Goal: Task Accomplishment & Management: Manage account settings

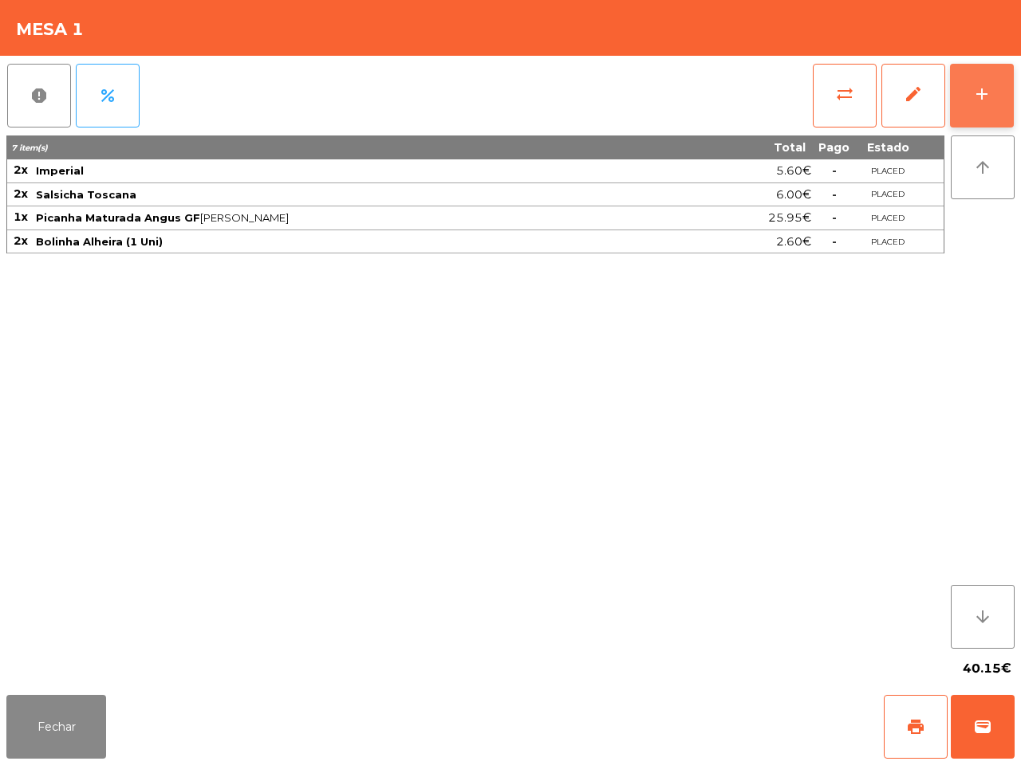
click at [972, 90] on div "add" at bounding box center [981, 94] width 19 height 19
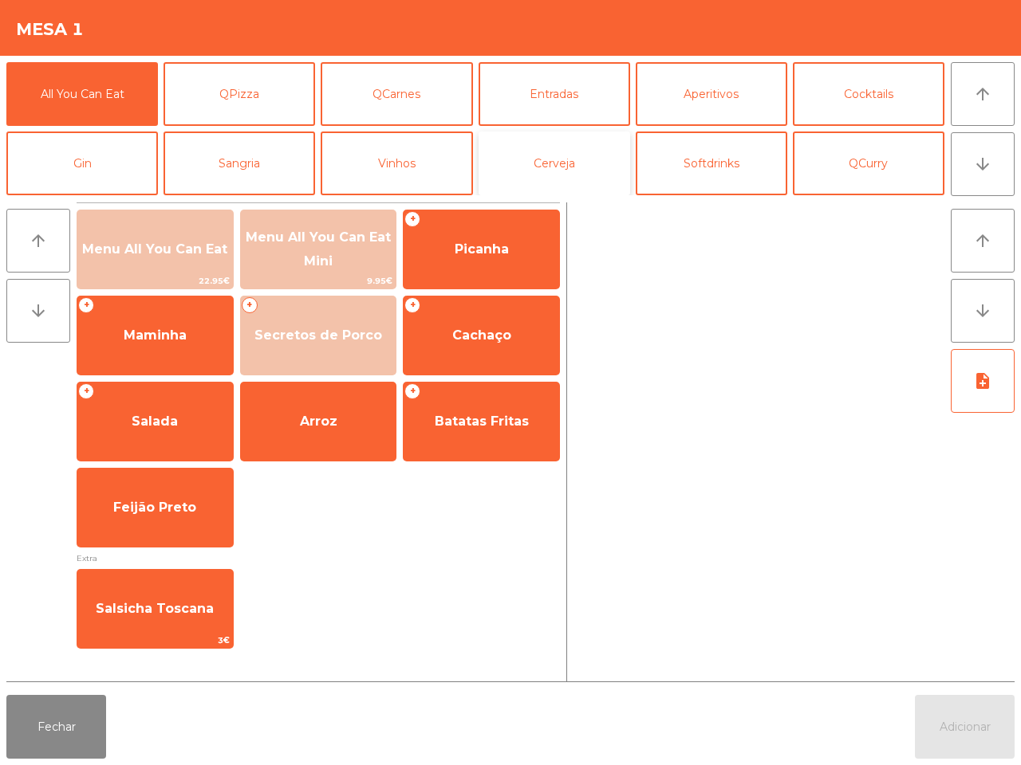
click at [542, 157] on button "Cerveja" at bounding box center [553, 164] width 151 height 64
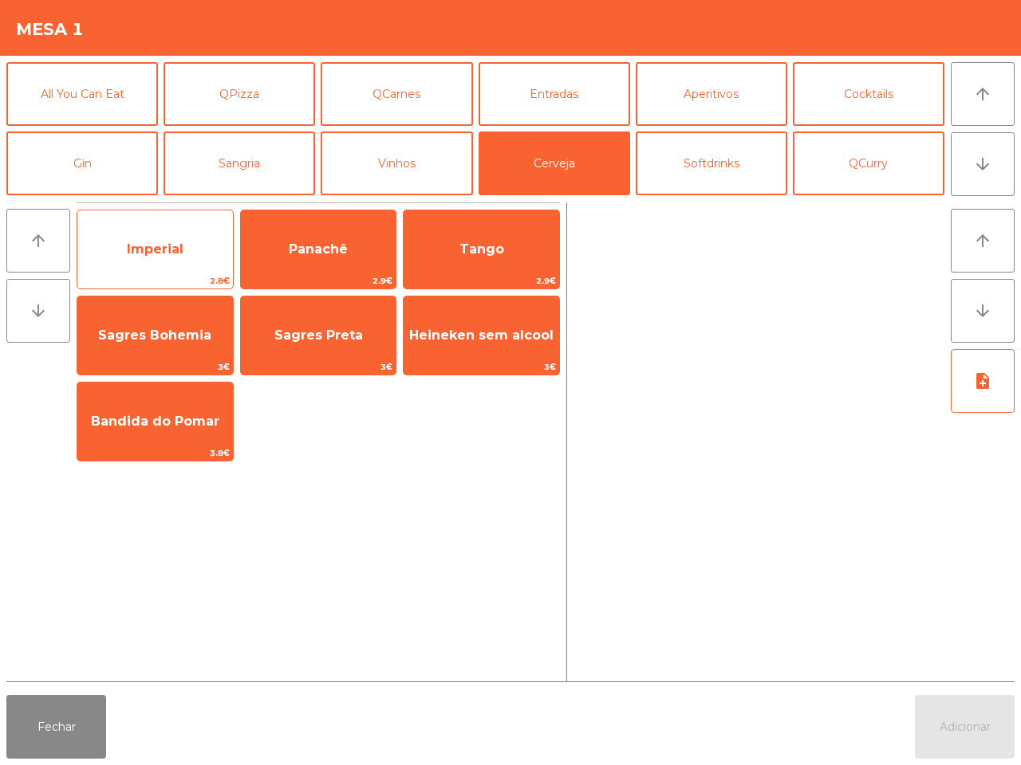
click at [188, 232] on span "Imperial" at bounding box center [154, 249] width 155 height 43
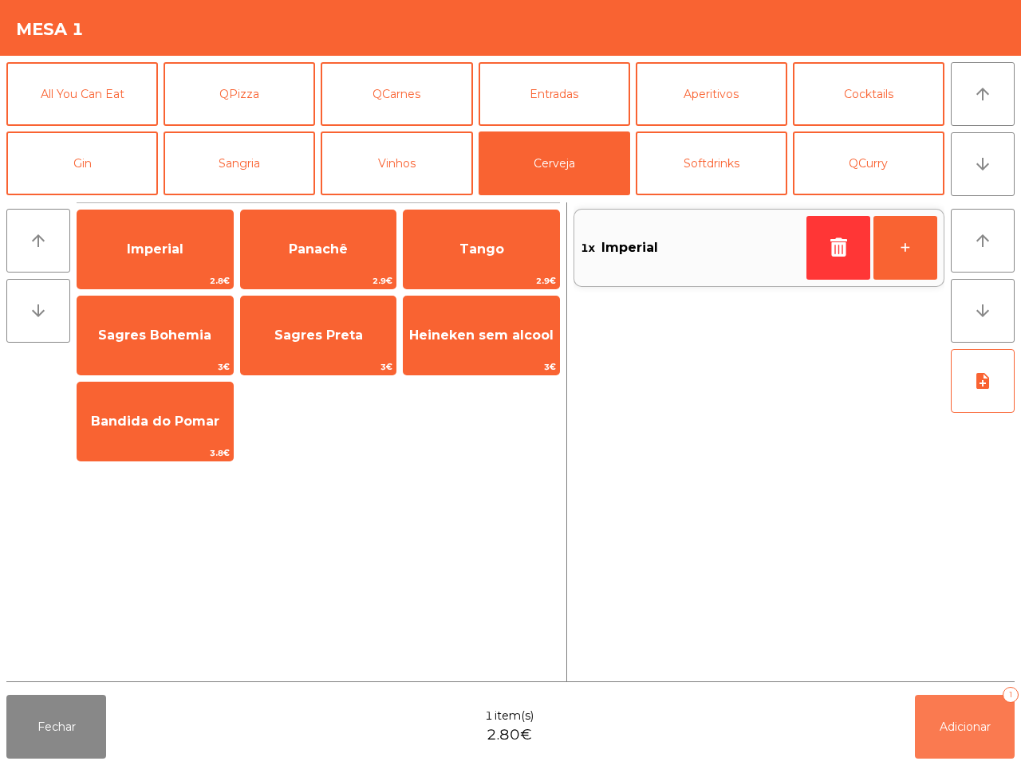
click at [981, 722] on button "Adicionar 1" at bounding box center [965, 727] width 100 height 64
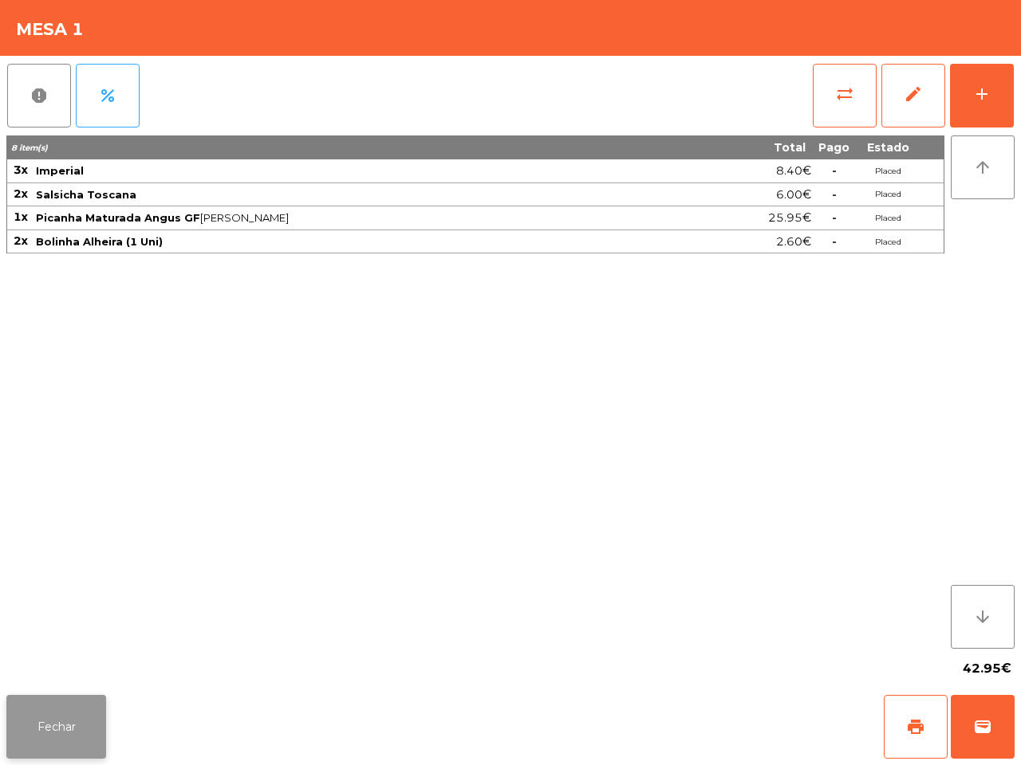
click at [61, 695] on button "Fechar" at bounding box center [56, 727] width 100 height 64
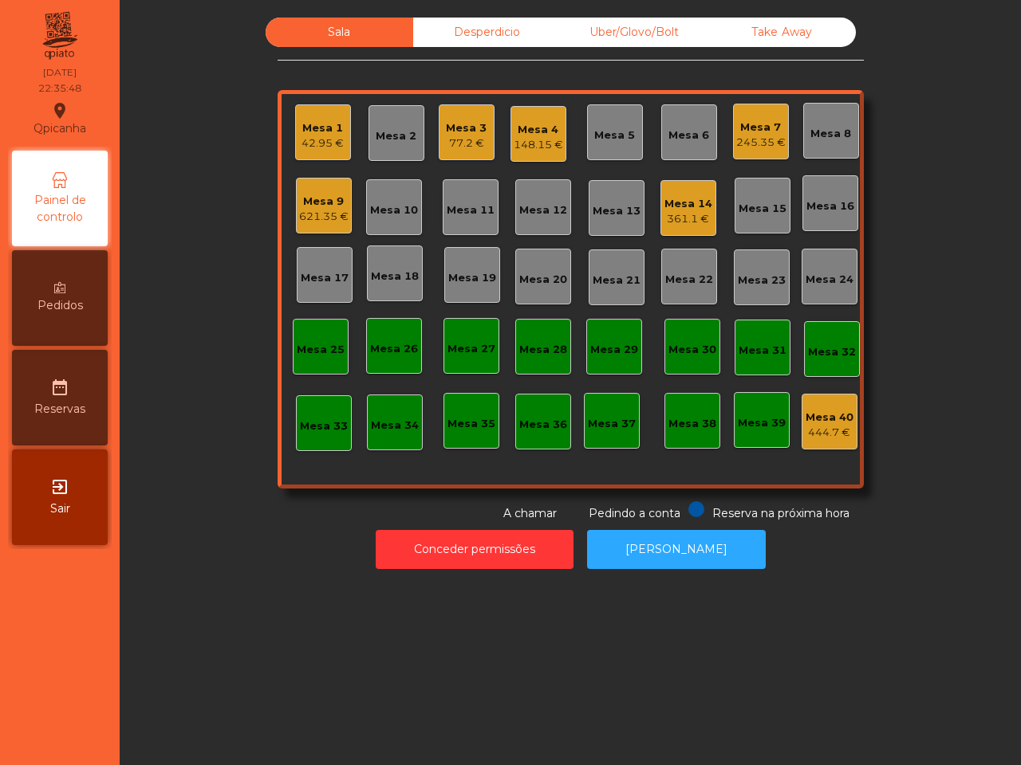
click at [752, 140] on div "245.35 €" at bounding box center [760, 143] width 49 height 16
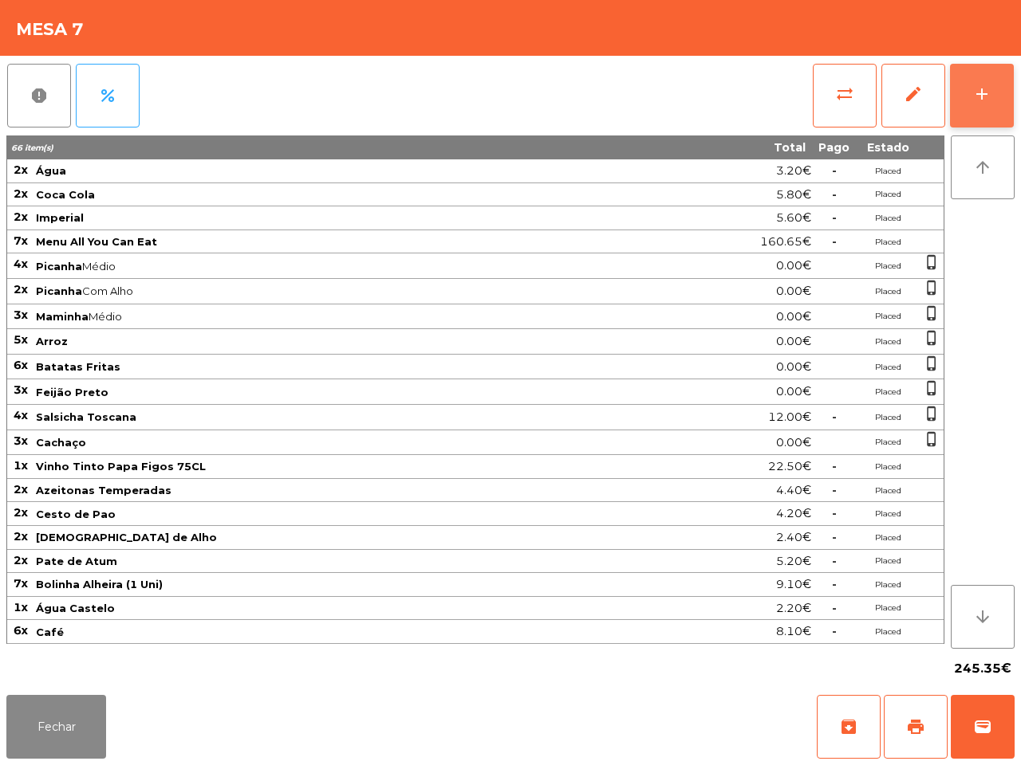
click at [977, 85] on div "add" at bounding box center [981, 94] width 19 height 19
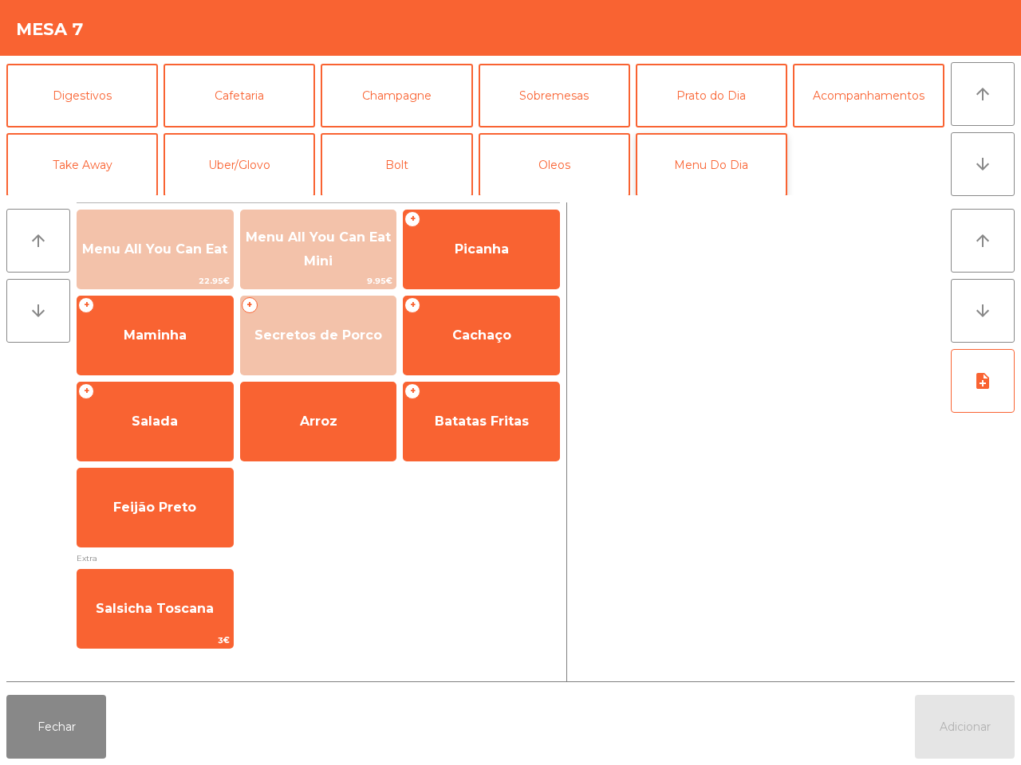
scroll to position [138, 0]
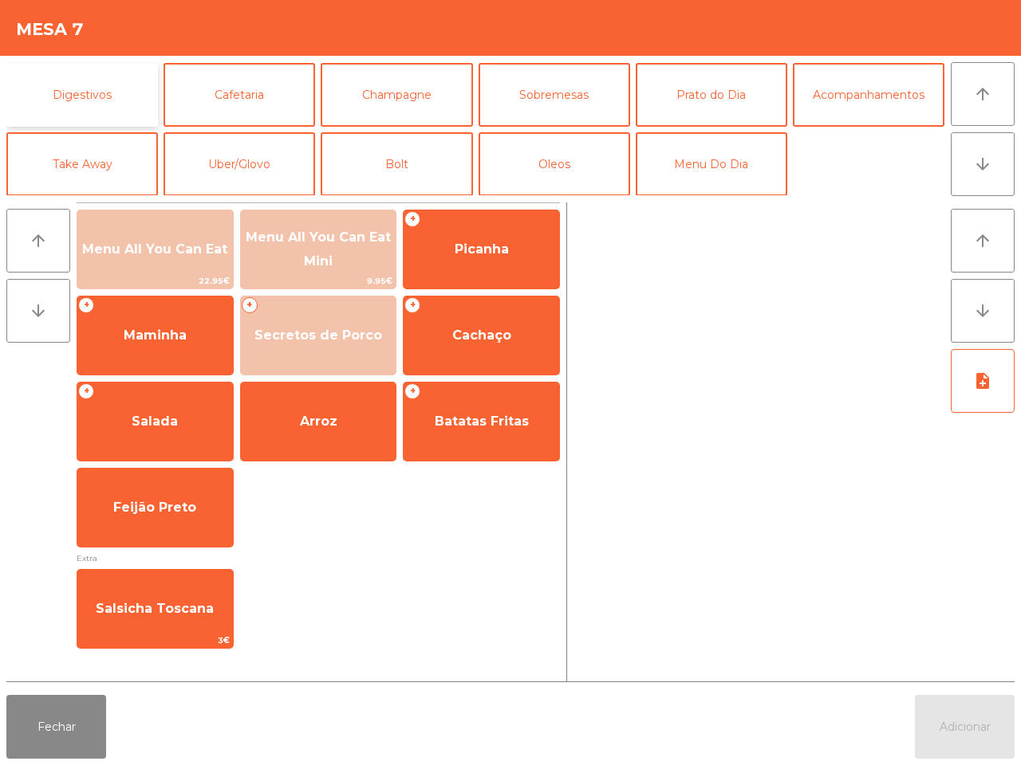
click at [124, 100] on button "Digestivos" at bounding box center [81, 95] width 151 height 64
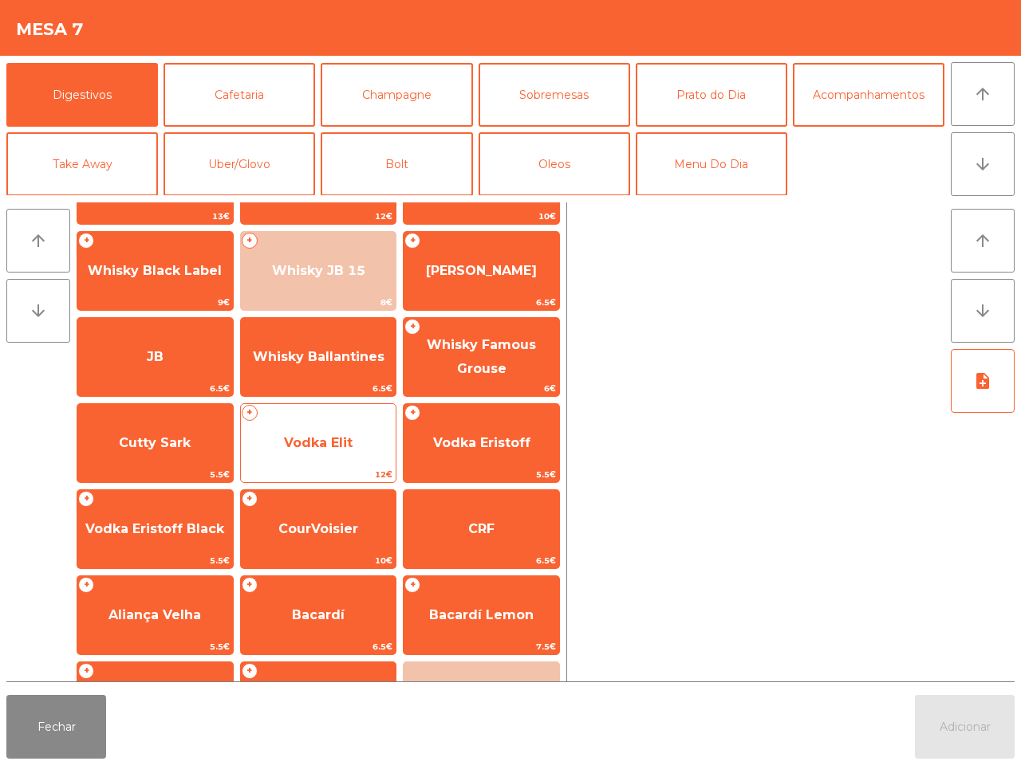
scroll to position [100, 0]
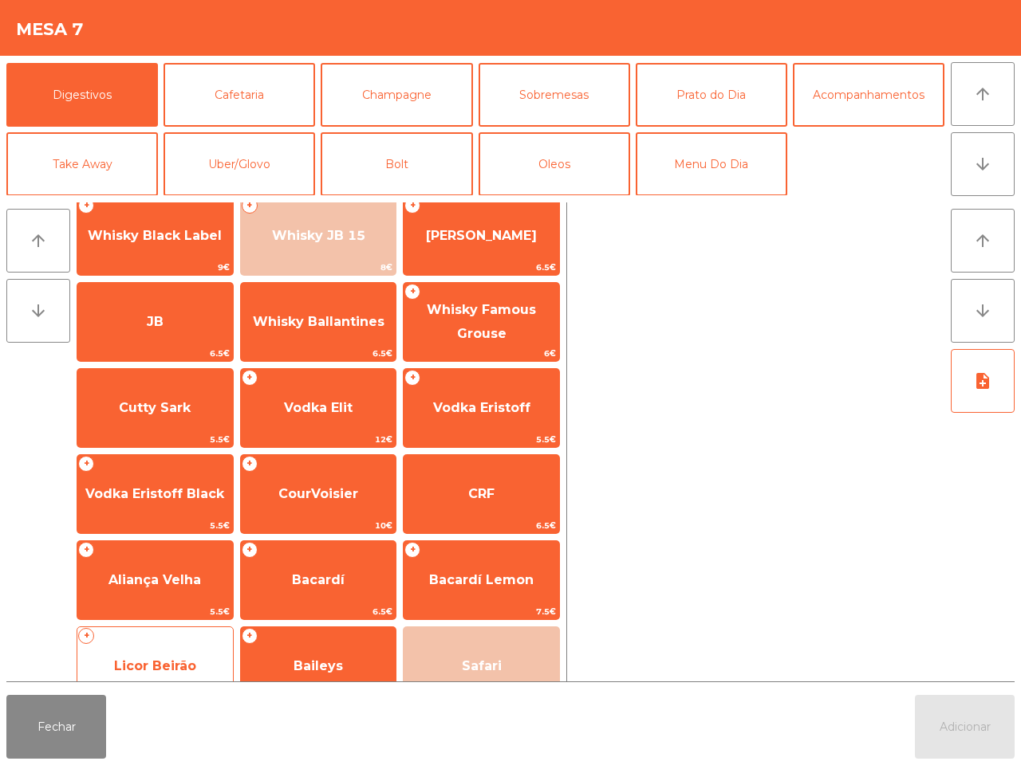
click at [185, 651] on span "Licor Beirão" at bounding box center [154, 666] width 155 height 43
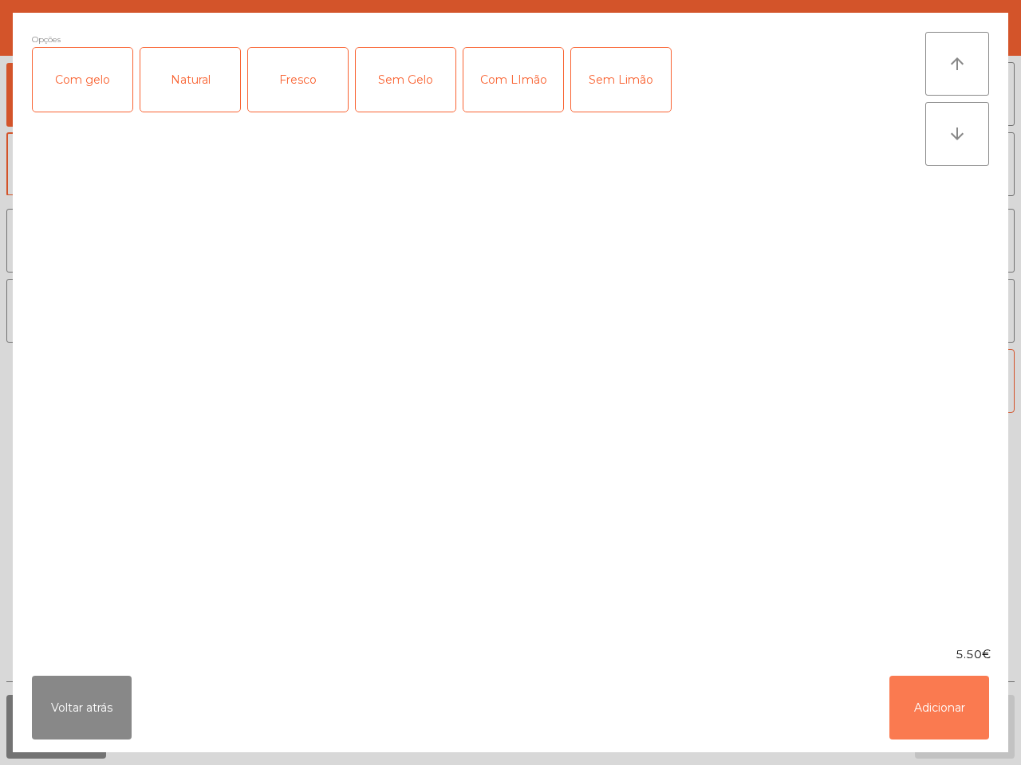
click at [906, 682] on button "Adicionar" at bounding box center [939, 708] width 100 height 64
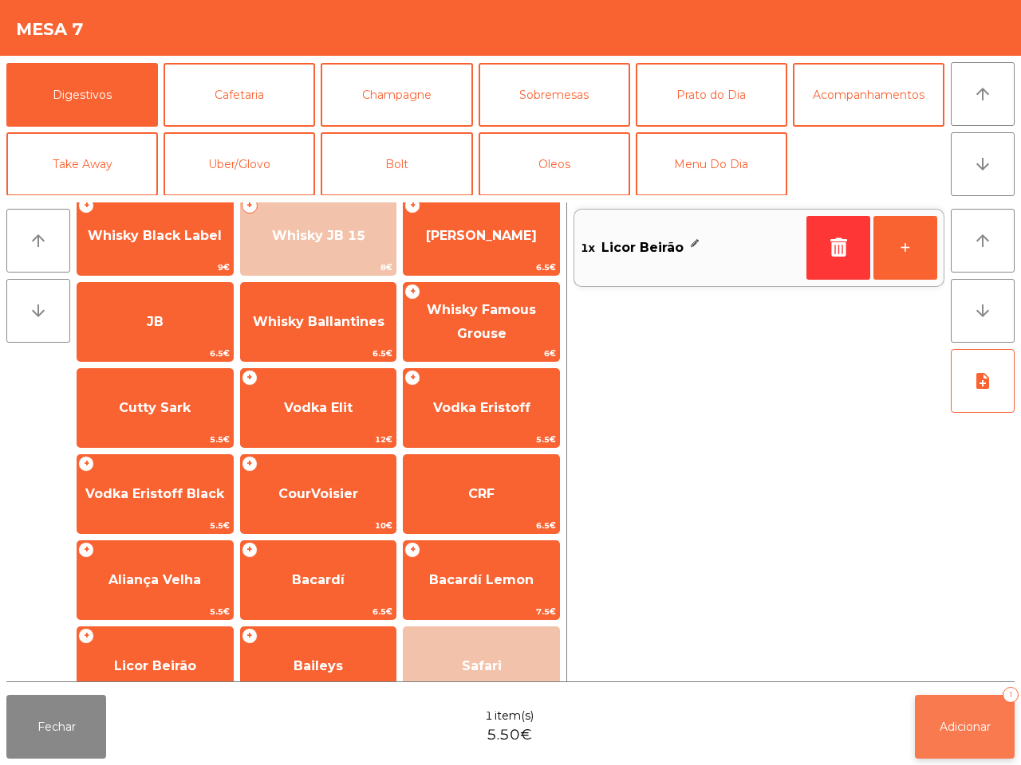
click at [930, 703] on button "Adicionar 1" at bounding box center [965, 727] width 100 height 64
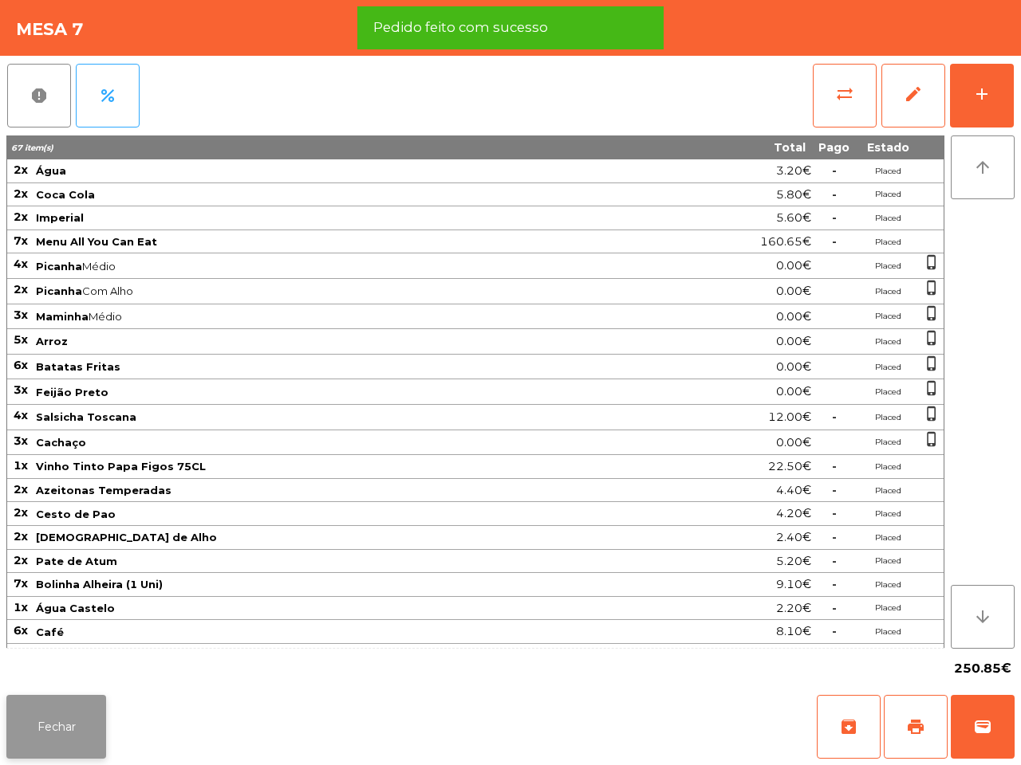
click at [73, 710] on button "Fechar" at bounding box center [56, 727] width 100 height 64
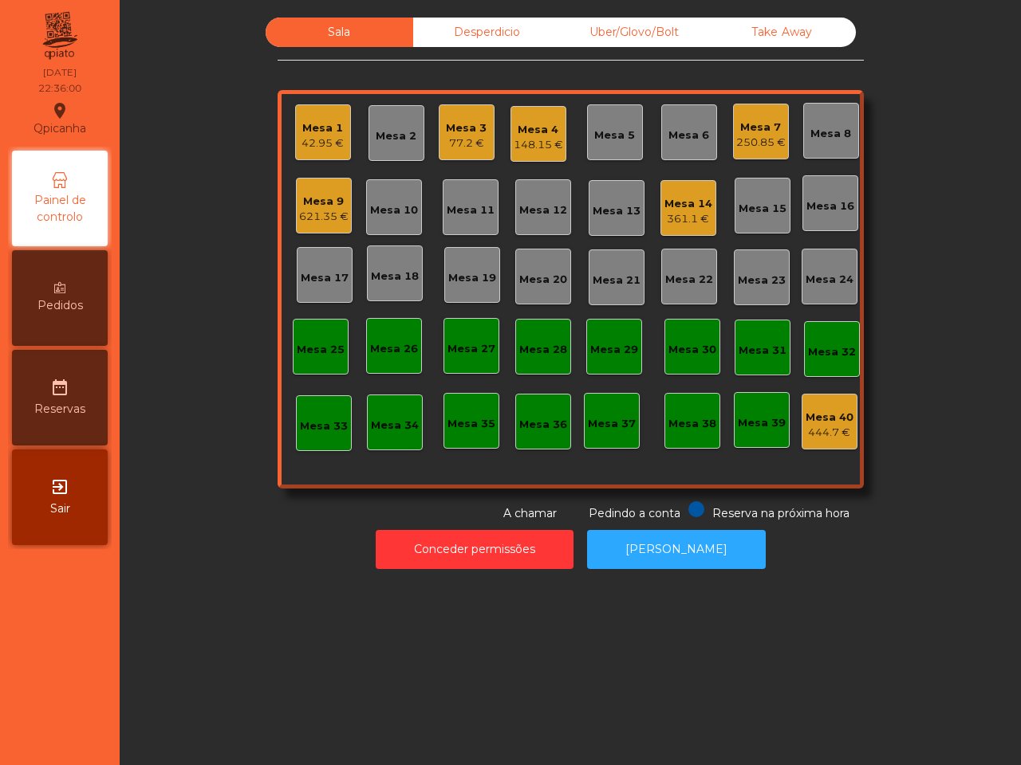
drag, startPoint x: 124, startPoint y: 667, endPoint x: 132, endPoint y: 660, distance: 10.2
click at [132, 664] on div "Sala Desperdicio Uber/Glovo/Bolt Take Away [GEOGRAPHIC_DATA] 1 42.95 € Mesa 2 M…" at bounding box center [570, 382] width 901 height 765
click at [320, 209] on div "621.35 €" at bounding box center [323, 217] width 49 height 16
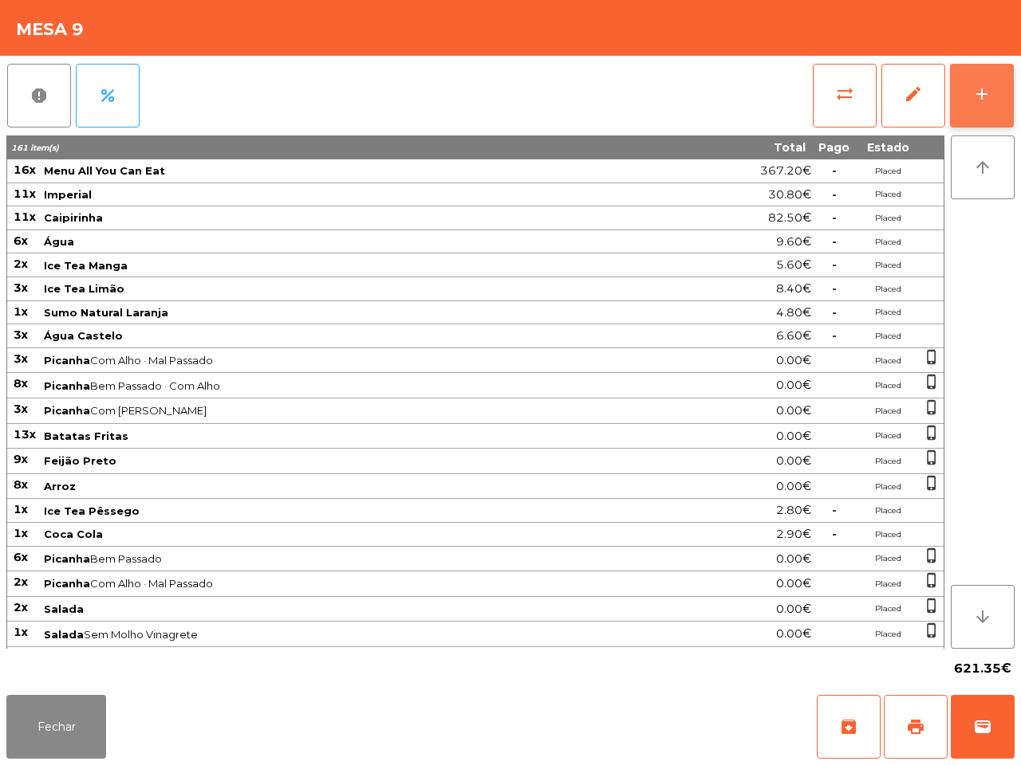
click at [993, 96] on button "add" at bounding box center [982, 96] width 64 height 64
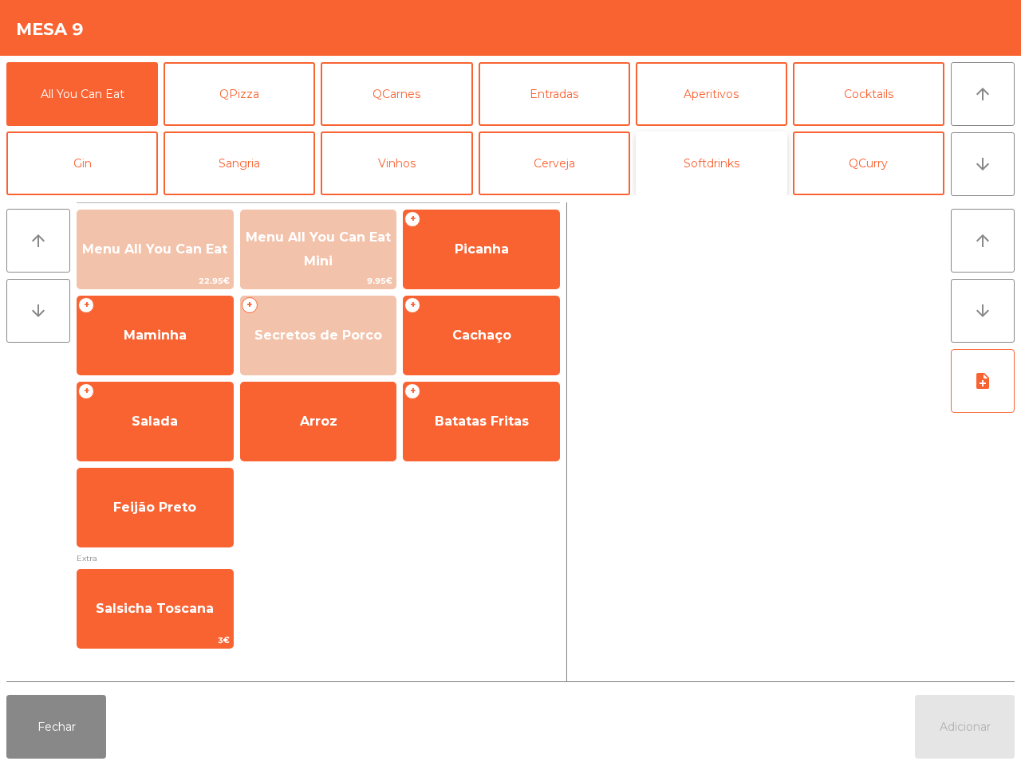
click at [698, 163] on button "Softdrinks" at bounding box center [710, 164] width 151 height 64
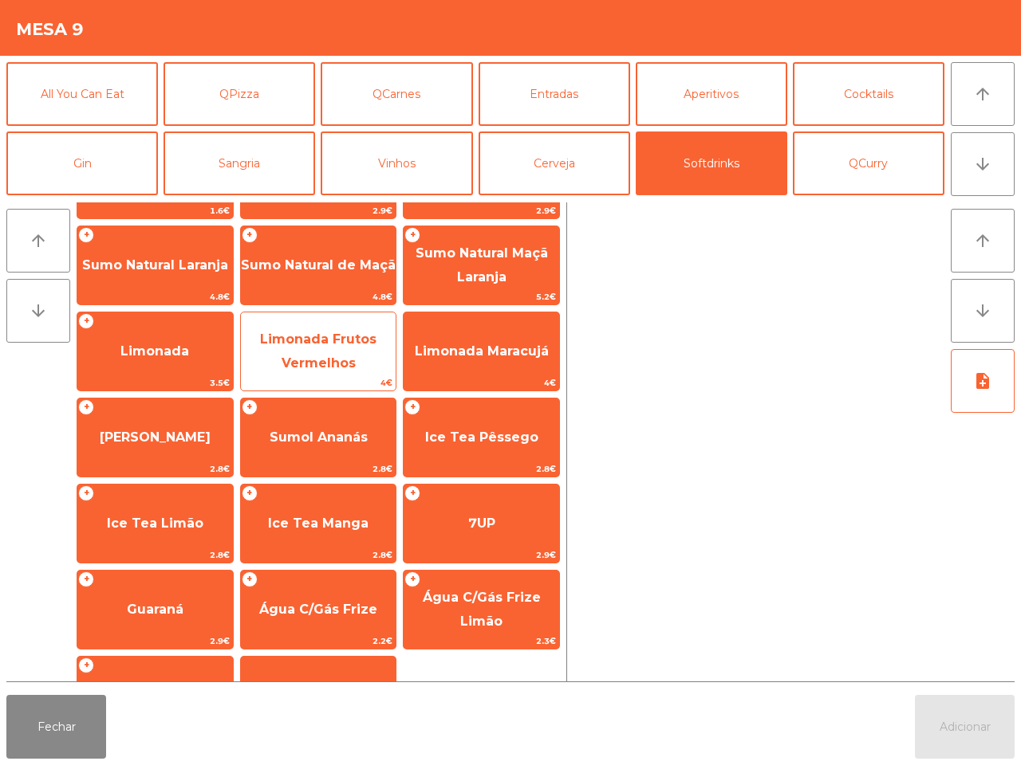
scroll to position [130, 0]
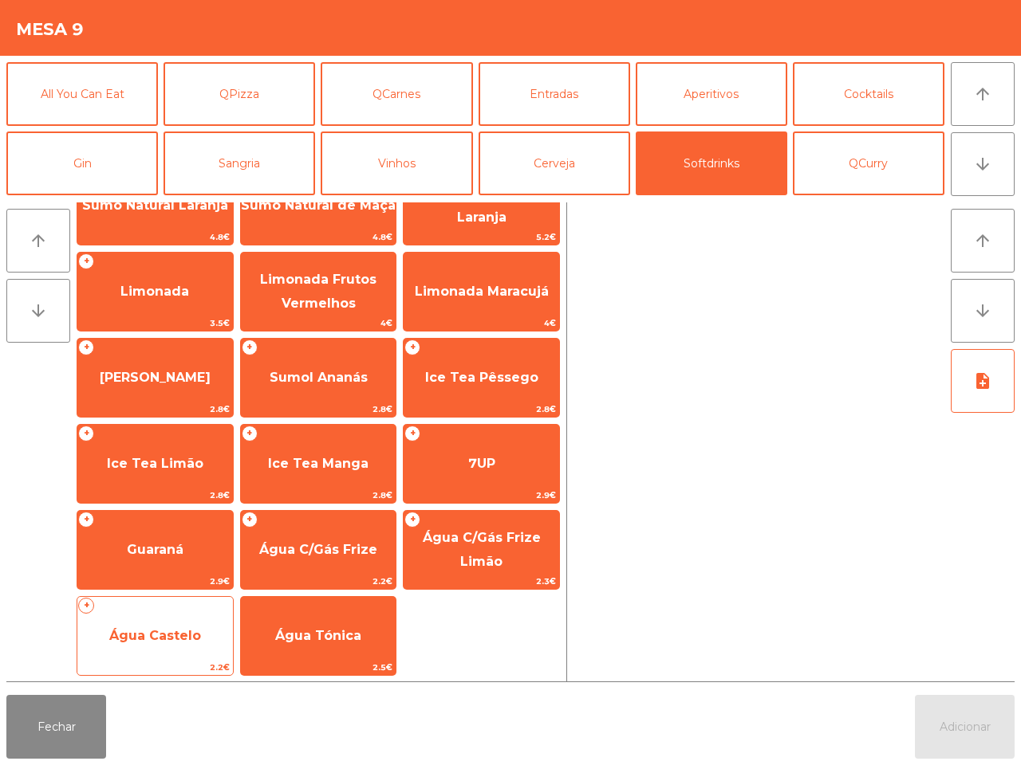
click at [151, 643] on span "Água Castelo" at bounding box center [154, 636] width 155 height 43
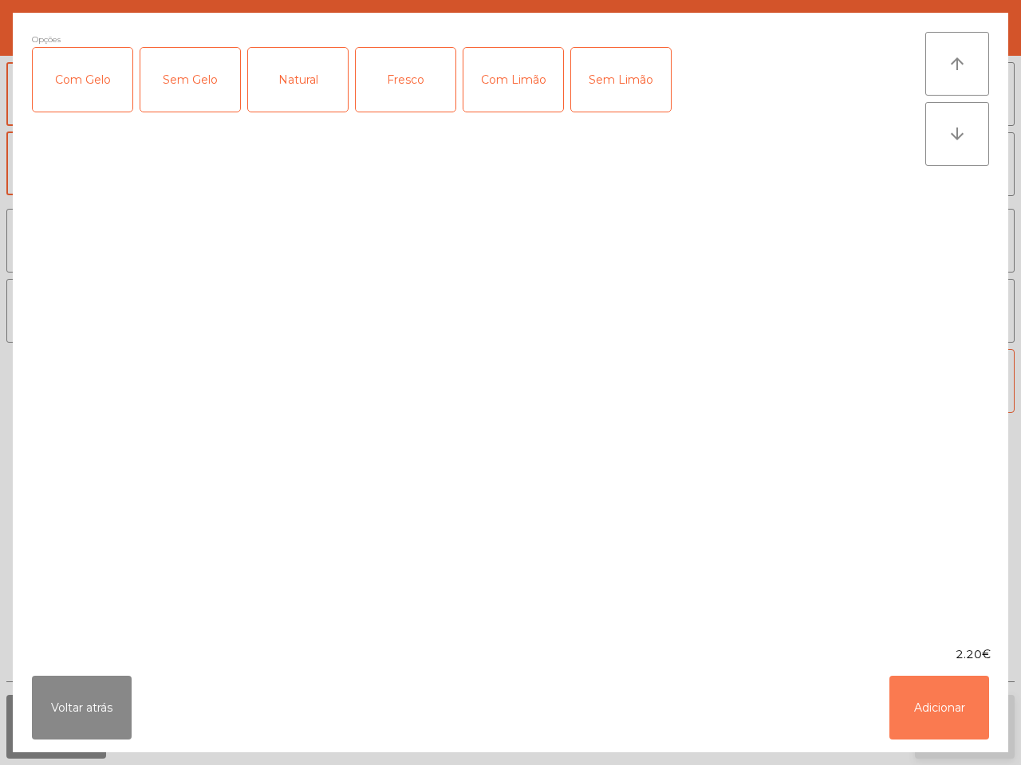
click at [935, 714] on button "Adicionar" at bounding box center [939, 708] width 100 height 64
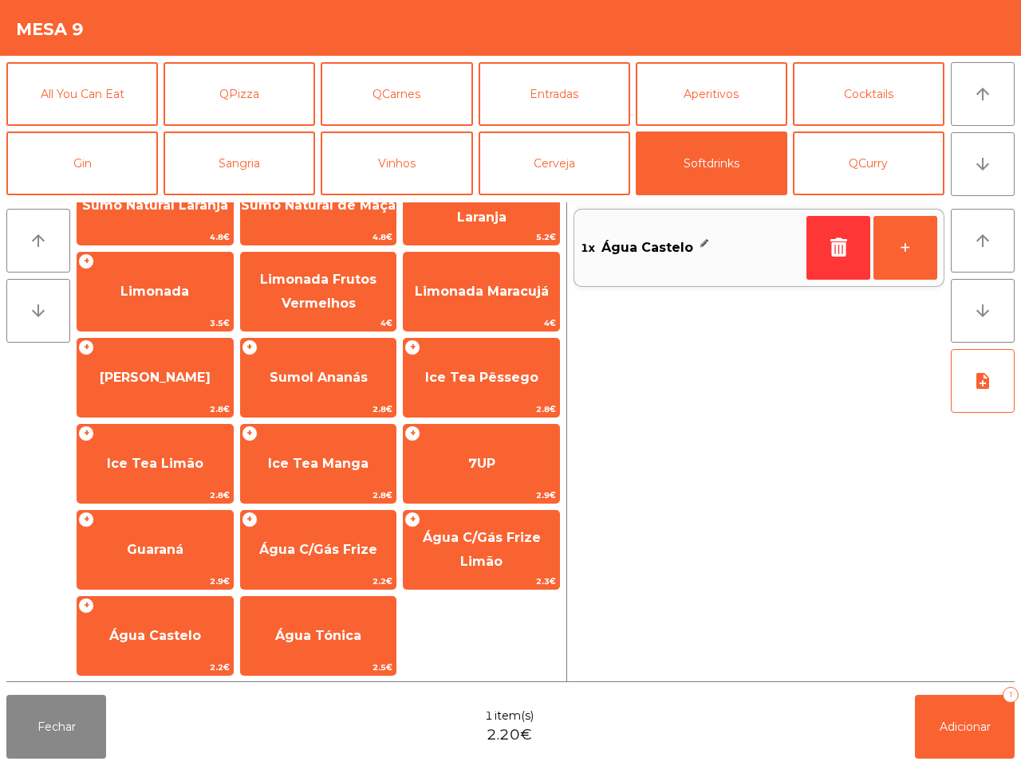
drag, startPoint x: 942, startPoint y: 719, endPoint x: 933, endPoint y: 714, distance: 10.0
click at [943, 720] on span "Adicionar" at bounding box center [964, 727] width 51 height 14
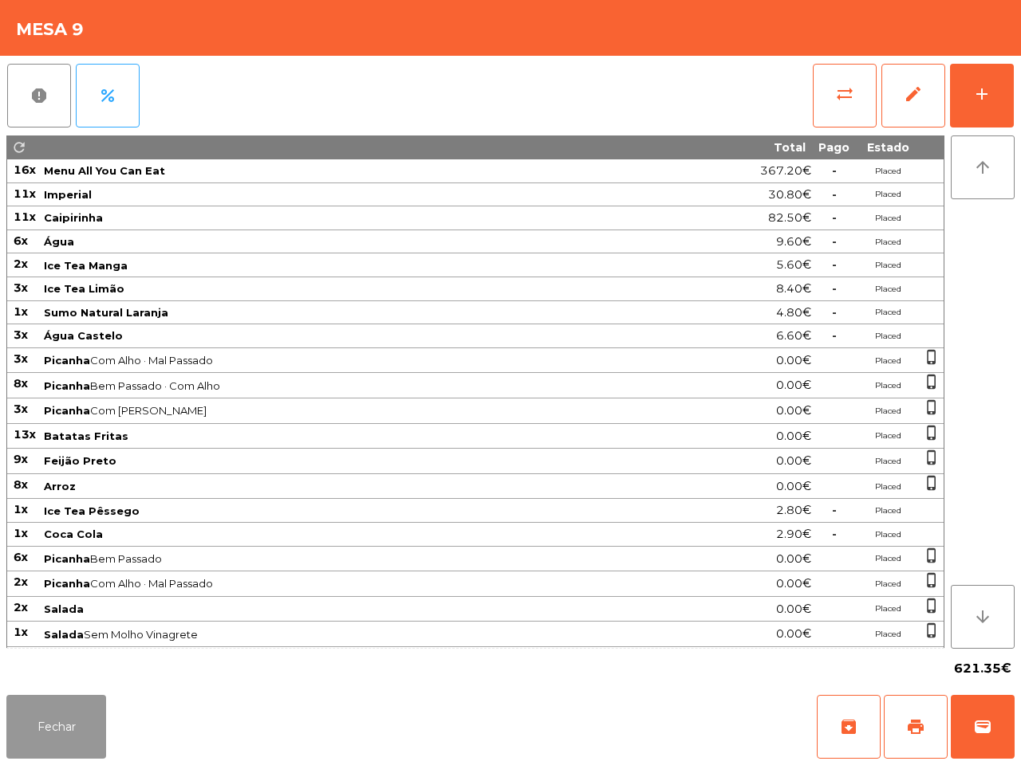
drag, startPoint x: 24, startPoint y: 720, endPoint x: 144, endPoint y: 664, distance: 132.7
click at [24, 722] on button "Fechar" at bounding box center [56, 727] width 100 height 64
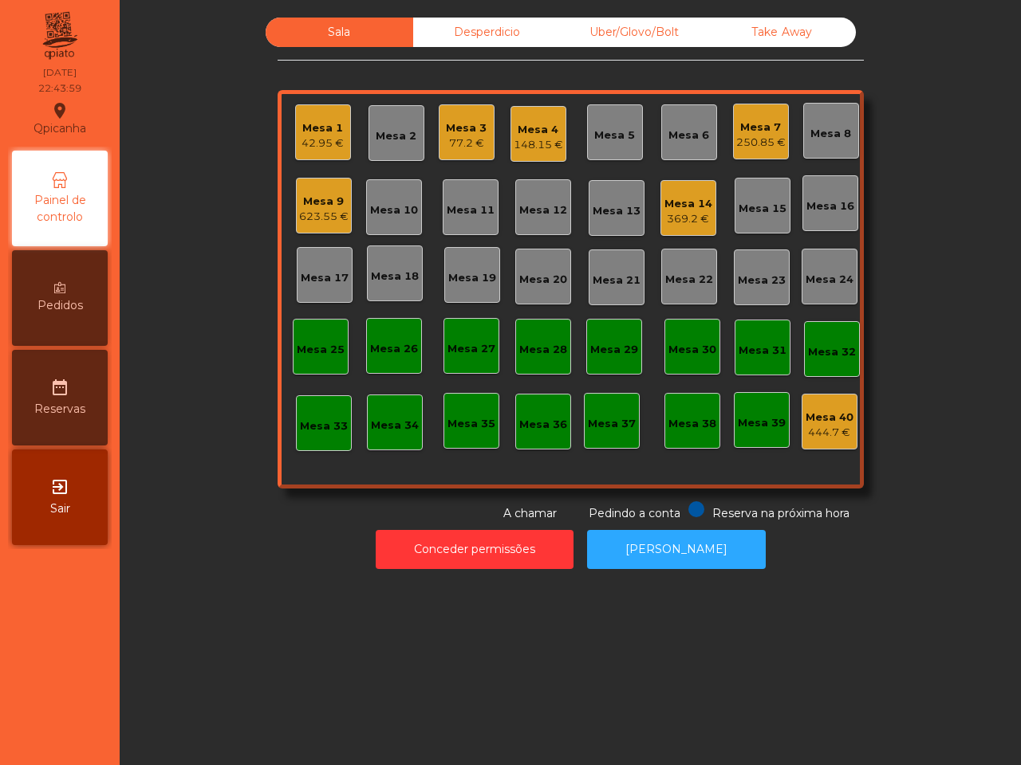
click at [320, 221] on div "623.55 €" at bounding box center [323, 217] width 49 height 16
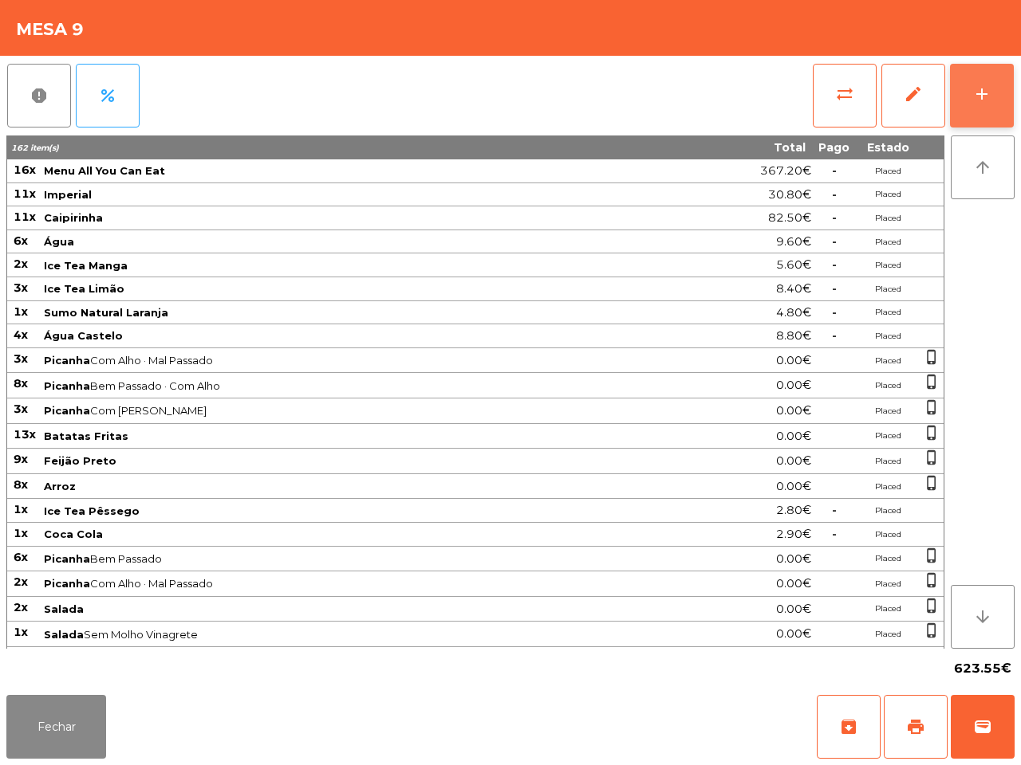
click at [961, 96] on button "add" at bounding box center [982, 96] width 64 height 64
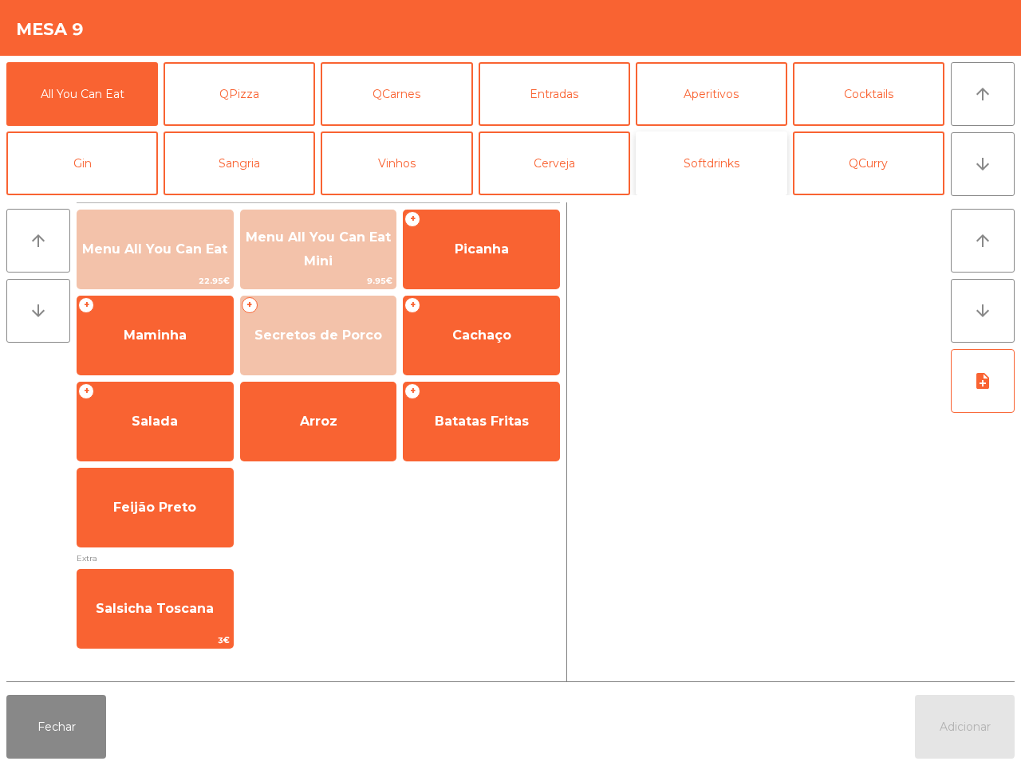
click at [722, 164] on button "Softdrinks" at bounding box center [710, 164] width 151 height 64
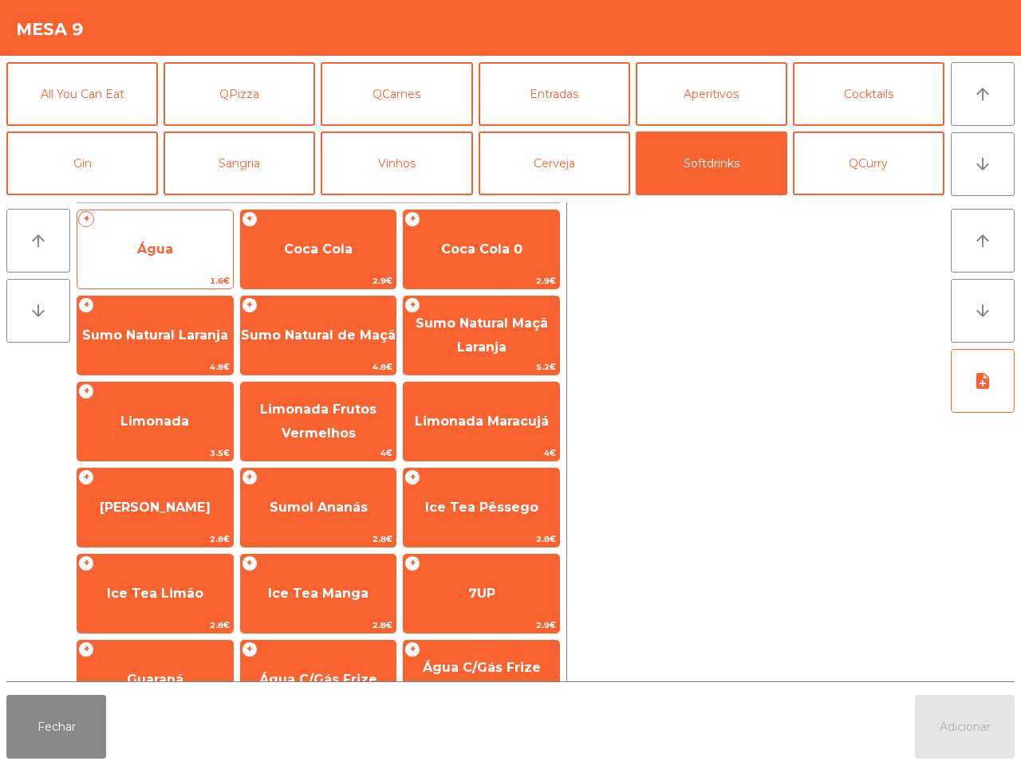
click at [171, 263] on span "Água" at bounding box center [154, 249] width 155 height 43
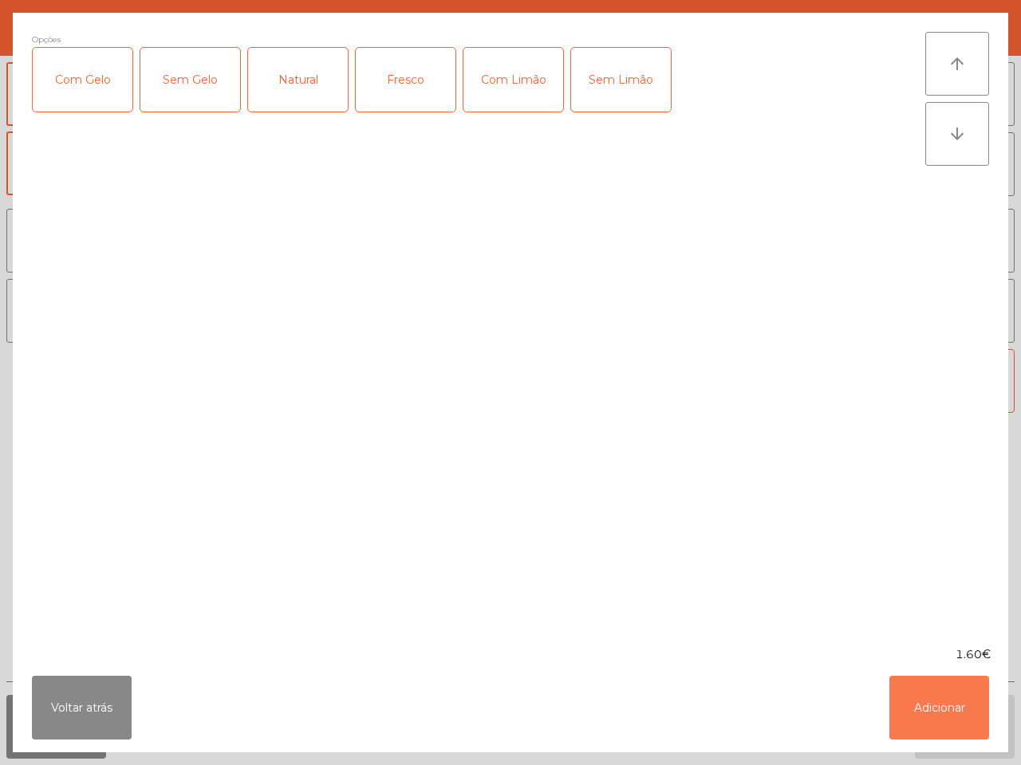
drag, startPoint x: 953, startPoint y: 707, endPoint x: 545, endPoint y: 619, distance: 417.7
click at [954, 707] on button "Adicionar" at bounding box center [939, 708] width 100 height 64
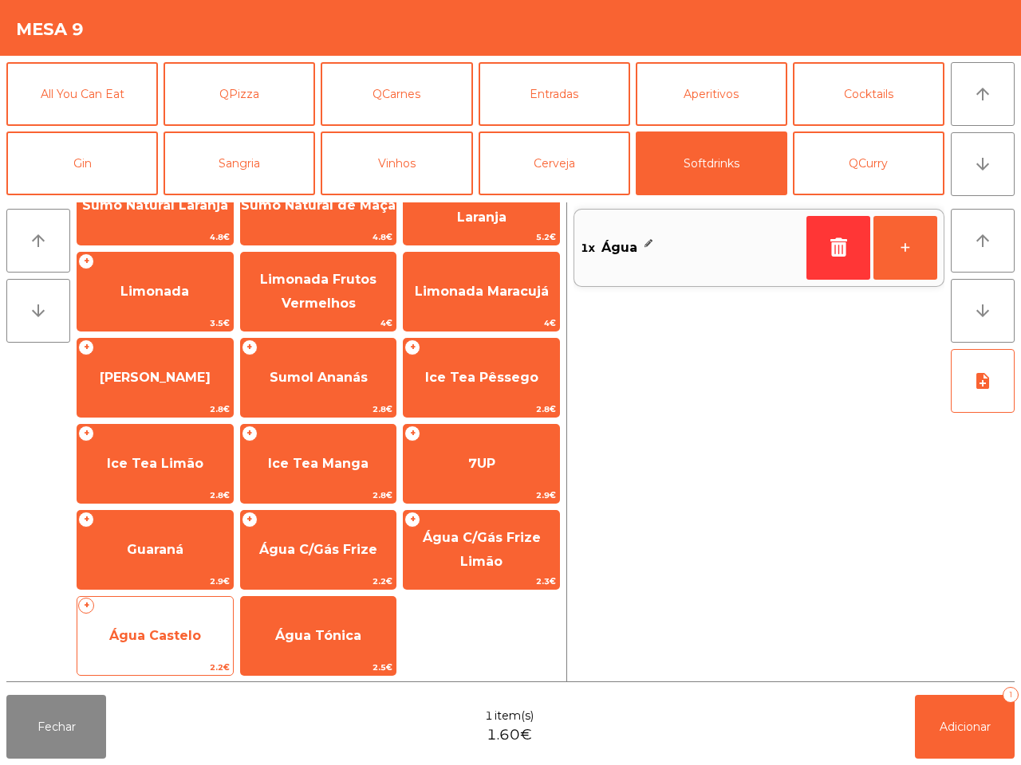
click at [185, 655] on span "Água Castelo" at bounding box center [154, 636] width 155 height 43
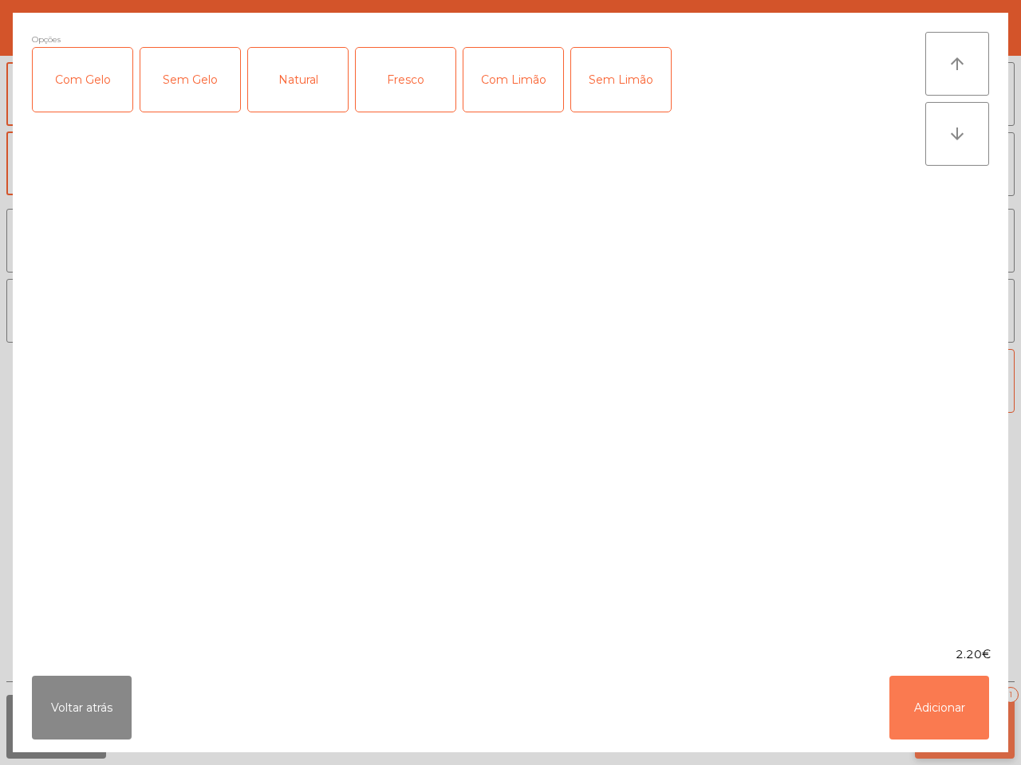
drag, startPoint x: 950, startPoint y: 699, endPoint x: 961, endPoint y: 712, distance: 17.0
click at [950, 699] on button "Adicionar" at bounding box center [939, 708] width 100 height 64
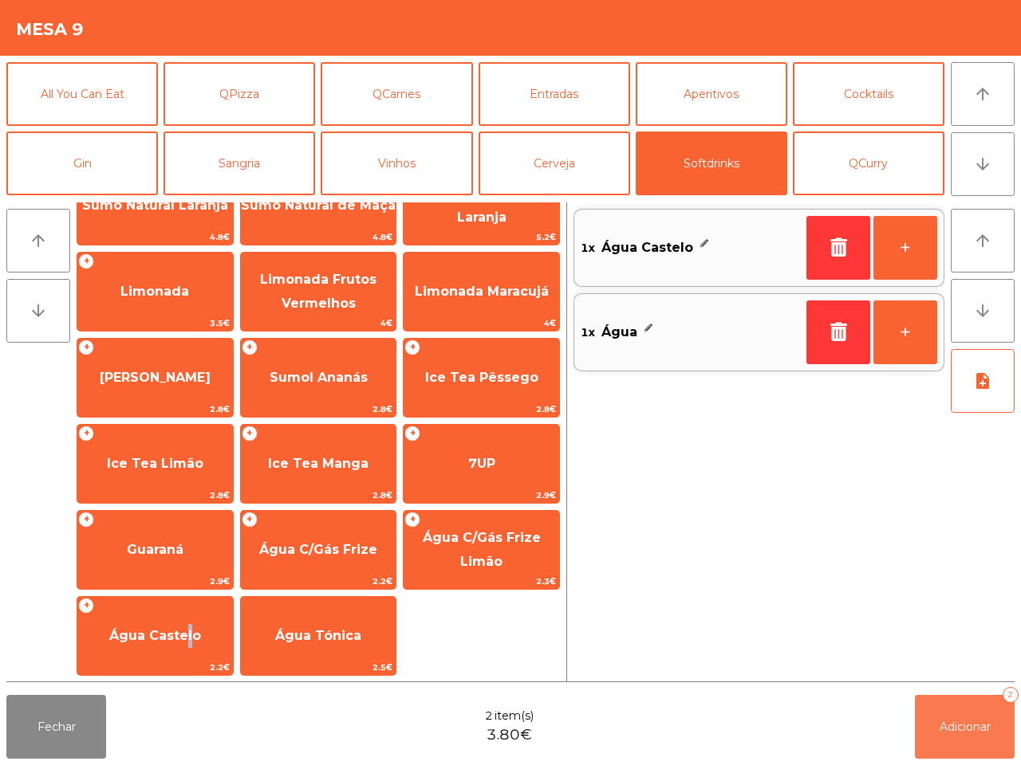
click at [979, 718] on button "Adicionar 2" at bounding box center [965, 727] width 100 height 64
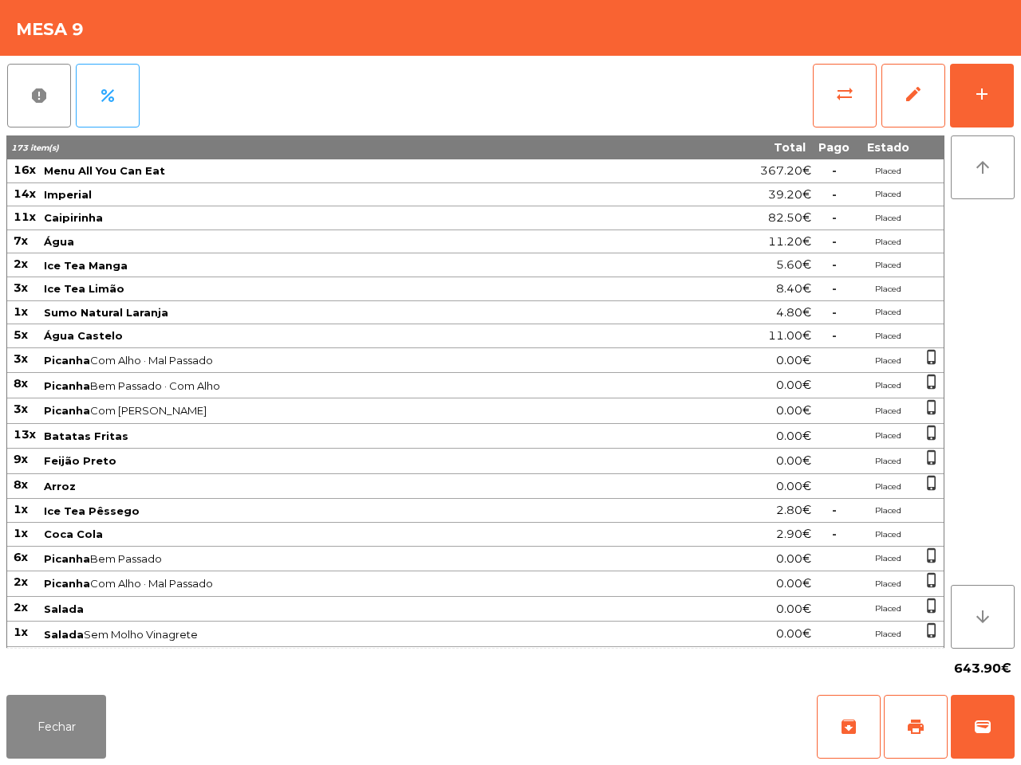
drag, startPoint x: 885, startPoint y: 399, endPoint x: 927, endPoint y: 191, distance: 212.3
click at [887, 391] on td "Placed" at bounding box center [888, 386] width 64 height 26
click at [970, 100] on button "add" at bounding box center [982, 96] width 64 height 64
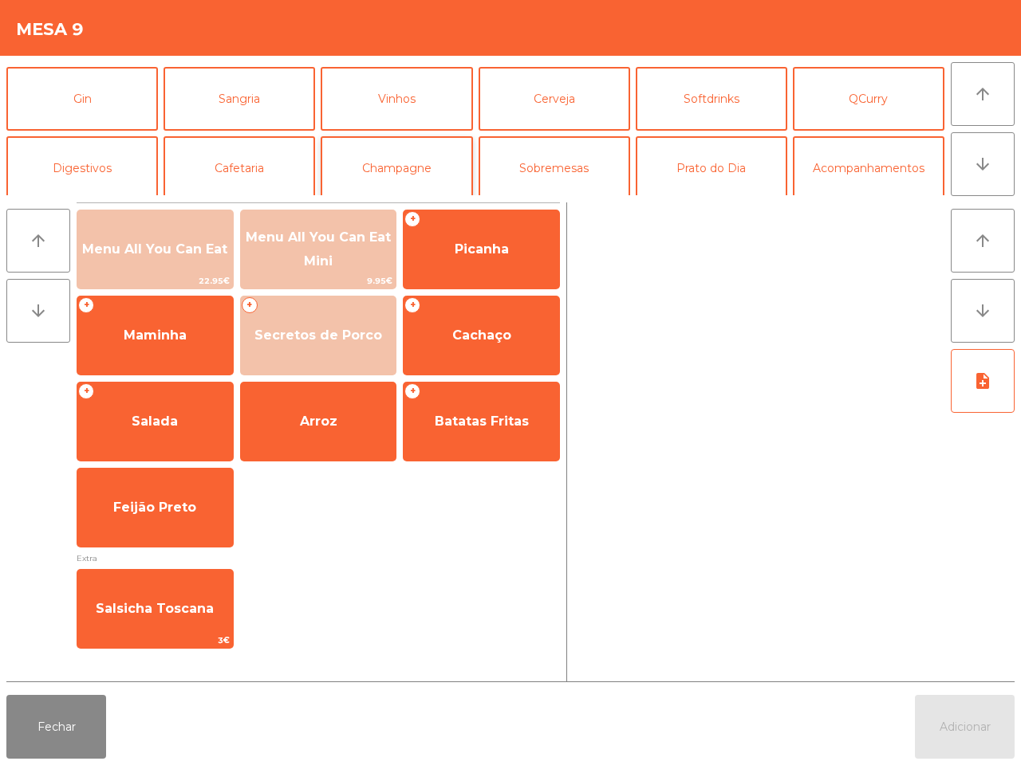
scroll to position [100, 0]
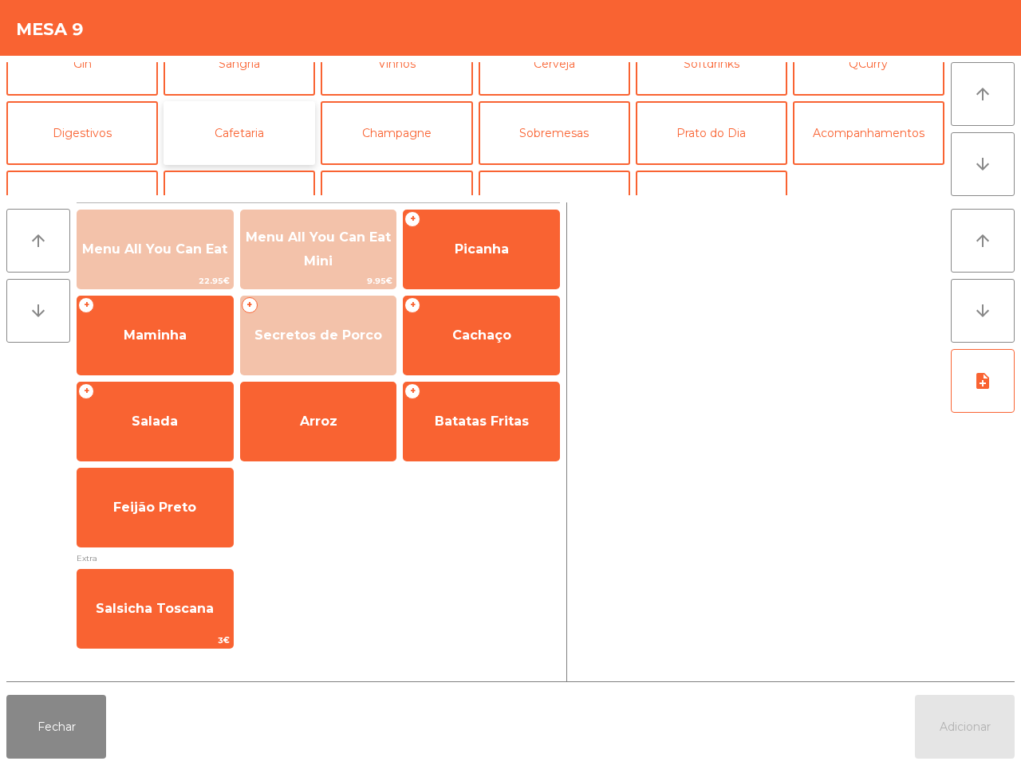
click at [216, 140] on button "Cafetaria" at bounding box center [238, 133] width 151 height 64
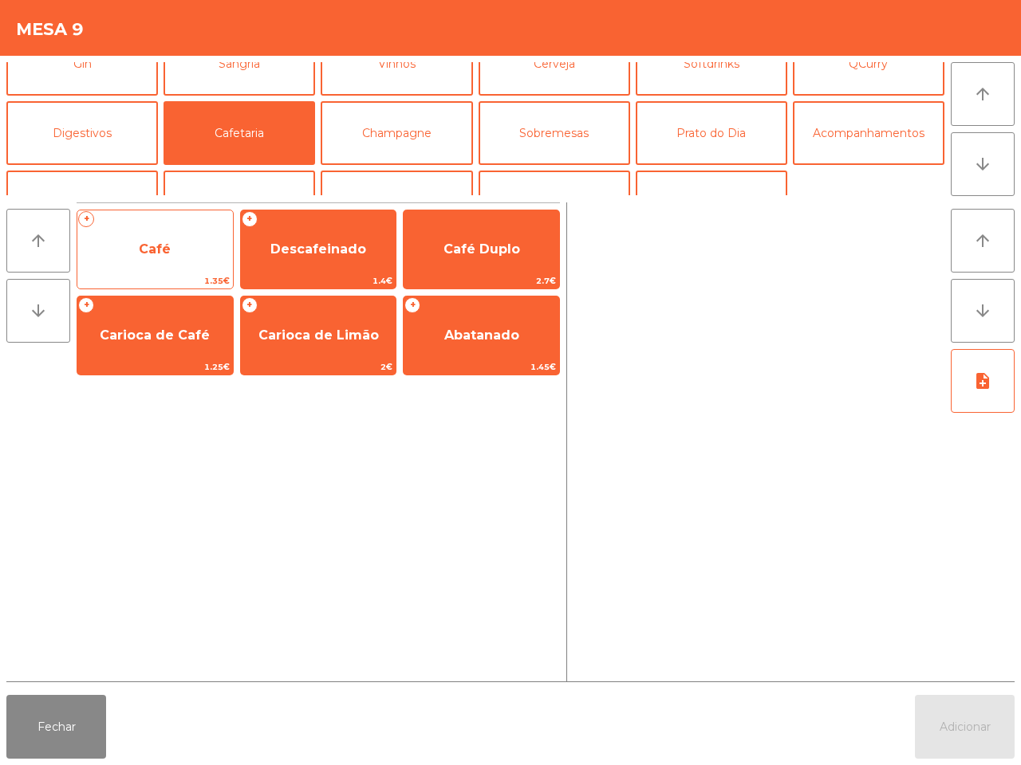
click at [170, 250] on span "Café" at bounding box center [155, 249] width 32 height 15
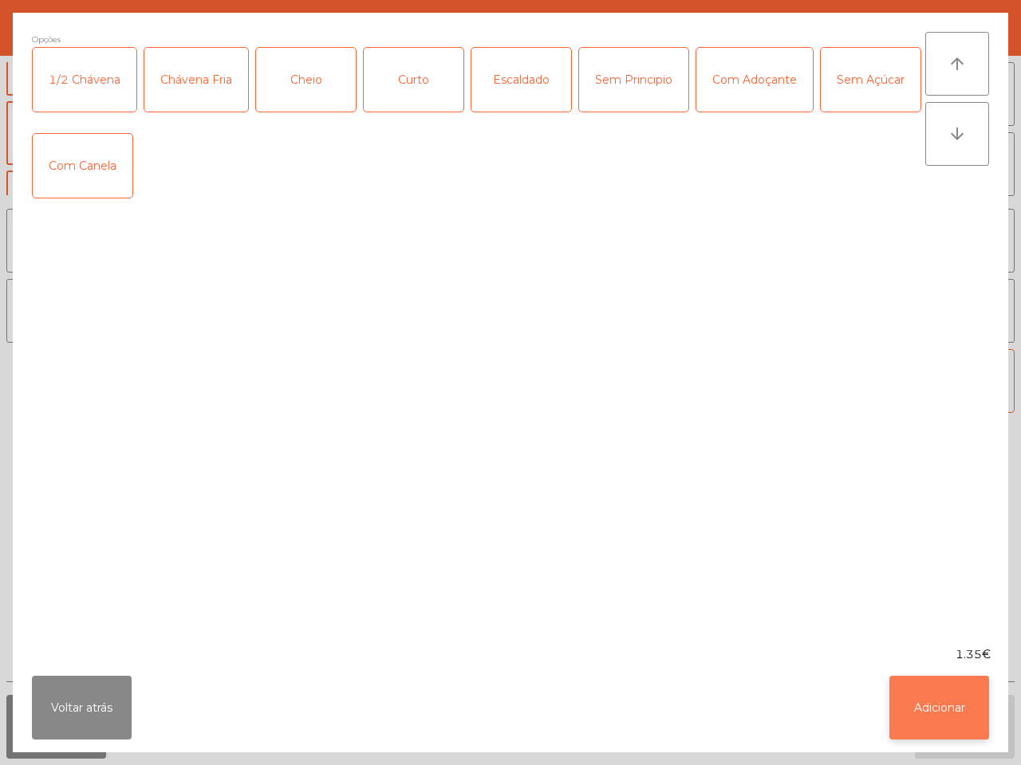
click at [962, 706] on button "Adicionar" at bounding box center [939, 708] width 100 height 64
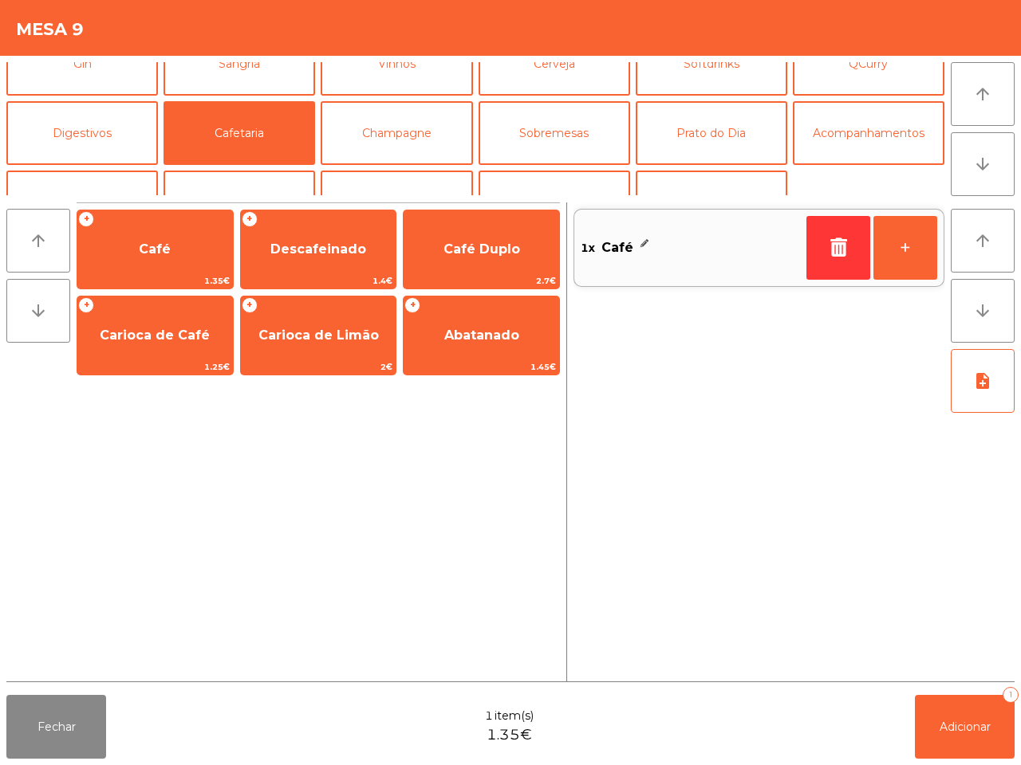
click at [951, 761] on div "Fechar 1 item(s) 1.35€ Adicionar 1" at bounding box center [510, 727] width 1021 height 77
click at [955, 724] on span "Adicionar" at bounding box center [964, 727] width 51 height 14
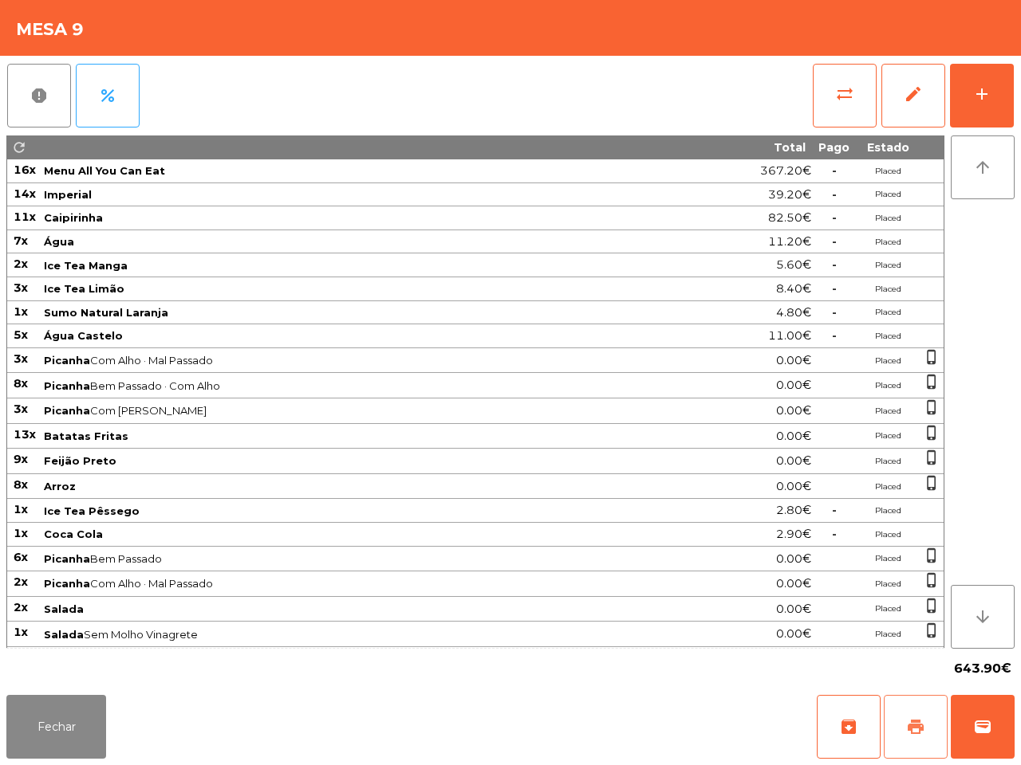
click at [895, 731] on button "print" at bounding box center [915, 727] width 64 height 64
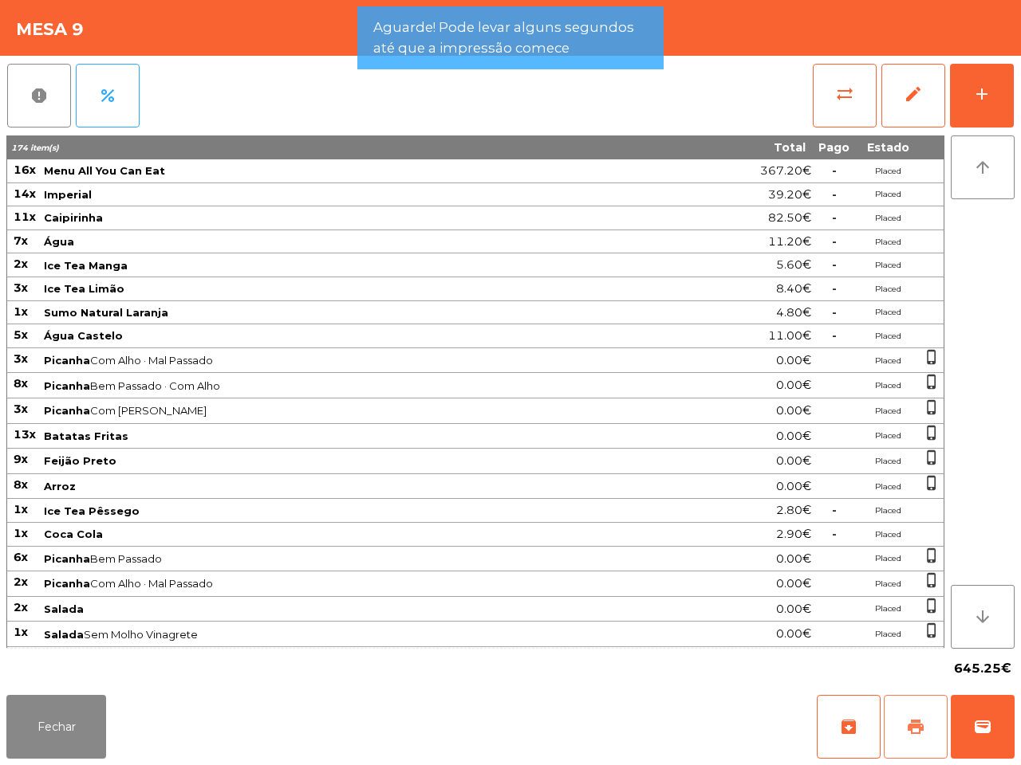
scroll to position [321, 0]
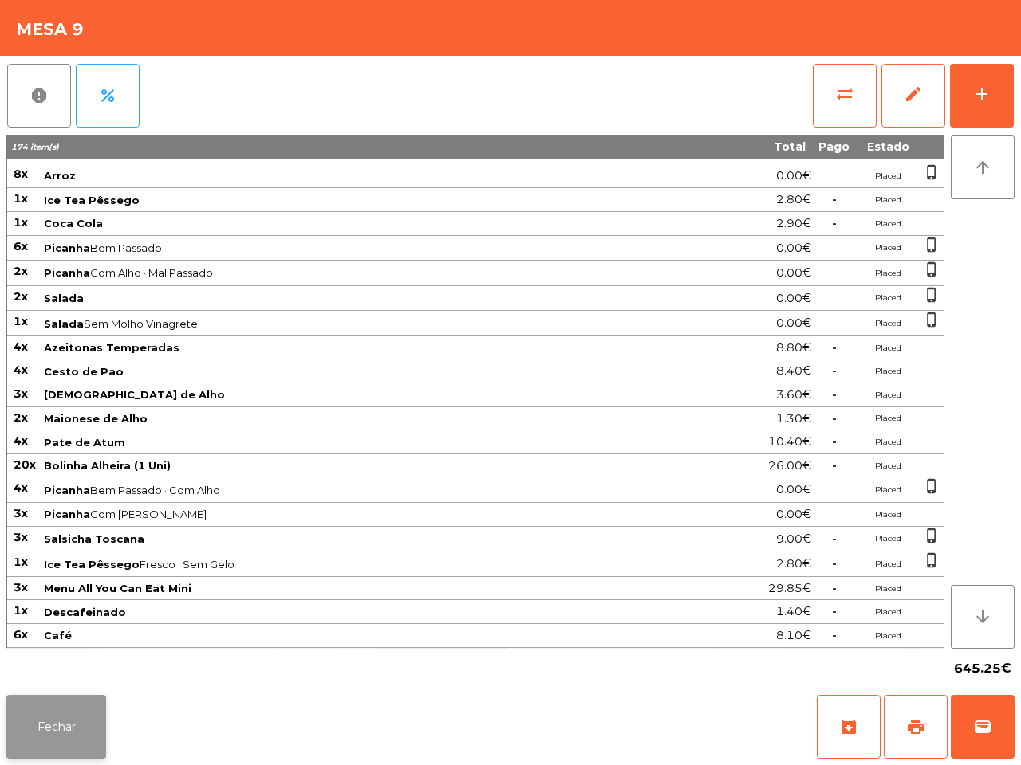
click at [81, 708] on button "Fechar" at bounding box center [56, 727] width 100 height 64
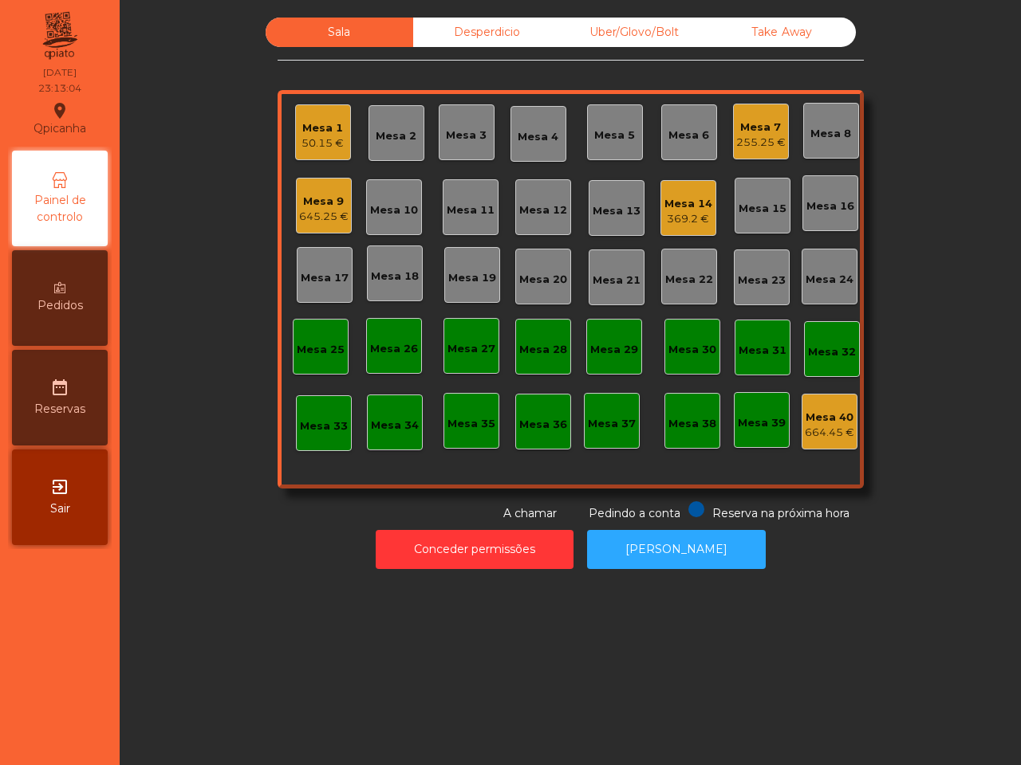
click at [325, 209] on div "645.25 €" at bounding box center [323, 217] width 49 height 16
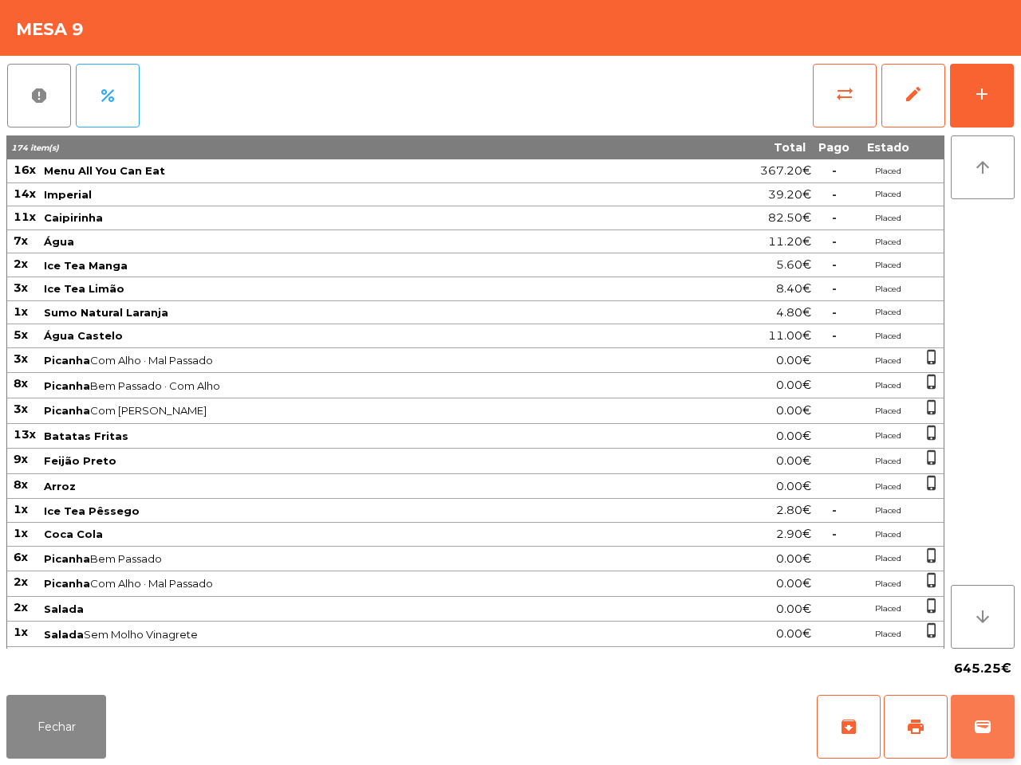
click at [979, 706] on button "wallet" at bounding box center [982, 727] width 64 height 64
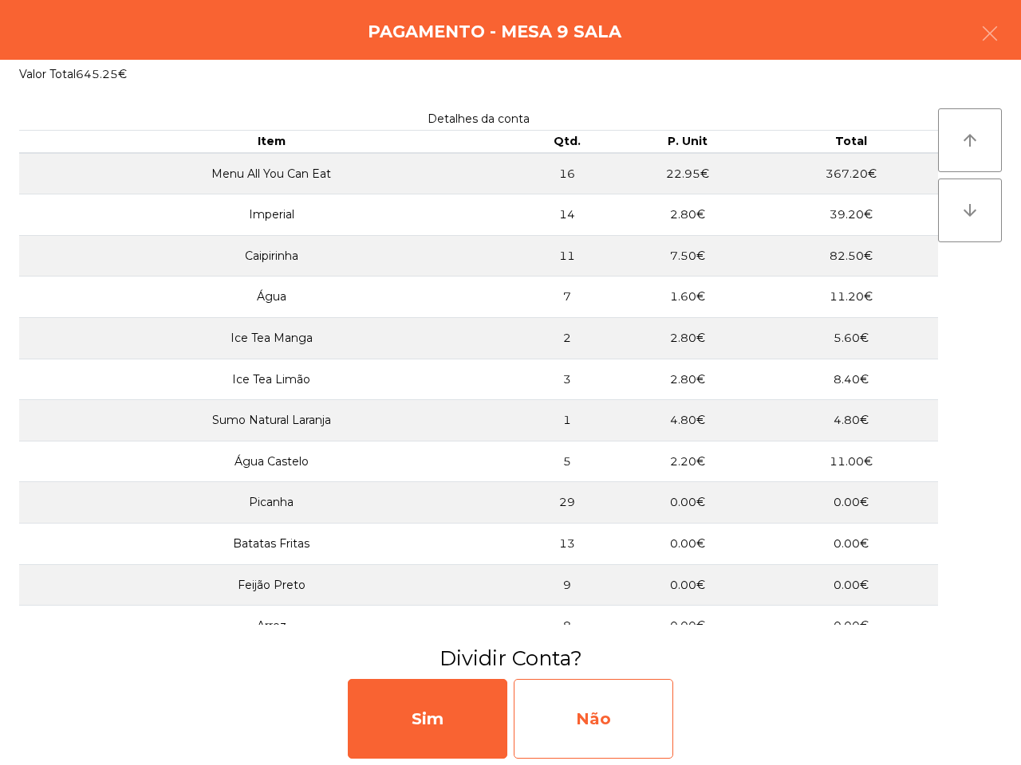
click at [537, 703] on div "Não" at bounding box center [592, 719] width 159 height 80
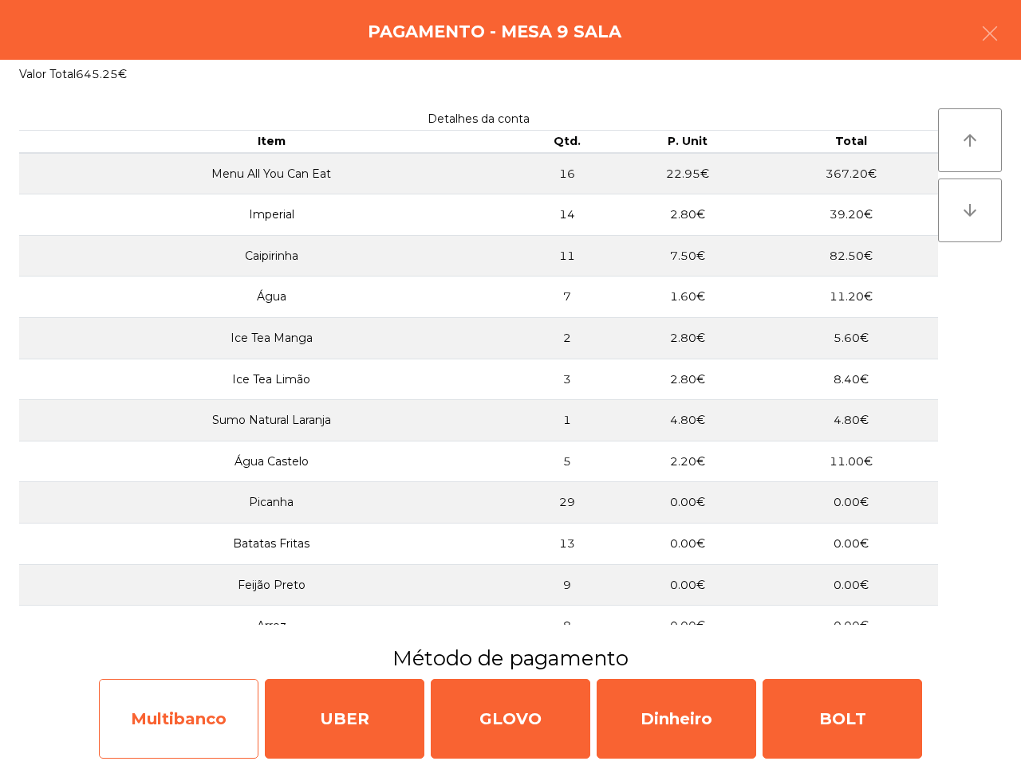
click at [209, 714] on div "Multibanco" at bounding box center [178, 719] width 159 height 80
select select "**"
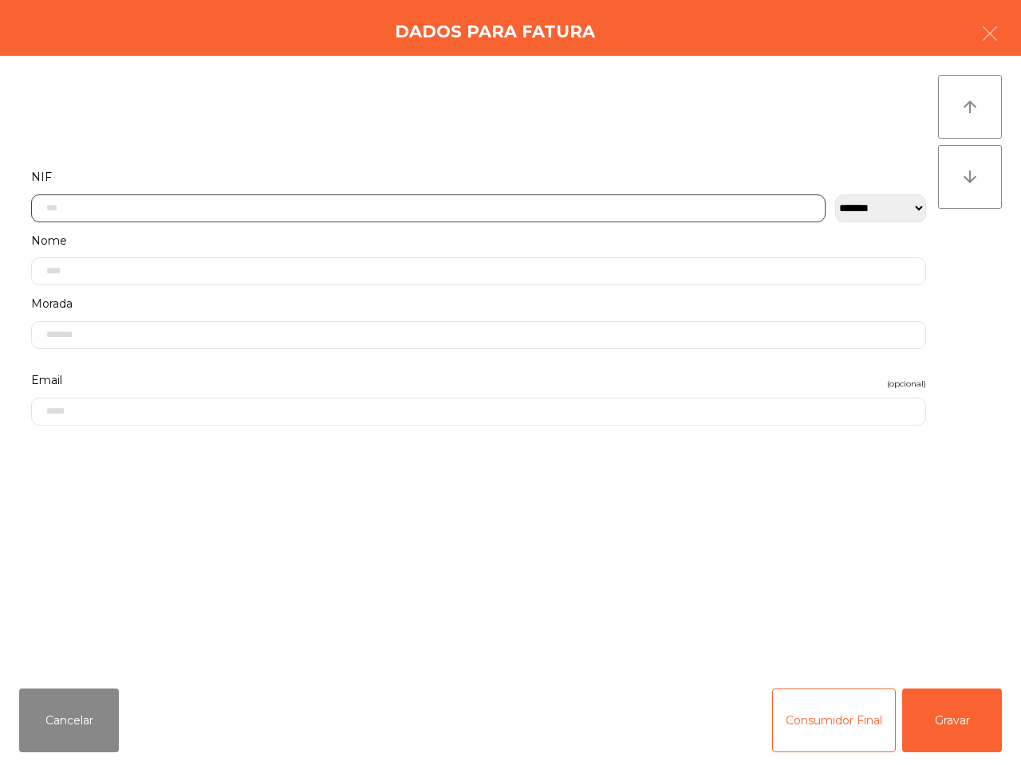
click at [277, 208] on input "text" at bounding box center [428, 209] width 794 height 28
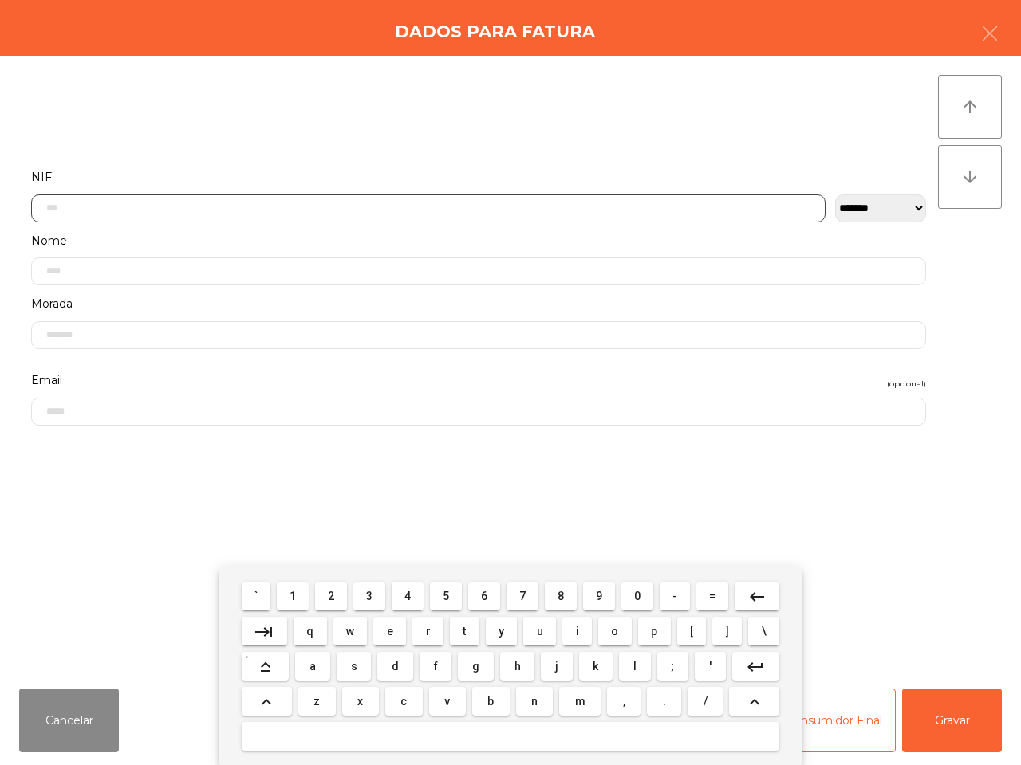
scroll to position [89, 0]
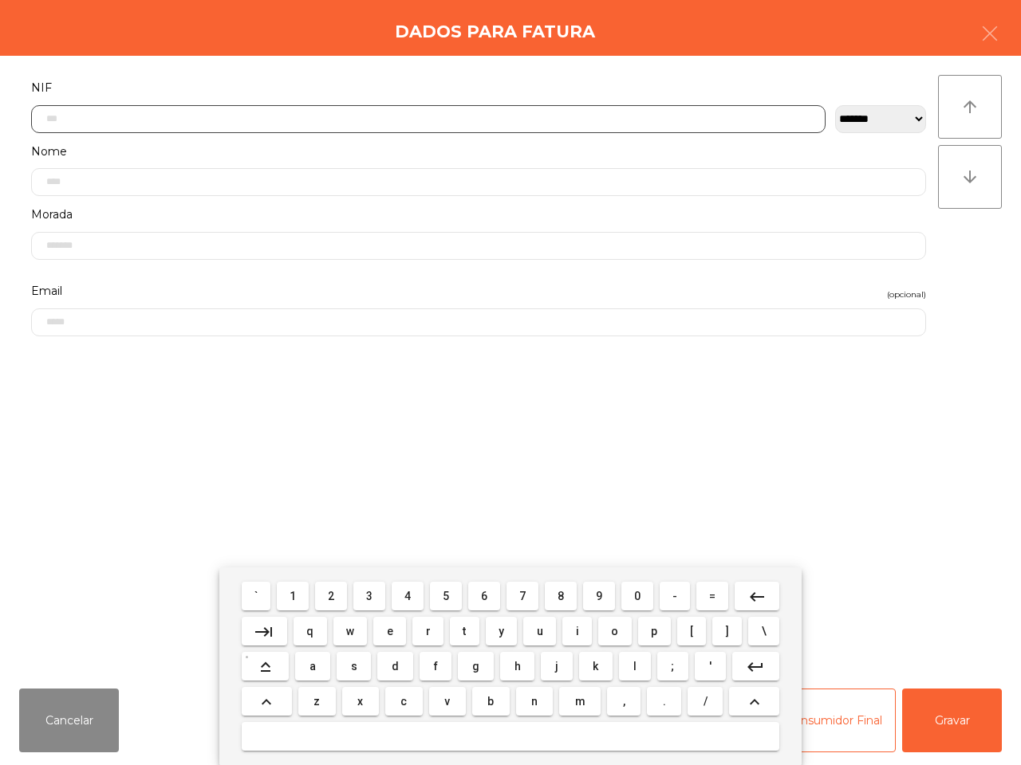
click at [436, 599] on button "5" at bounding box center [446, 596] width 32 height 29
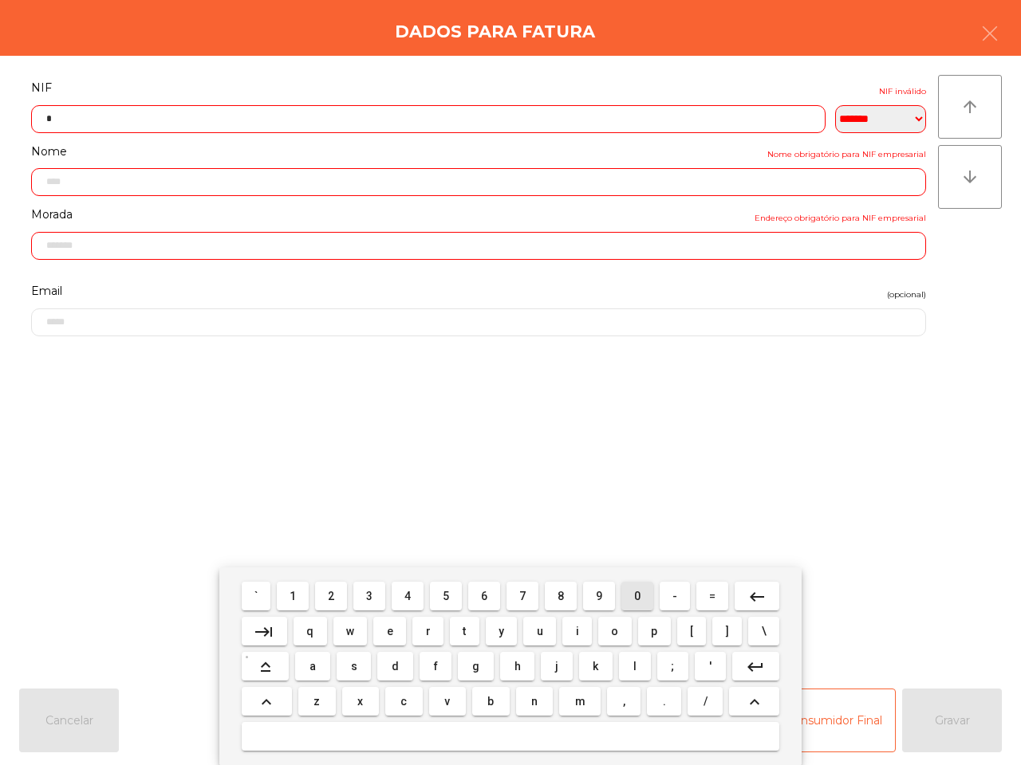
click at [634, 592] on span "0" at bounding box center [637, 596] width 6 height 13
click at [529, 596] on button "7" at bounding box center [522, 596] width 32 height 29
click at [528, 594] on button "7" at bounding box center [522, 596] width 32 height 29
click at [334, 596] on span "2" at bounding box center [331, 596] width 6 height 13
click at [515, 600] on button "7" at bounding box center [522, 596] width 32 height 29
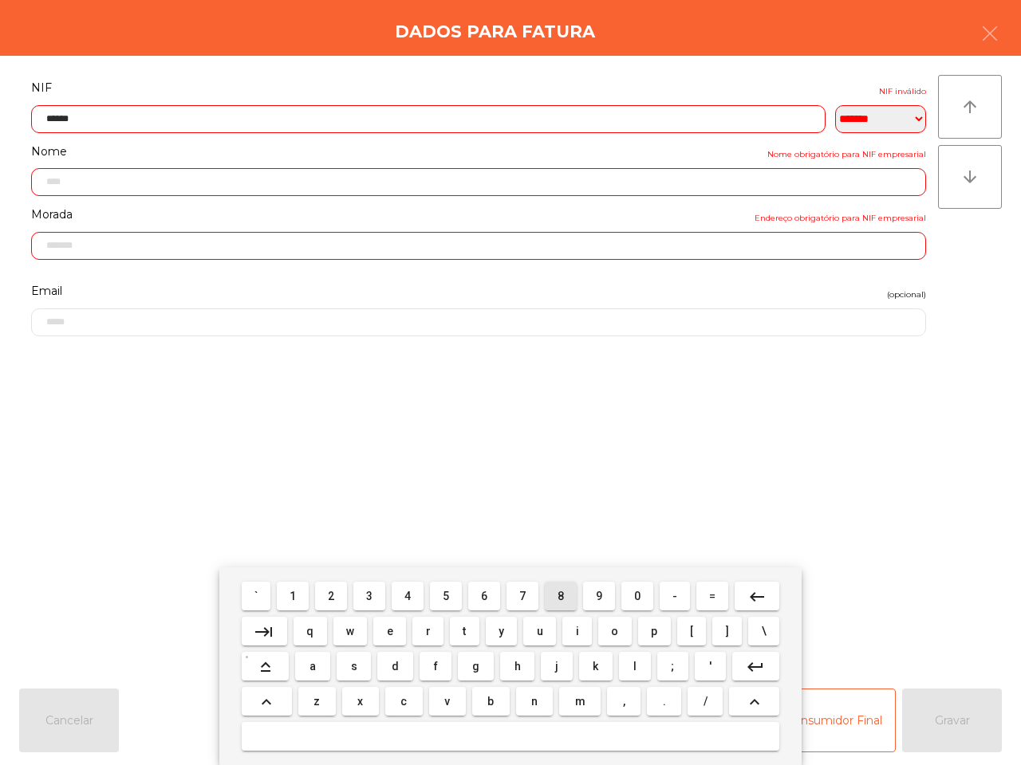
click at [550, 598] on button "8" at bounding box center [561, 596] width 32 height 29
click at [301, 592] on button "1" at bounding box center [293, 596] width 32 height 29
click at [596, 595] on span "9" at bounding box center [599, 596] width 6 height 13
type input "*********"
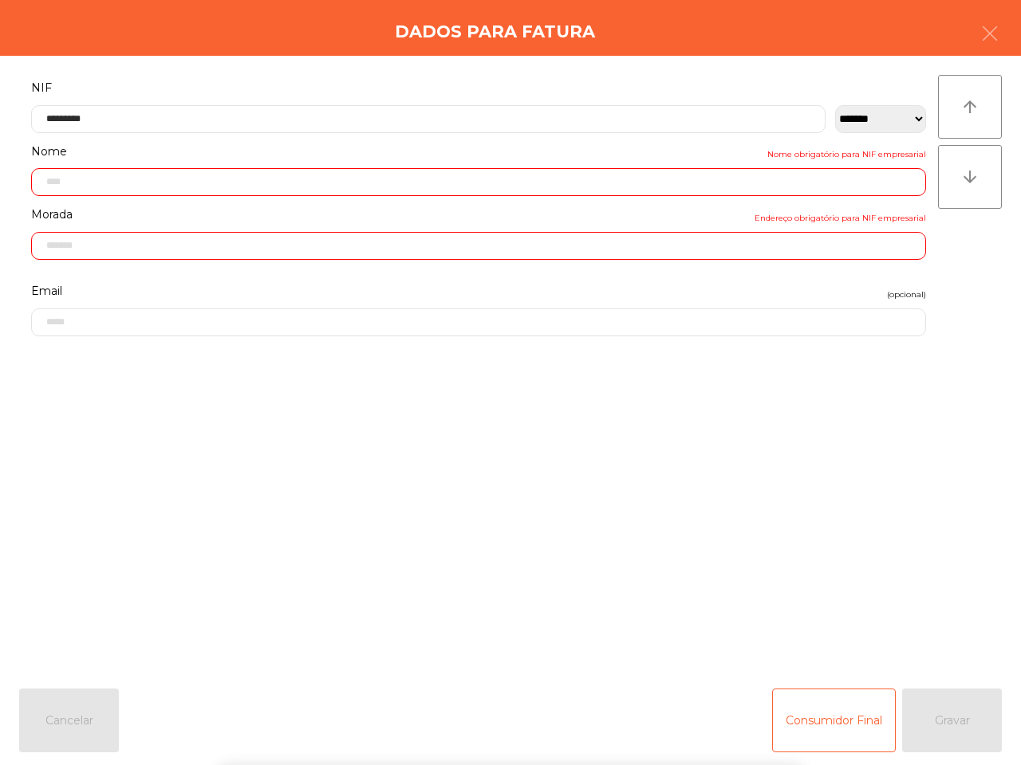
click at [644, 480] on form "**********" at bounding box center [478, 368] width 918 height 582
click at [931, 710] on div "Consumidor Final Gravar" at bounding box center [887, 721] width 230 height 64
type input "**********"
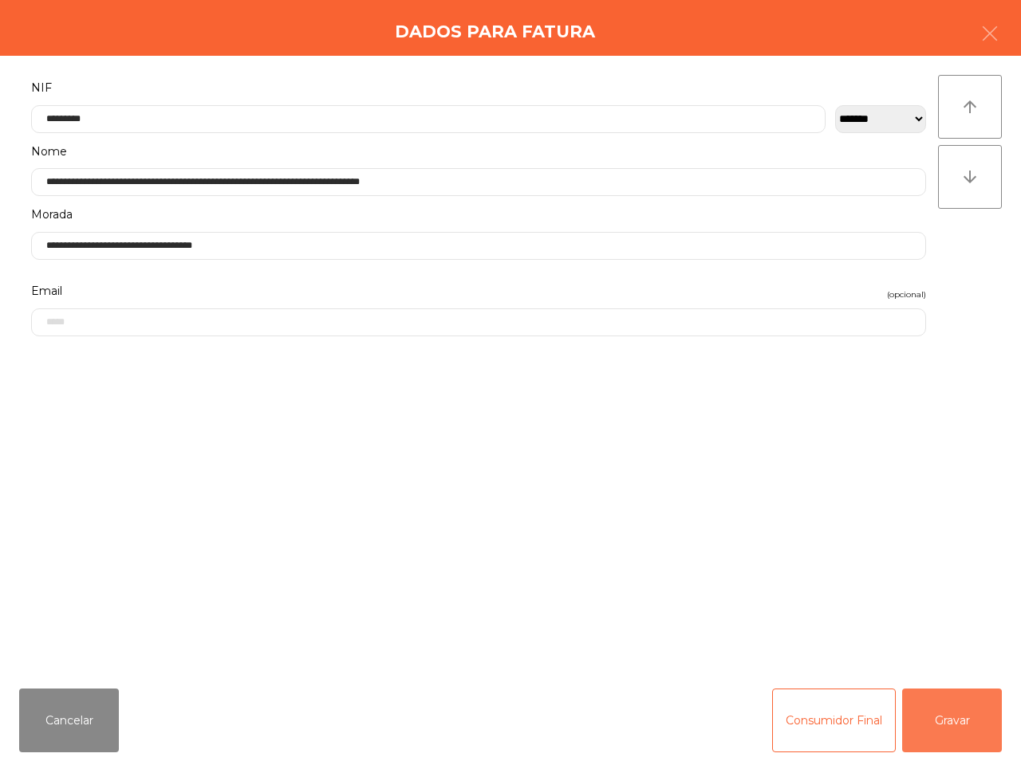
click at [930, 715] on button "Gravar" at bounding box center [952, 721] width 100 height 64
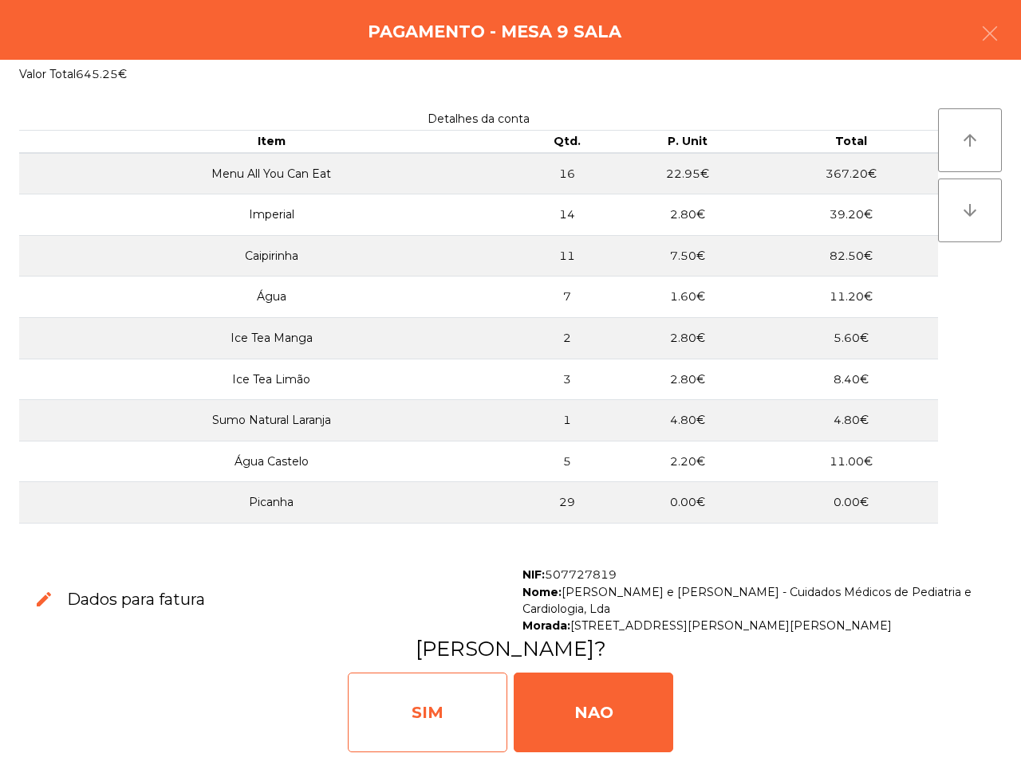
click at [466, 724] on div "SIM" at bounding box center [427, 713] width 159 height 80
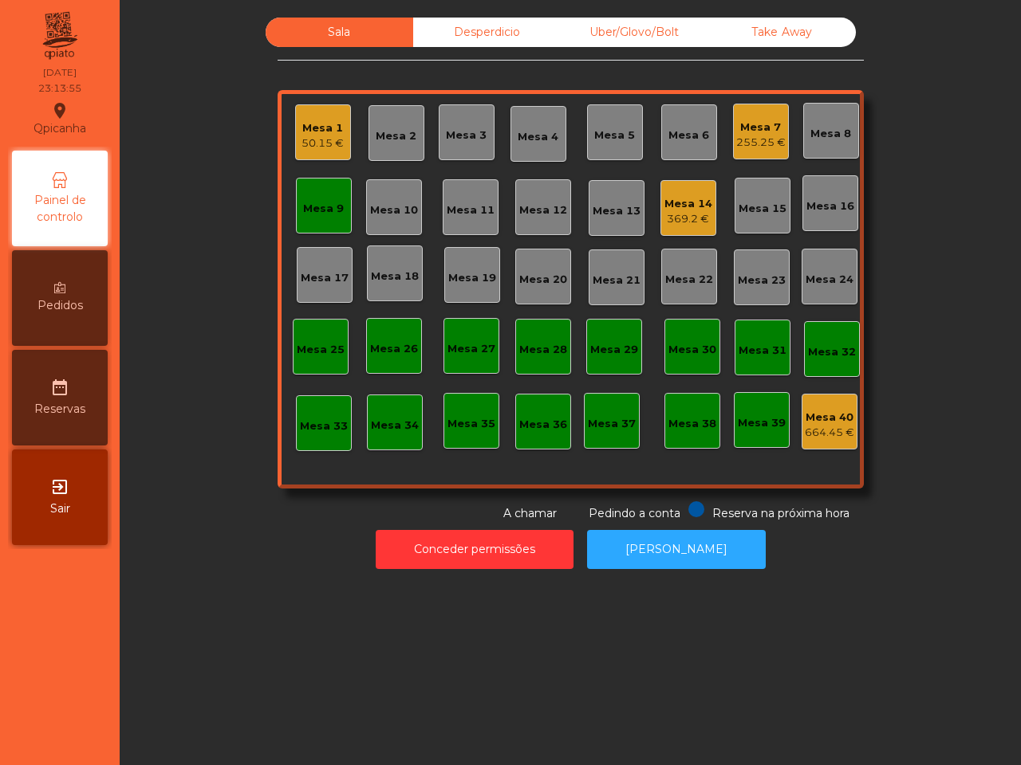
click at [664, 217] on div "369.2 €" at bounding box center [688, 219] width 48 height 16
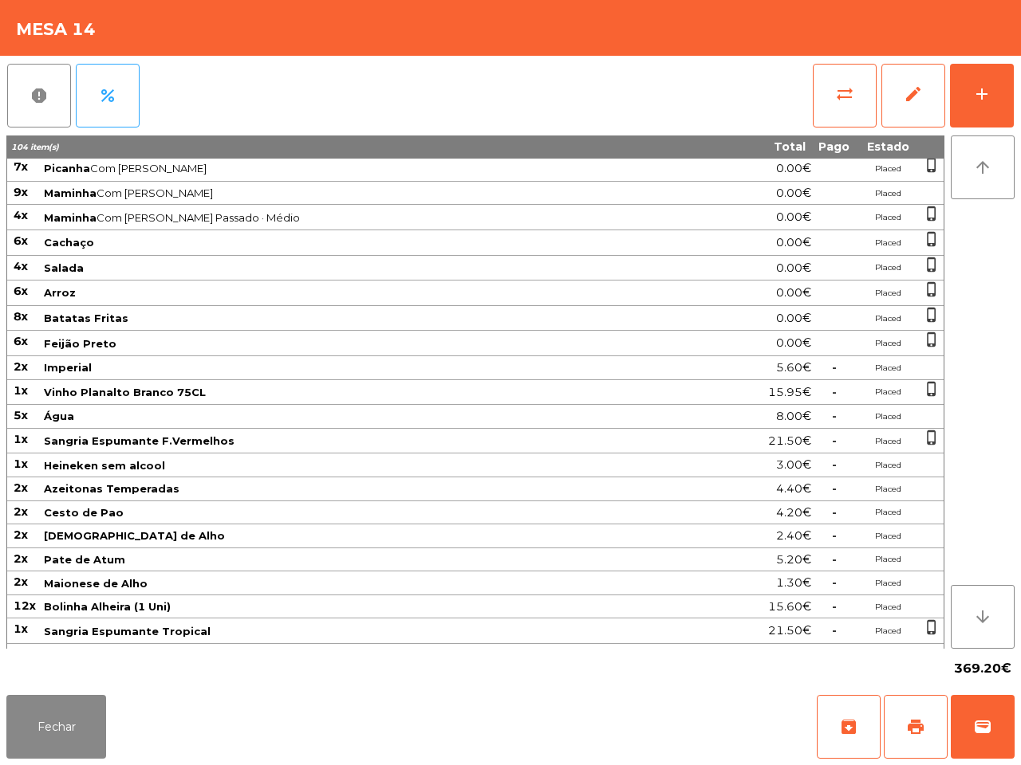
scroll to position [78, 0]
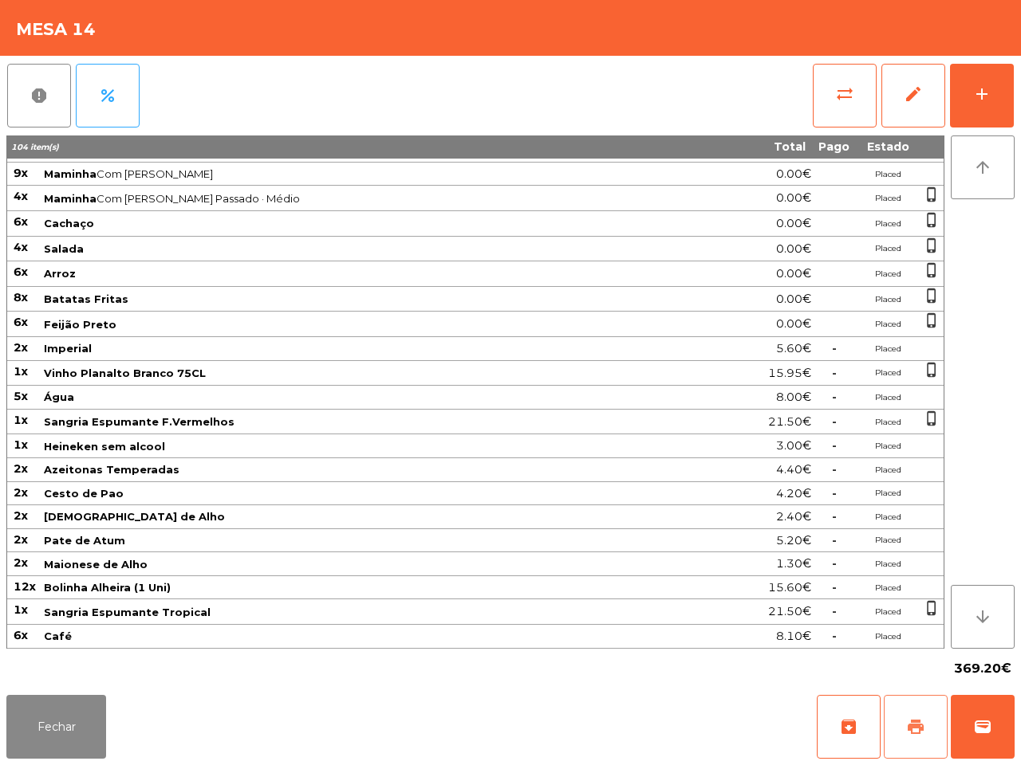
click at [923, 718] on button "print" at bounding box center [915, 727] width 64 height 64
drag, startPoint x: 58, startPoint y: 730, endPoint x: 65, endPoint y: 726, distance: 8.2
click at [61, 730] on button "Fechar" at bounding box center [56, 727] width 100 height 64
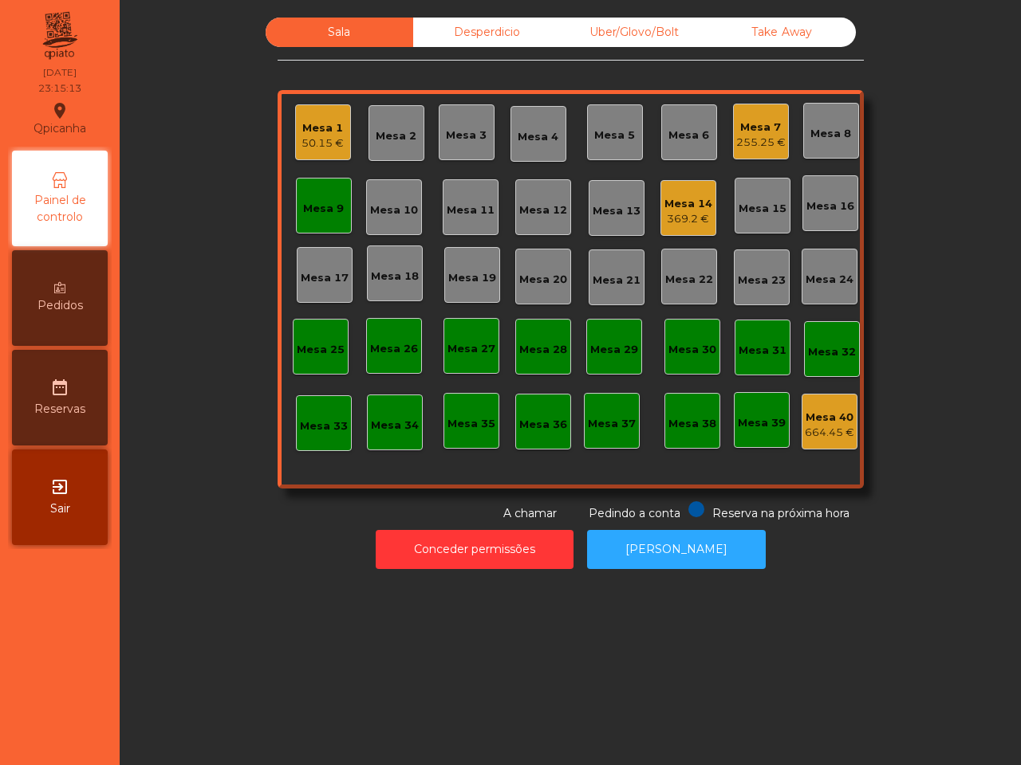
click at [671, 214] on div "369.2 €" at bounding box center [688, 219] width 48 height 16
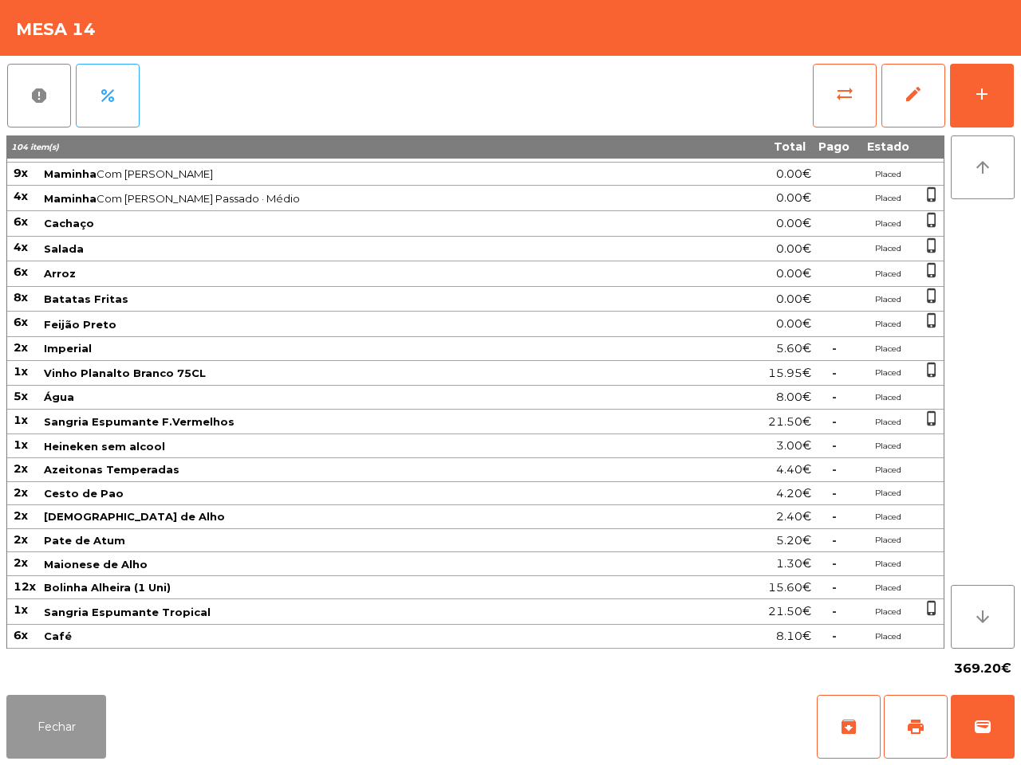
click at [81, 732] on button "Fechar" at bounding box center [56, 727] width 100 height 64
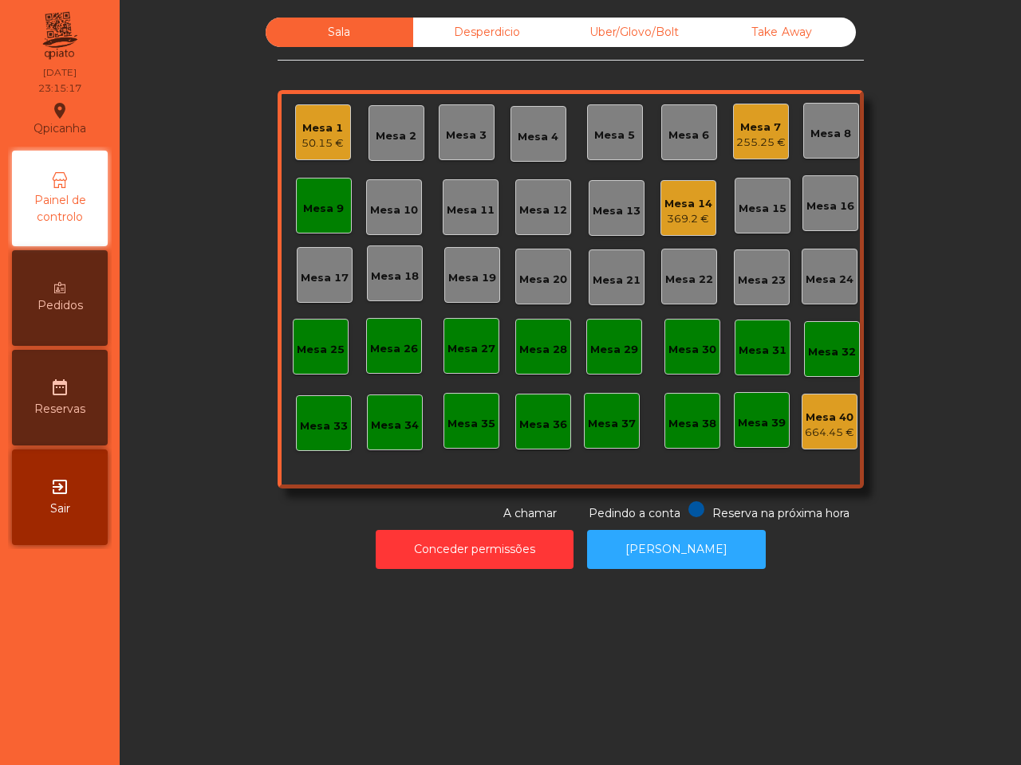
click at [244, 655] on div "Sala Desperdicio Uber/Glovo/Bolt Take Away Mesa 1 50.15 € Mesa 2 Mesa 3 Mesa 4 …" at bounding box center [570, 382] width 901 height 765
click at [315, 221] on div "Mesa 9" at bounding box center [324, 206] width 56 height 56
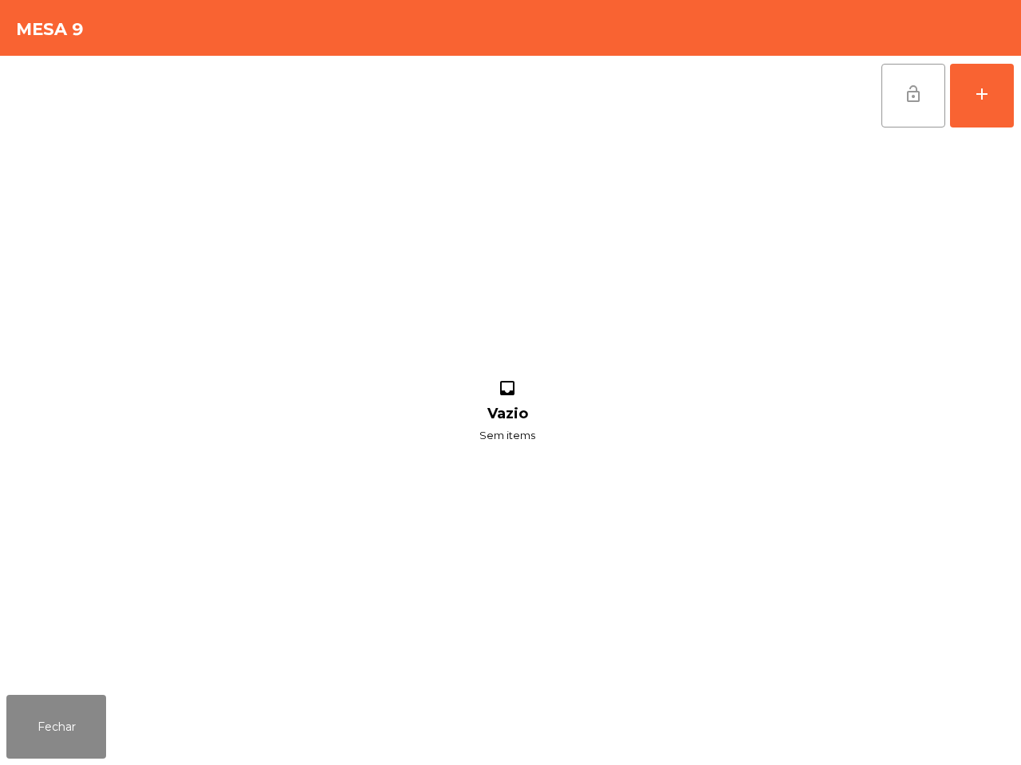
click at [901, 85] on button "lock_open" at bounding box center [913, 96] width 64 height 64
click at [37, 727] on button "Fechar" at bounding box center [56, 727] width 100 height 64
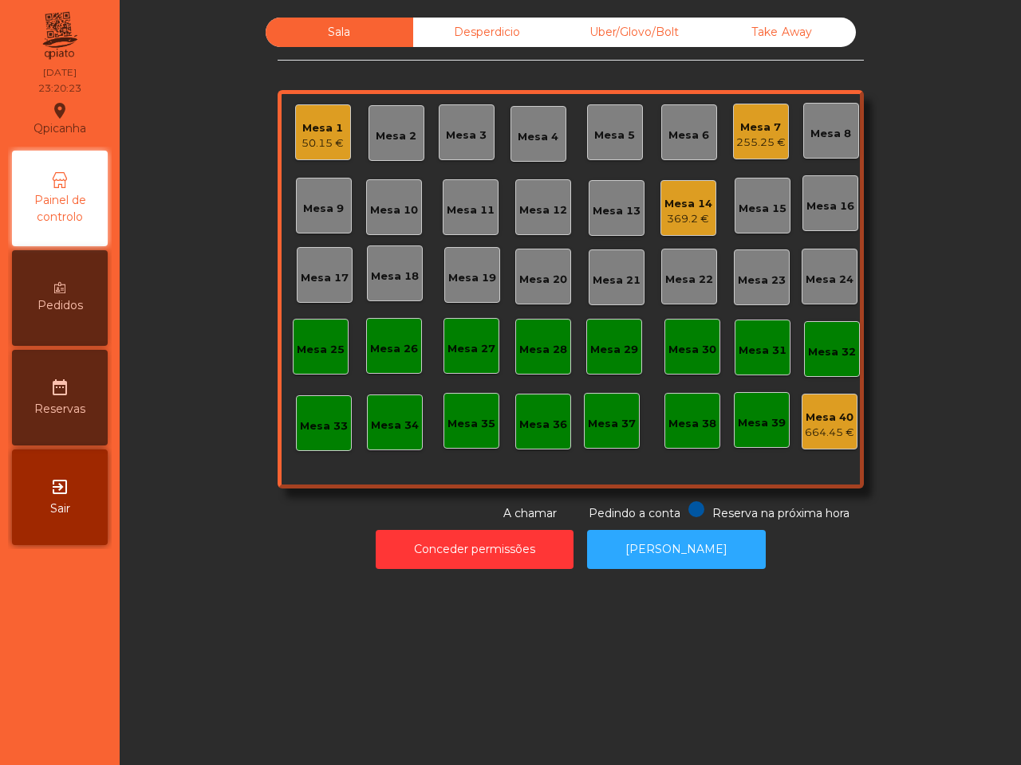
click at [759, 124] on div "Mesa 7" at bounding box center [760, 128] width 49 height 16
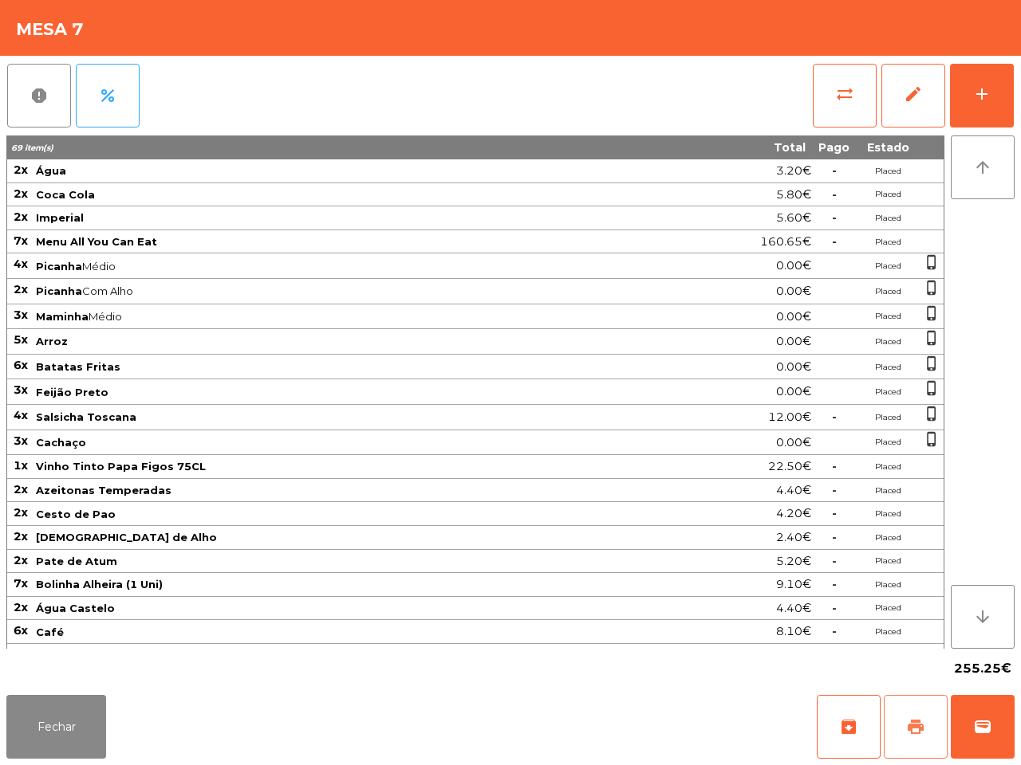
click at [913, 719] on span "print" at bounding box center [915, 727] width 19 height 19
click at [68, 706] on button "Fechar" at bounding box center [56, 727] width 100 height 64
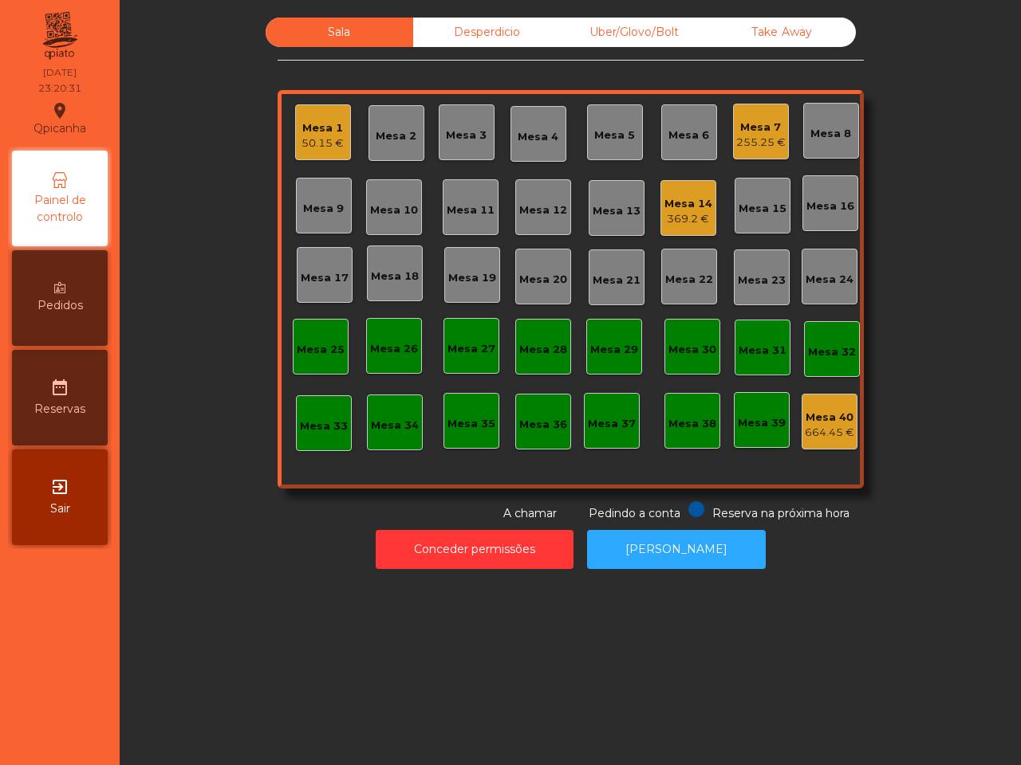
click at [313, 128] on div "Mesa 1" at bounding box center [322, 128] width 42 height 16
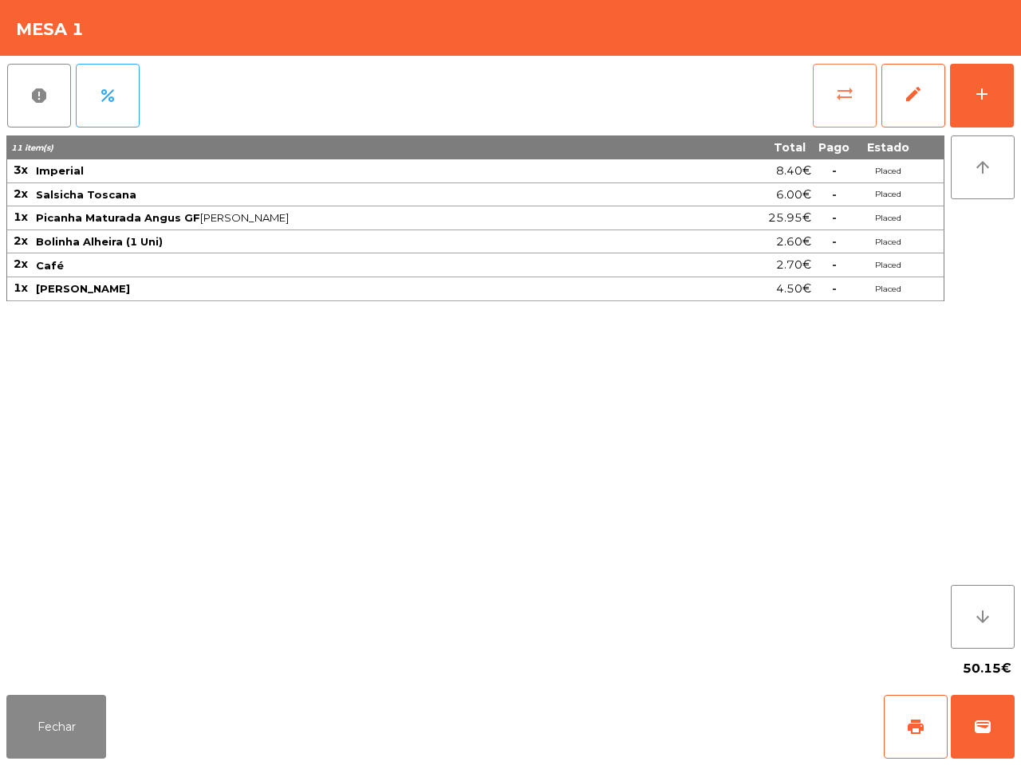
click at [849, 81] on button "sync_alt" at bounding box center [844, 96] width 64 height 64
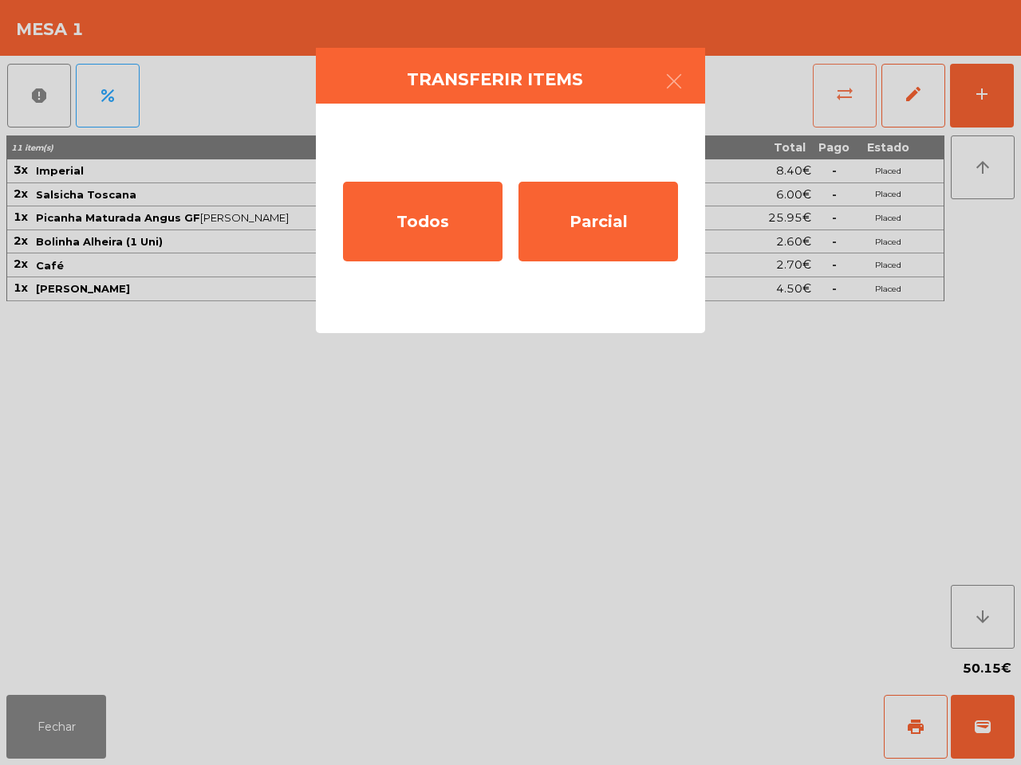
click at [439, 231] on div "Todos" at bounding box center [422, 222] width 159 height 80
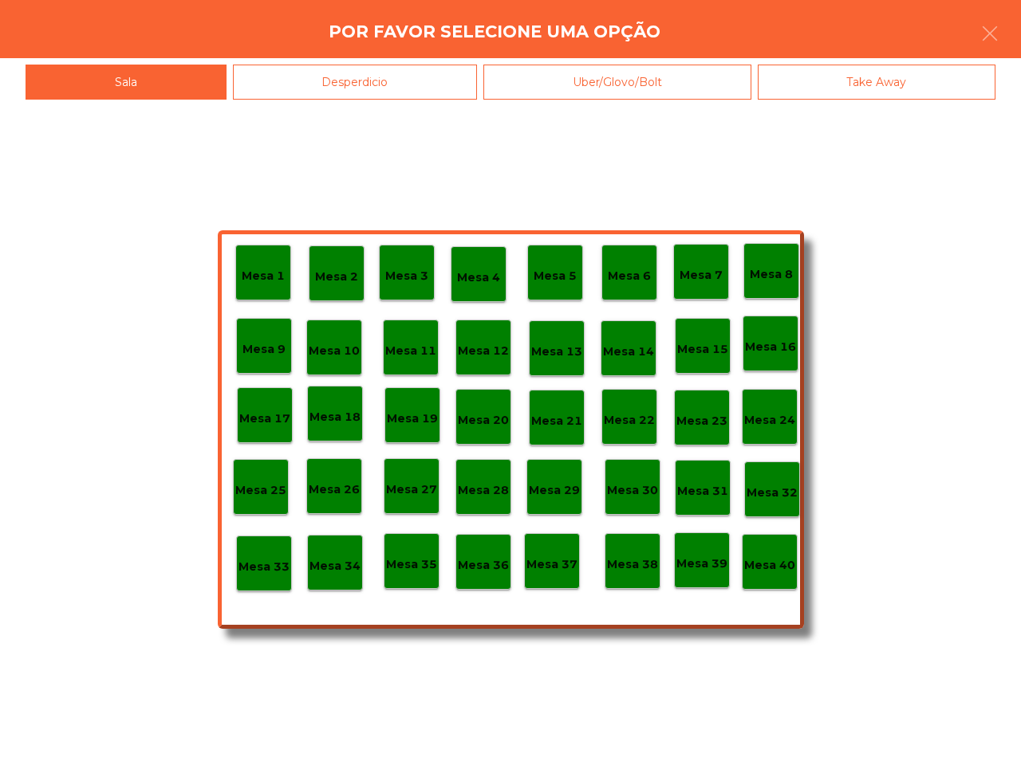
click at [770, 570] on p "Mesa 40" at bounding box center [769, 566] width 51 height 18
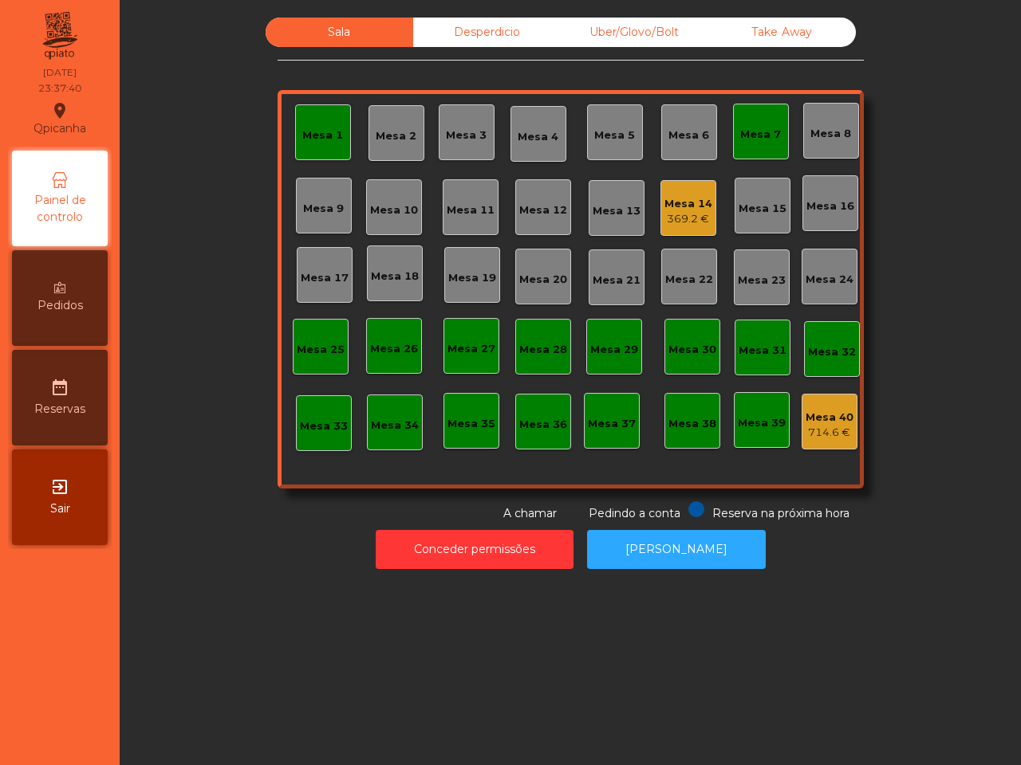
click at [750, 128] on div "Mesa 7" at bounding box center [760, 135] width 41 height 16
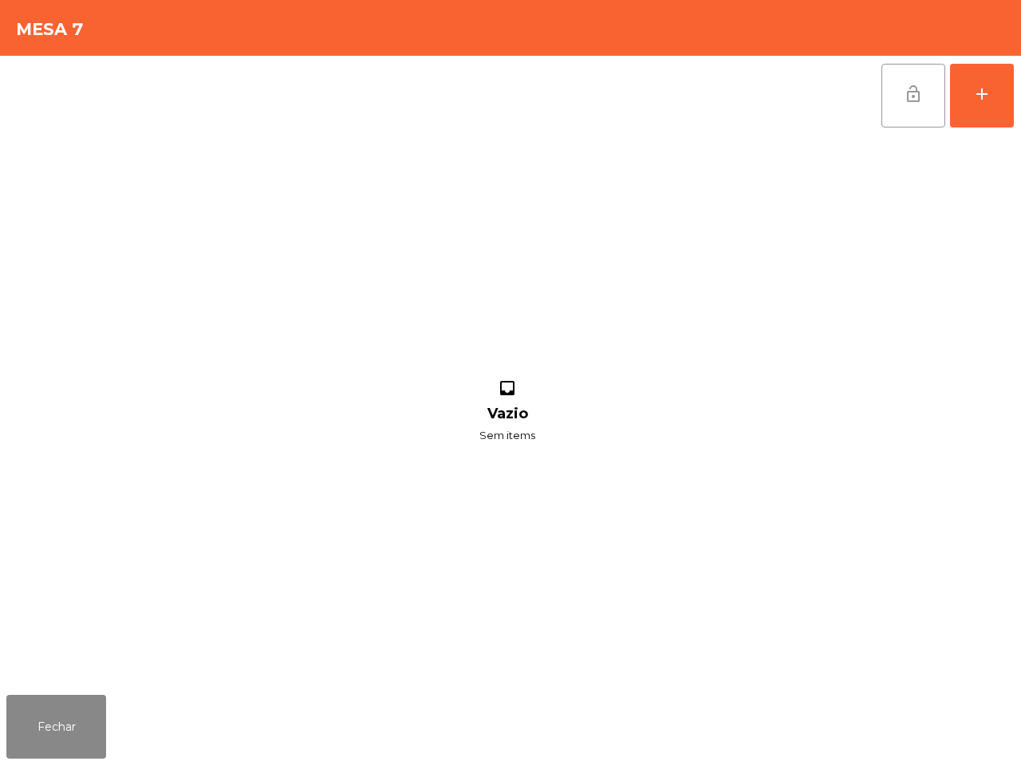
click at [893, 104] on button "lock_open" at bounding box center [913, 96] width 64 height 64
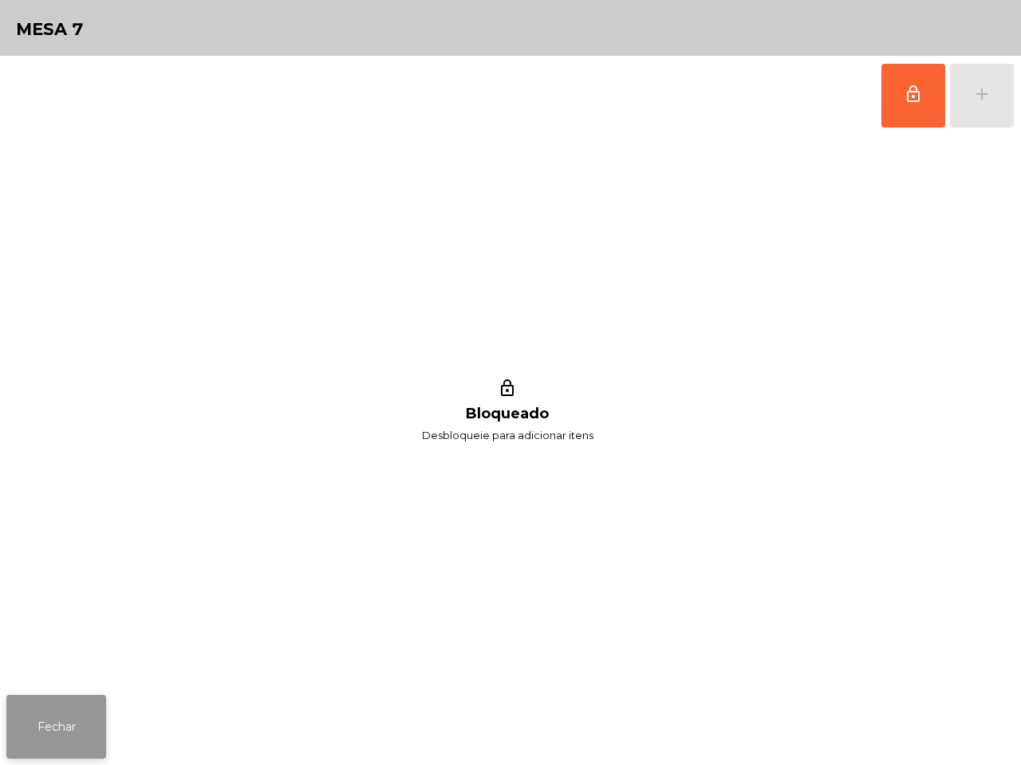
click at [56, 703] on button "Fechar" at bounding box center [56, 727] width 100 height 64
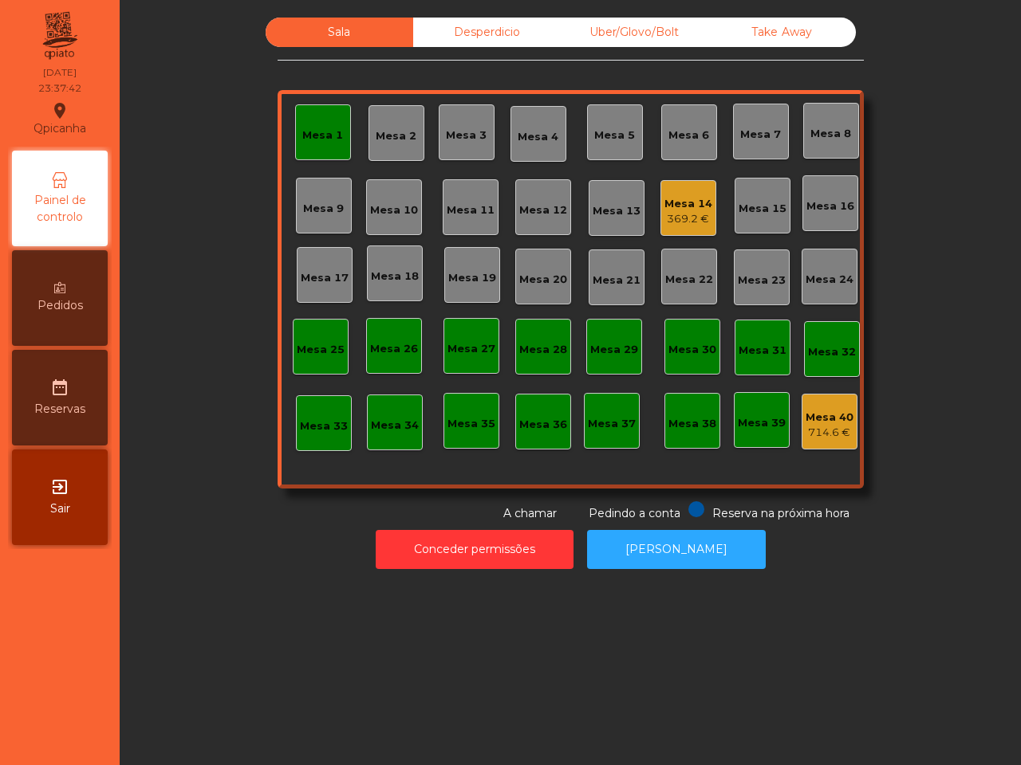
click at [304, 129] on div "Mesa 1" at bounding box center [322, 136] width 41 height 16
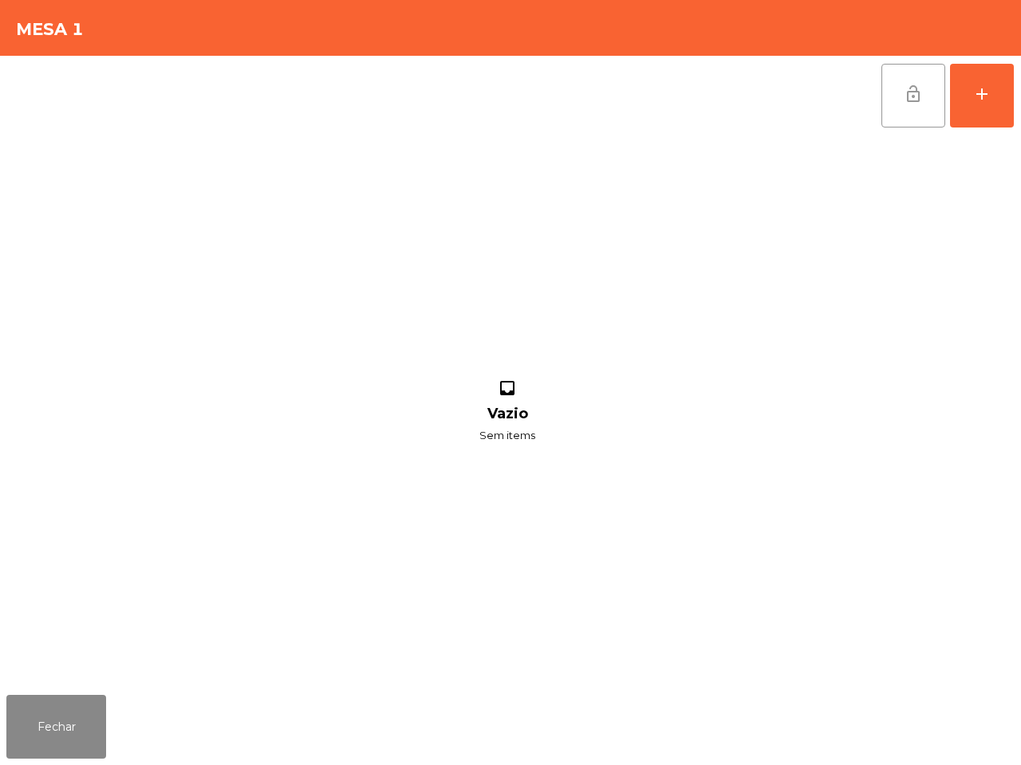
click at [883, 97] on button "lock_open" at bounding box center [913, 96] width 64 height 64
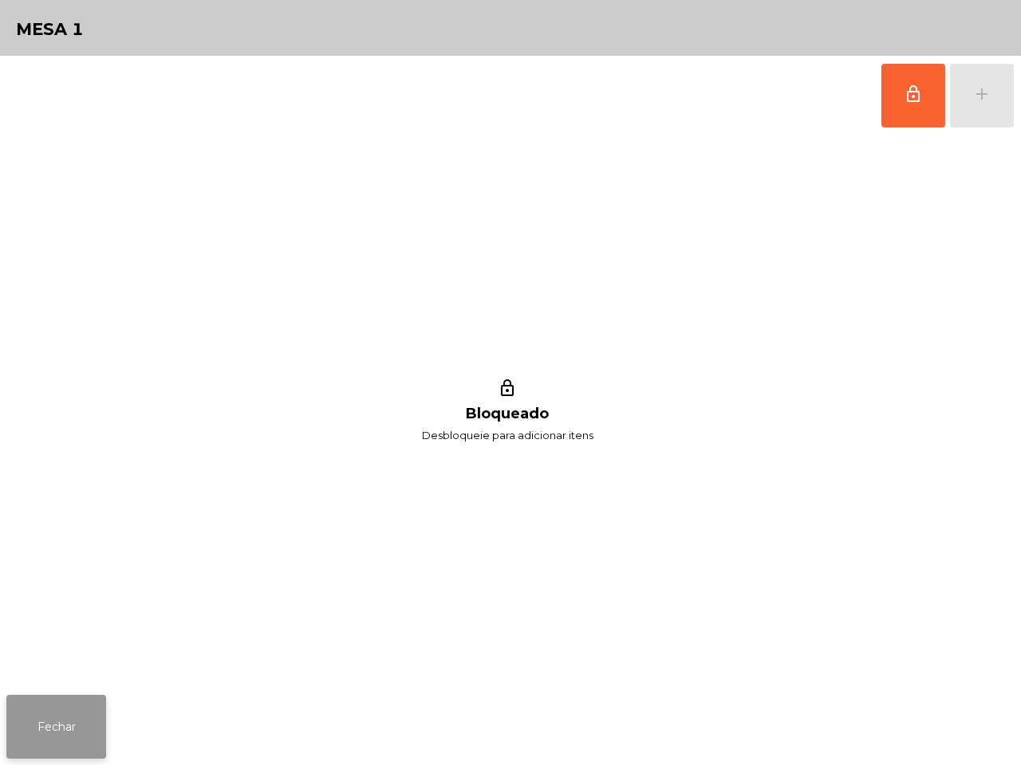
click at [13, 736] on button "Fechar" at bounding box center [56, 727] width 100 height 64
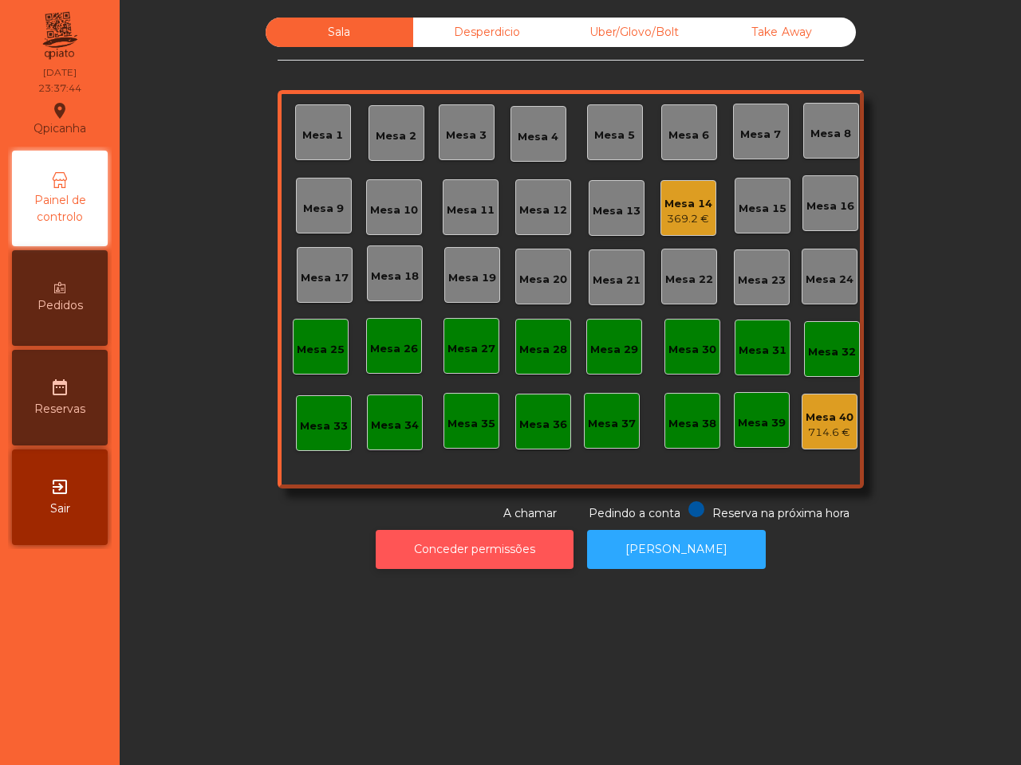
click at [446, 556] on button "Conceder permissões" at bounding box center [475, 549] width 198 height 39
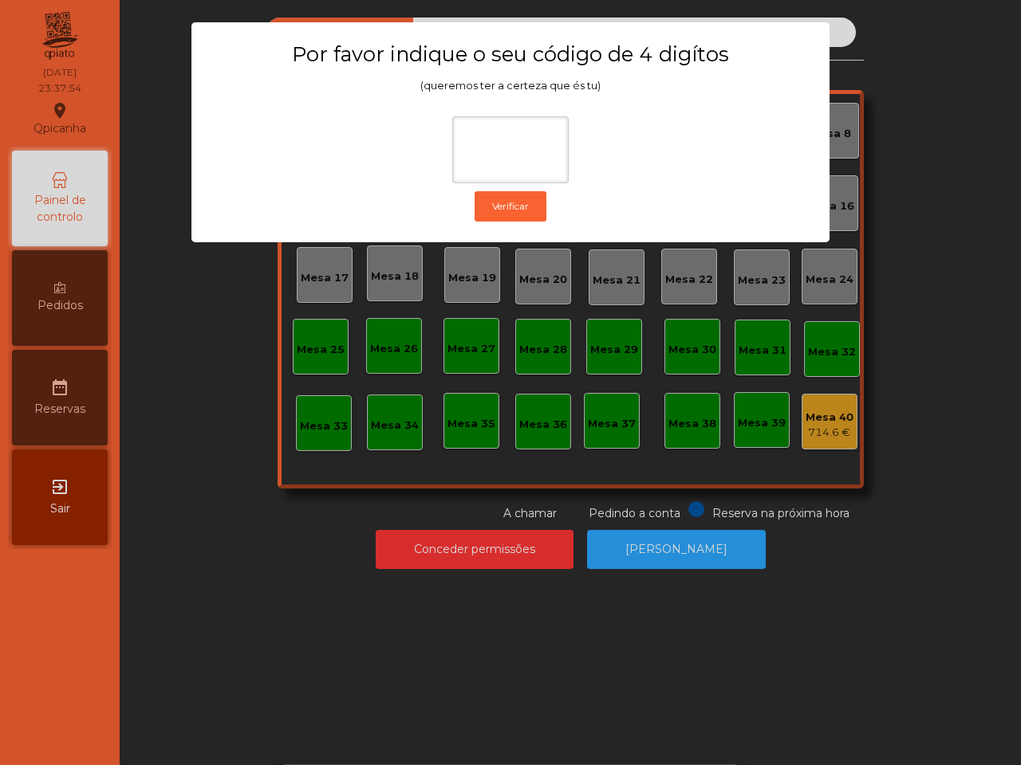
drag, startPoint x: 263, startPoint y: 524, endPoint x: 271, endPoint y: 527, distance: 8.6
click at [269, 527] on ngb-modal-window "Por favor indique o seu código de 4 digítos (queremos ter a certeza que és tu) …" at bounding box center [511, 382] width 970 height 765
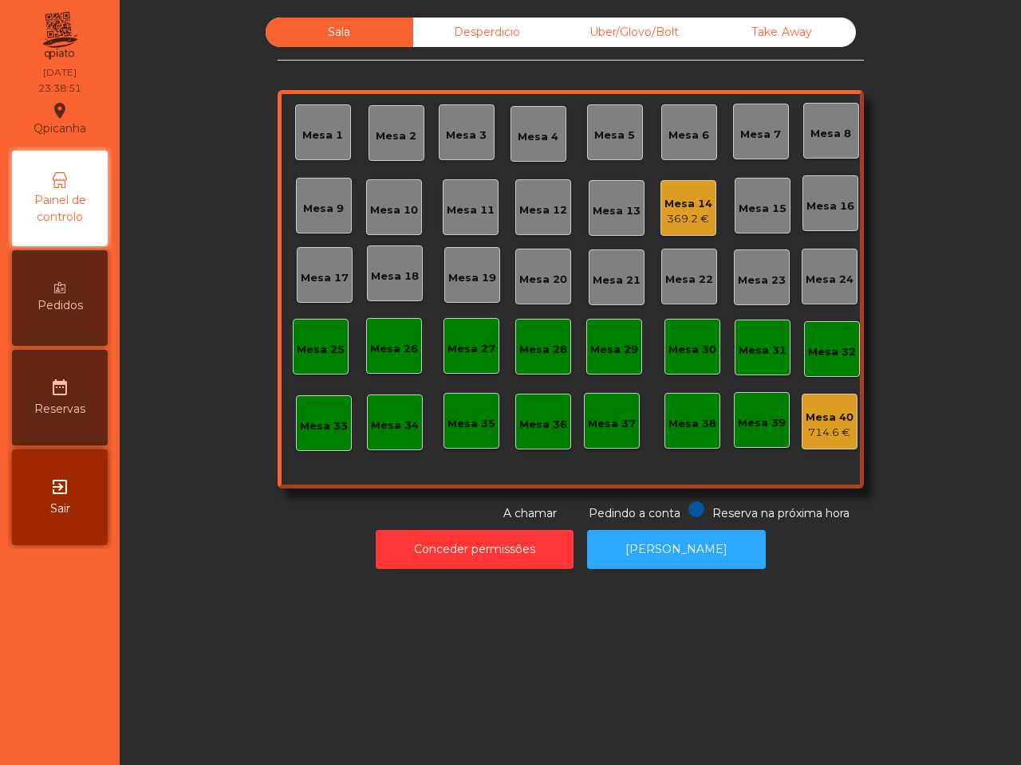
click at [295, 537] on div "Conceder permissões Abrir [PERSON_NAME]" at bounding box center [570, 549] width 858 height 55
click at [423, 527] on div "Conceder permissões Abrir [PERSON_NAME]" at bounding box center [570, 549] width 858 height 55
click at [423, 529] on div "Conceder permissões Abrir [PERSON_NAME]" at bounding box center [570, 549] width 858 height 55
click at [424, 534] on button "Conceder permissões" at bounding box center [475, 549] width 198 height 39
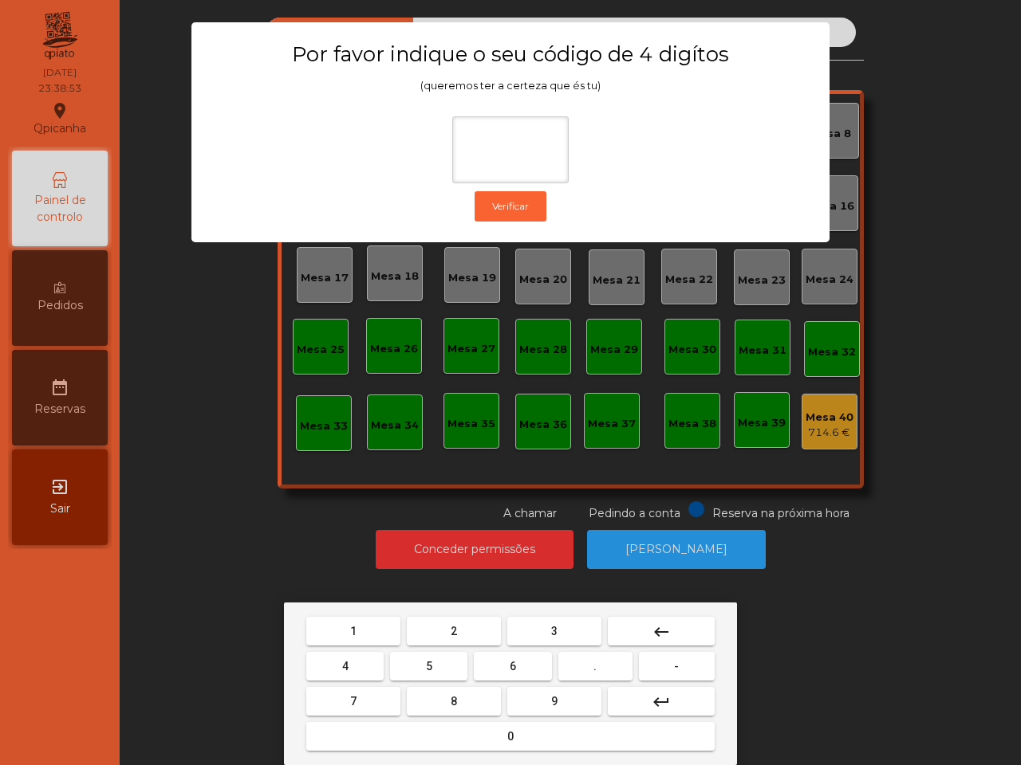
drag, startPoint x: 369, startPoint y: 618, endPoint x: 480, endPoint y: 655, distance: 116.7
click at [369, 619] on button "1" at bounding box center [353, 631] width 94 height 29
click at [522, 694] on button "9" at bounding box center [554, 701] width 94 height 29
drag, startPoint x: 369, startPoint y: 664, endPoint x: 445, endPoint y: 722, distance: 95.0
click at [371, 664] on button "4" at bounding box center [344, 666] width 77 height 29
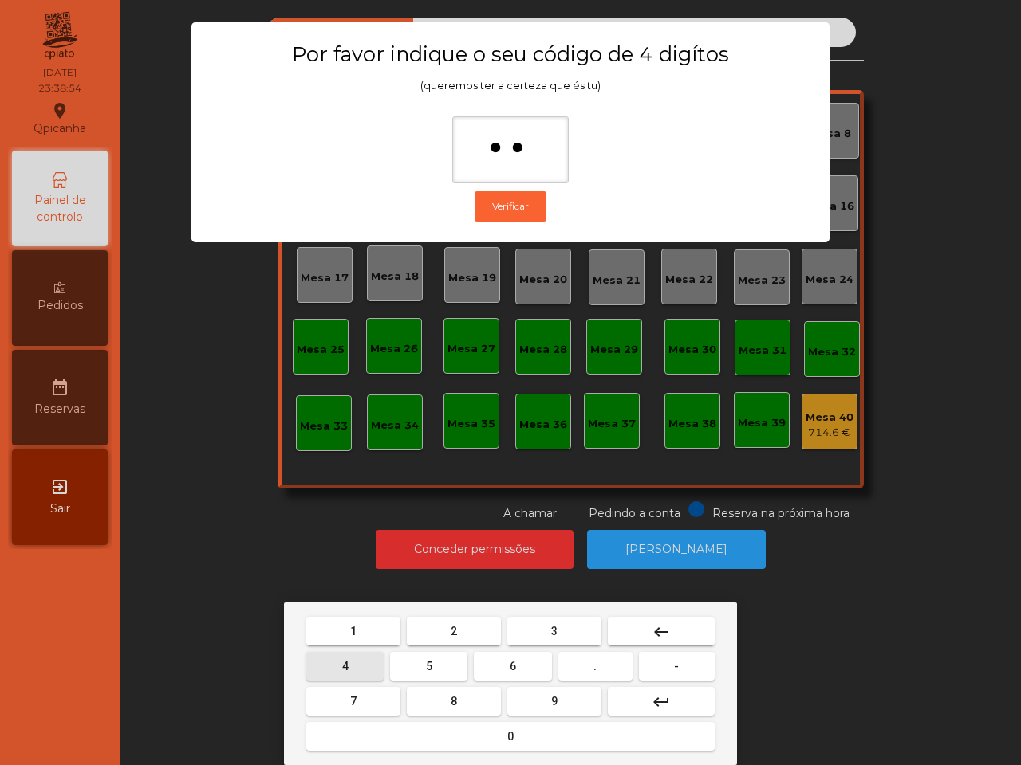
type input "***"
click at [447, 734] on button "0" at bounding box center [510, 736] width 408 height 29
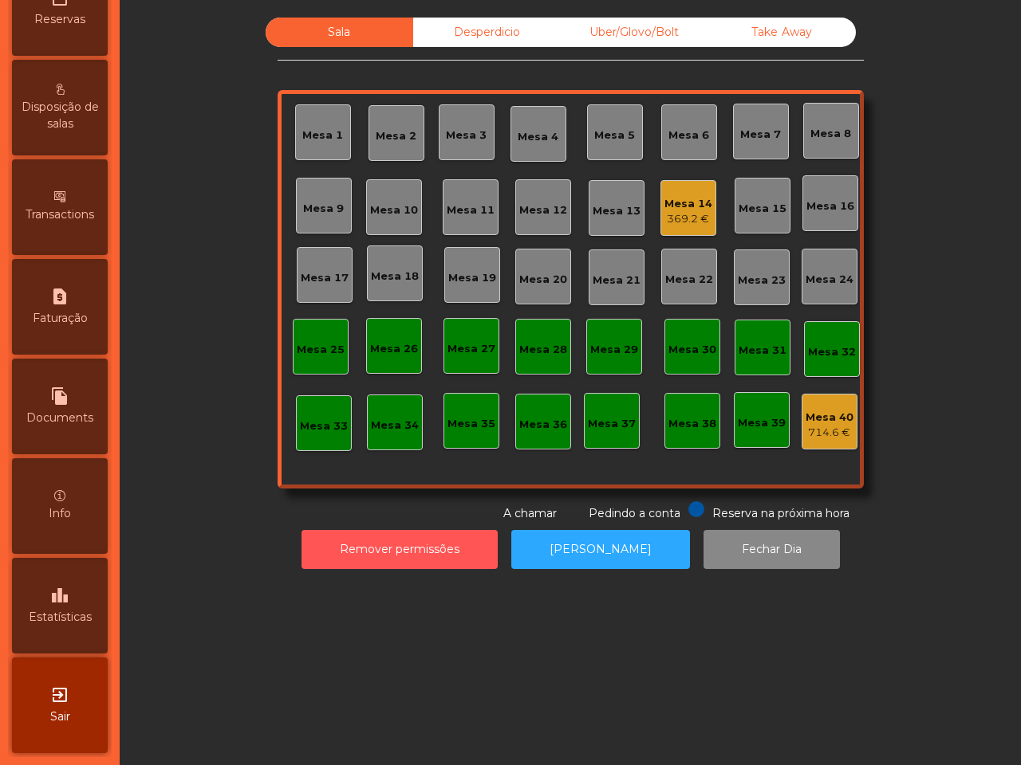
scroll to position [606, 0]
click at [69, 588] on icon "leaderboard" at bounding box center [59, 595] width 19 height 19
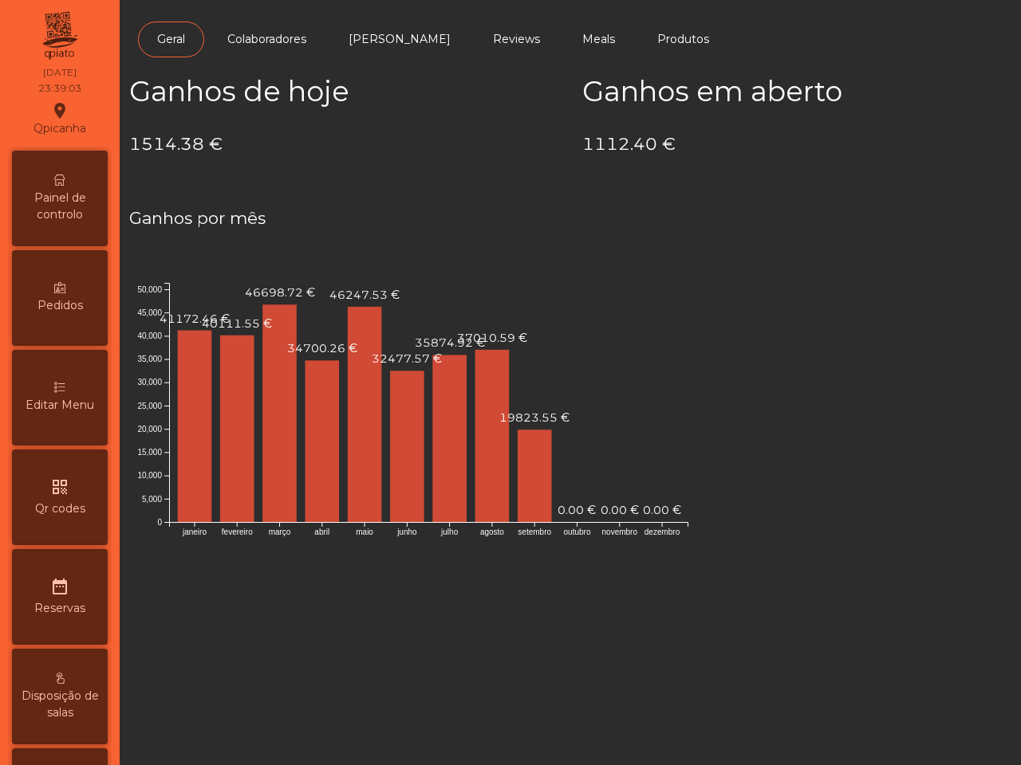
click at [85, 202] on span "Painel de controlo" at bounding box center [60, 206] width 88 height 33
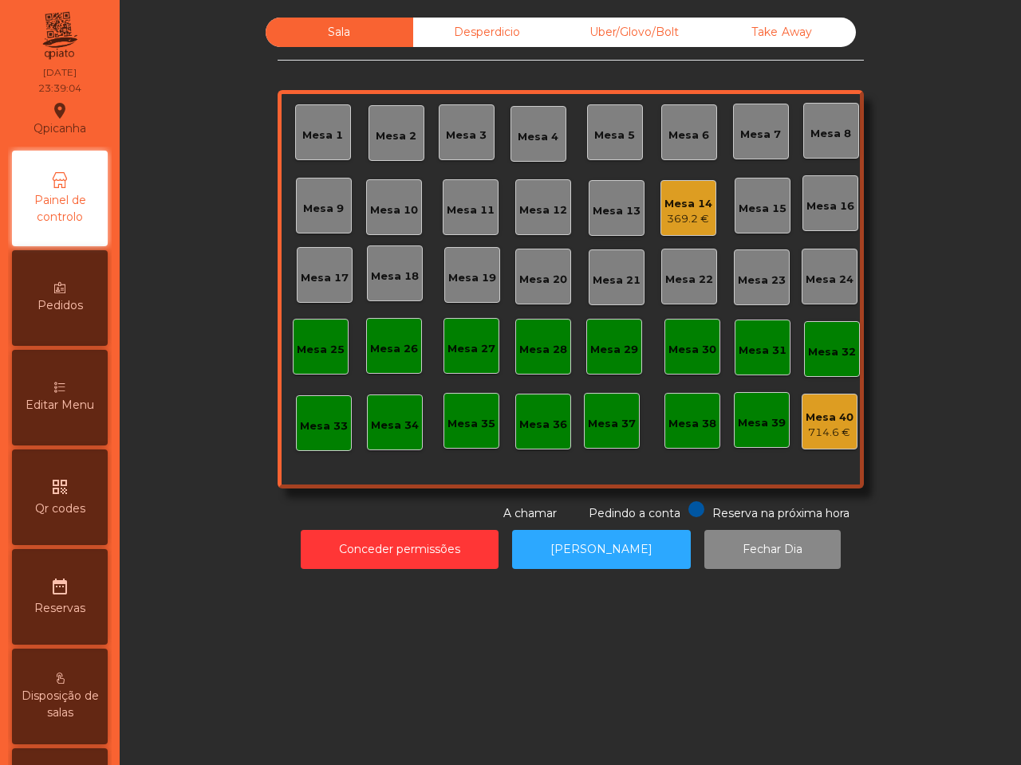
click at [676, 200] on div "Mesa 14" at bounding box center [688, 204] width 48 height 16
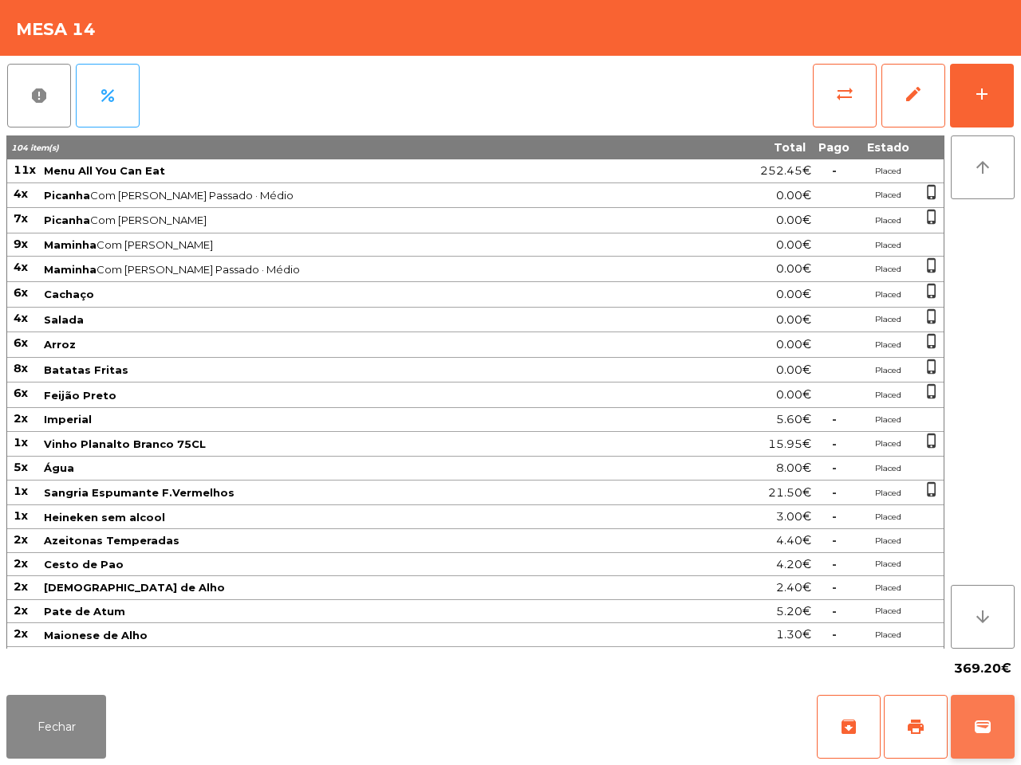
click at [978, 706] on button "wallet" at bounding box center [982, 727] width 64 height 64
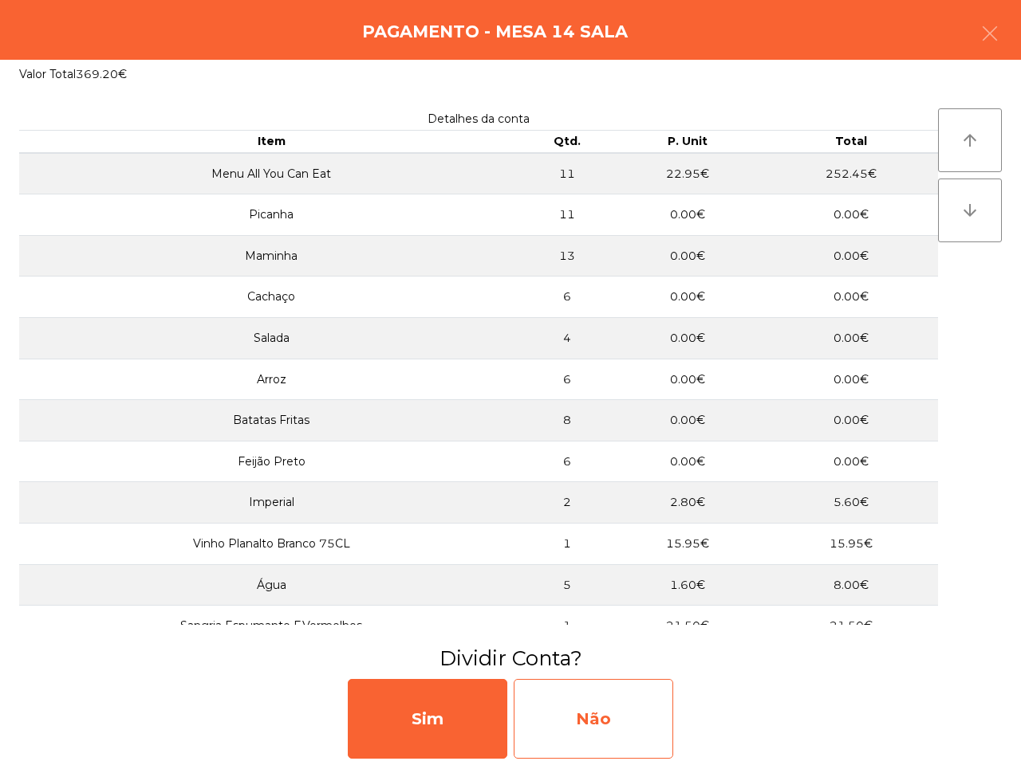
click at [630, 707] on div "Não" at bounding box center [592, 719] width 159 height 80
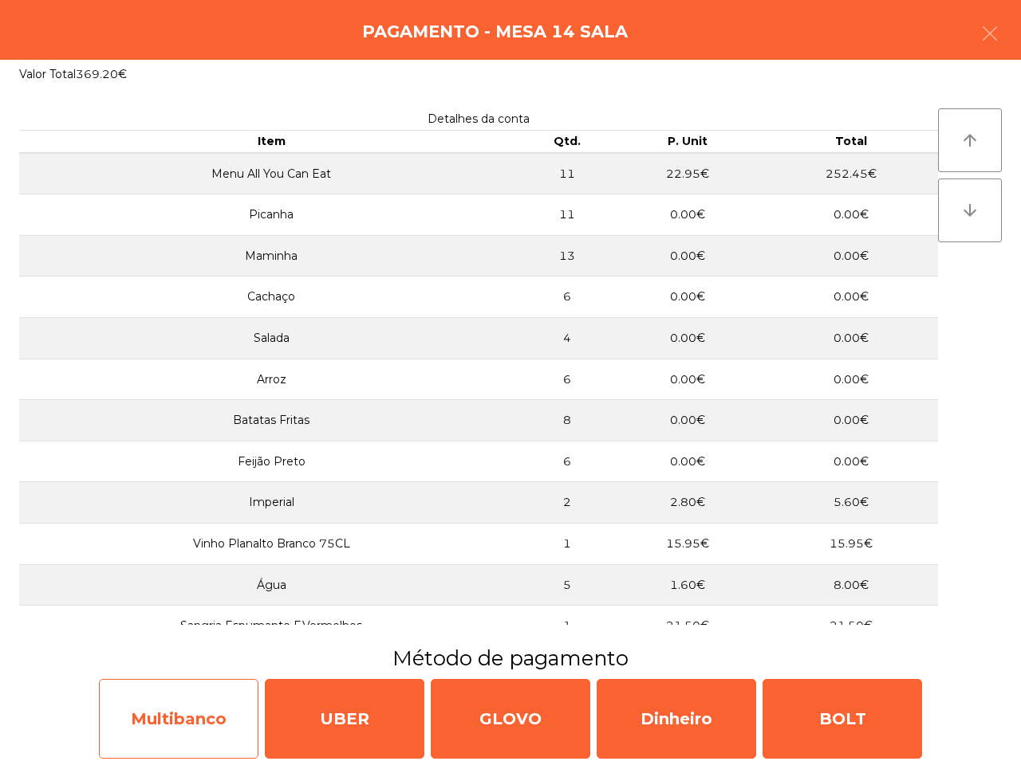
click at [182, 715] on div "Multibanco" at bounding box center [178, 719] width 159 height 80
select select "**"
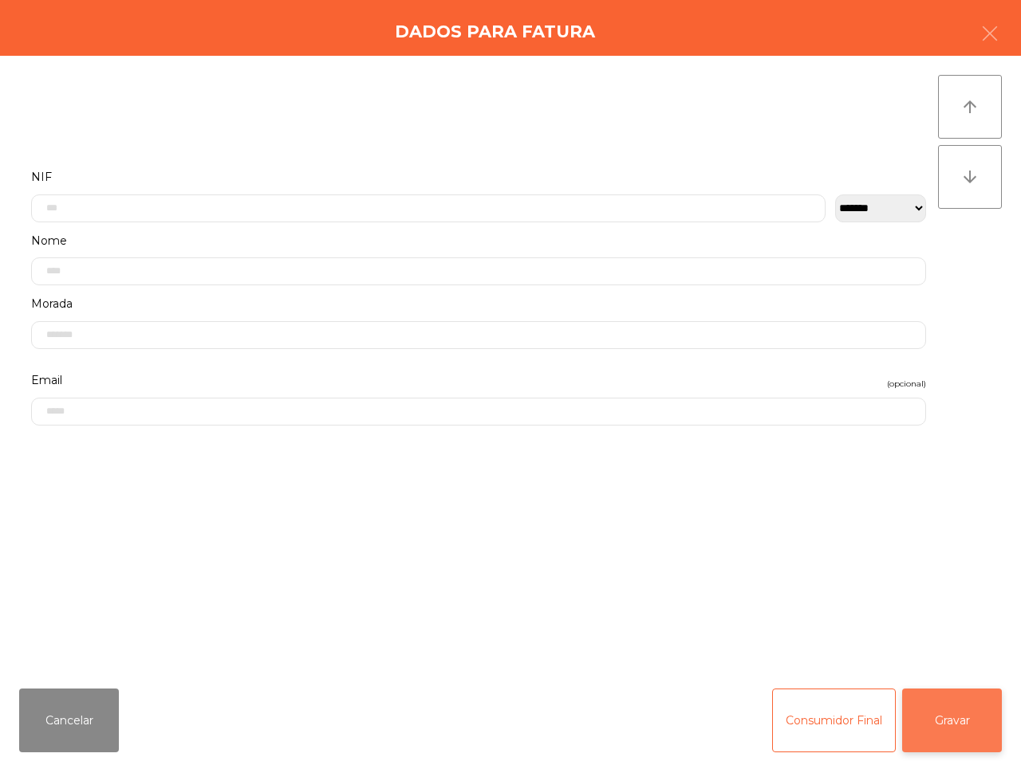
click at [986, 724] on button "Gravar" at bounding box center [952, 721] width 100 height 64
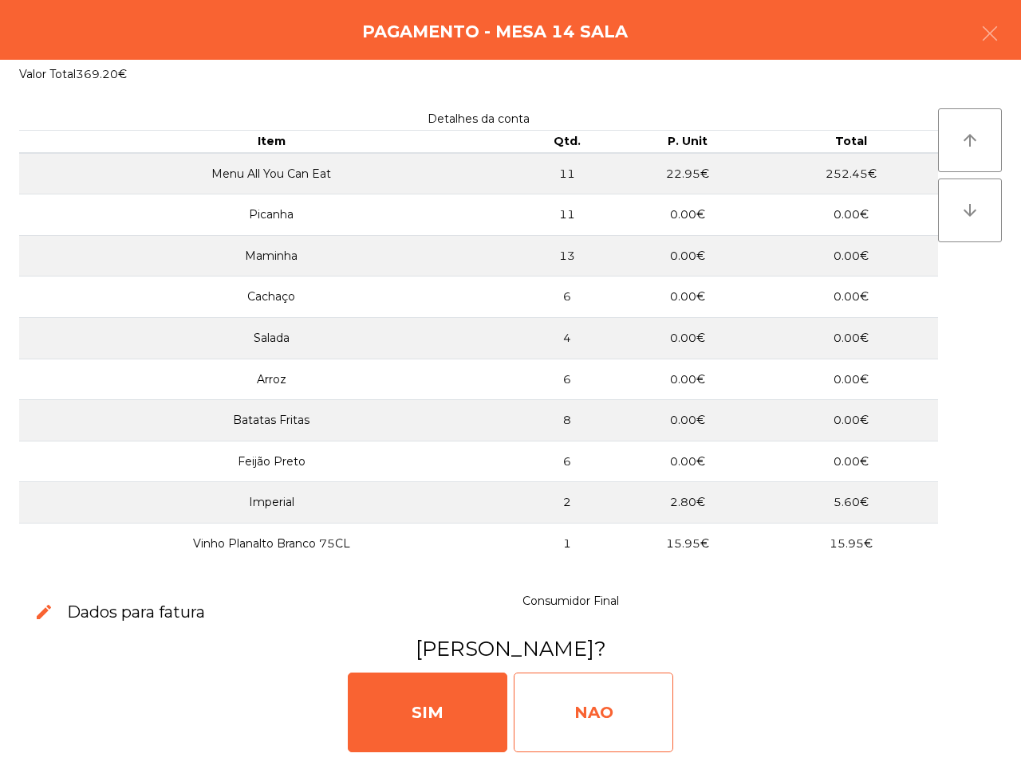
click at [640, 710] on div "NAO" at bounding box center [592, 713] width 159 height 80
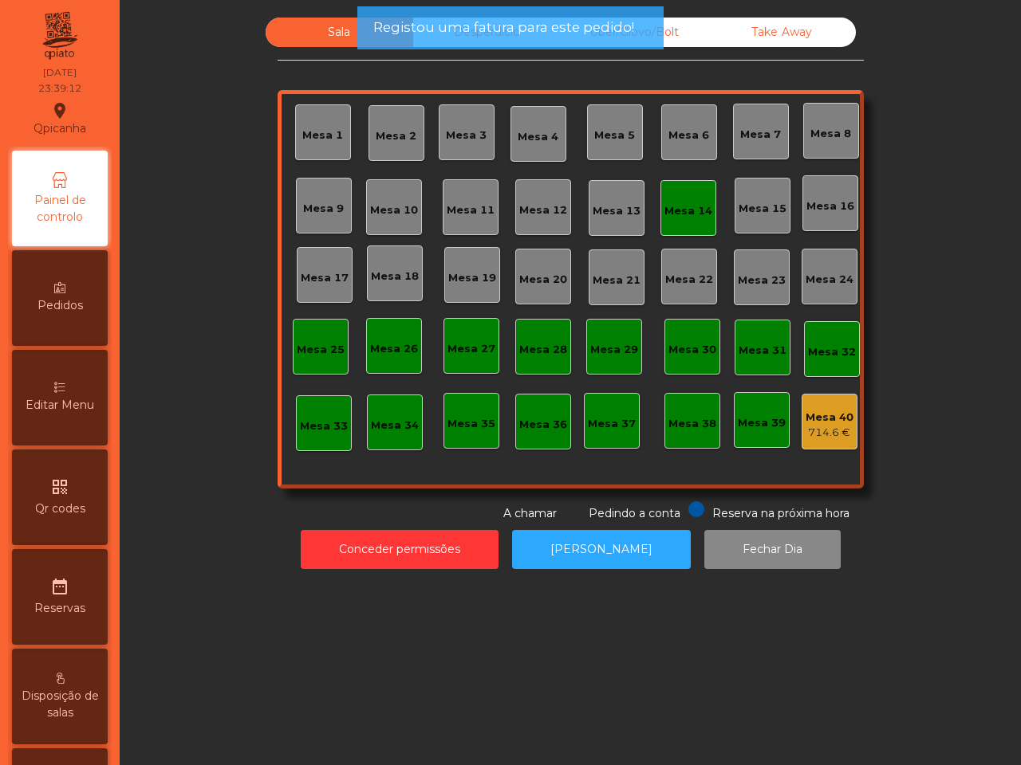
click at [836, 428] on div "714.6 €" at bounding box center [829, 433] width 48 height 16
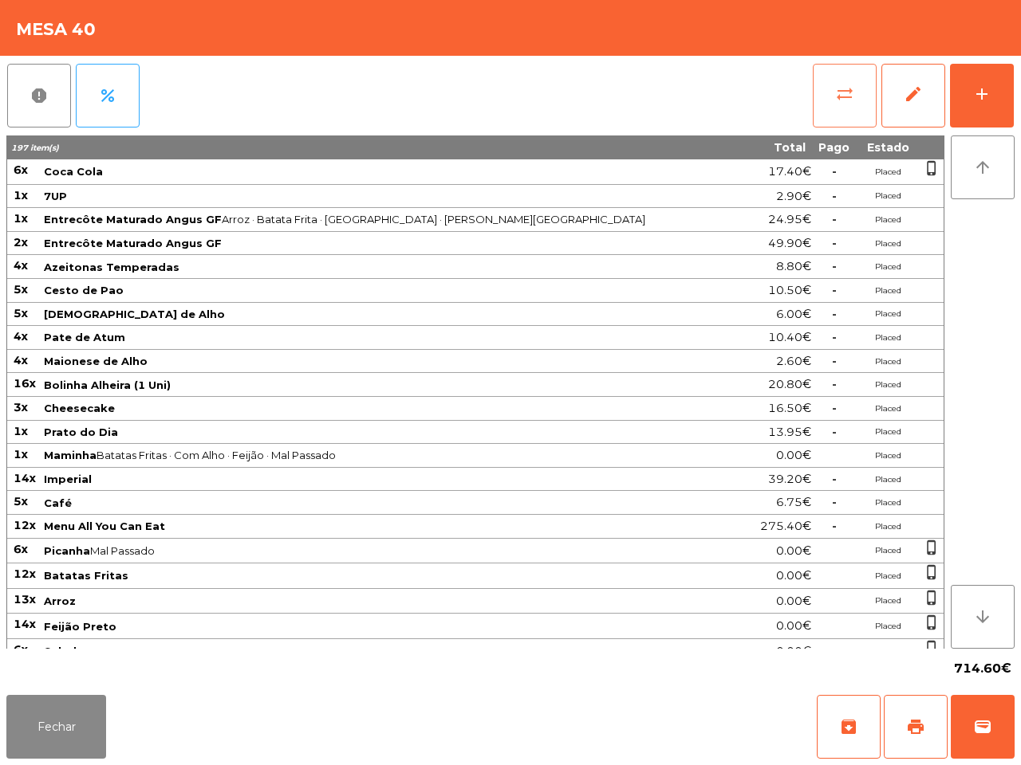
click at [859, 89] on button "sync_alt" at bounding box center [844, 96] width 64 height 64
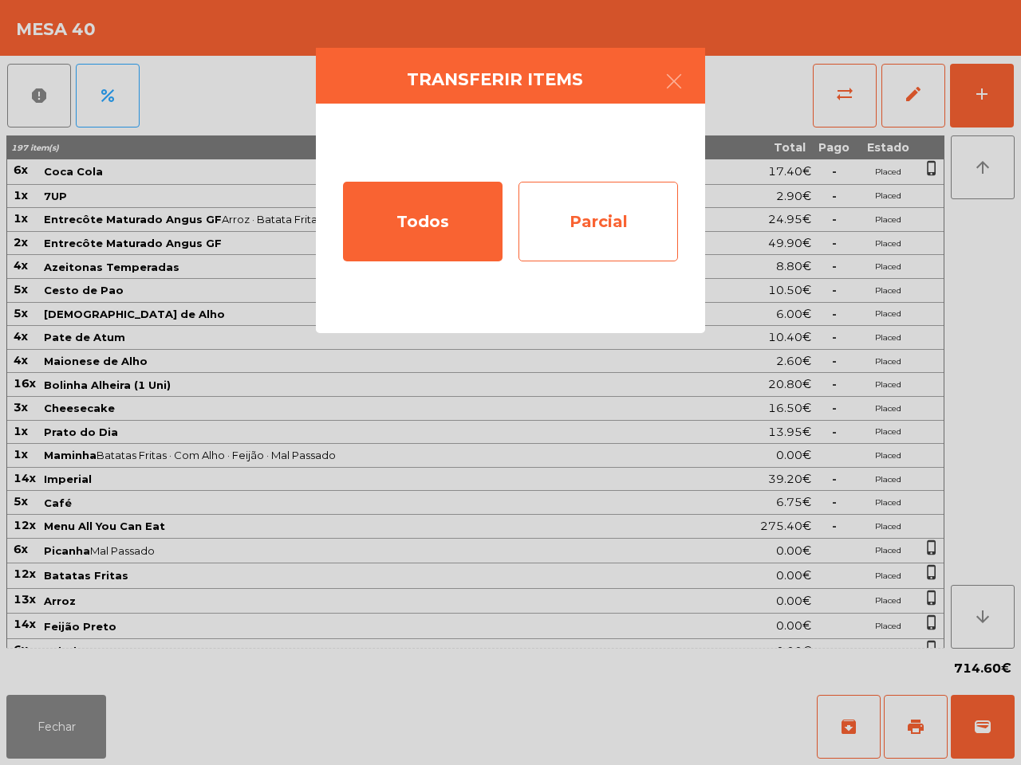
click at [607, 201] on div "Parcial" at bounding box center [597, 222] width 159 height 80
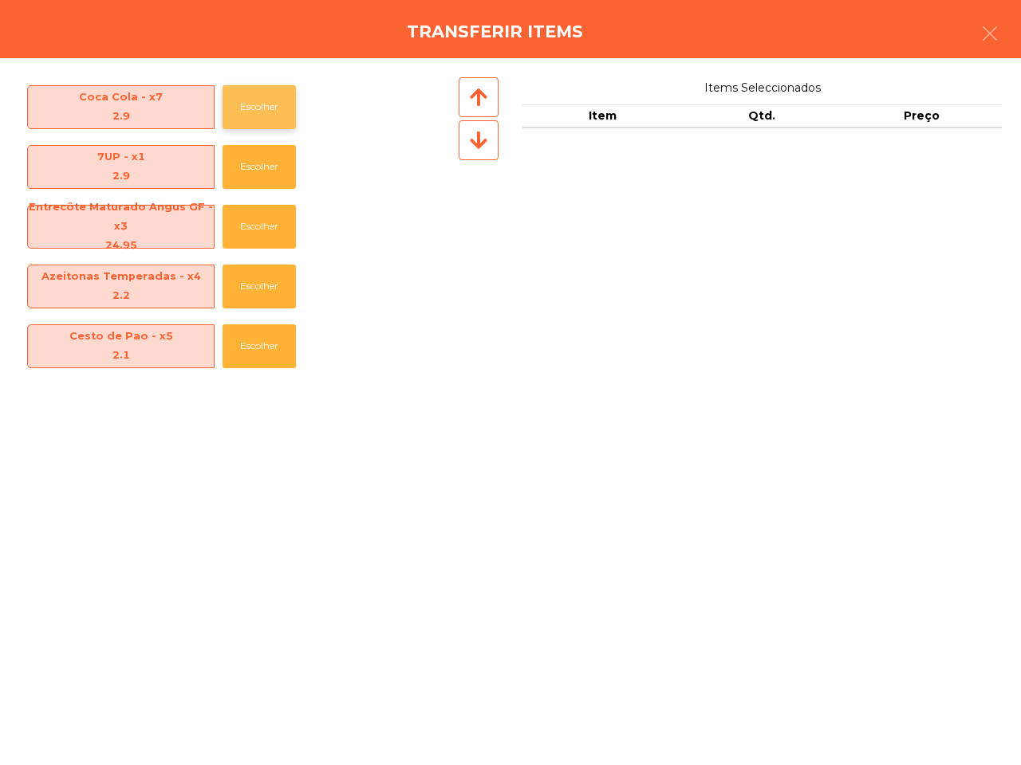
click at [234, 116] on button "Escolher" at bounding box center [258, 107] width 73 height 44
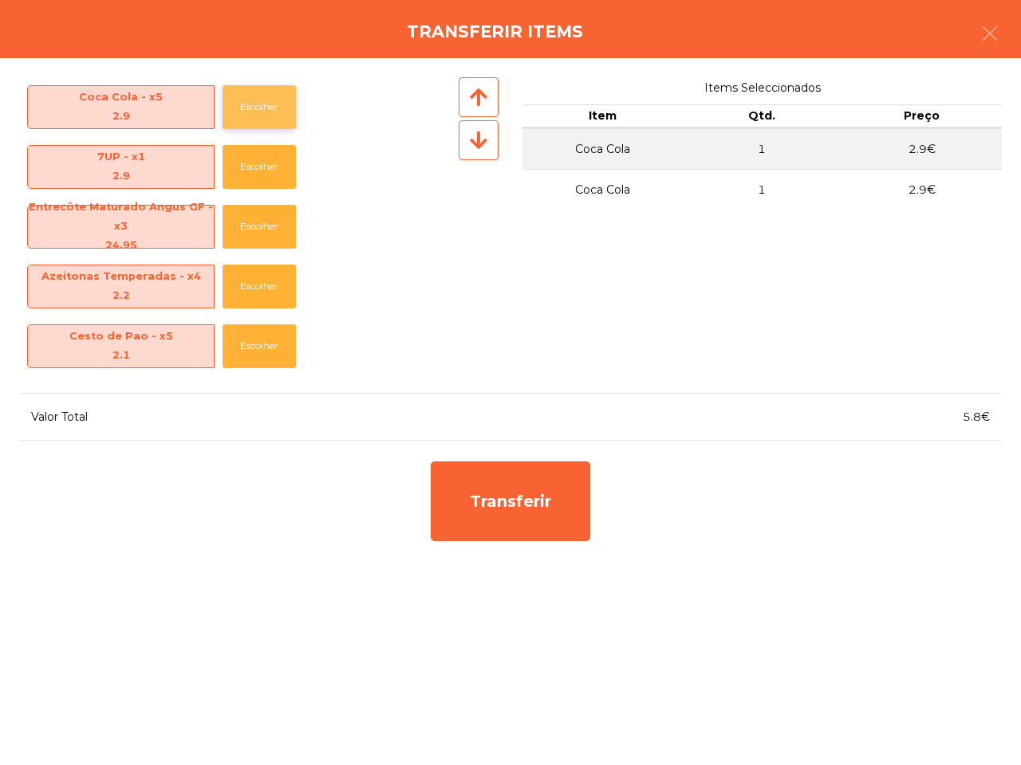
click at [234, 114] on button "Escolher" at bounding box center [258, 107] width 73 height 44
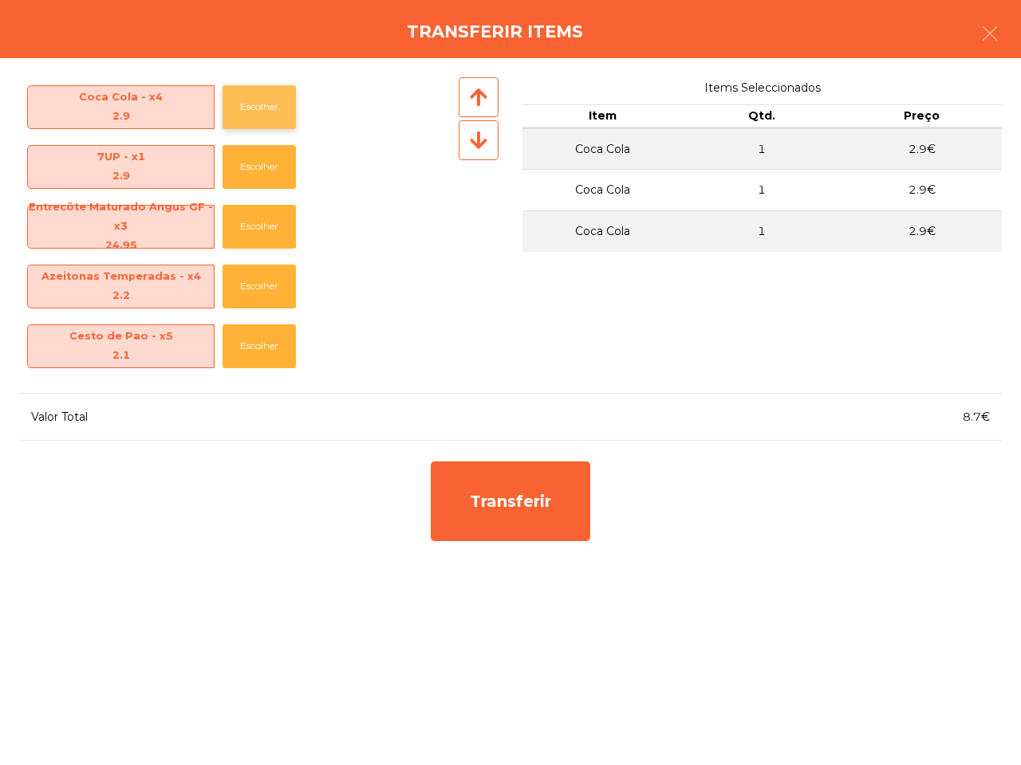
click at [251, 116] on button "Escolher" at bounding box center [258, 107] width 73 height 44
click at [255, 116] on button "Escolher" at bounding box center [258, 107] width 73 height 44
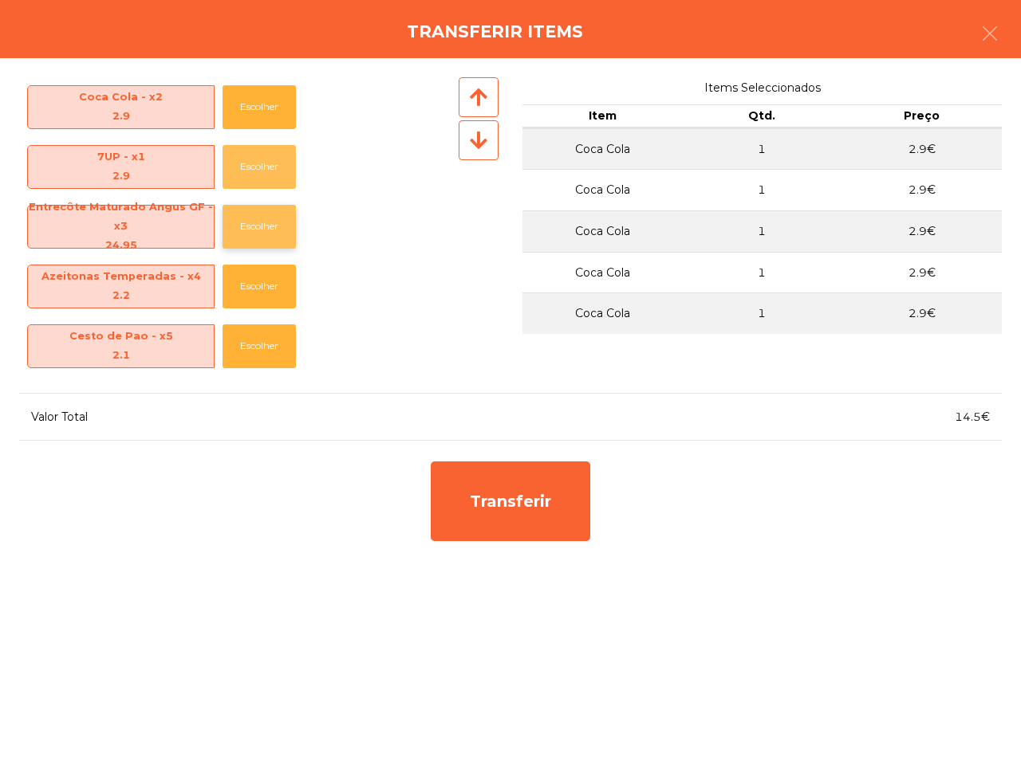
click at [245, 153] on button "Escolher" at bounding box center [258, 167] width 73 height 44
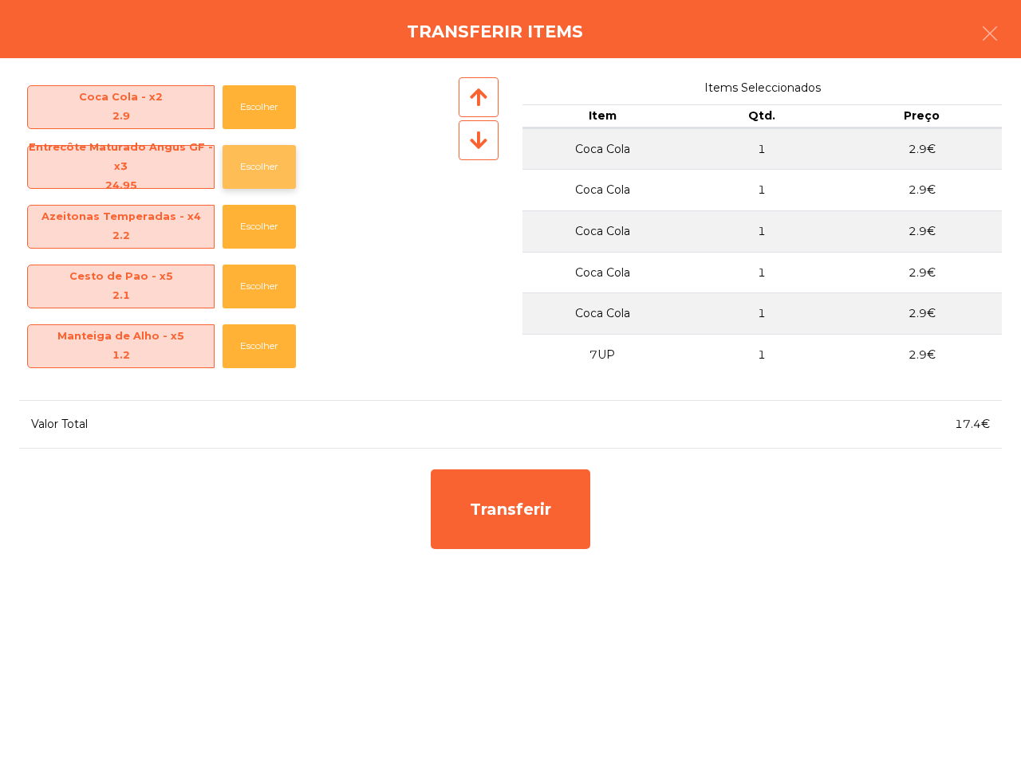
click at [246, 154] on button "Escolher" at bounding box center [258, 167] width 73 height 44
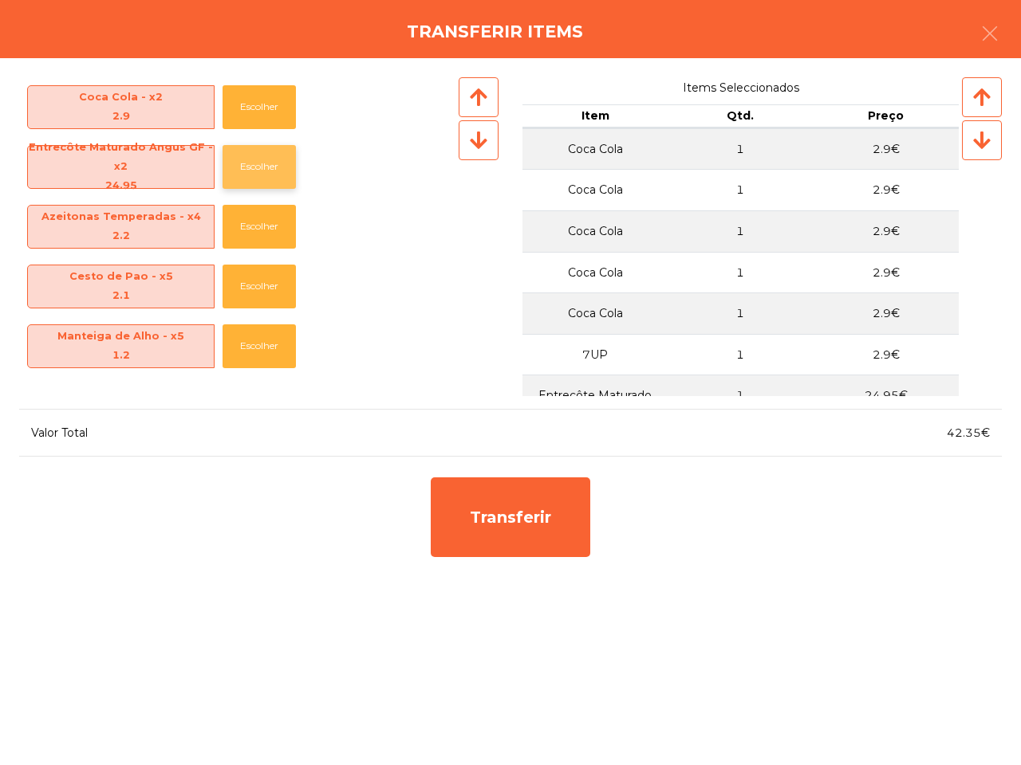
click at [244, 154] on button "Escolher" at bounding box center [258, 167] width 73 height 44
click at [243, 277] on button "Escolher" at bounding box center [258, 287] width 73 height 44
click at [238, 343] on button "Escolher" at bounding box center [258, 347] width 73 height 44
click at [255, 221] on button "Escolher" at bounding box center [258, 227] width 73 height 44
click at [262, 158] on button "Escolher" at bounding box center [258, 167] width 73 height 44
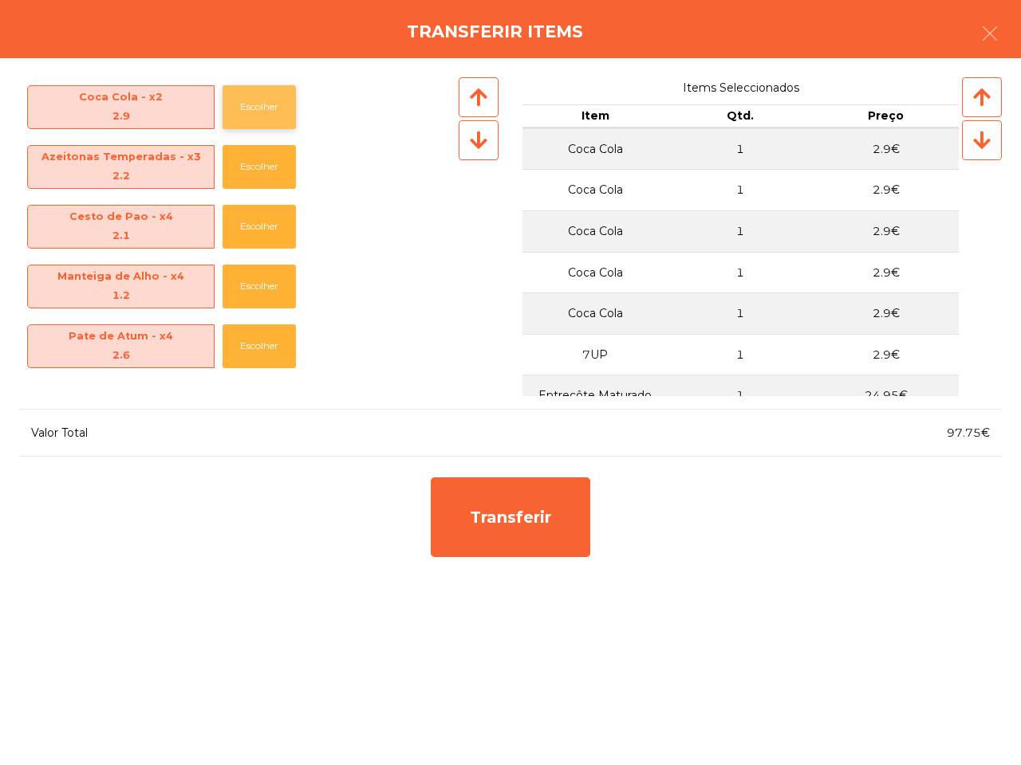
click at [259, 96] on button "Escolher" at bounding box center [258, 107] width 73 height 44
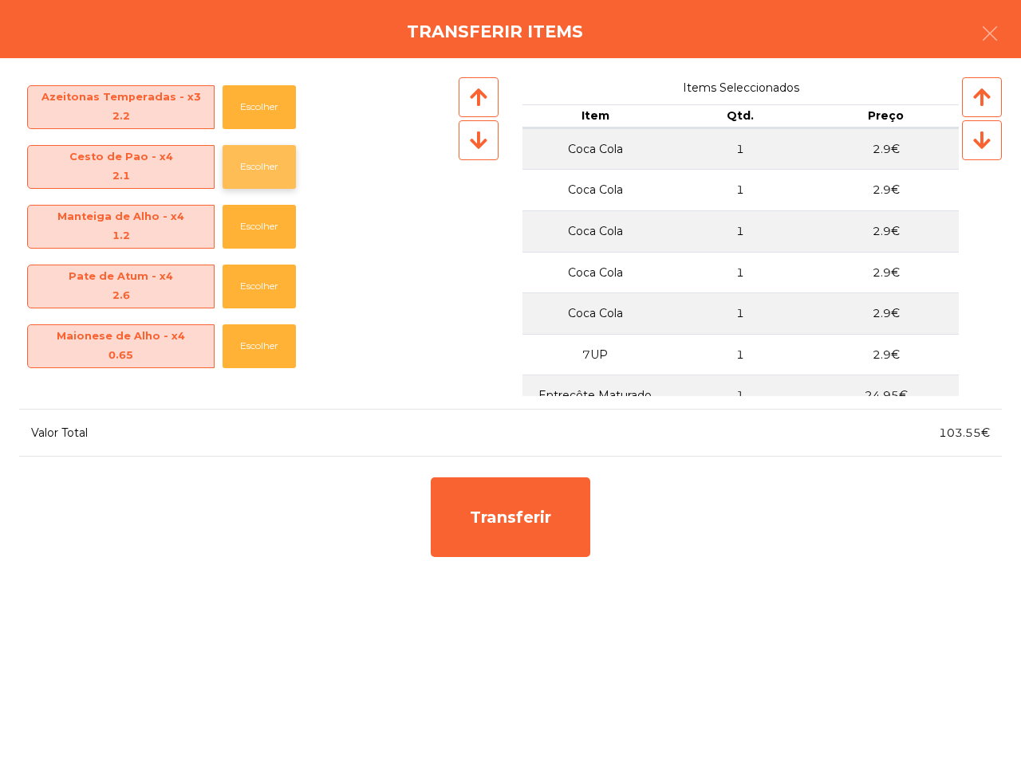
click at [253, 157] on button "Escolher" at bounding box center [258, 167] width 73 height 44
click at [253, 167] on button "Escolher" at bounding box center [258, 167] width 73 height 44
click at [254, 167] on button "Escolher" at bounding box center [258, 167] width 73 height 44
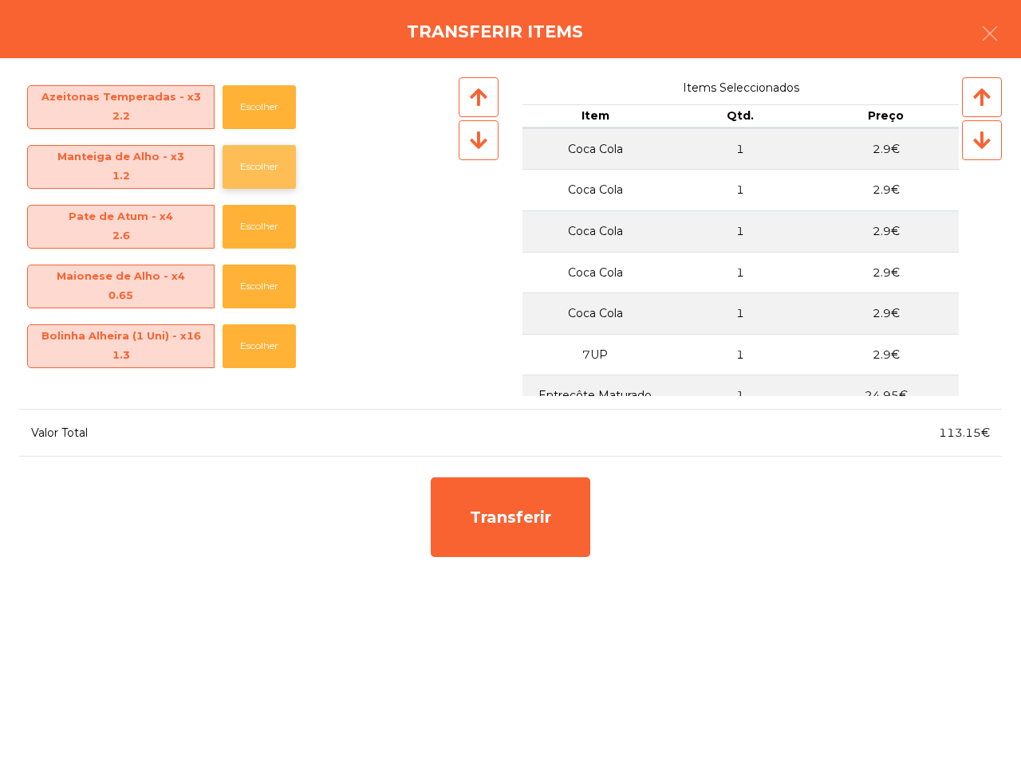
click at [254, 159] on button "Escolher" at bounding box center [258, 167] width 73 height 44
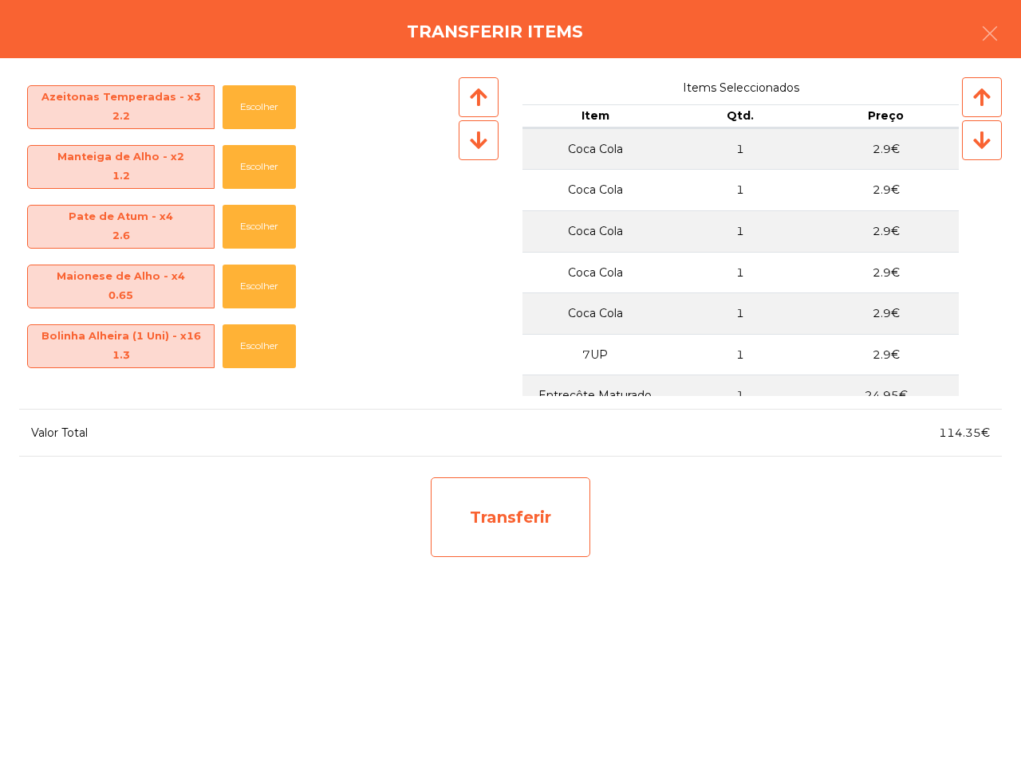
click at [524, 532] on div "Transferir" at bounding box center [510, 518] width 159 height 80
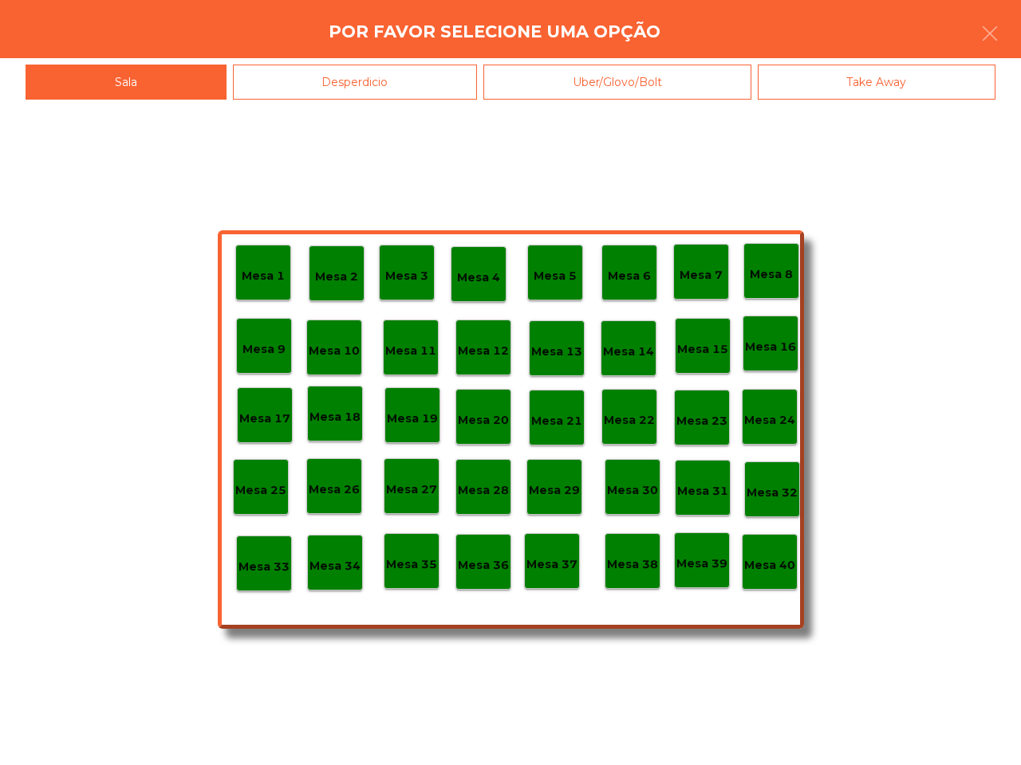
click at [520, 556] on div "Mesa 1 Mesa 2 Mesa 3 Mesa 4 Mesa 5 Mesa 6 Mesa 7 Mesa 8 [GEOGRAPHIC_DATA] 9 [GE…" at bounding box center [511, 429] width 586 height 399
click at [545, 557] on p "Mesa 37" at bounding box center [551, 565] width 51 height 18
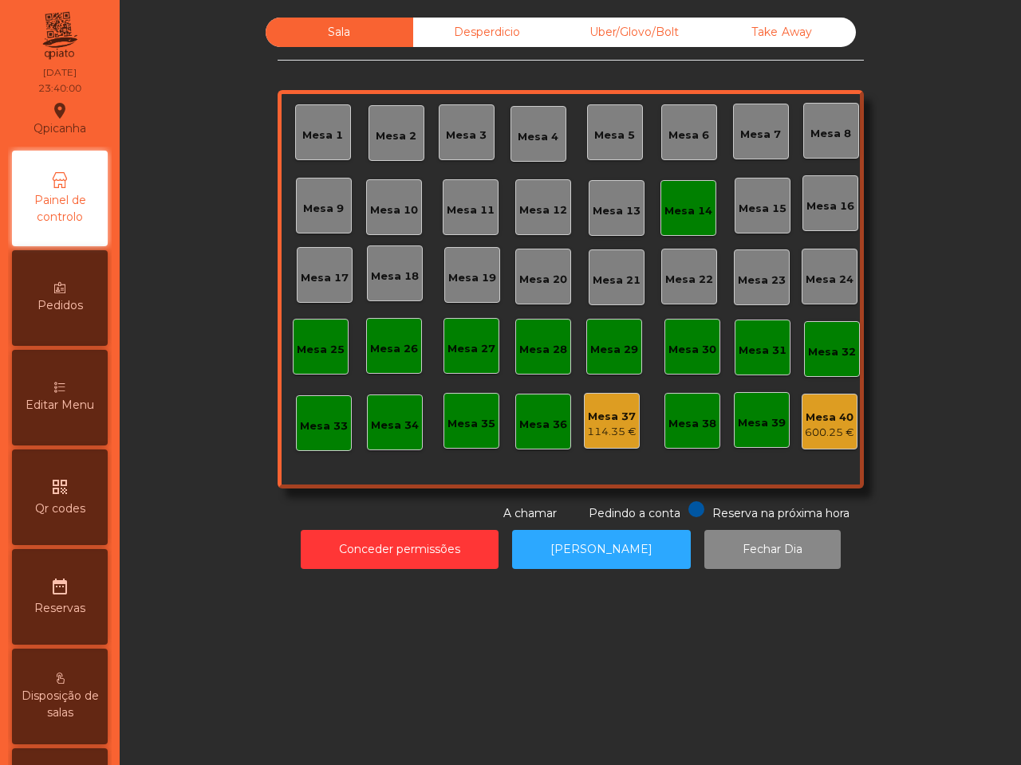
click at [602, 411] on div "Mesa 37" at bounding box center [611, 417] width 49 height 16
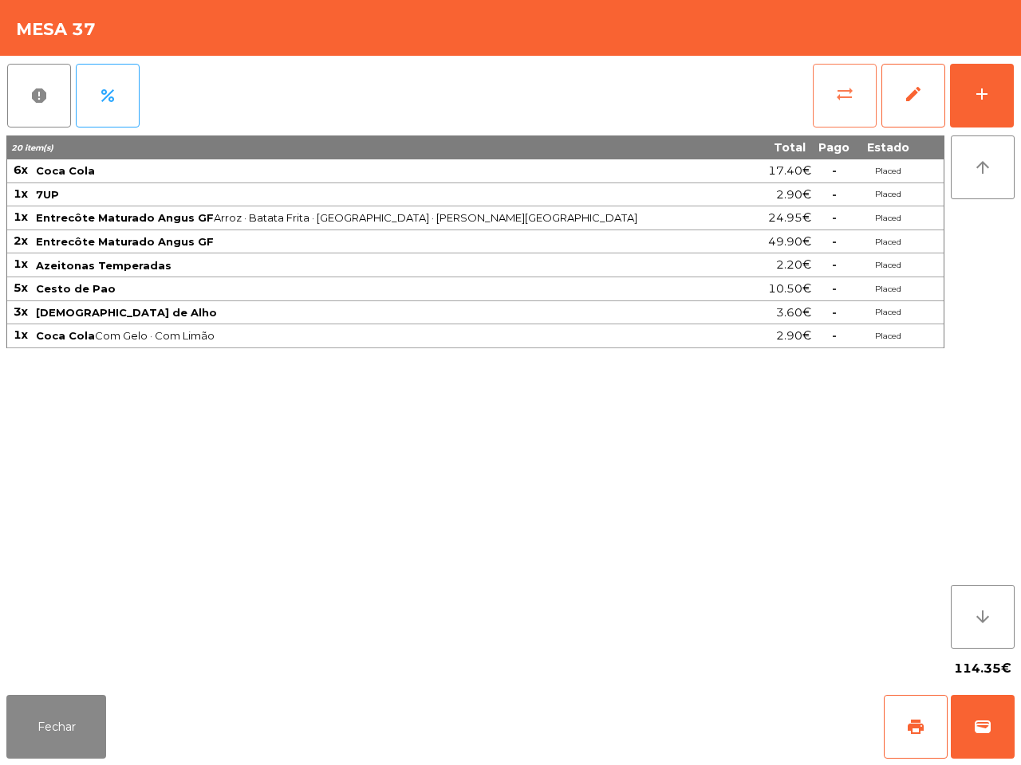
click at [830, 106] on button "sync_alt" at bounding box center [844, 96] width 64 height 64
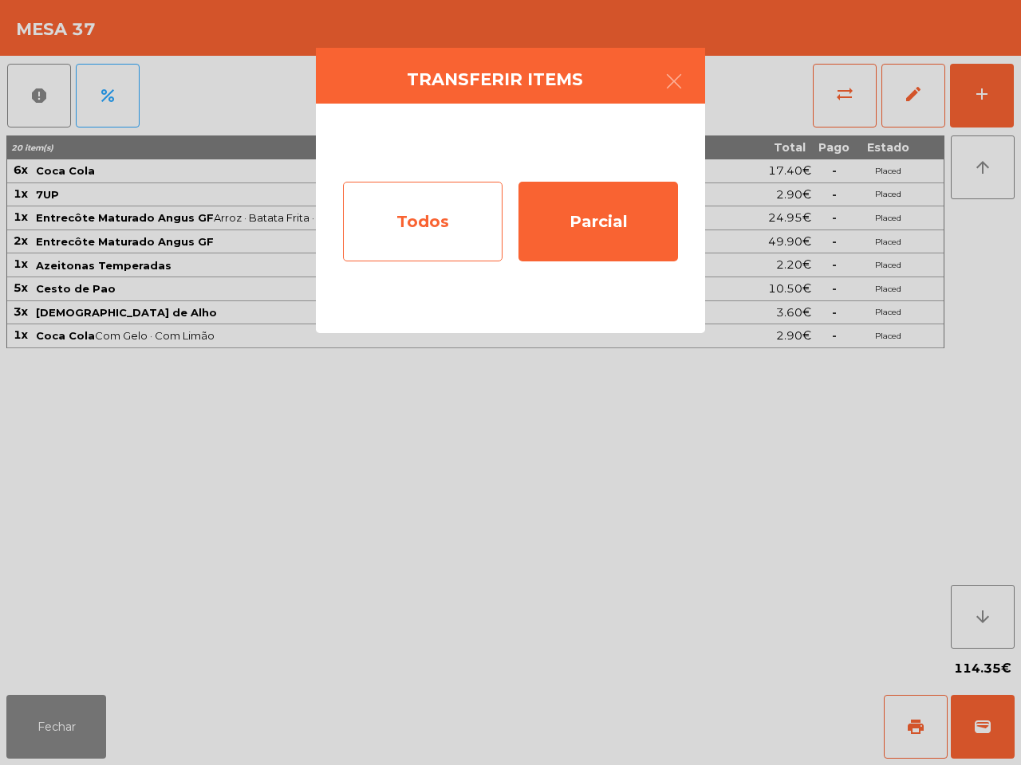
click at [496, 207] on div "Todos" at bounding box center [422, 222] width 159 height 80
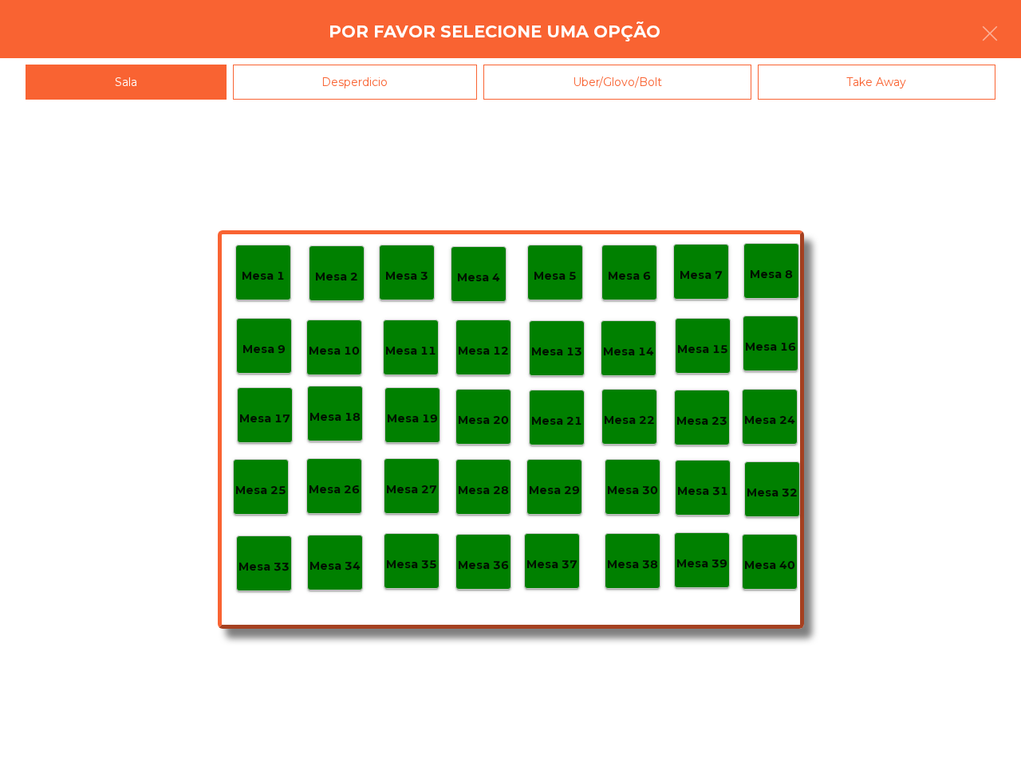
click at [771, 572] on p "Mesa 40" at bounding box center [769, 566] width 51 height 18
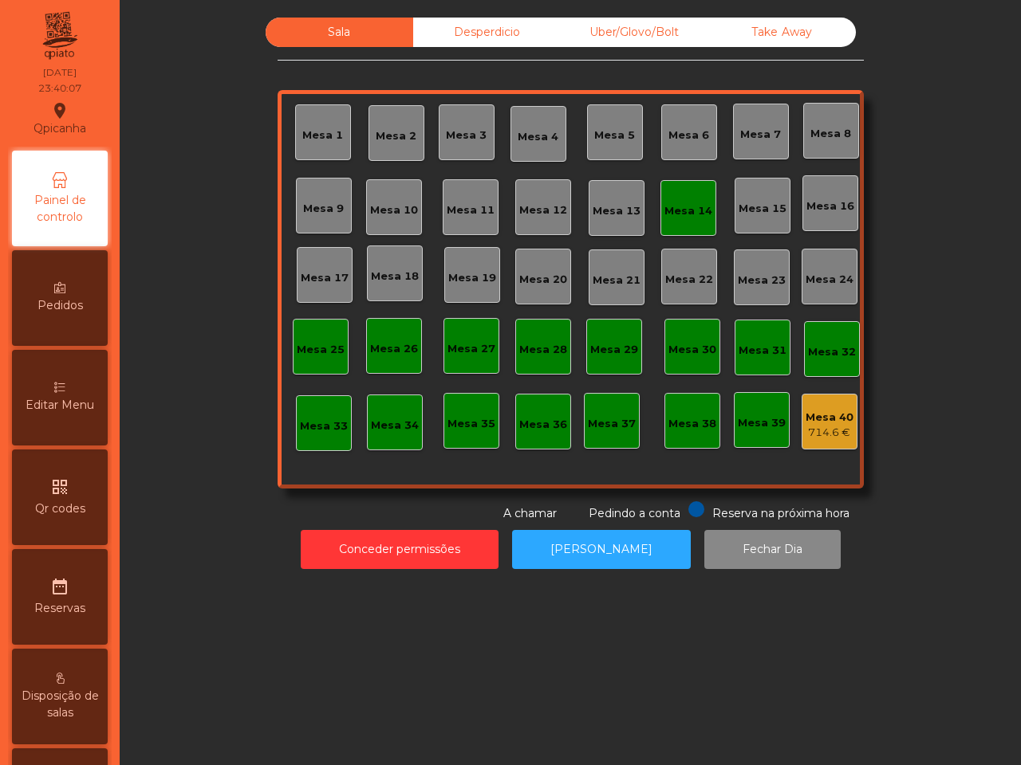
click at [683, 209] on div "Mesa 14" at bounding box center [688, 211] width 48 height 16
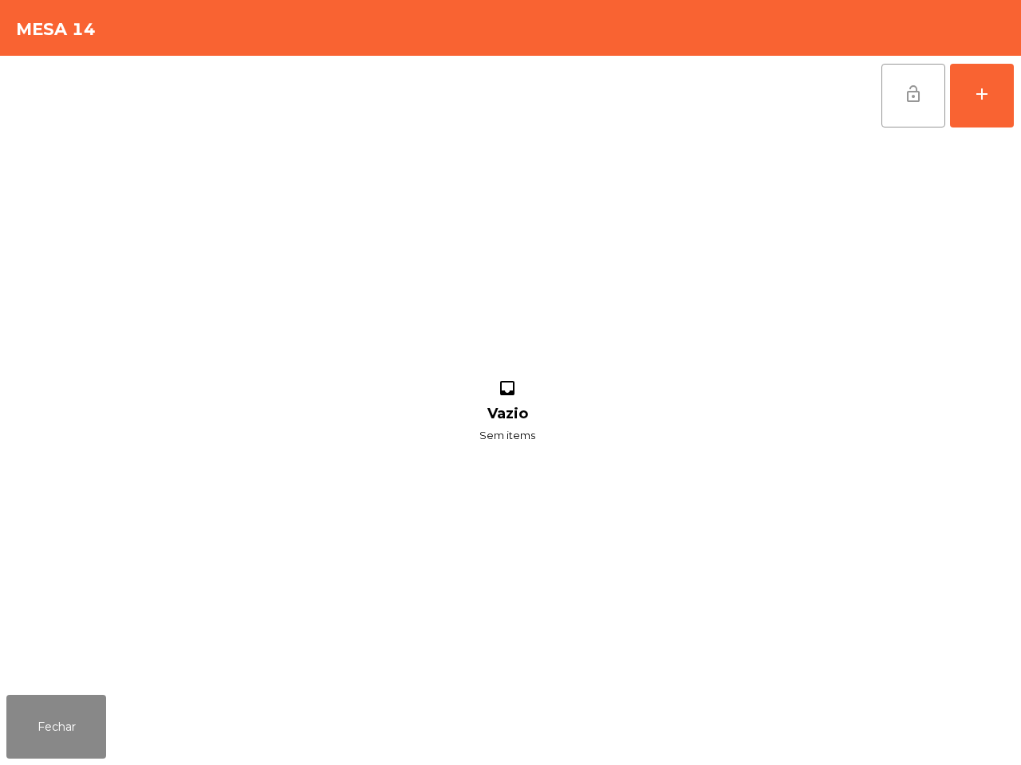
click at [898, 89] on button "lock_open" at bounding box center [913, 96] width 64 height 64
click at [108, 710] on div "Fechar" at bounding box center [510, 727] width 1021 height 77
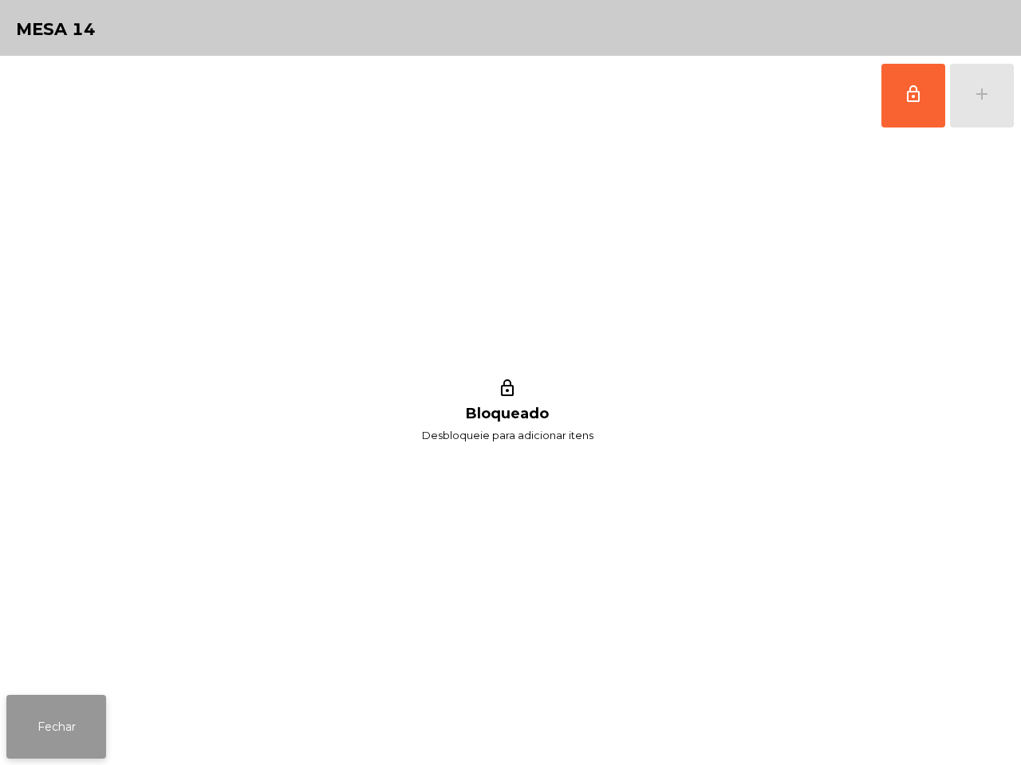
click at [89, 722] on button "Fechar" at bounding box center [56, 727] width 100 height 64
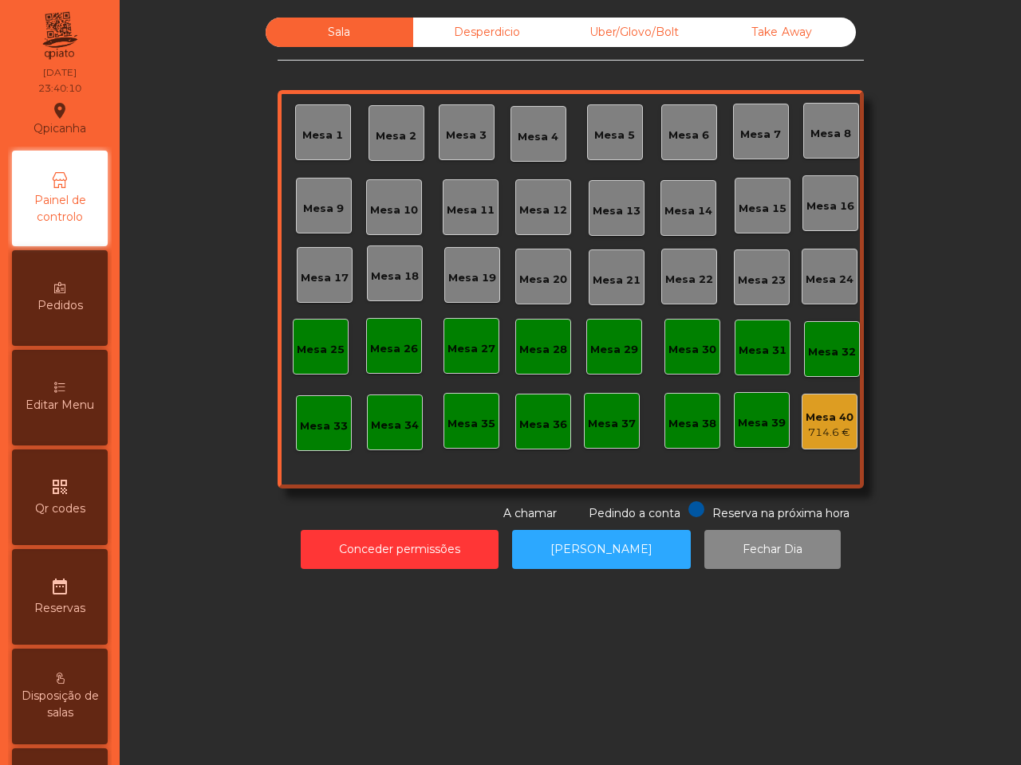
scroll to position [606, 0]
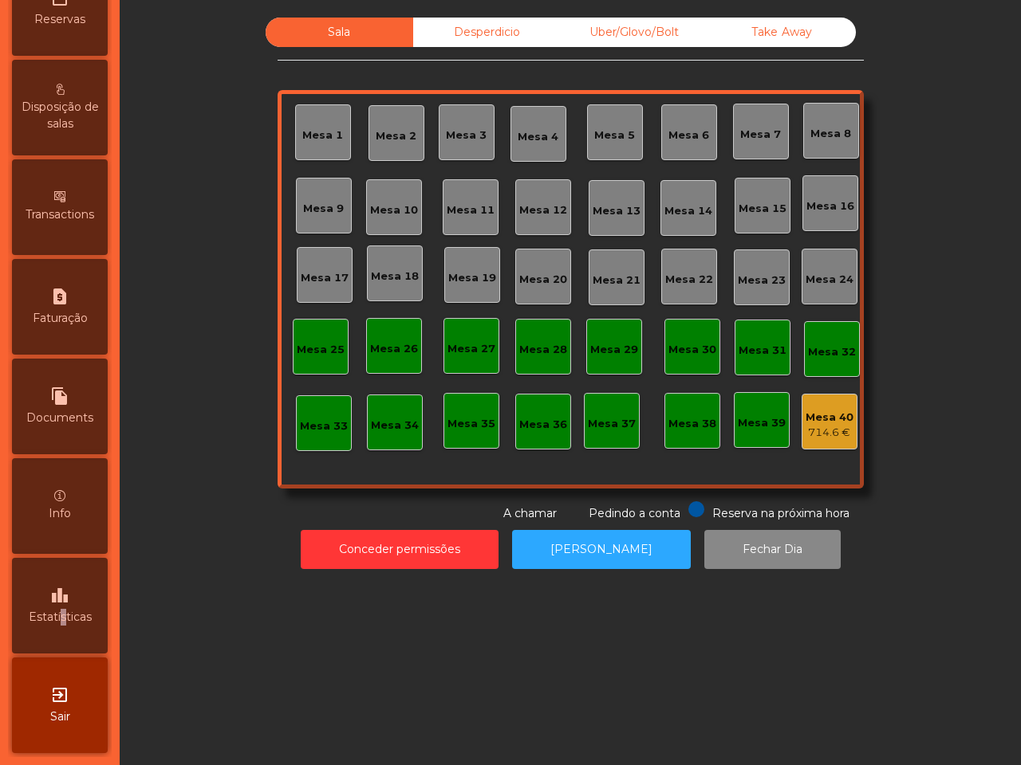
click at [68, 591] on div "leaderboard Estatísticas" at bounding box center [60, 606] width 96 height 96
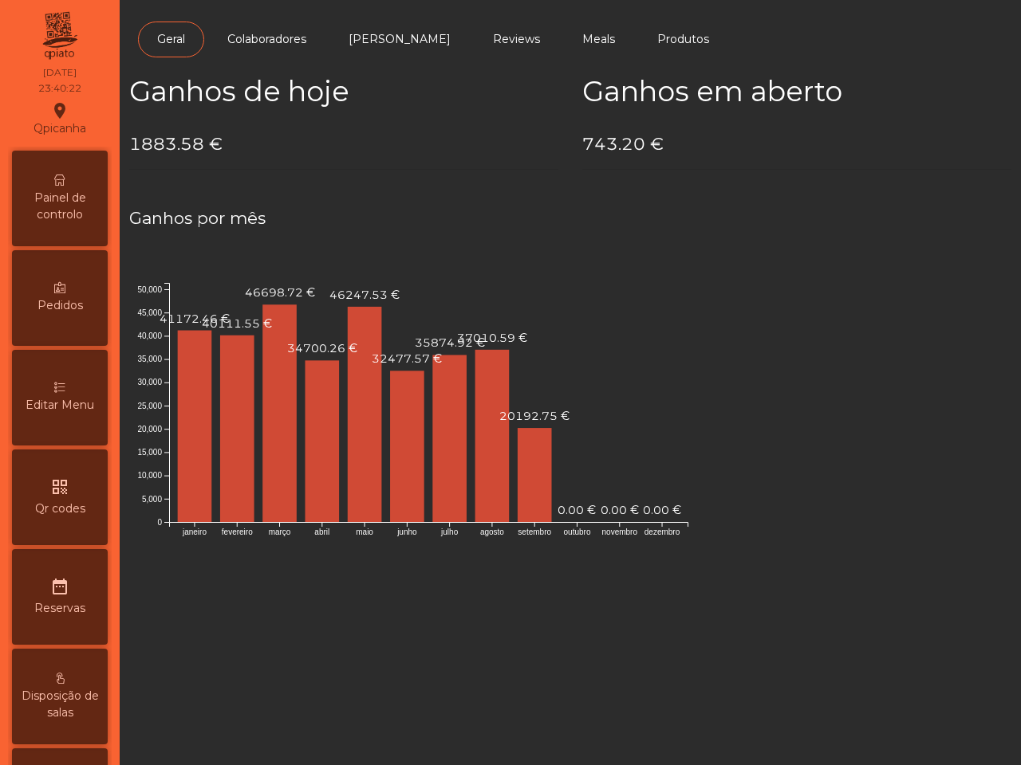
click at [85, 231] on div "Painel de controlo" at bounding box center [60, 199] width 96 height 96
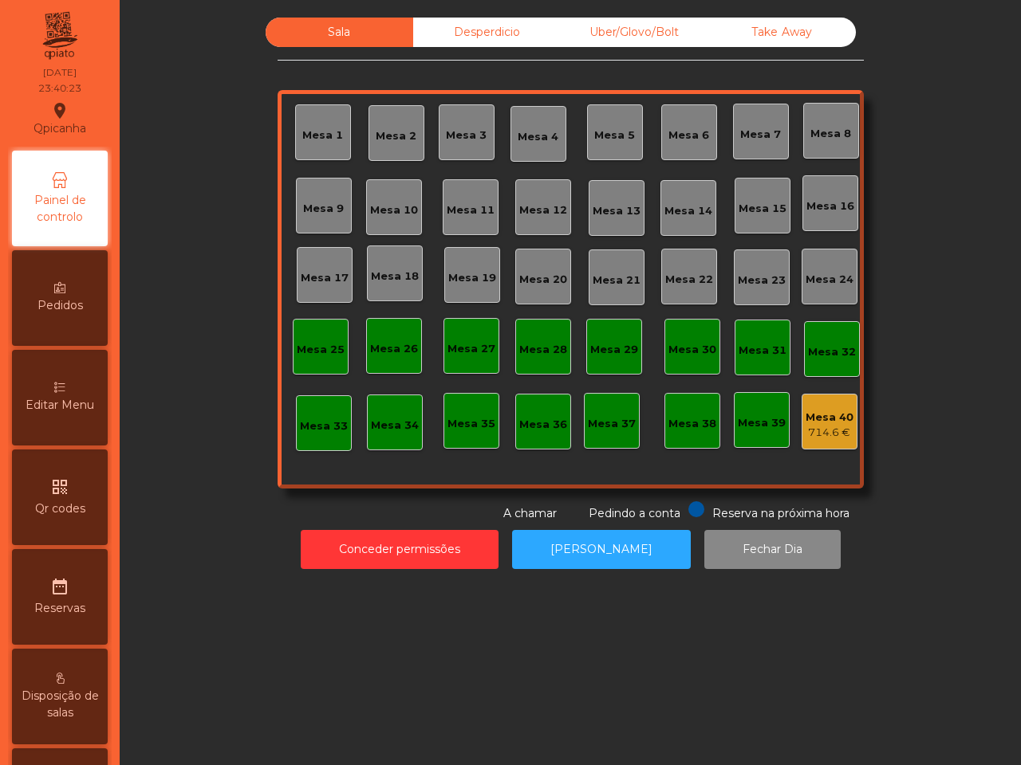
click at [835, 439] on div "714.6 €" at bounding box center [829, 433] width 48 height 16
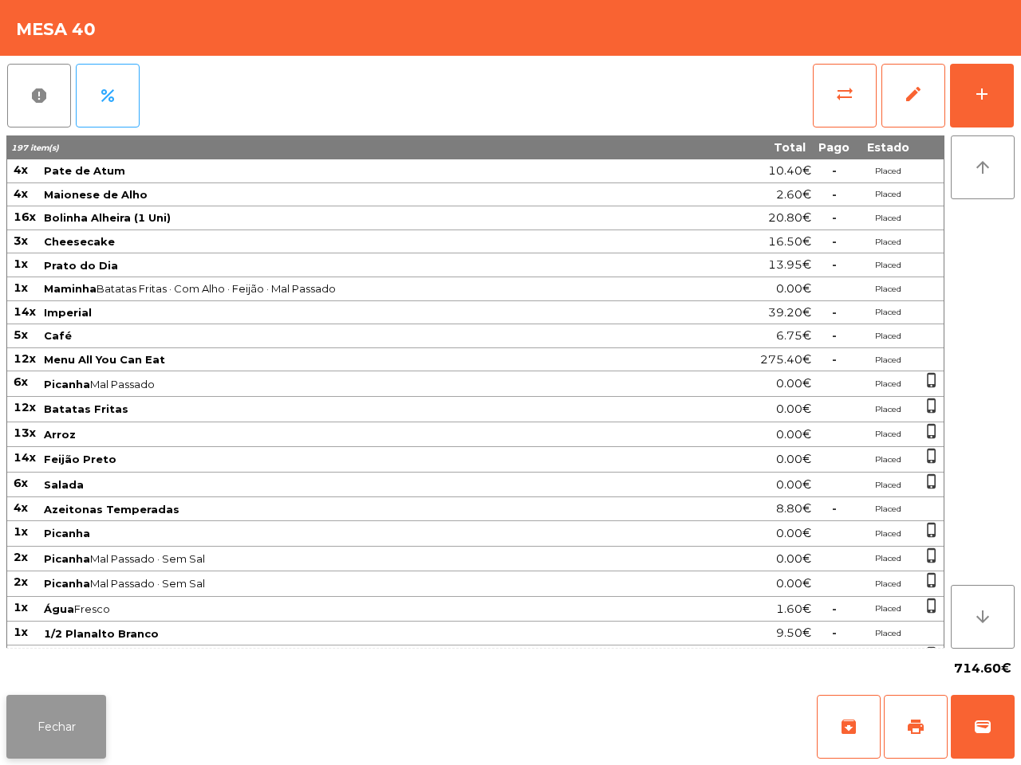
click at [42, 742] on button "Fechar" at bounding box center [56, 727] width 100 height 64
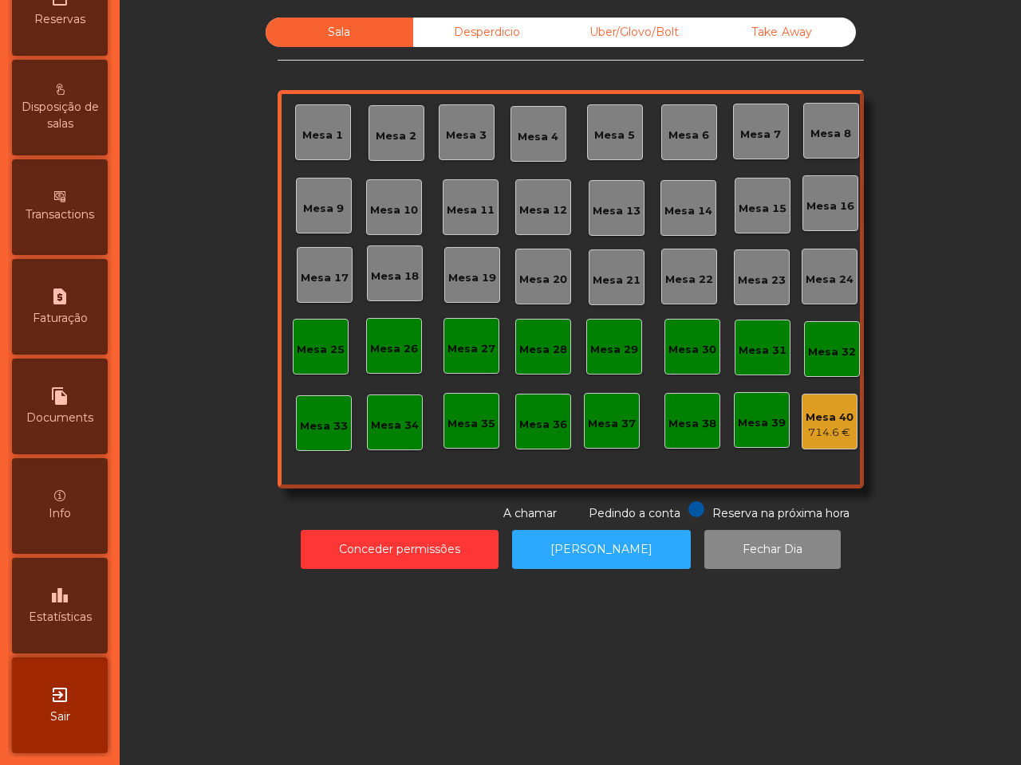
scroll to position [606, 0]
click at [69, 586] on icon "leaderboard" at bounding box center [59, 595] width 19 height 19
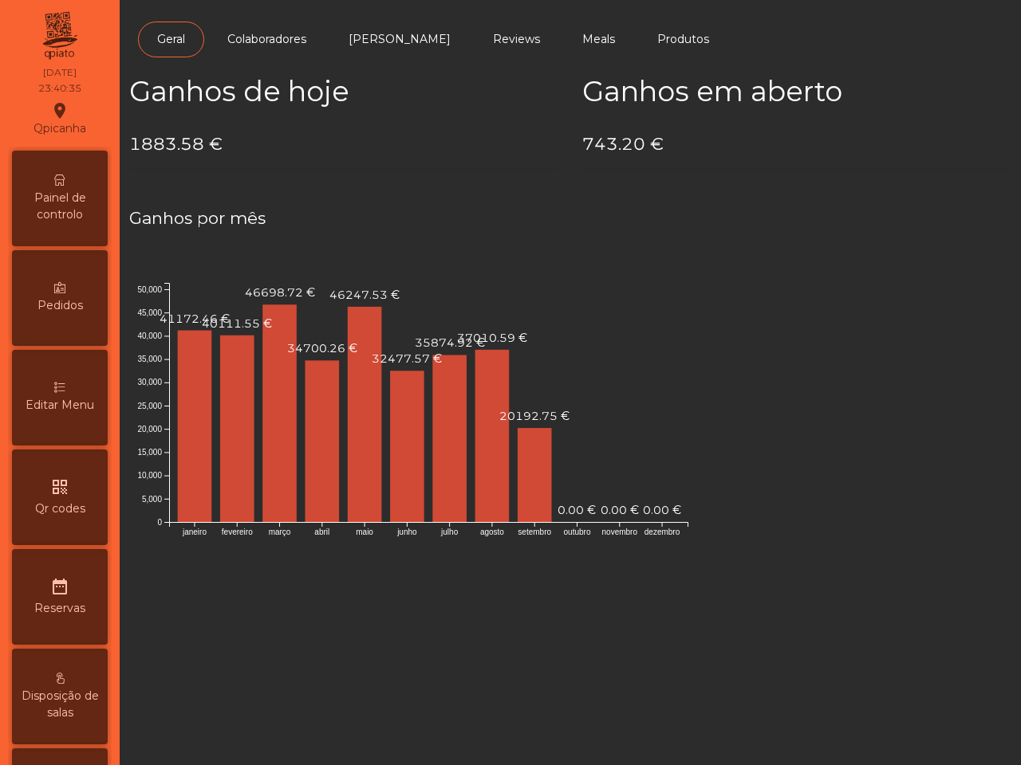
click at [57, 230] on div "Painel de controlo" at bounding box center [60, 199] width 96 height 96
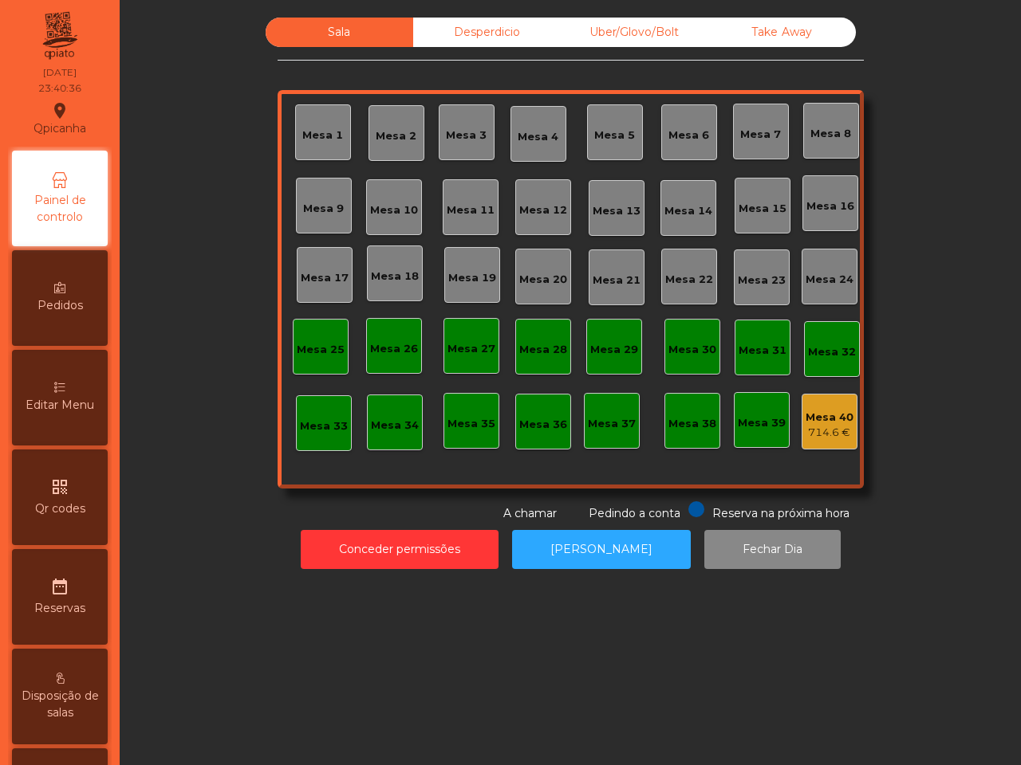
click at [827, 416] on div "Mesa 40" at bounding box center [829, 418] width 48 height 16
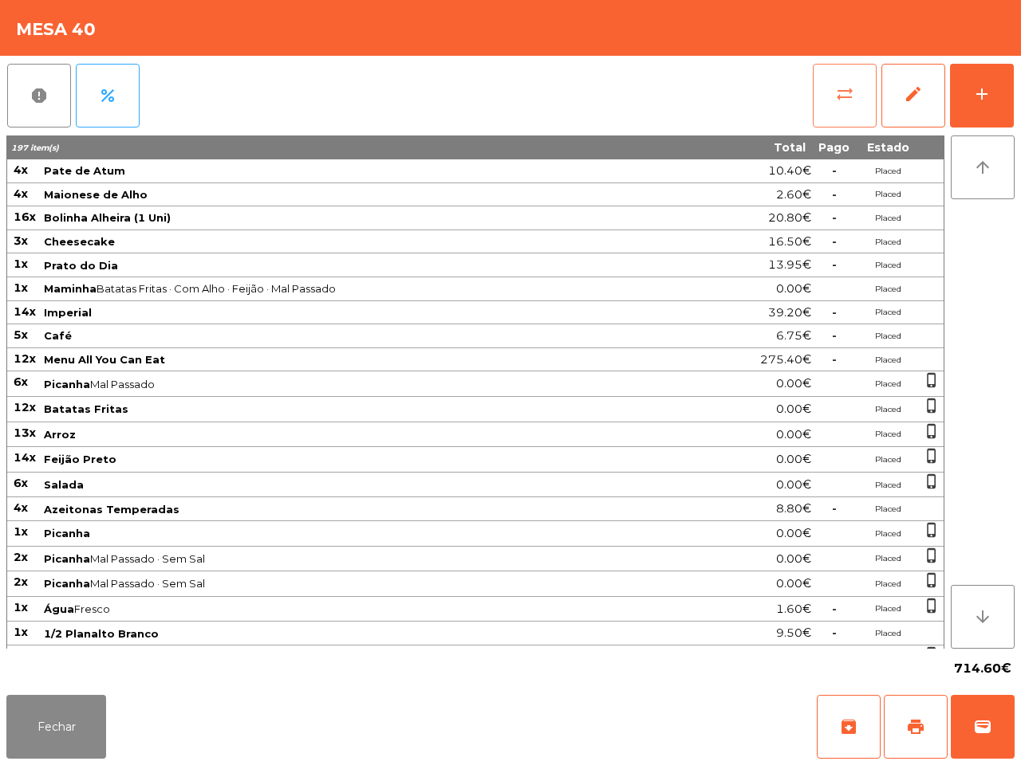
click at [829, 101] on button "sync_alt" at bounding box center [844, 96] width 64 height 64
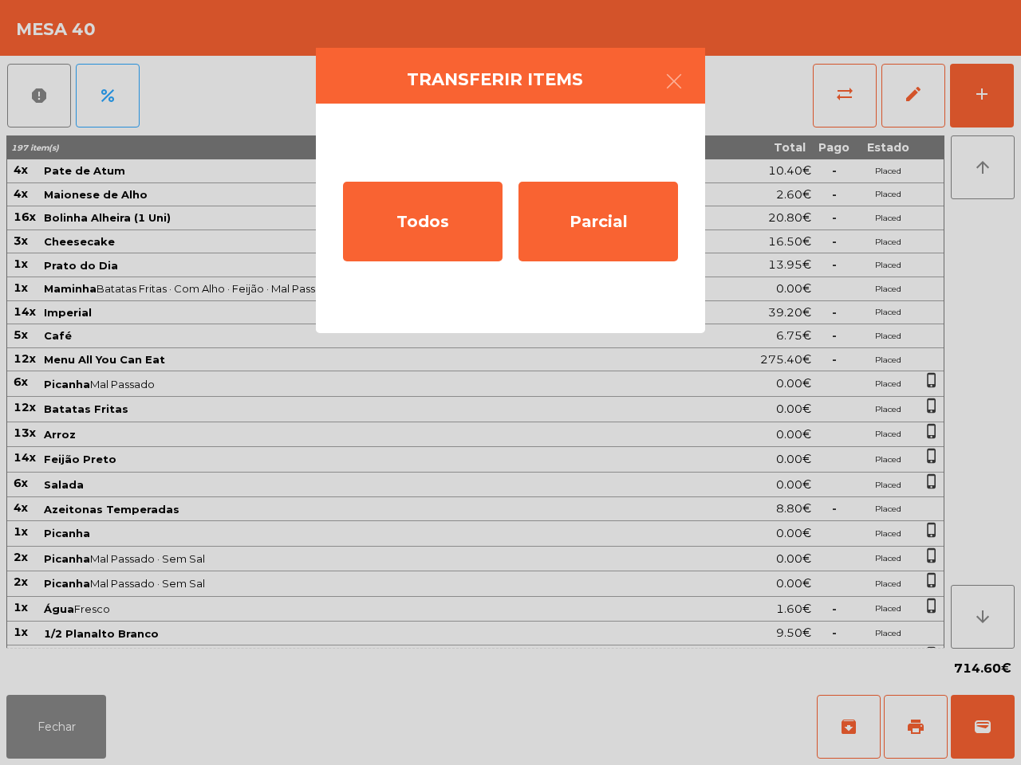
click at [612, 178] on div "Todos Parcial" at bounding box center [510, 219] width 389 height 230
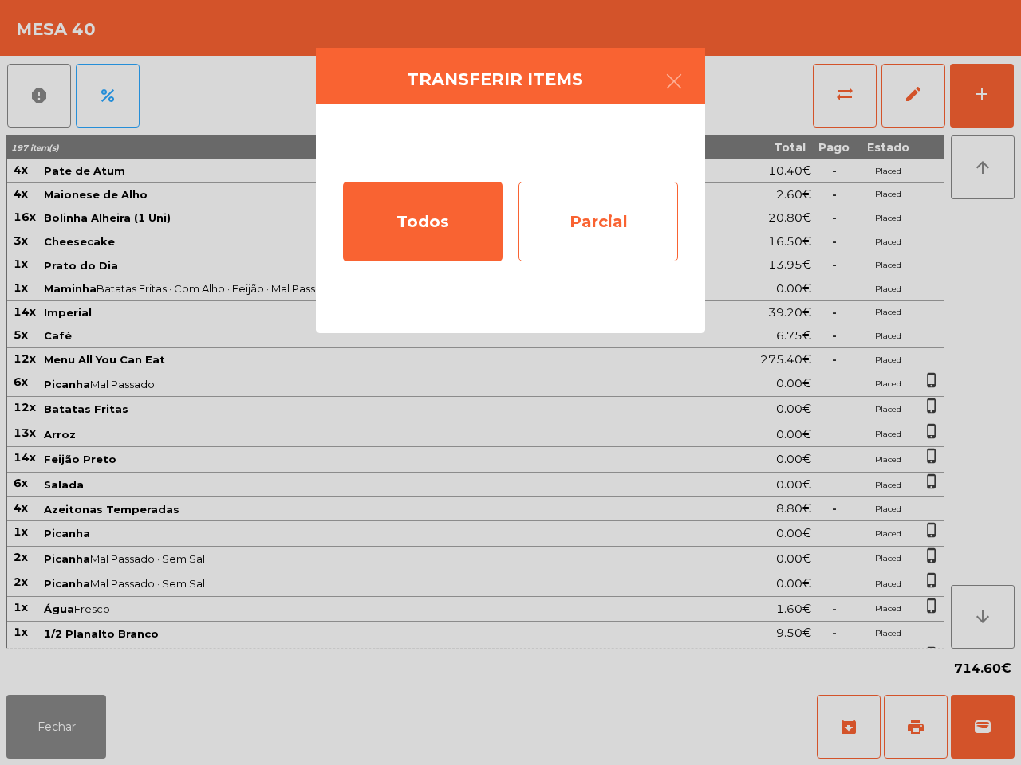
click at [596, 207] on div "Parcial" at bounding box center [597, 222] width 159 height 80
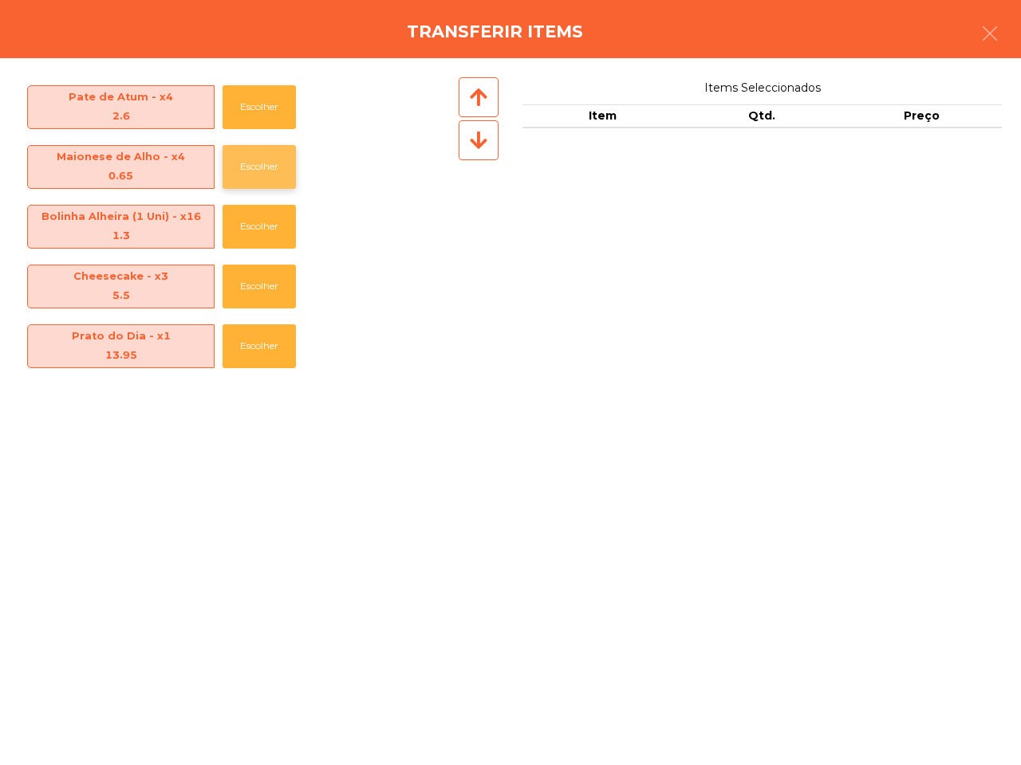
click at [254, 171] on button "Escolher" at bounding box center [258, 167] width 73 height 44
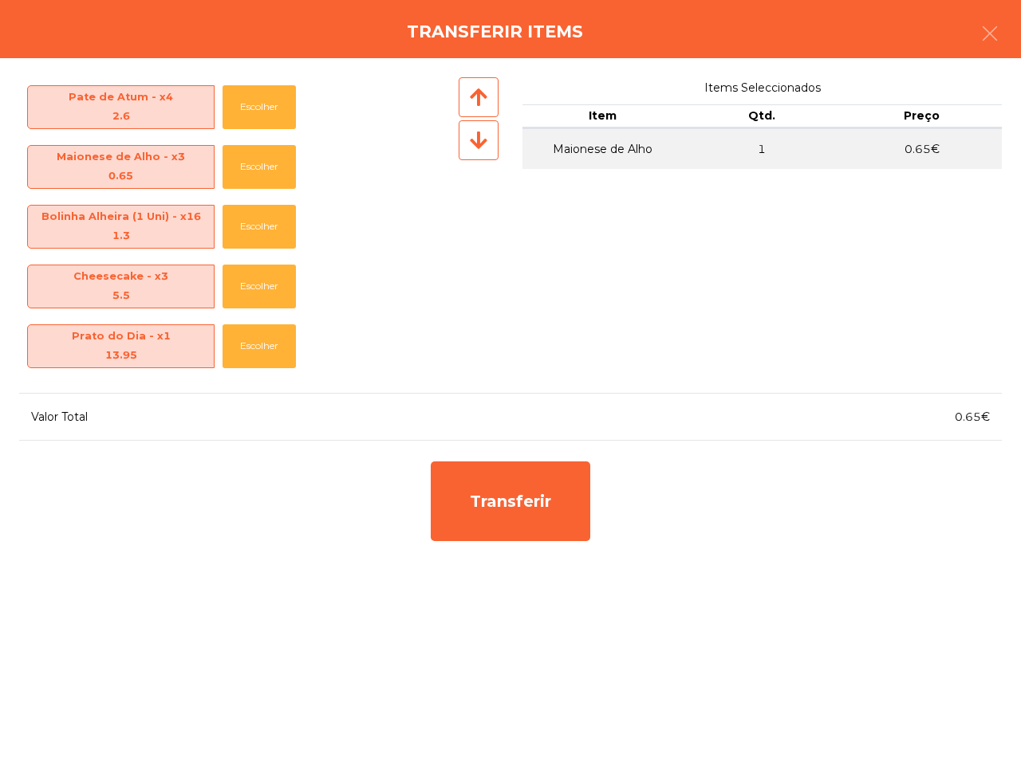
click at [240, 251] on div "Bolinha Alheira (1 Uni) - x16 1.3 Escolher" at bounding box center [237, 227] width 436 height 60
click at [238, 311] on div "Cheesecake - x3 5.5 Escolher" at bounding box center [237, 287] width 436 height 60
click at [243, 285] on button "Escolher" at bounding box center [258, 287] width 73 height 44
click at [243, 325] on button "Escolher" at bounding box center [258, 347] width 73 height 44
click at [249, 384] on button "Escolher" at bounding box center [258, 406] width 73 height 44
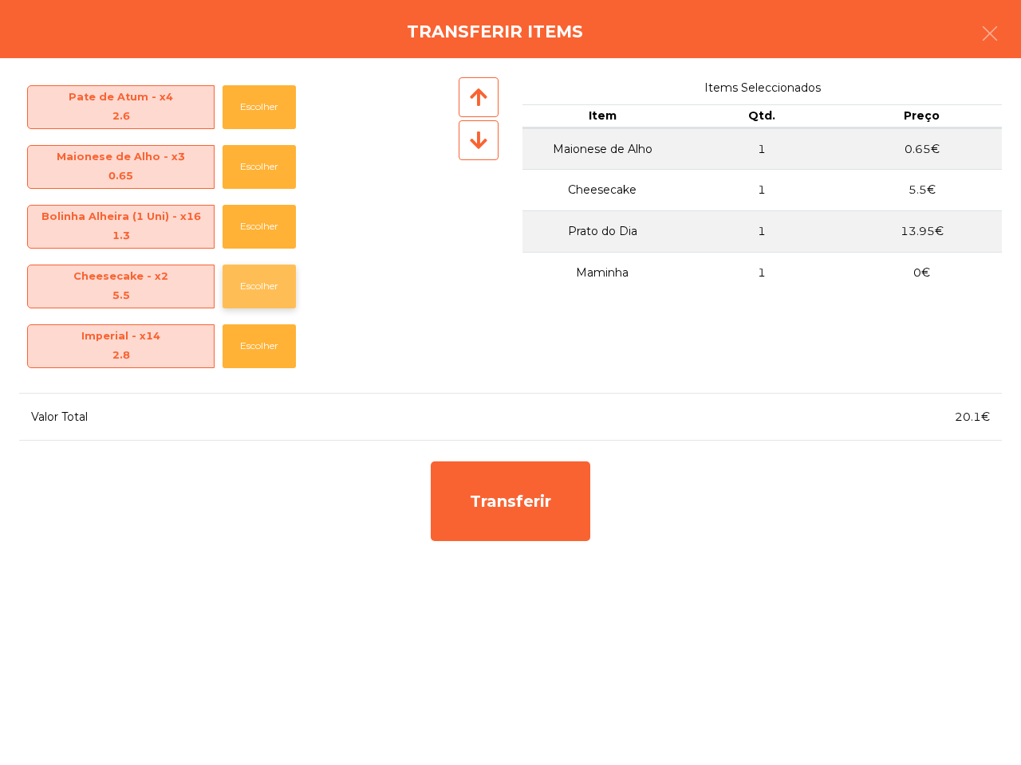
click at [254, 285] on button "Escolher" at bounding box center [258, 287] width 73 height 44
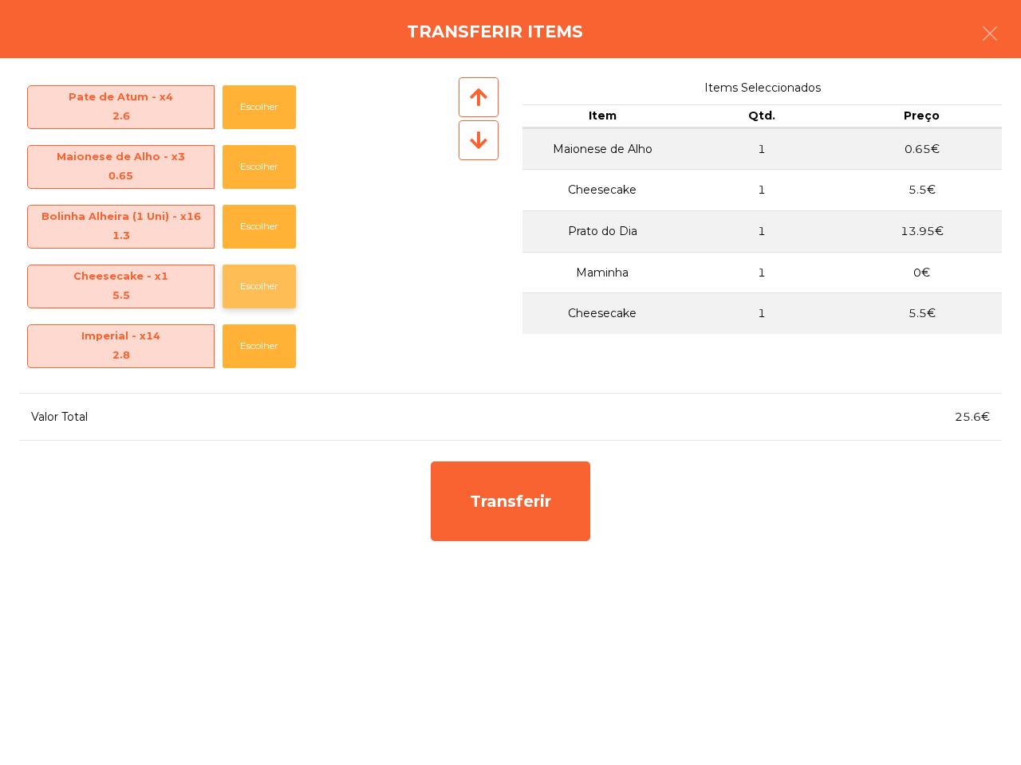
click at [257, 285] on button "Escolher" at bounding box center [258, 287] width 73 height 44
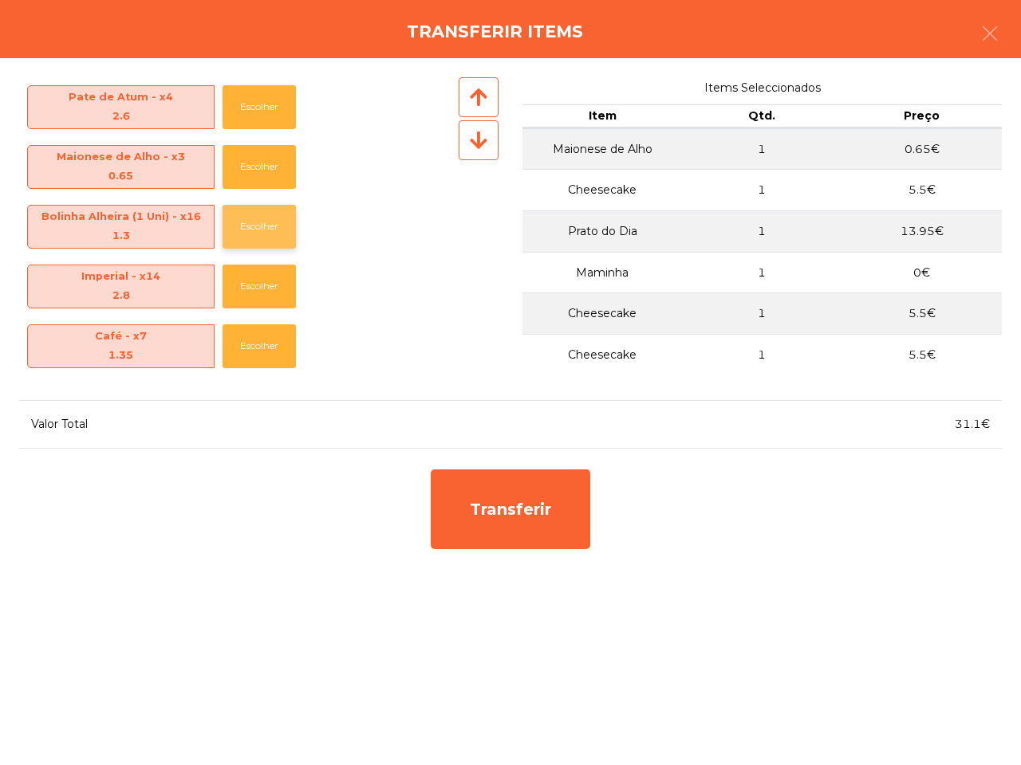
click at [264, 231] on button "Escolher" at bounding box center [258, 227] width 73 height 44
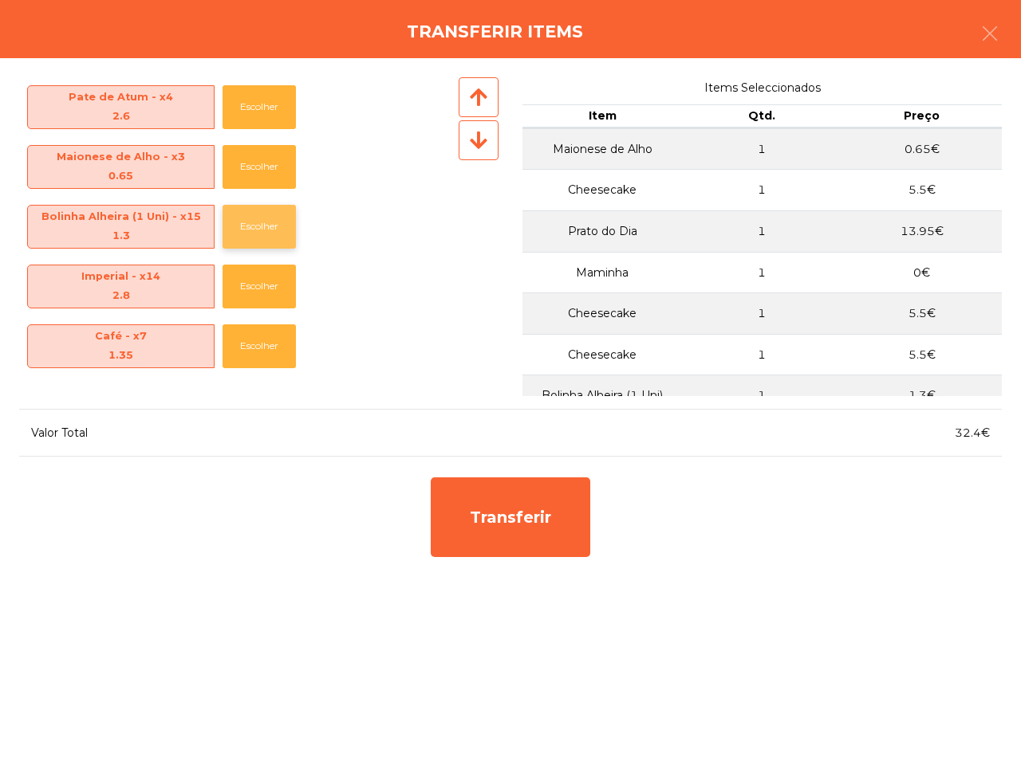
click at [264, 231] on button "Escolher" at bounding box center [258, 227] width 73 height 44
click at [265, 222] on button "Escolher" at bounding box center [258, 227] width 73 height 44
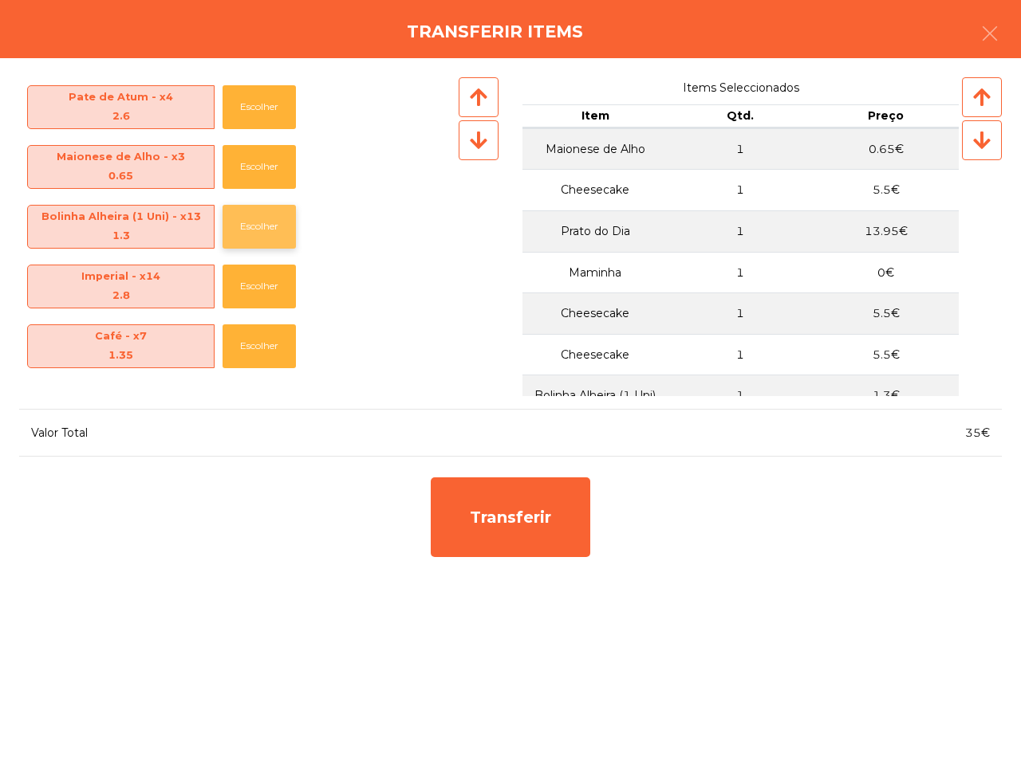
click at [265, 220] on button "Escolher" at bounding box center [258, 227] width 73 height 44
click at [264, 219] on button "Escolher" at bounding box center [258, 227] width 73 height 44
click at [258, 161] on button "Escolher" at bounding box center [258, 167] width 73 height 44
click at [252, 84] on div "[PERSON_NAME] de Atum - x4 2.6 Escolher" at bounding box center [237, 107] width 436 height 60
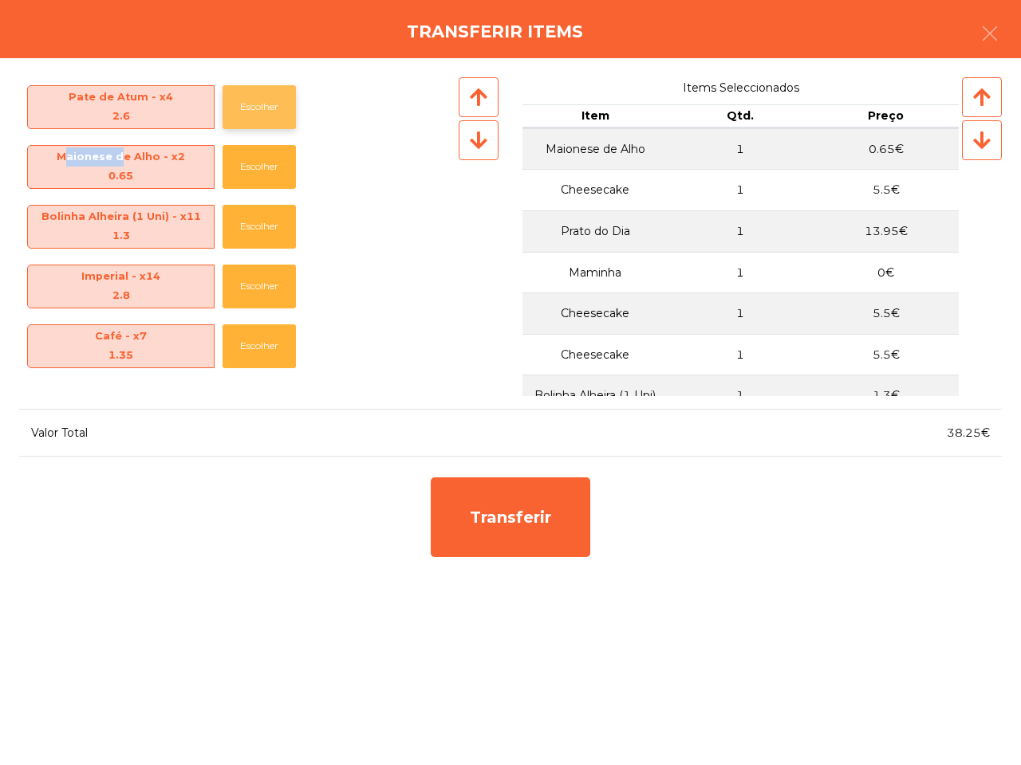
click at [263, 96] on button "Escolher" at bounding box center [258, 107] width 73 height 44
click at [260, 96] on button "Escolher" at bounding box center [258, 107] width 73 height 44
click at [261, 98] on button "Escolher" at bounding box center [258, 107] width 73 height 44
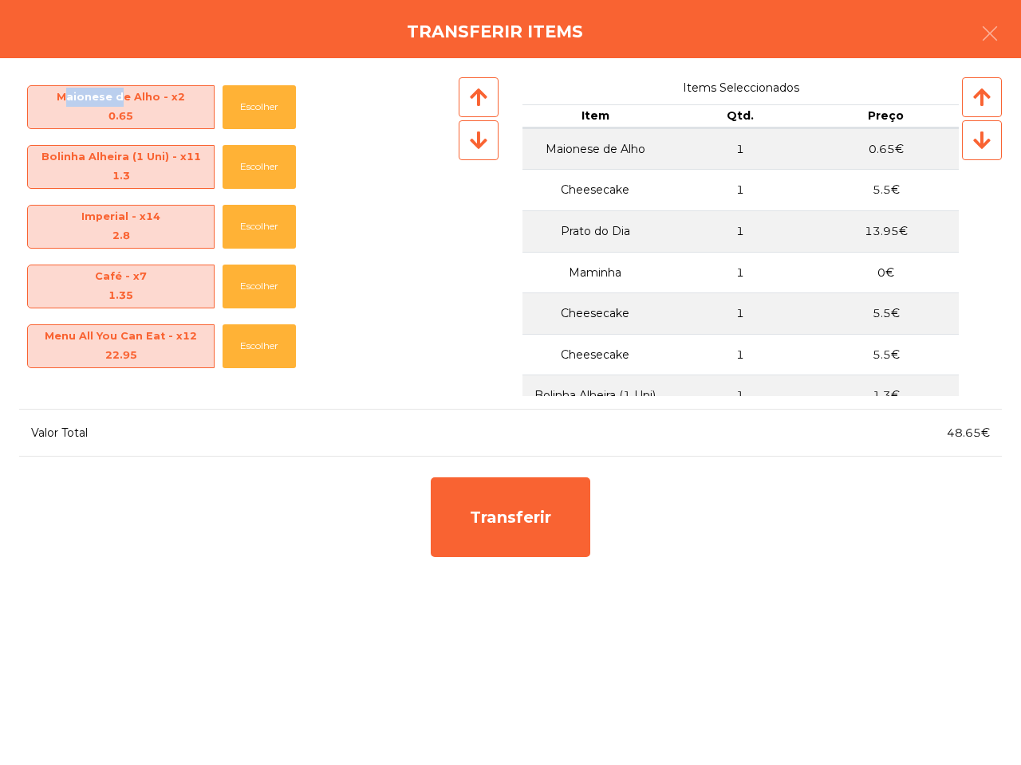
scroll to position [399, 0]
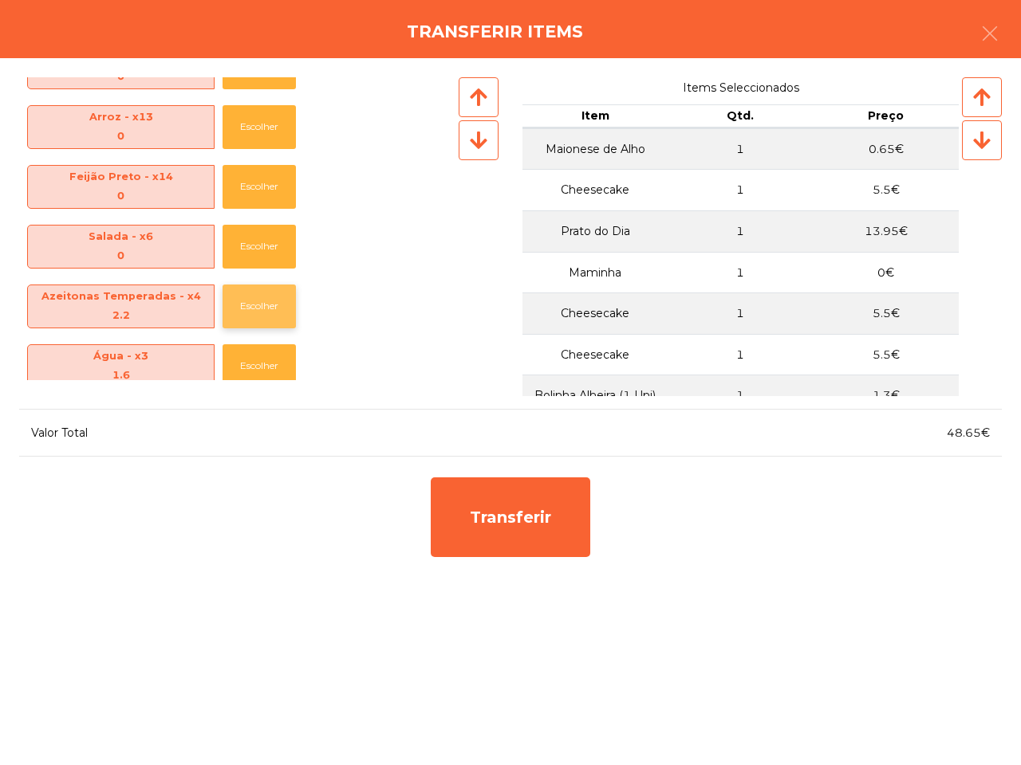
click at [239, 308] on button "Escolher" at bounding box center [258, 307] width 73 height 44
click at [251, 297] on button "Escolher" at bounding box center [258, 307] width 73 height 44
click at [261, 371] on button "Escolher" at bounding box center [258, 366] width 73 height 44
click at [253, 371] on button "Escolher" at bounding box center [258, 366] width 73 height 44
click at [259, 367] on button "Escolher" at bounding box center [258, 366] width 73 height 44
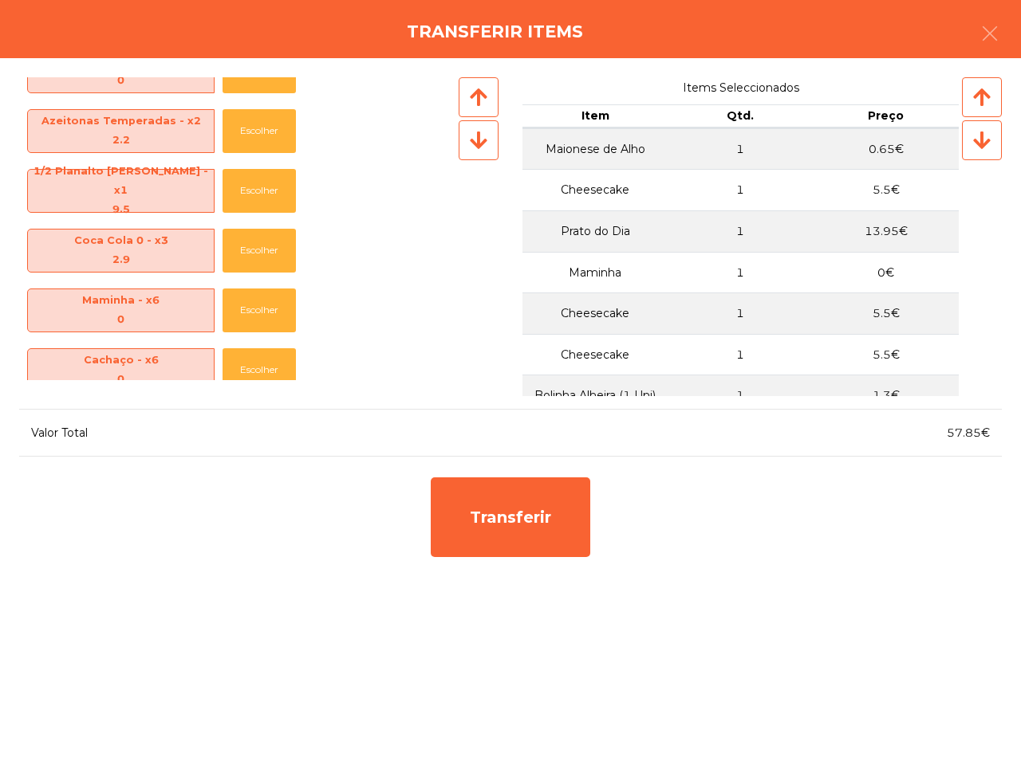
scroll to position [797, 0]
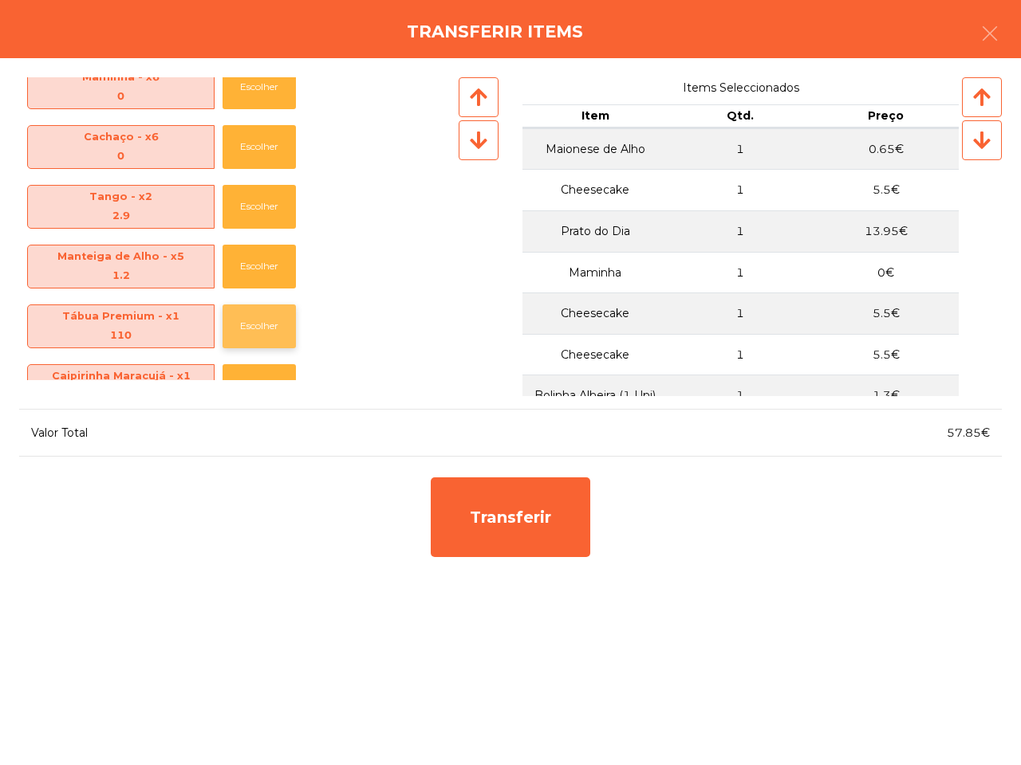
click at [223, 328] on button "Escolher" at bounding box center [258, 327] width 73 height 44
click at [993, 33] on icon "button" at bounding box center [989, 33] width 19 height 19
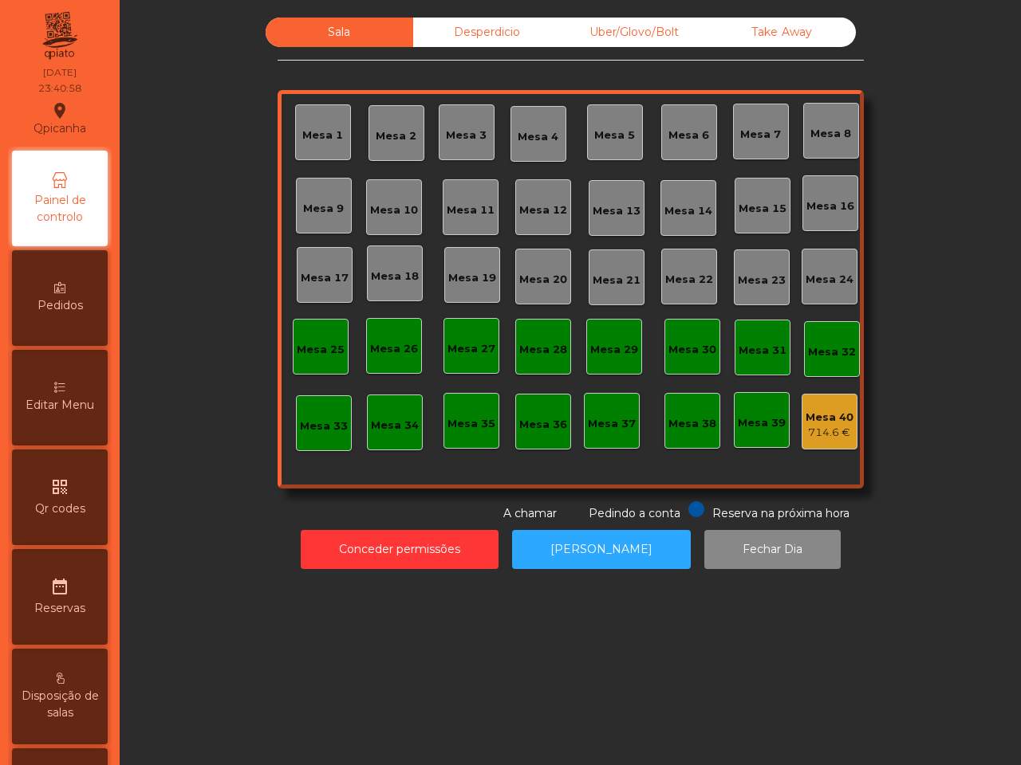
click at [812, 410] on div "Mesa 40" at bounding box center [829, 418] width 48 height 16
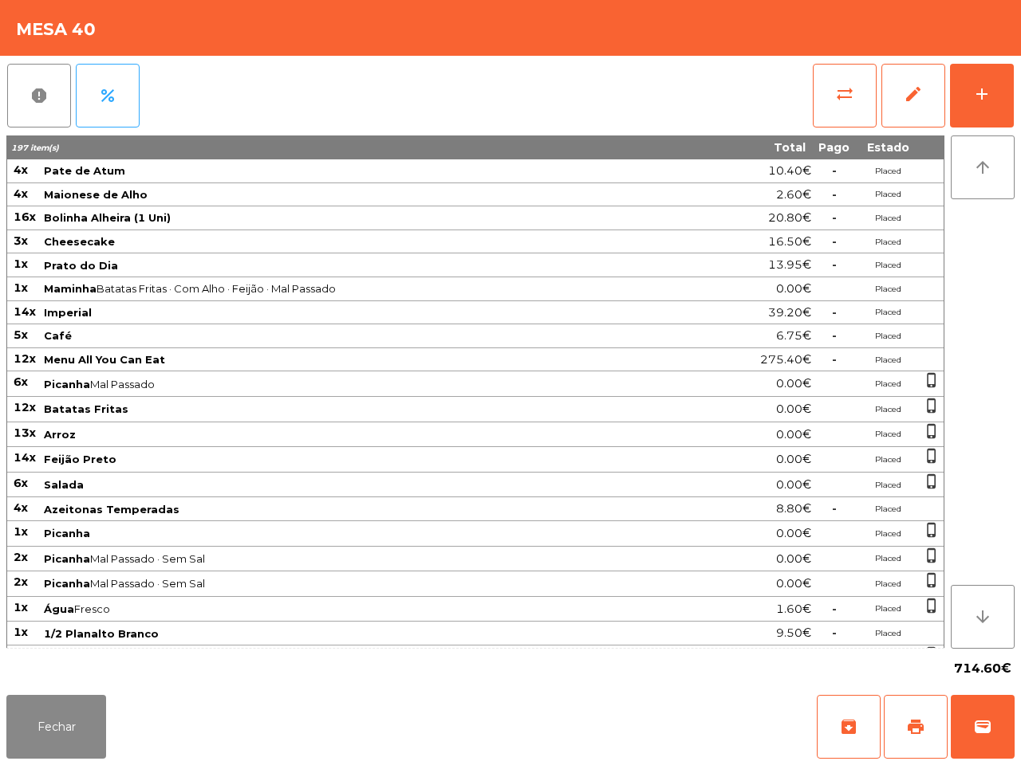
drag, startPoint x: 812, startPoint y: 409, endPoint x: 684, endPoint y: 49, distance: 382.3
click at [684, 49] on div "Mesa 40" at bounding box center [510, 28] width 1021 height 56
click at [825, 84] on button "sync_alt" at bounding box center [844, 96] width 64 height 64
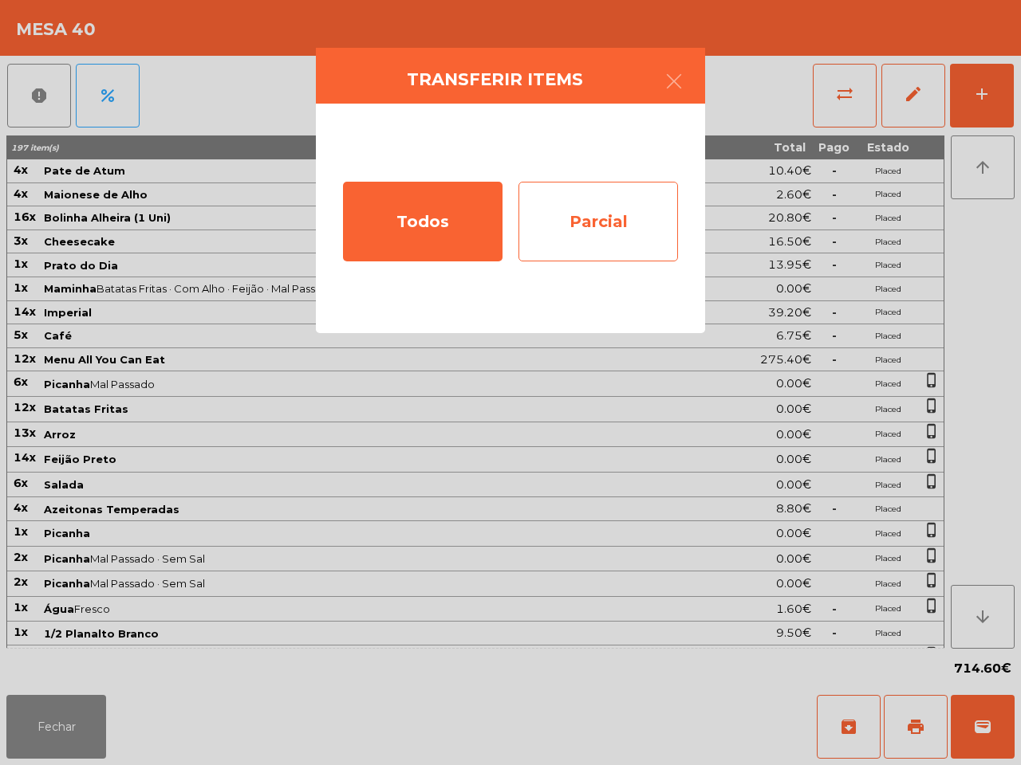
click at [622, 210] on div "Parcial" at bounding box center [597, 222] width 159 height 80
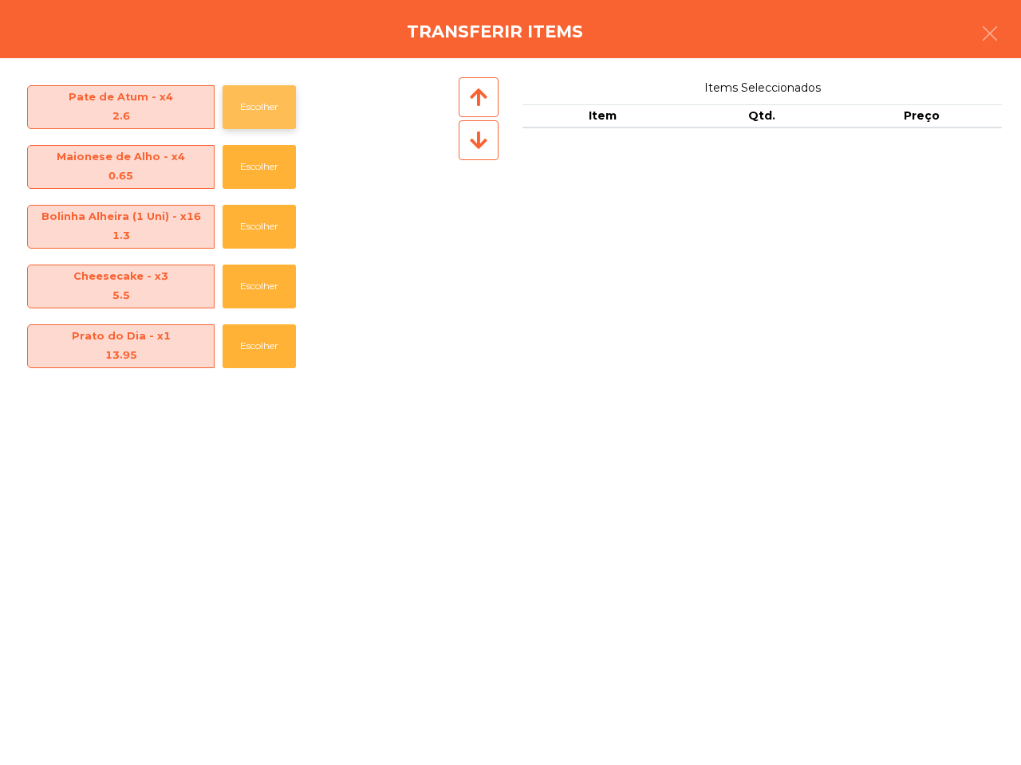
click at [258, 101] on button "Escolher" at bounding box center [258, 107] width 73 height 44
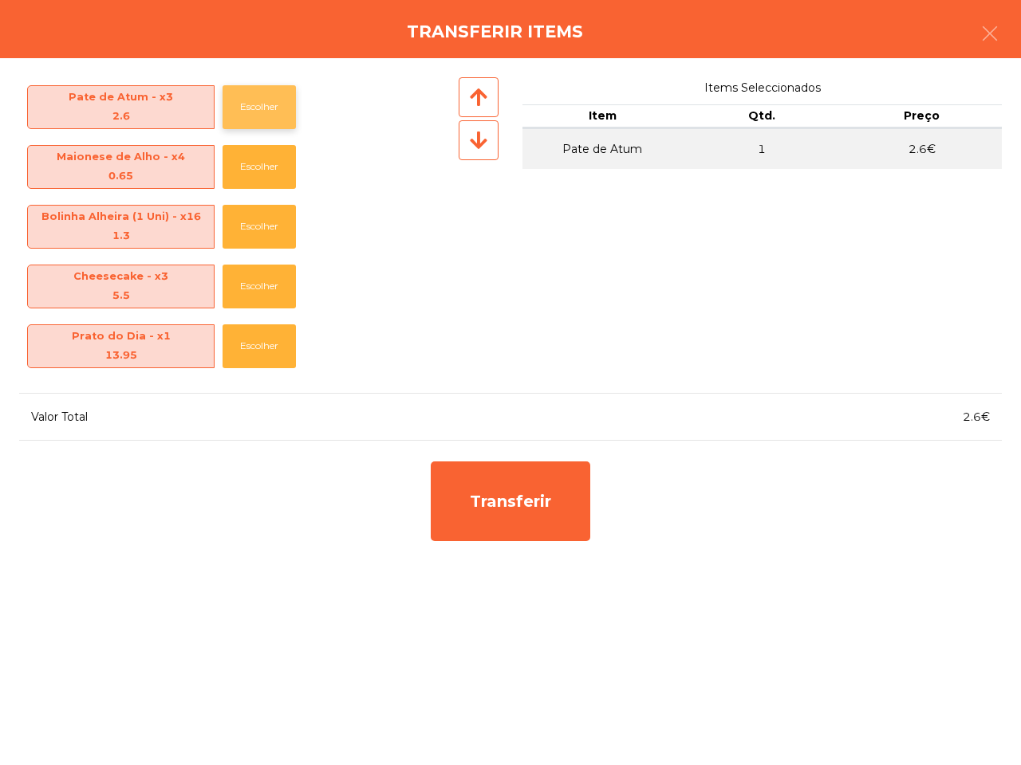
click at [258, 101] on button "Escolher" at bounding box center [258, 107] width 73 height 44
click at [259, 101] on button "Escolher" at bounding box center [258, 107] width 73 height 44
click at [259, 100] on button "Escolher" at bounding box center [258, 107] width 73 height 44
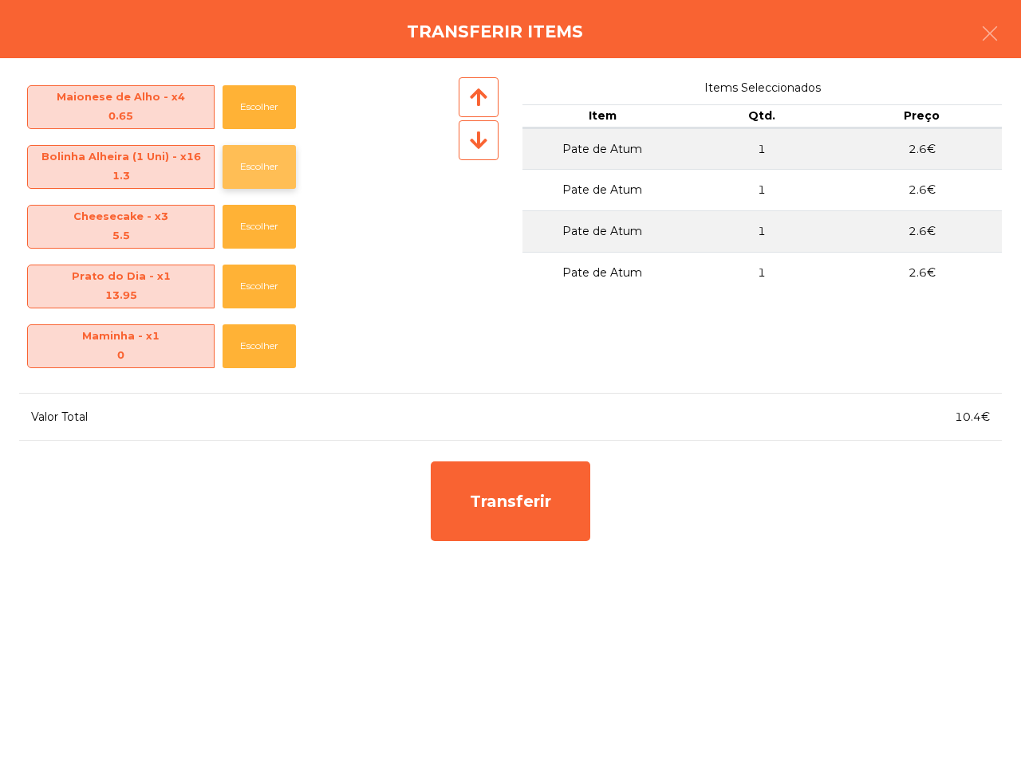
click at [252, 170] on button "Escolher" at bounding box center [258, 167] width 73 height 44
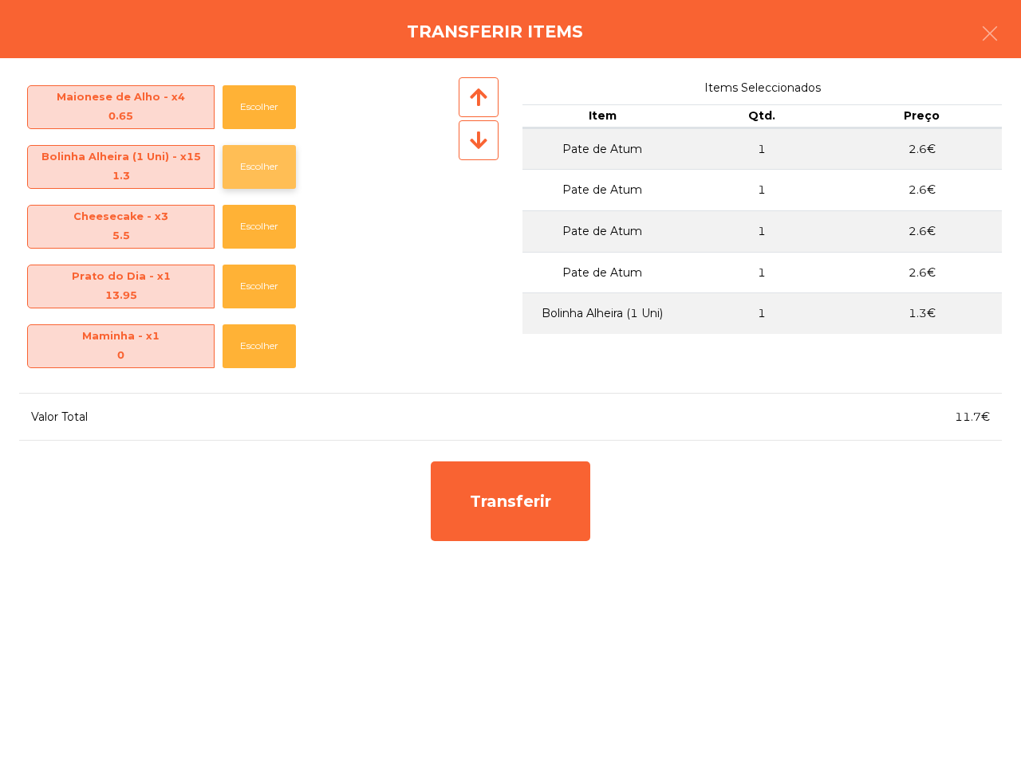
click at [252, 170] on button "Escolher" at bounding box center [258, 167] width 73 height 44
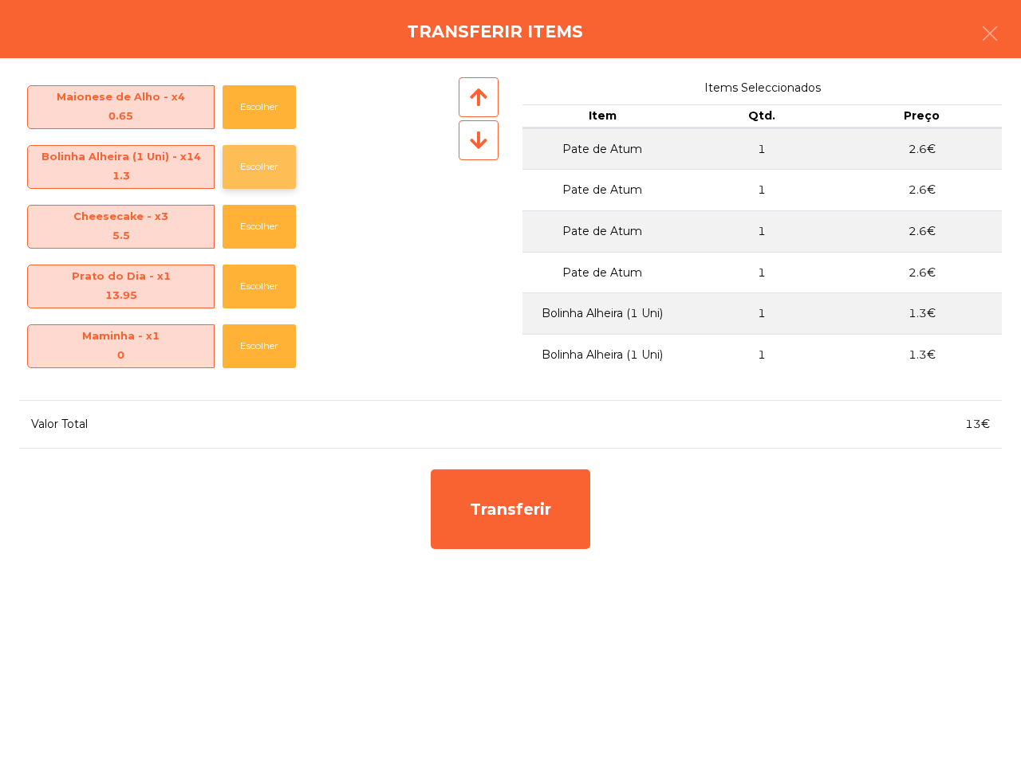
click at [255, 171] on button "Escolher" at bounding box center [258, 167] width 73 height 44
click at [256, 171] on button "Escolher" at bounding box center [258, 167] width 73 height 44
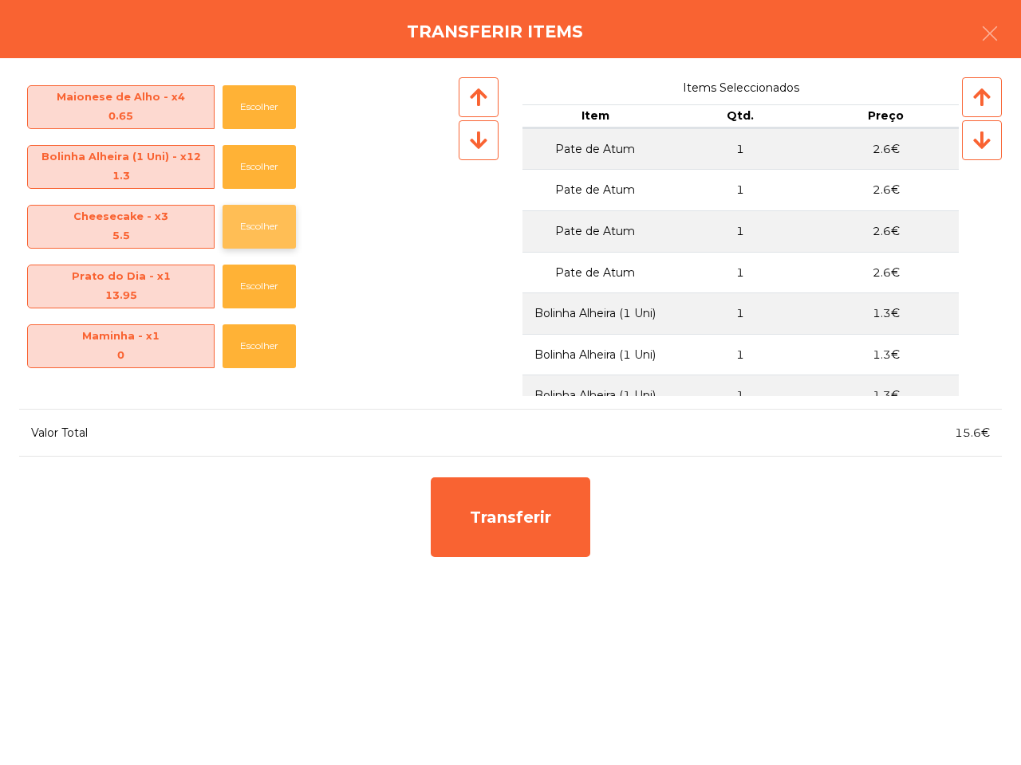
click at [251, 228] on button "Escolher" at bounding box center [258, 227] width 73 height 44
click at [252, 228] on button "Escolher" at bounding box center [258, 227] width 73 height 44
click at [253, 275] on button "Escolher" at bounding box center [258, 287] width 73 height 44
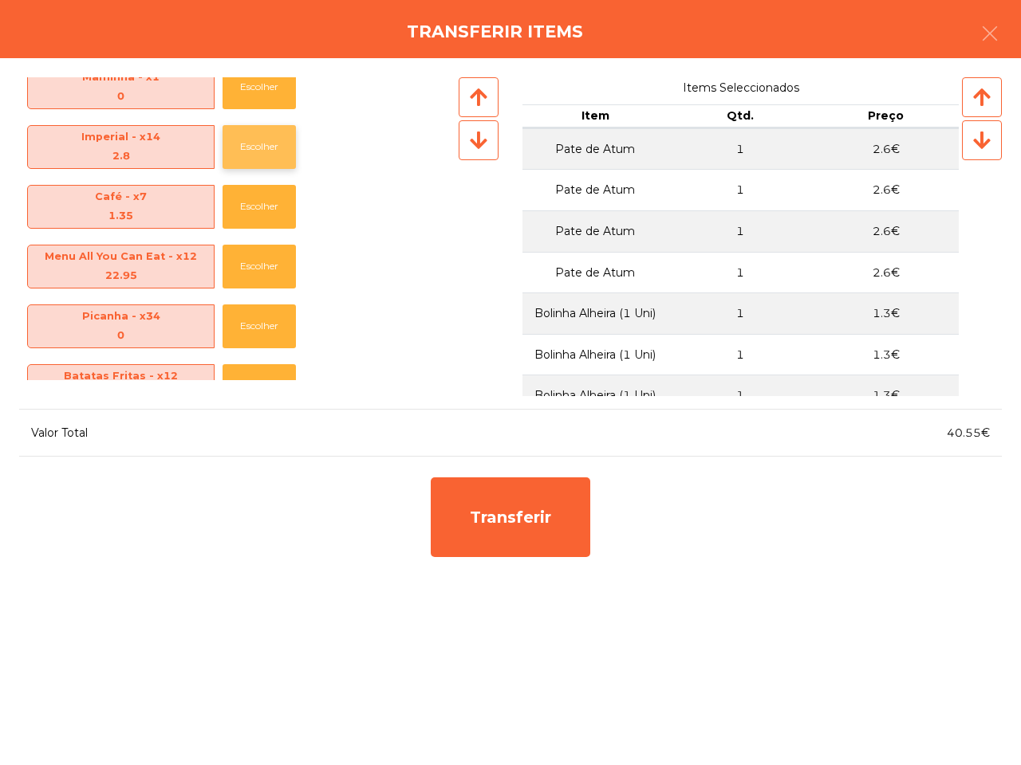
click at [238, 142] on button "Escolher" at bounding box center [258, 147] width 73 height 44
click at [244, 144] on button "Escolher" at bounding box center [258, 147] width 73 height 44
click at [250, 144] on button "Escolher" at bounding box center [258, 147] width 73 height 44
click at [251, 144] on button "Escolher" at bounding box center [258, 147] width 73 height 44
click at [260, 273] on button "Escolher" at bounding box center [258, 267] width 73 height 44
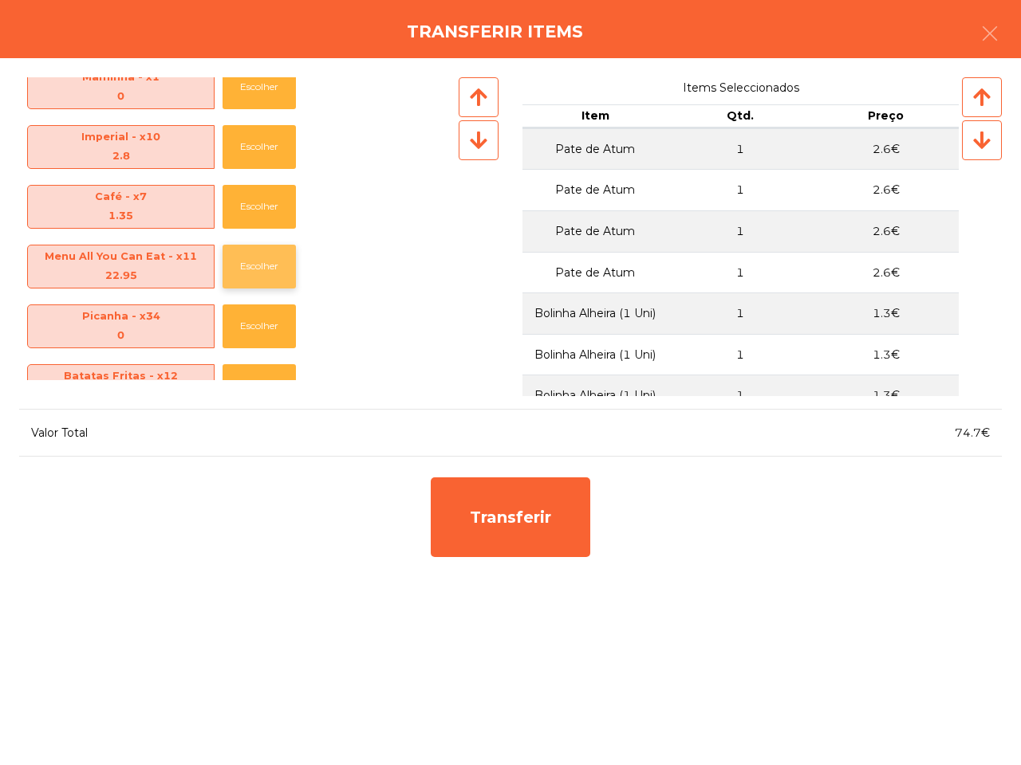
click at [262, 273] on button "Escolher" at bounding box center [258, 267] width 73 height 44
click at [264, 273] on button "Escolher" at bounding box center [258, 267] width 73 height 44
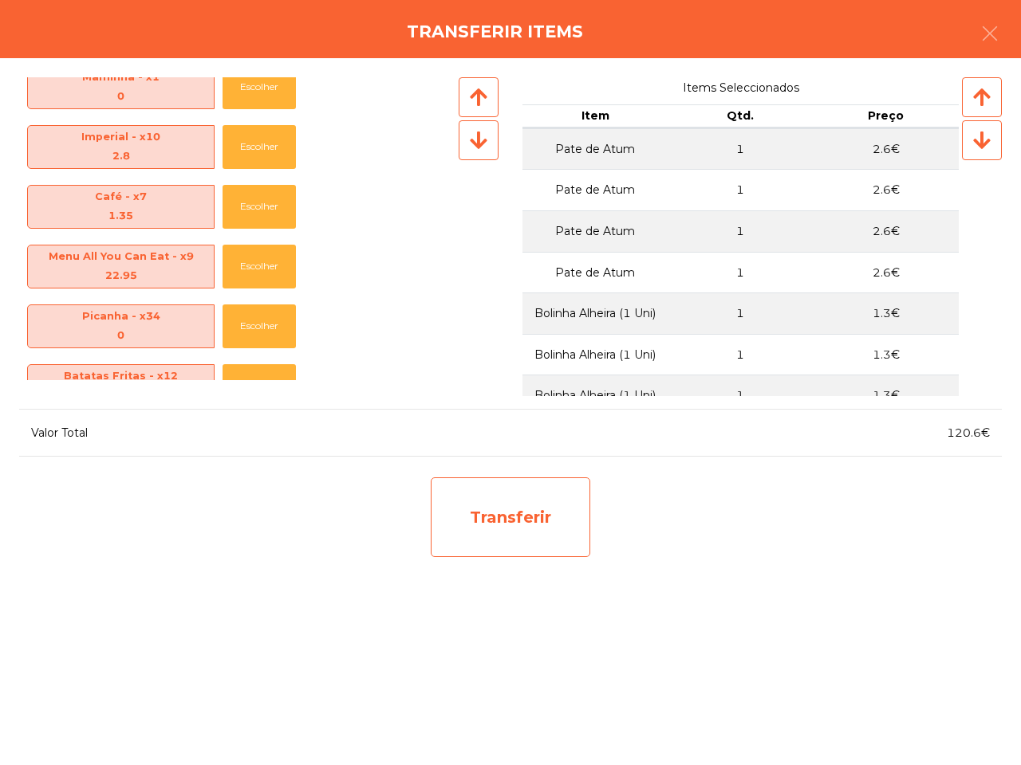
click at [505, 508] on div "Transferir" at bounding box center [510, 518] width 159 height 80
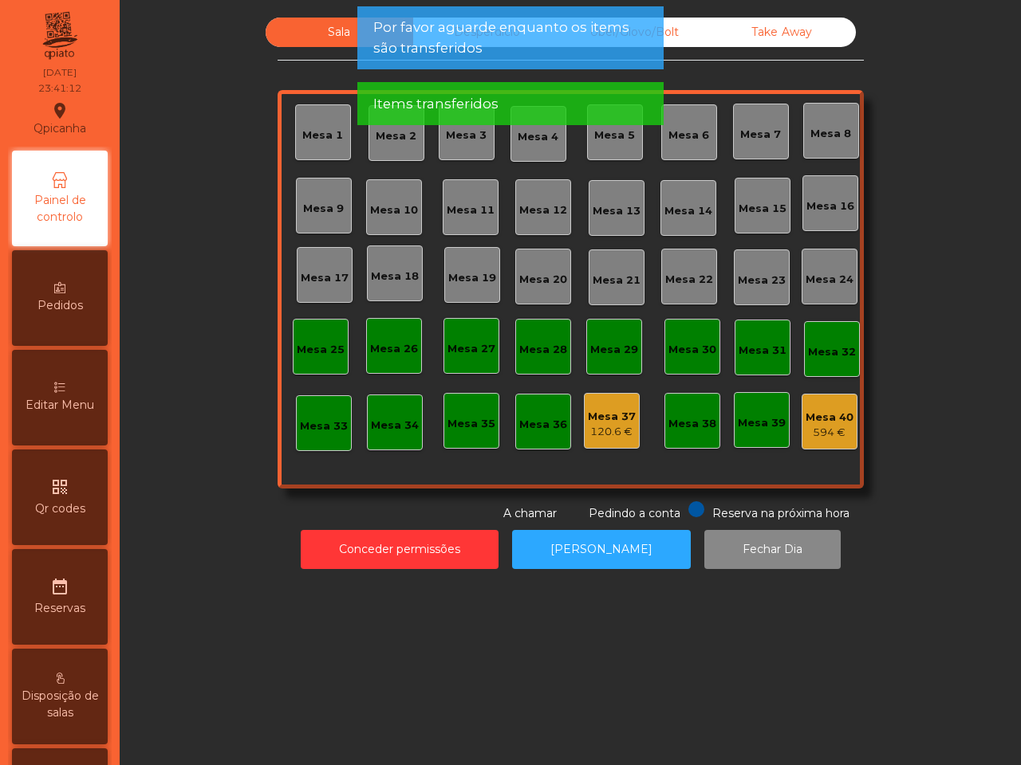
click at [610, 425] on div "120.6 €" at bounding box center [612, 432] width 48 height 16
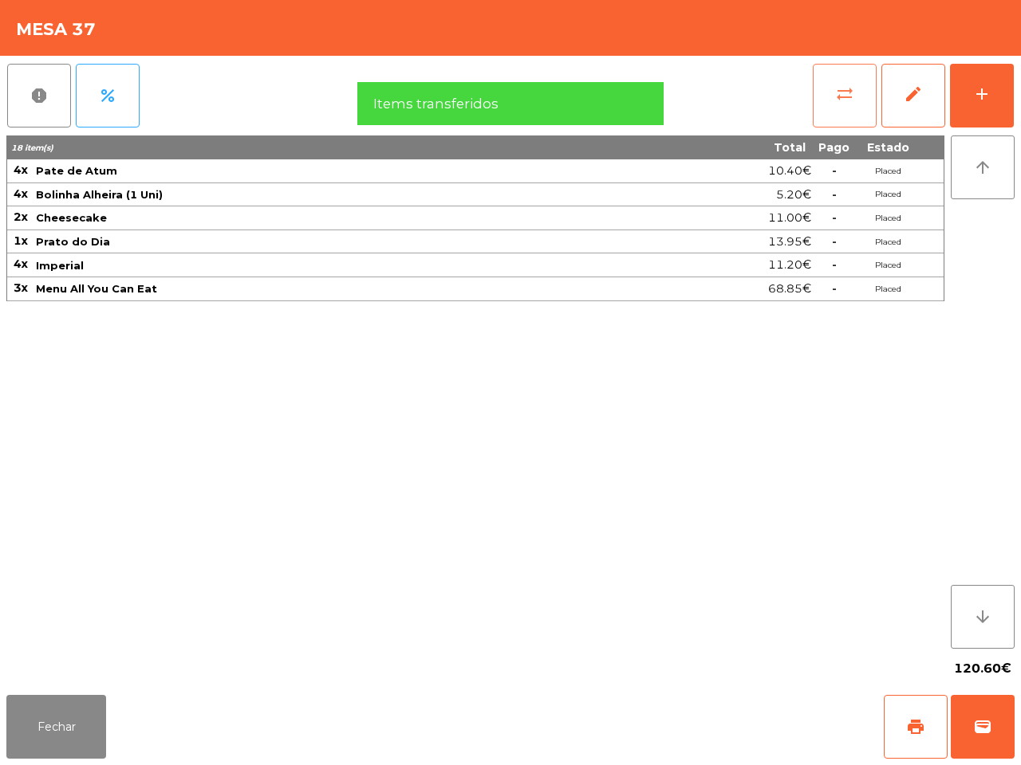
click at [859, 100] on button "sync_alt" at bounding box center [844, 96] width 64 height 64
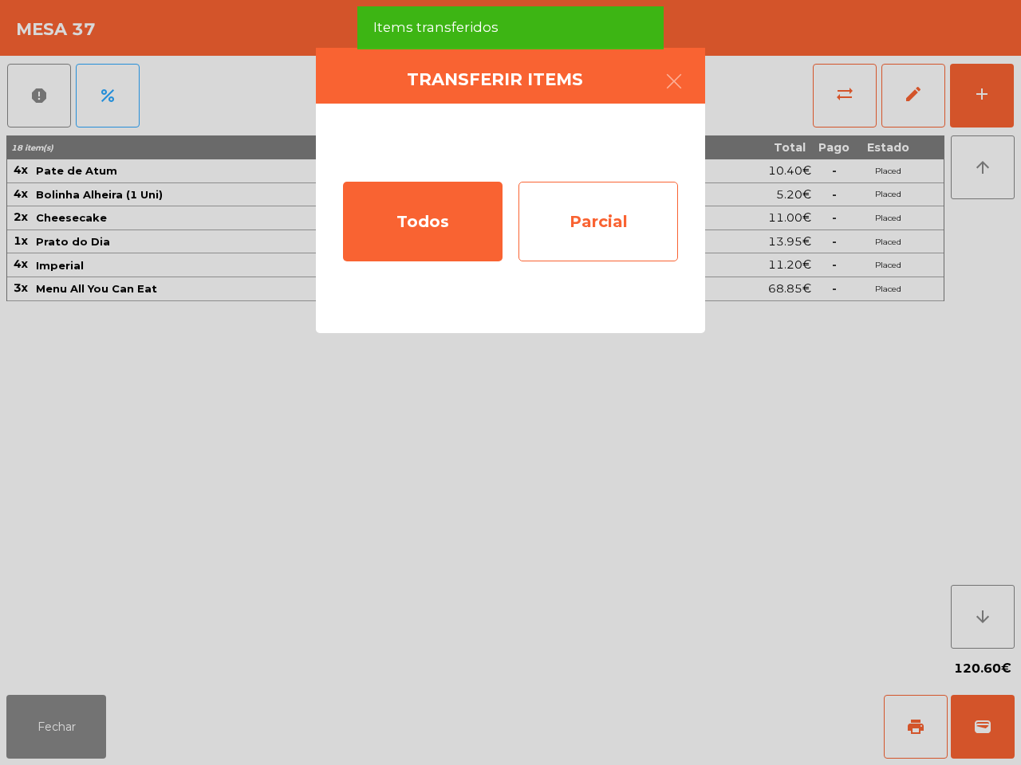
click at [611, 229] on div "Parcial" at bounding box center [597, 222] width 159 height 80
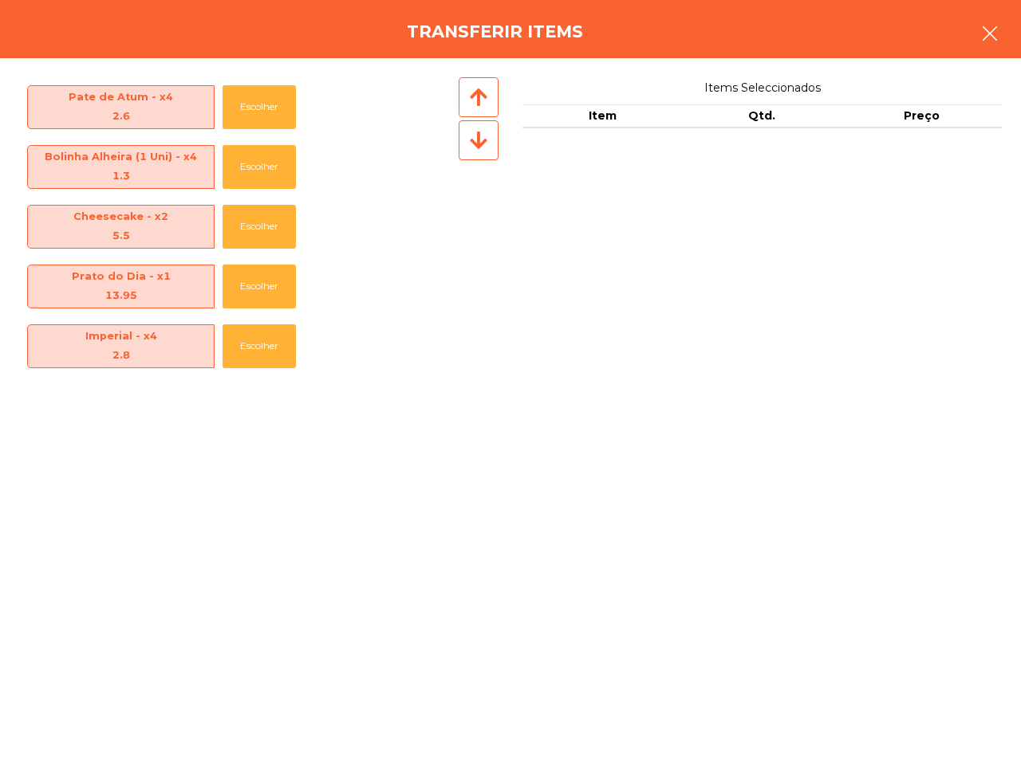
click at [981, 42] on icon "button" at bounding box center [989, 33] width 19 height 19
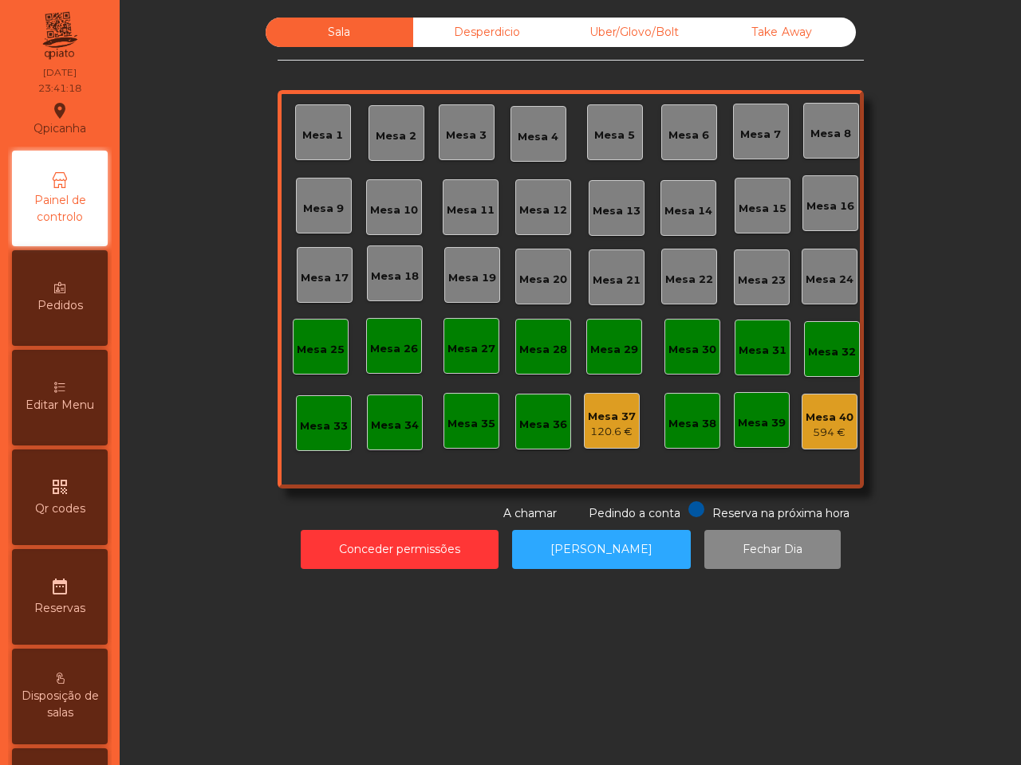
click at [615, 433] on div "120.6 €" at bounding box center [612, 432] width 48 height 16
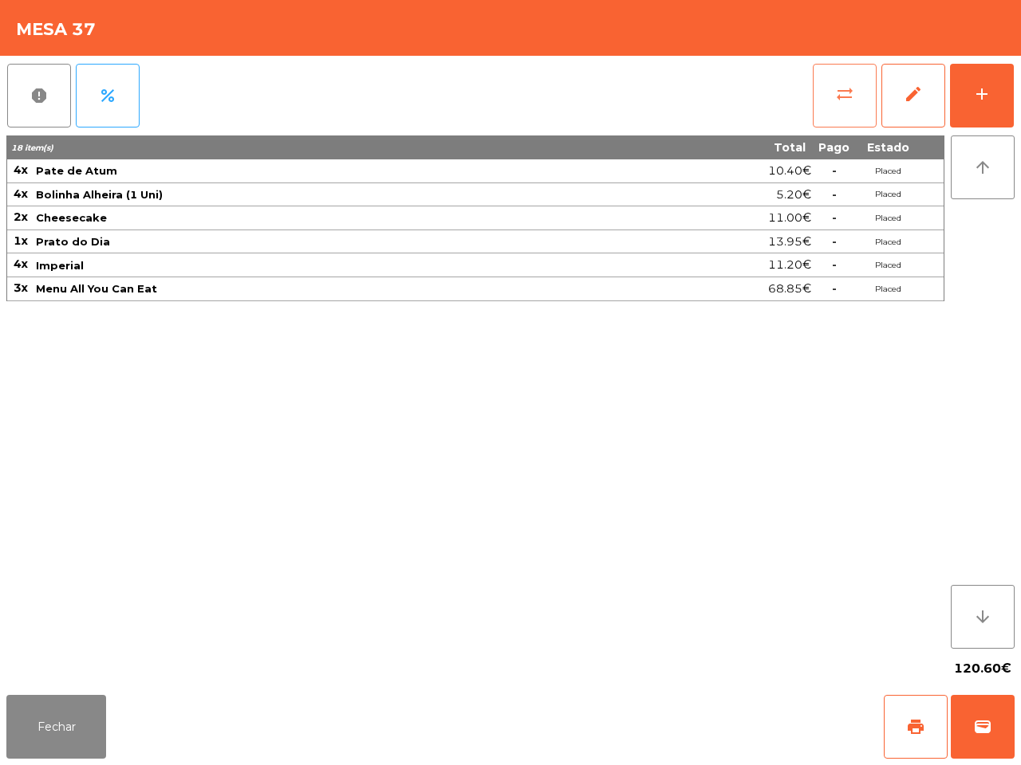
click at [851, 93] on span "sync_alt" at bounding box center [844, 94] width 19 height 19
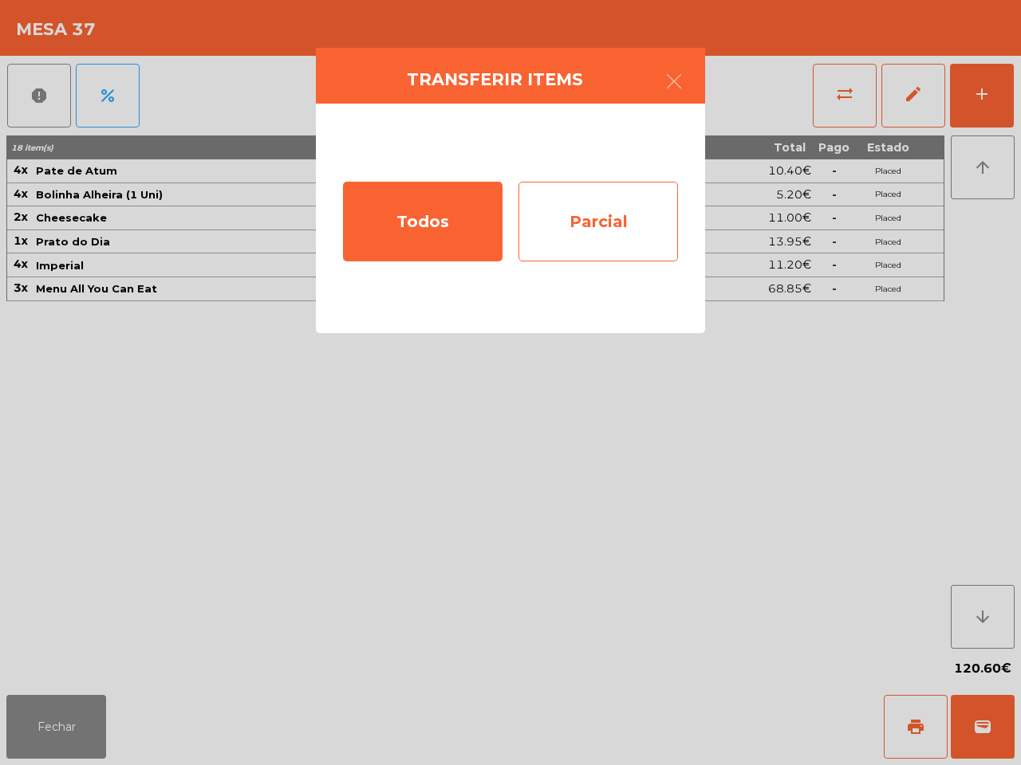
click at [606, 227] on div "Parcial" at bounding box center [597, 222] width 159 height 80
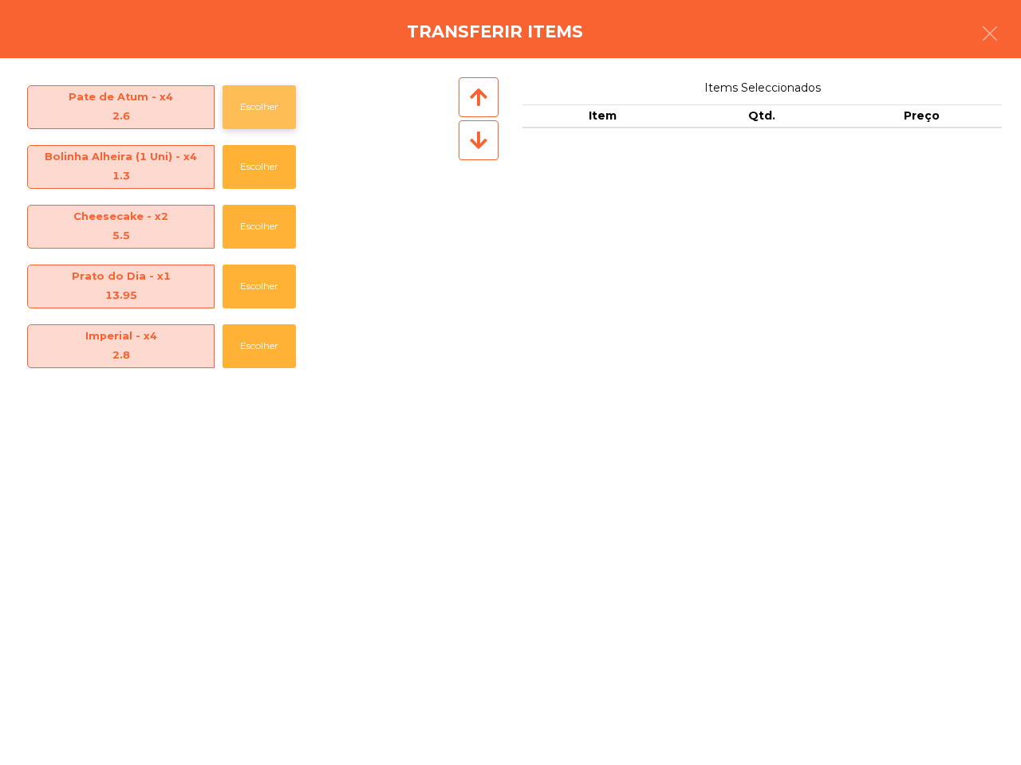
click at [233, 101] on button "Escolher" at bounding box center [258, 107] width 73 height 44
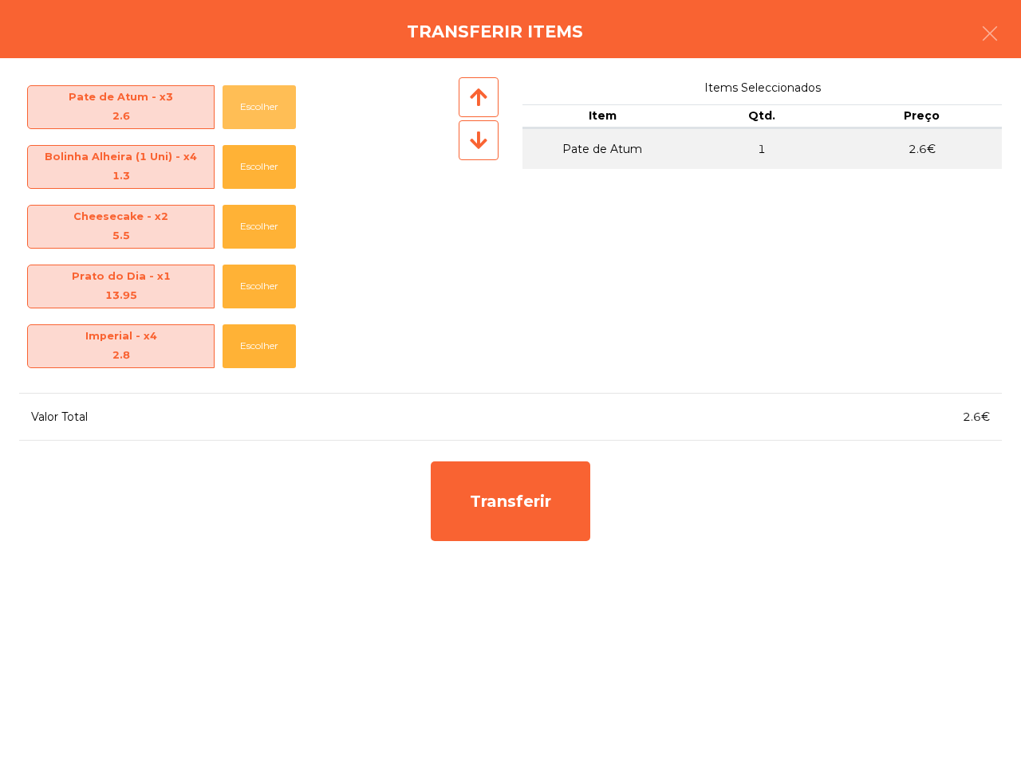
drag, startPoint x: 240, startPoint y: 105, endPoint x: 309, endPoint y: 268, distance: 176.8
click at [241, 105] on button "Escolher" at bounding box center [258, 107] width 73 height 44
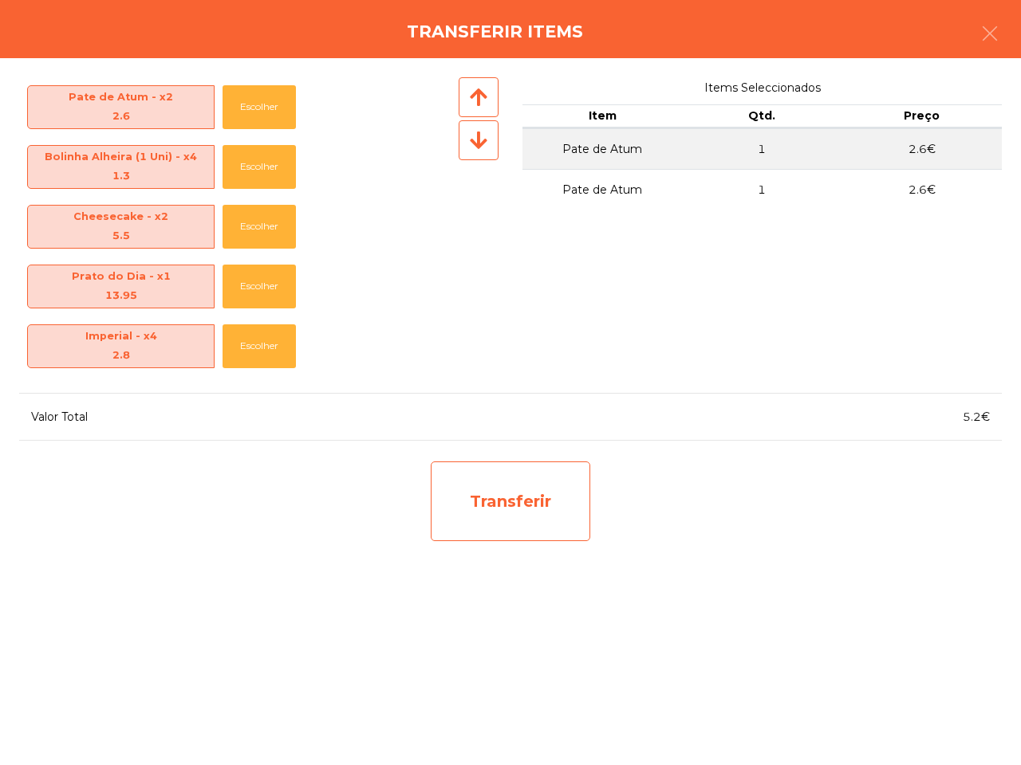
click at [453, 499] on div "Transferir" at bounding box center [510, 502] width 159 height 80
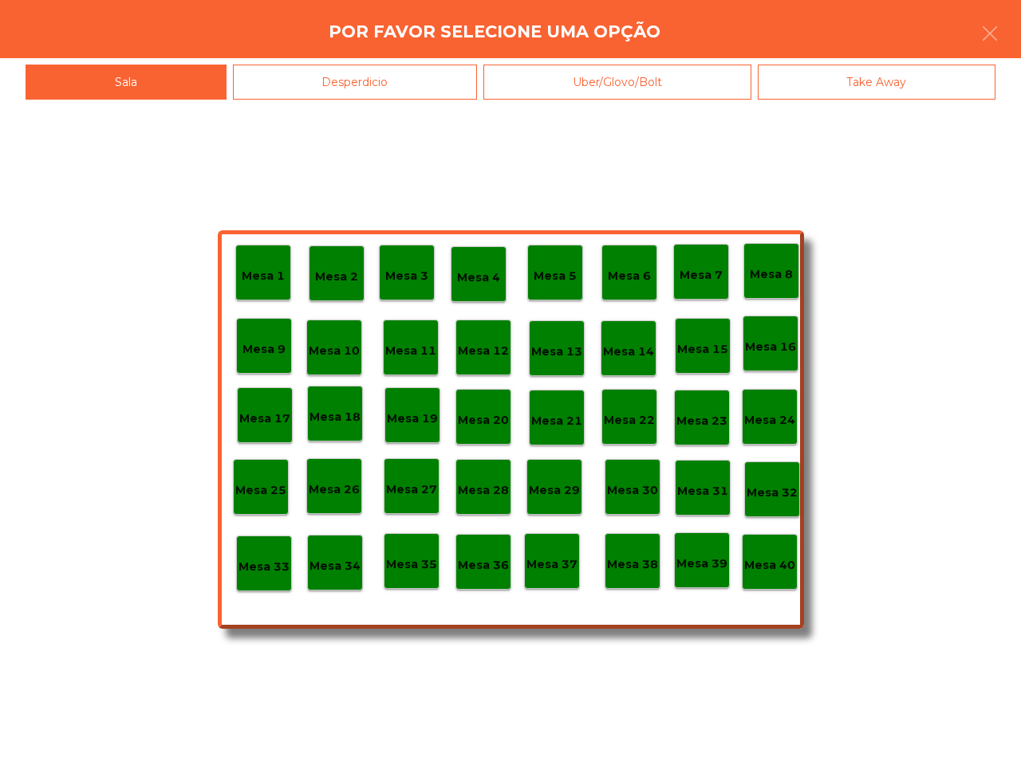
click at [769, 557] on p "Mesa 40" at bounding box center [769, 566] width 51 height 18
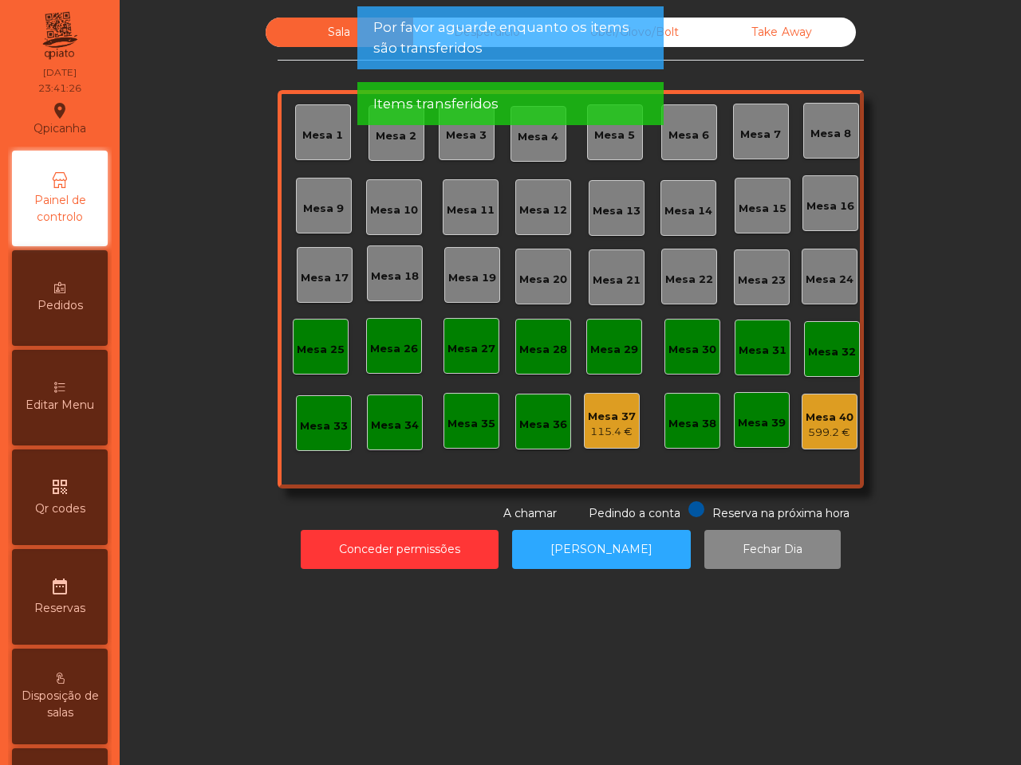
click at [612, 433] on div "115.4 €" at bounding box center [612, 432] width 48 height 16
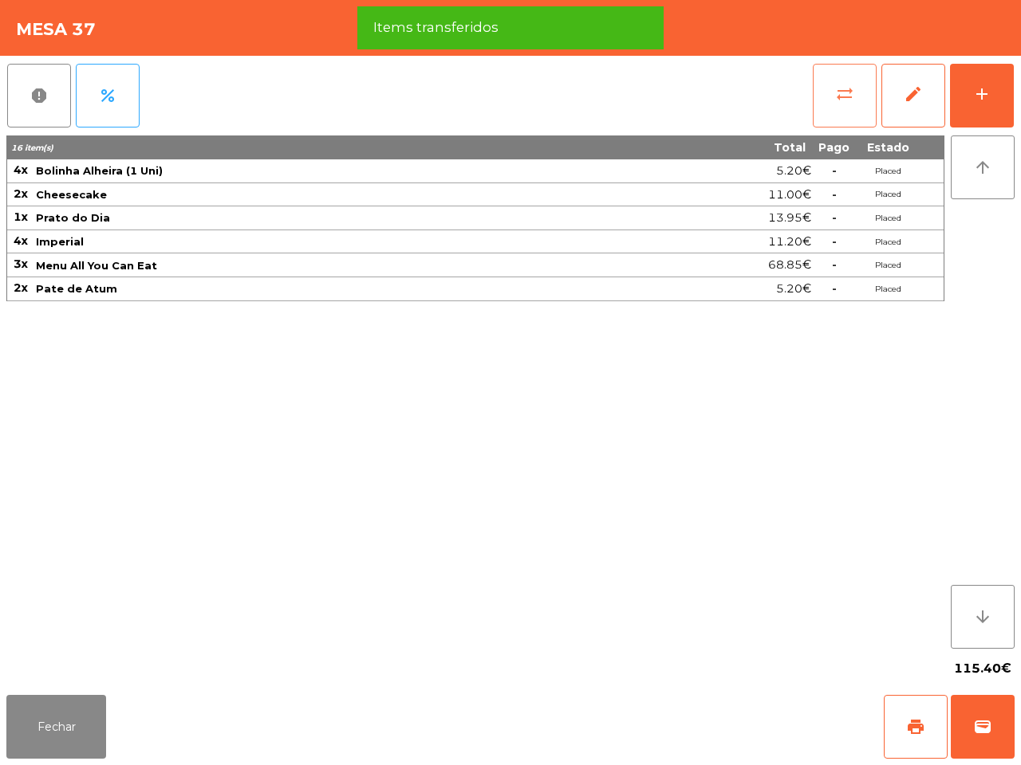
click at [844, 96] on span "sync_alt" at bounding box center [844, 94] width 19 height 19
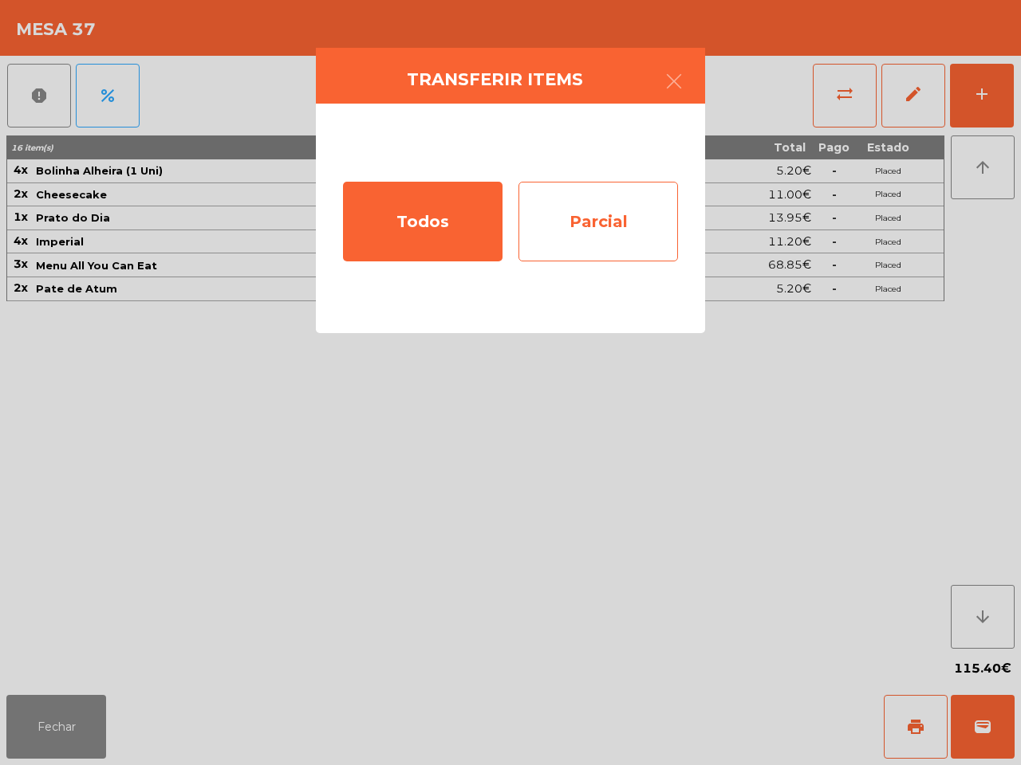
click at [576, 200] on div "Parcial" at bounding box center [597, 222] width 159 height 80
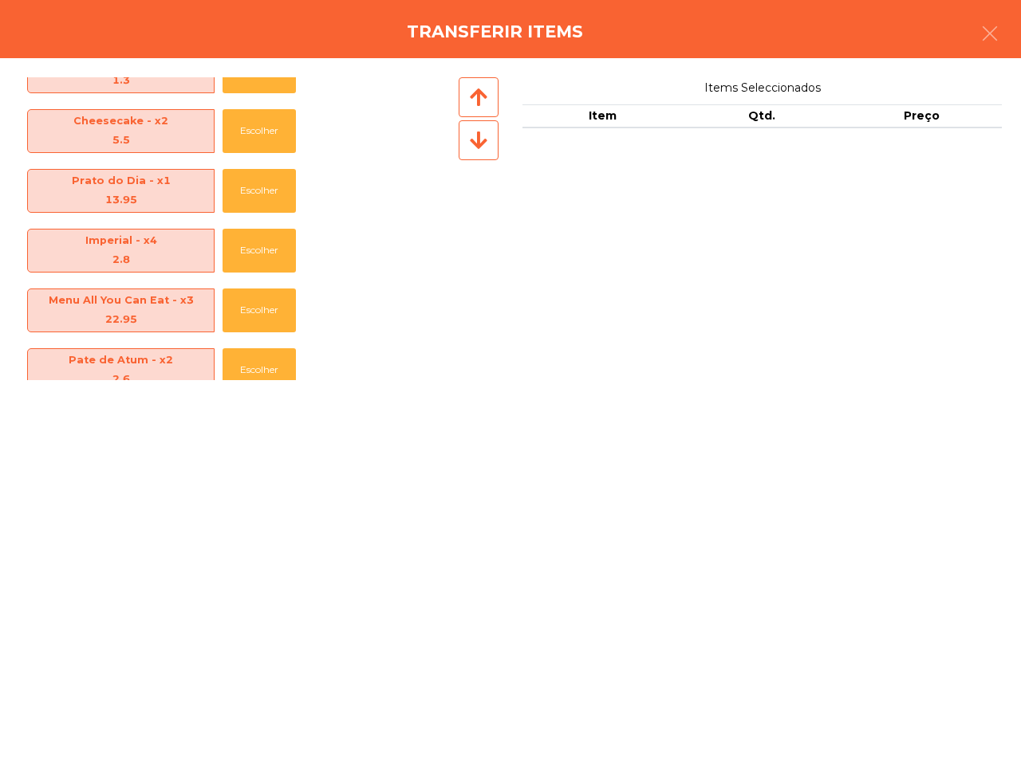
scroll to position [0, 0]
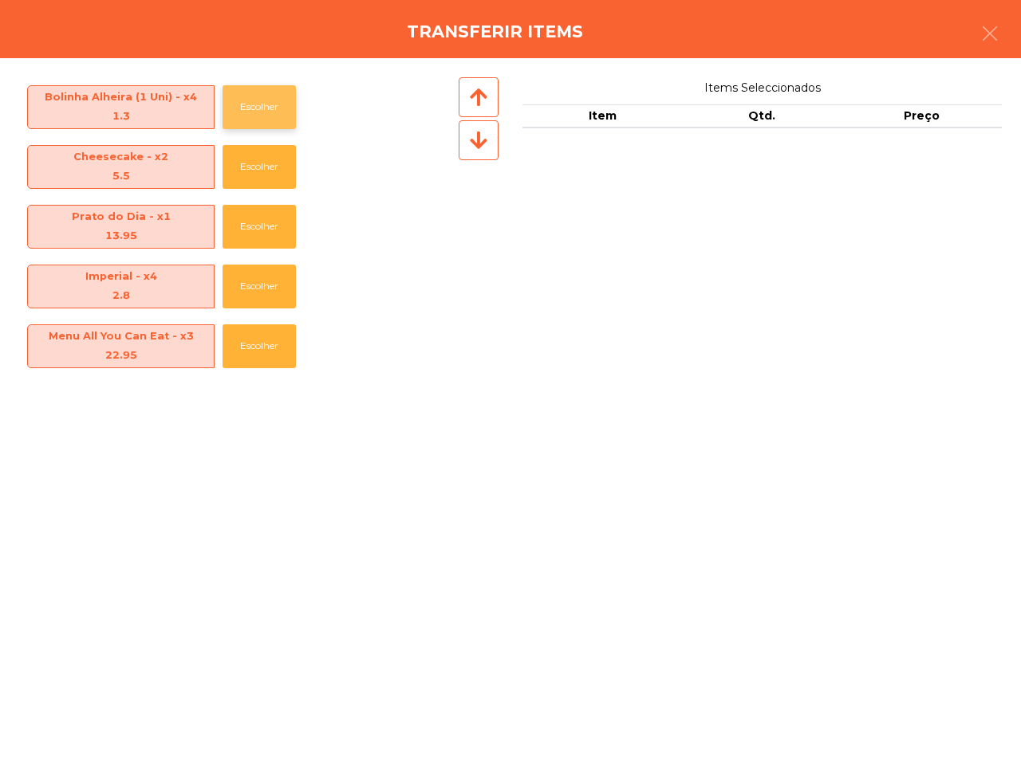
click at [253, 114] on button "Escolher" at bounding box center [258, 107] width 73 height 44
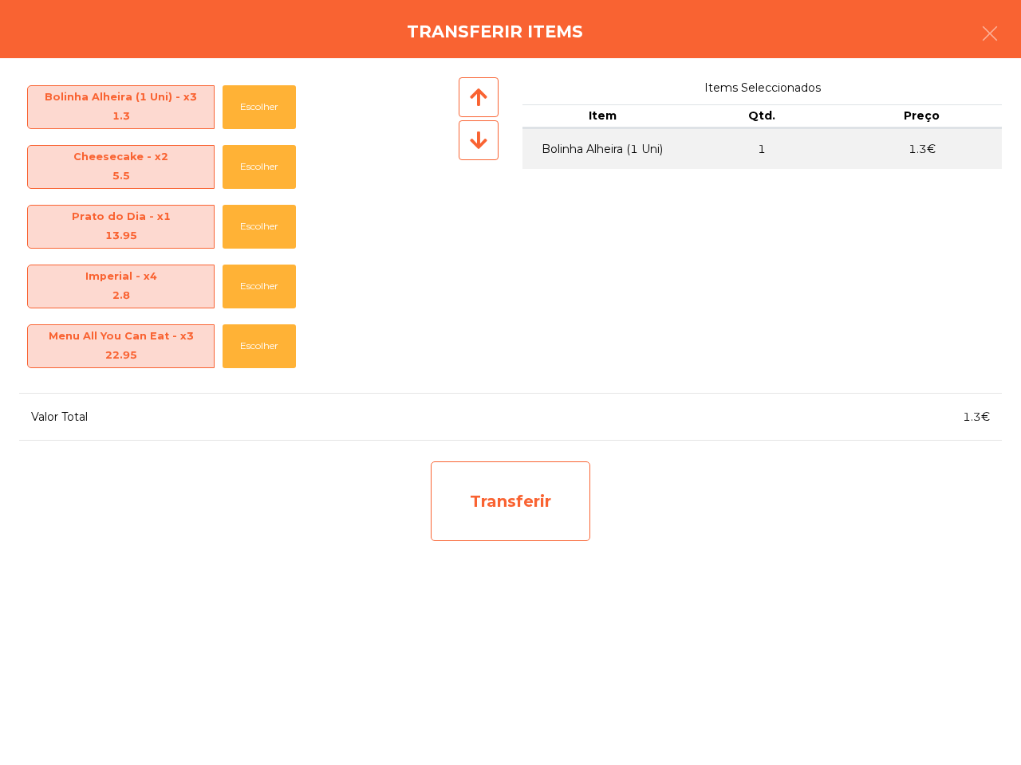
click at [543, 497] on div "Transferir" at bounding box center [510, 502] width 159 height 80
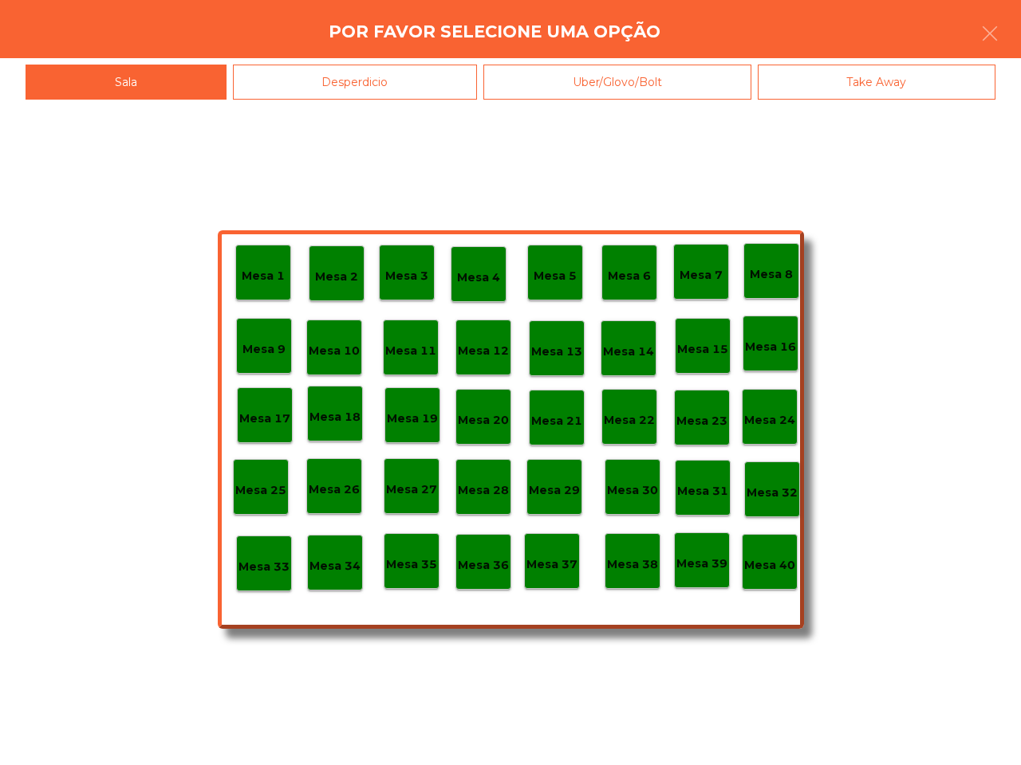
click at [783, 562] on p "Mesa 40" at bounding box center [769, 566] width 51 height 18
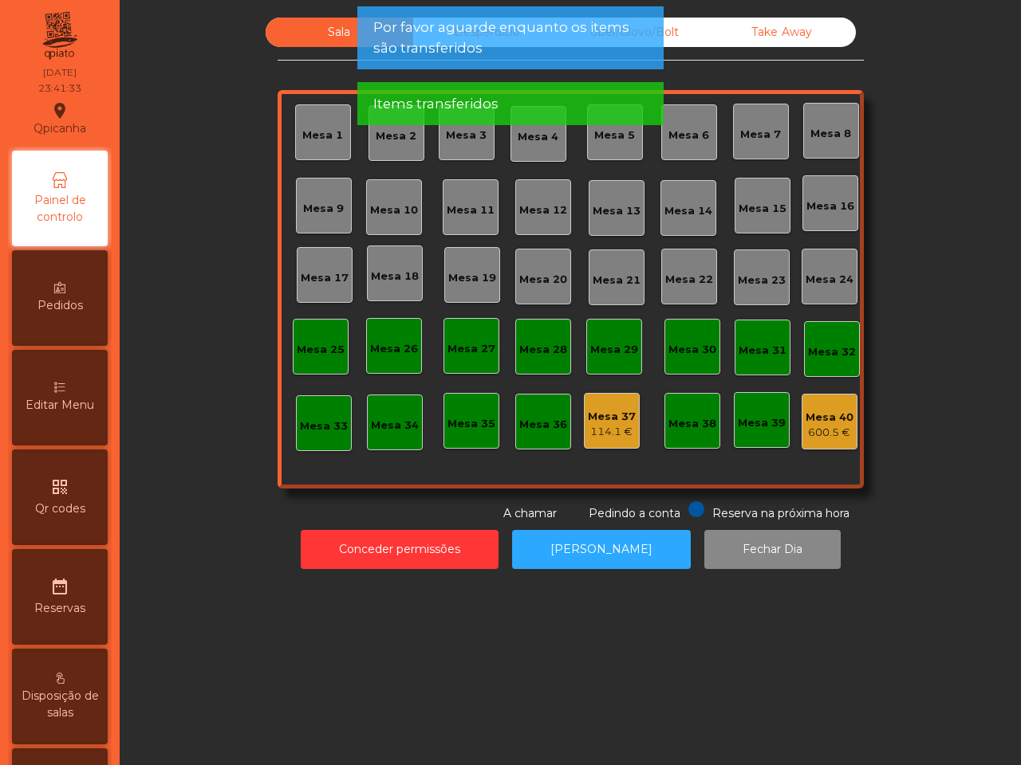
click at [820, 416] on div "Mesa 40" at bounding box center [829, 418] width 48 height 16
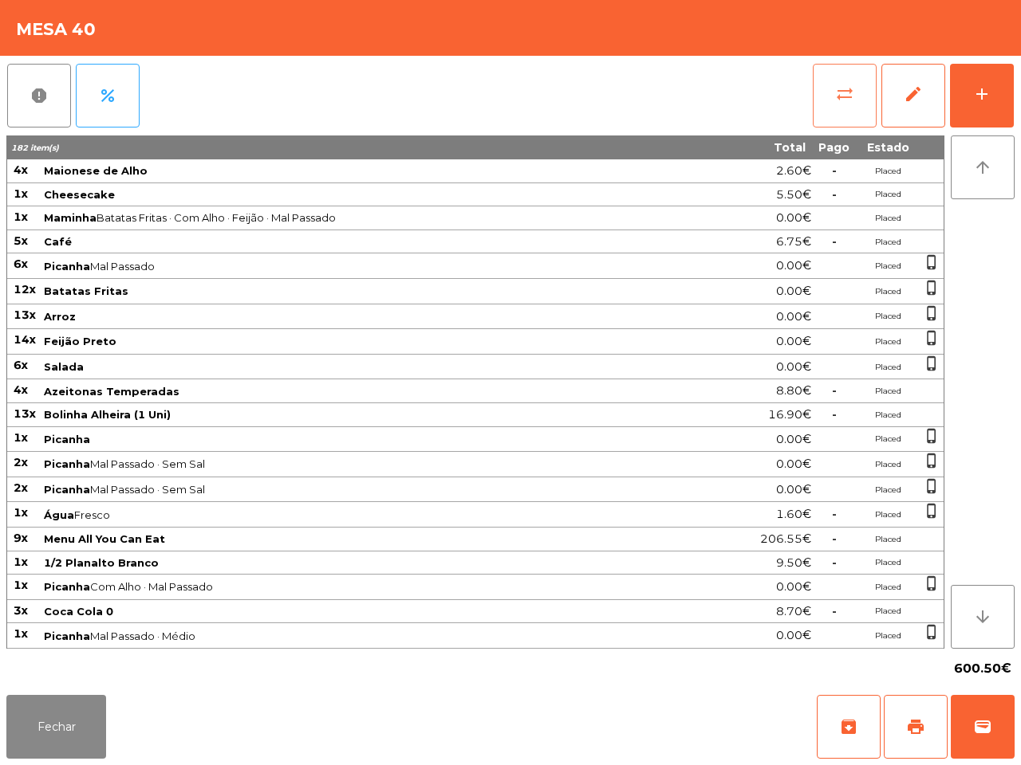
click at [829, 97] on button "sync_alt" at bounding box center [844, 96] width 64 height 64
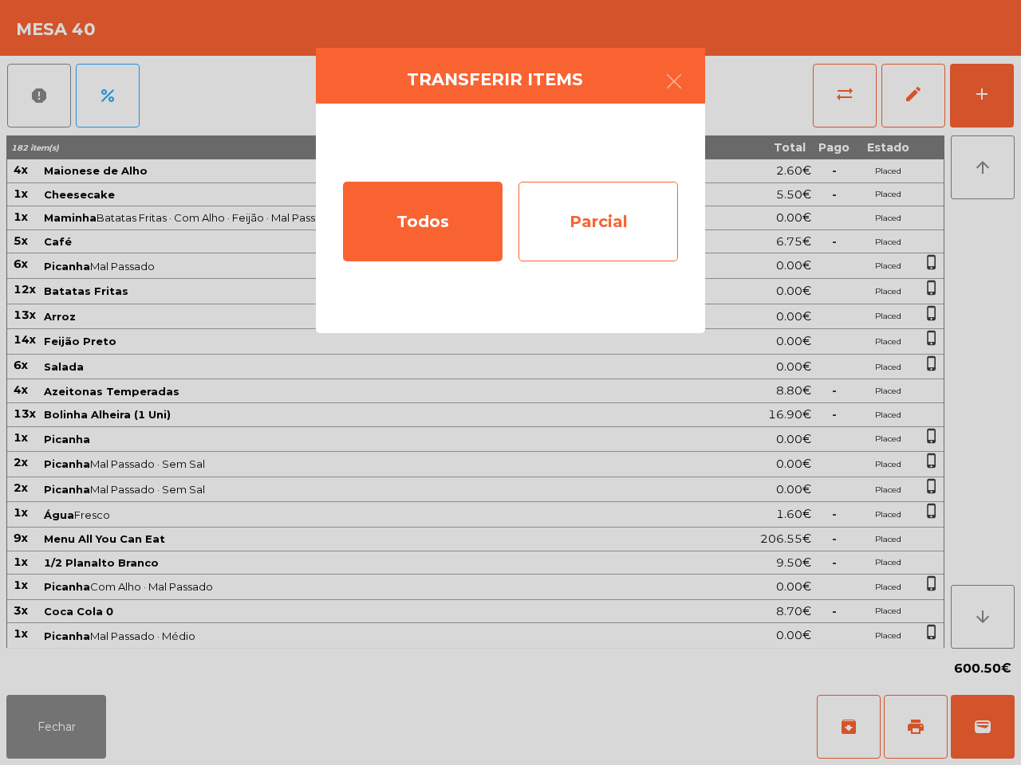
click at [564, 211] on div "Parcial" at bounding box center [597, 222] width 159 height 80
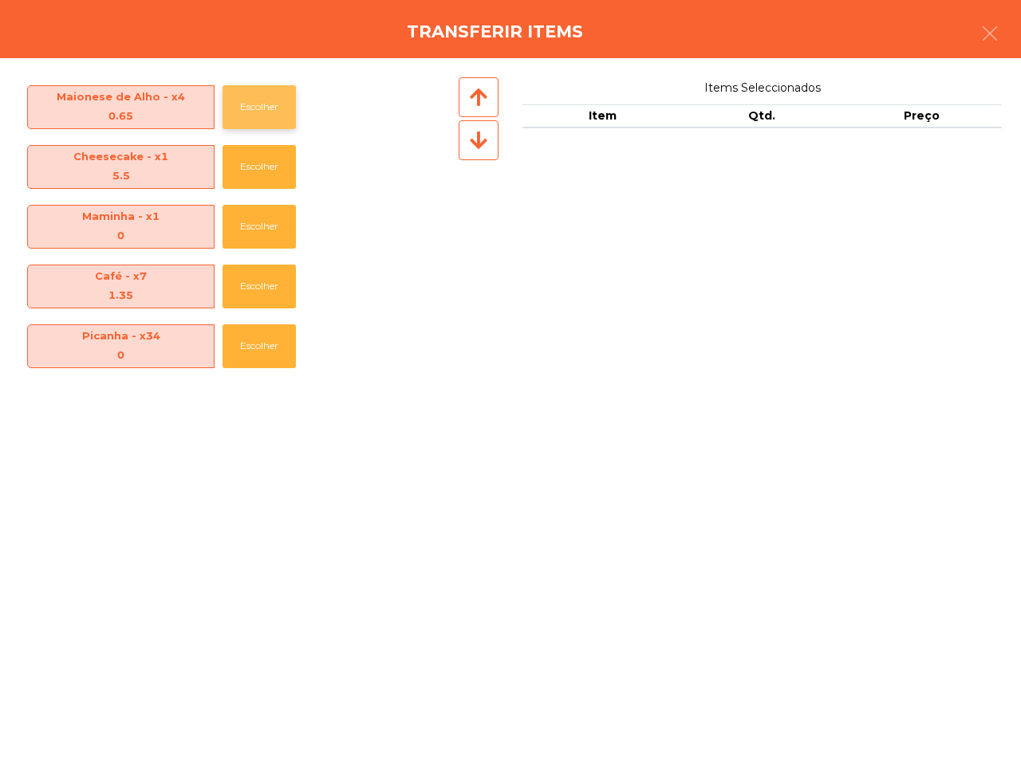
click at [249, 108] on button "Escolher" at bounding box center [258, 107] width 73 height 44
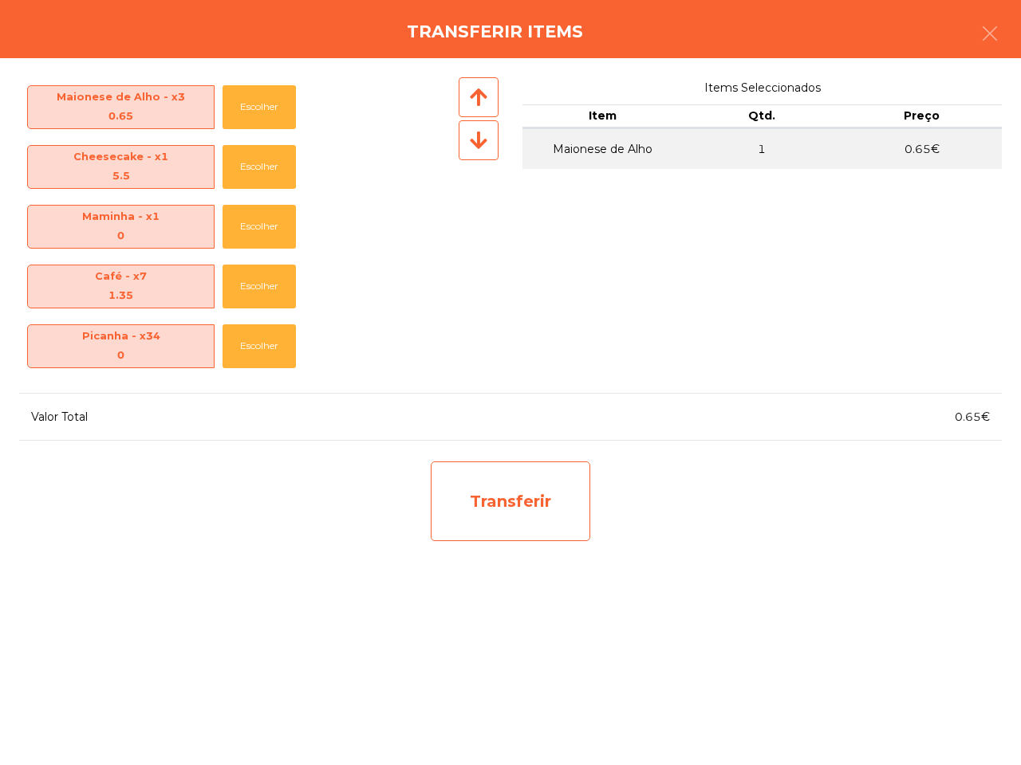
click at [520, 521] on div "Transferir" at bounding box center [510, 502] width 159 height 80
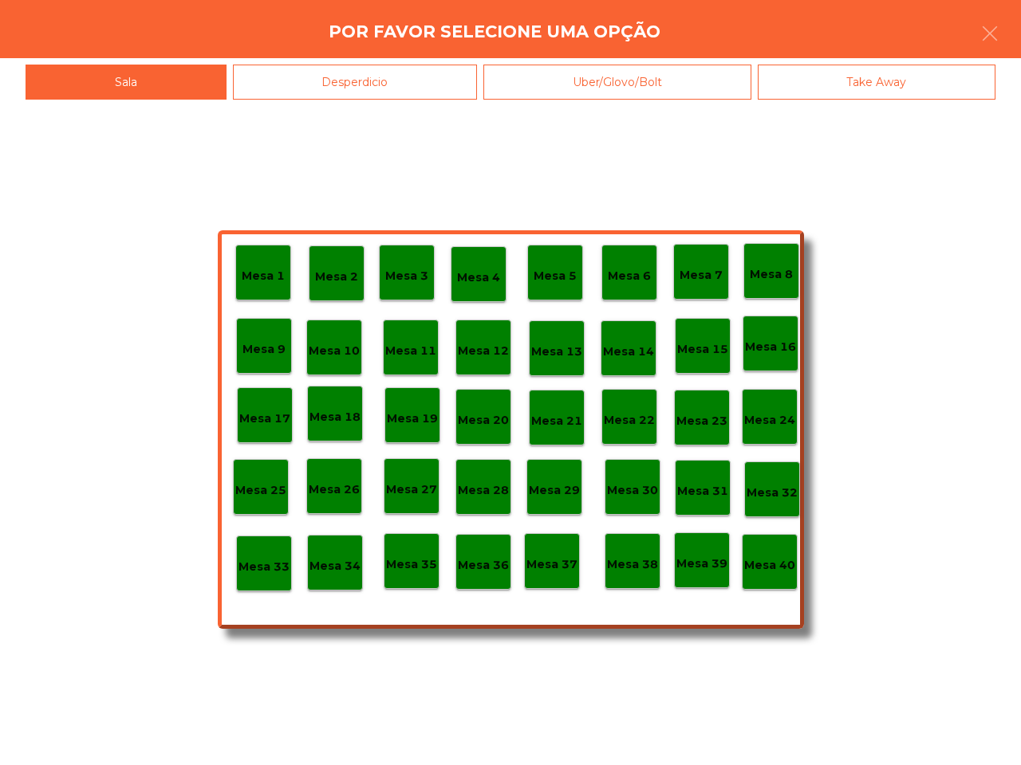
click at [570, 566] on p "Mesa 37" at bounding box center [551, 565] width 51 height 18
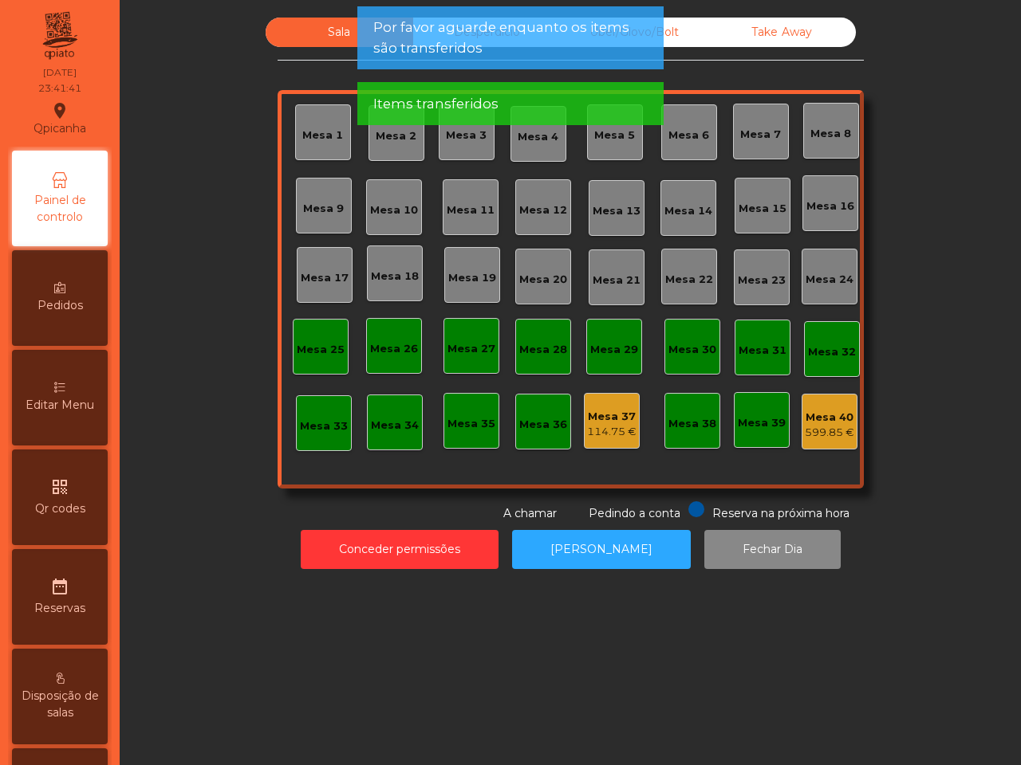
click at [603, 423] on div "Mesa 37" at bounding box center [611, 417] width 49 height 16
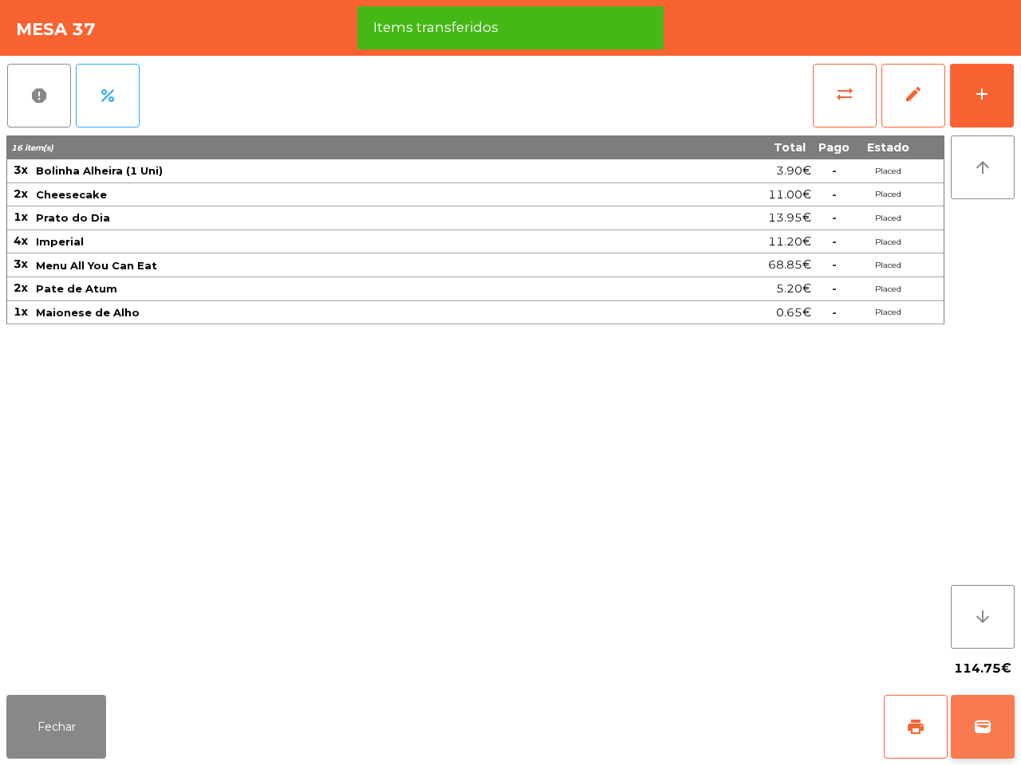
click at [1002, 731] on button "wallet" at bounding box center [982, 727] width 64 height 64
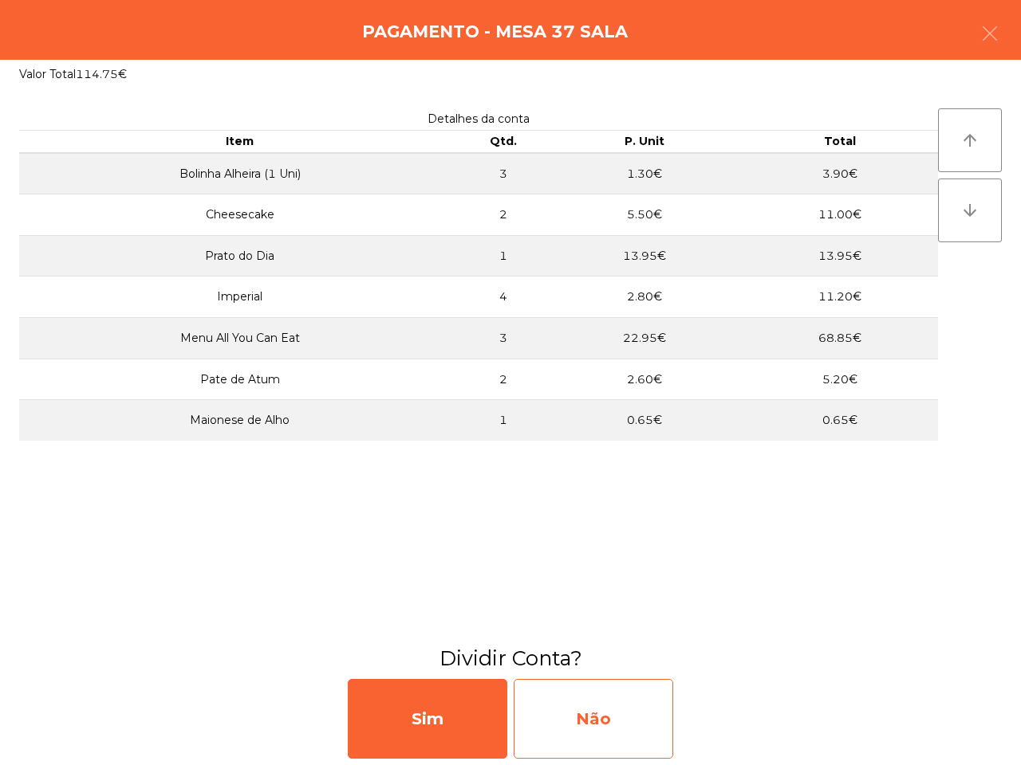
click at [571, 720] on div "Não" at bounding box center [592, 719] width 159 height 80
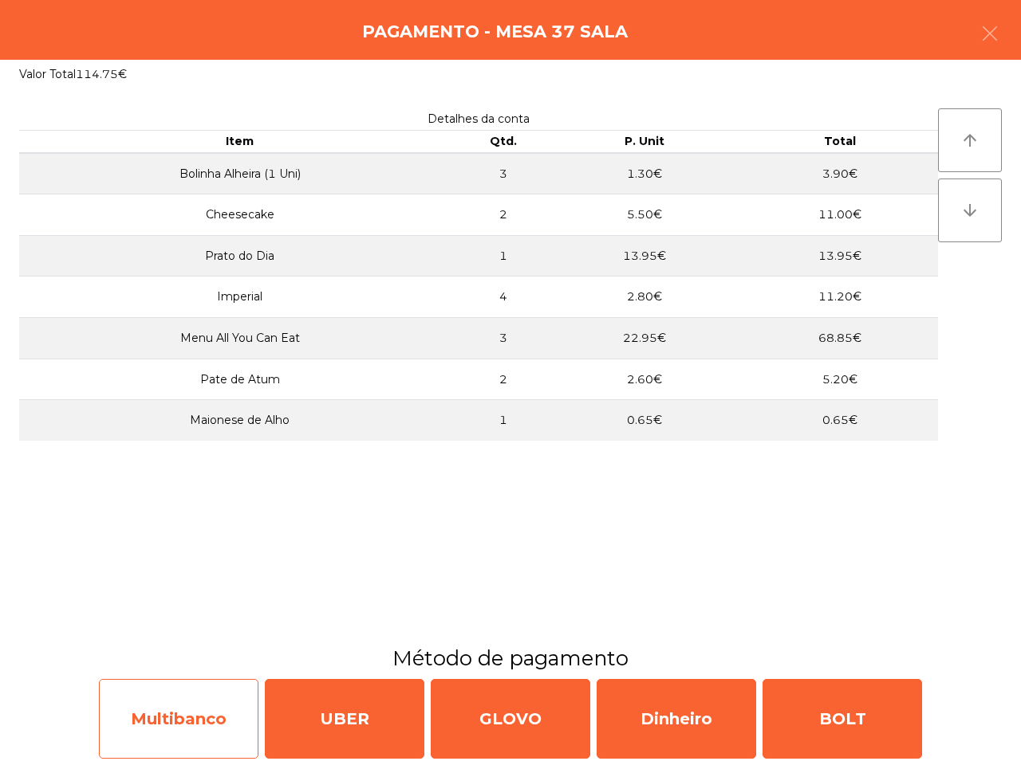
click at [220, 724] on div "Multibanco" at bounding box center [178, 719] width 159 height 80
select select "**"
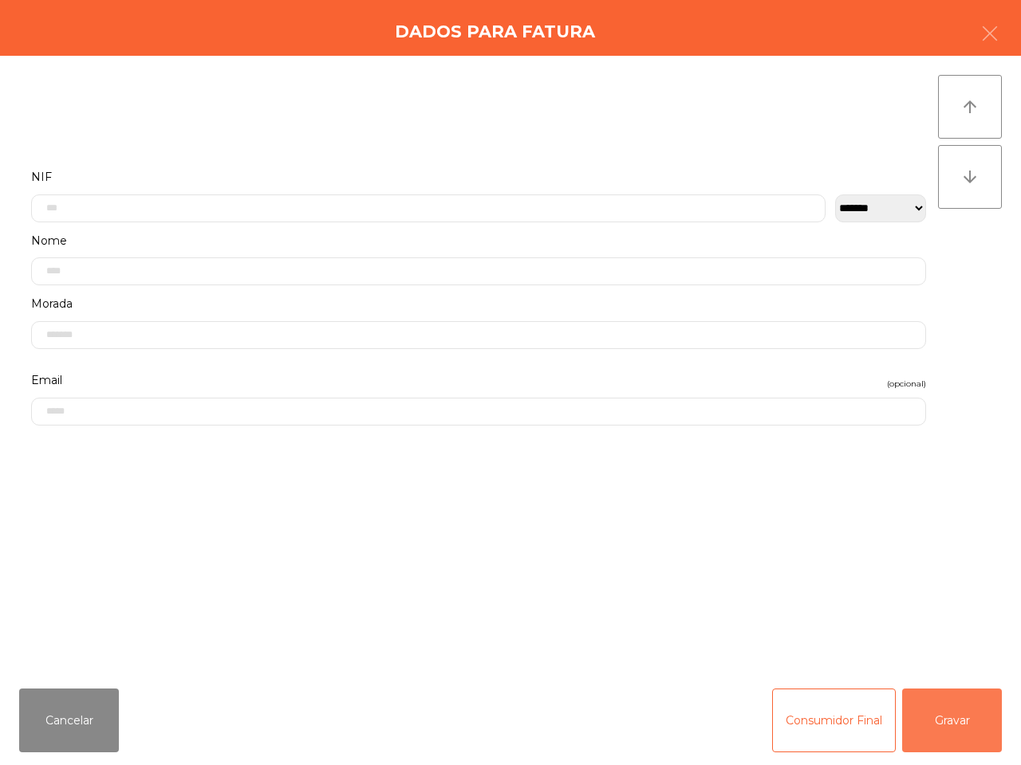
drag, startPoint x: 946, startPoint y: 690, endPoint x: 873, endPoint y: 690, distance: 72.6
click at [946, 690] on button "Gravar" at bounding box center [952, 721] width 100 height 64
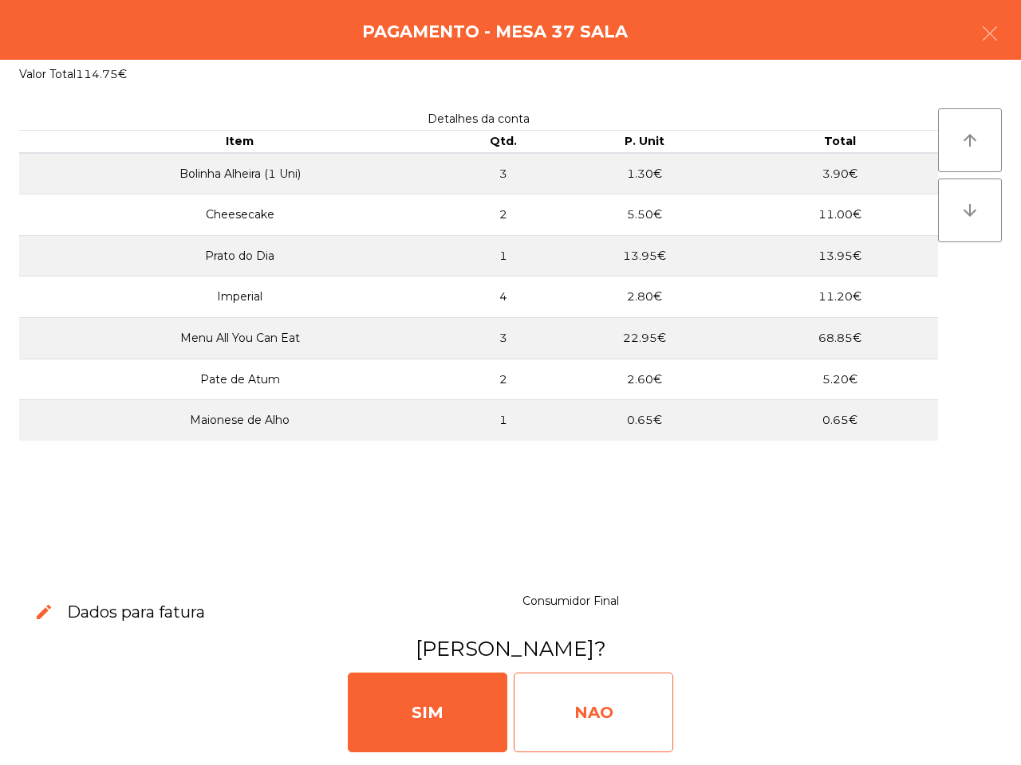
click at [608, 706] on div "NAO" at bounding box center [592, 713] width 159 height 80
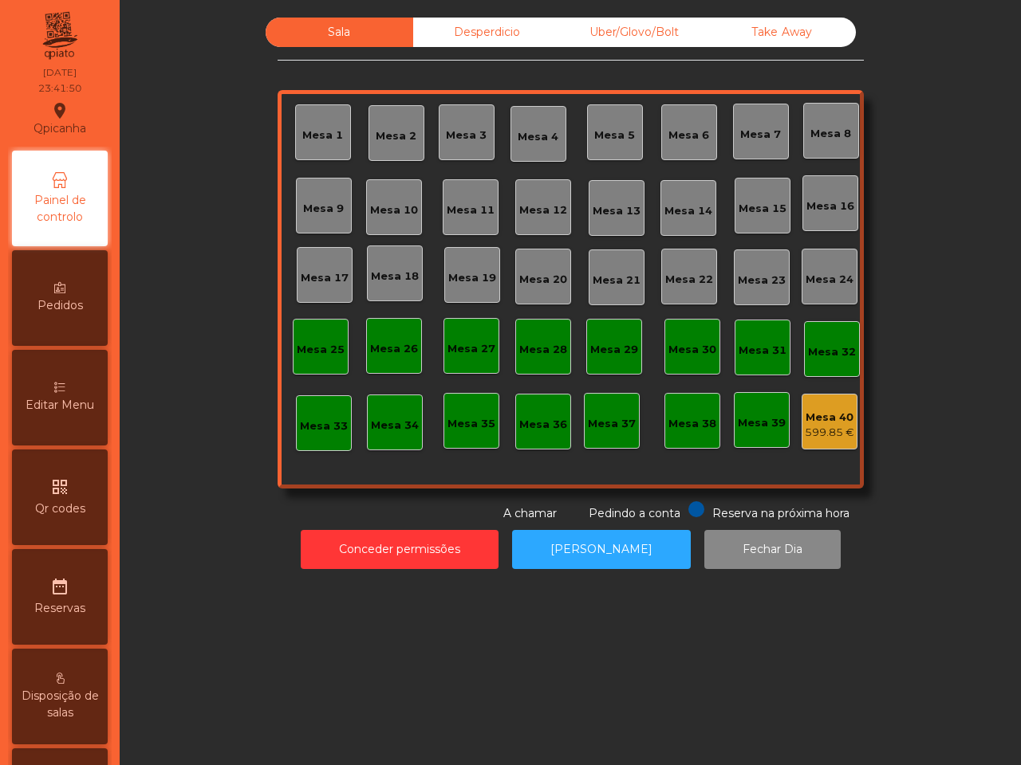
click at [835, 423] on div "Mesa 40" at bounding box center [828, 418] width 49 height 16
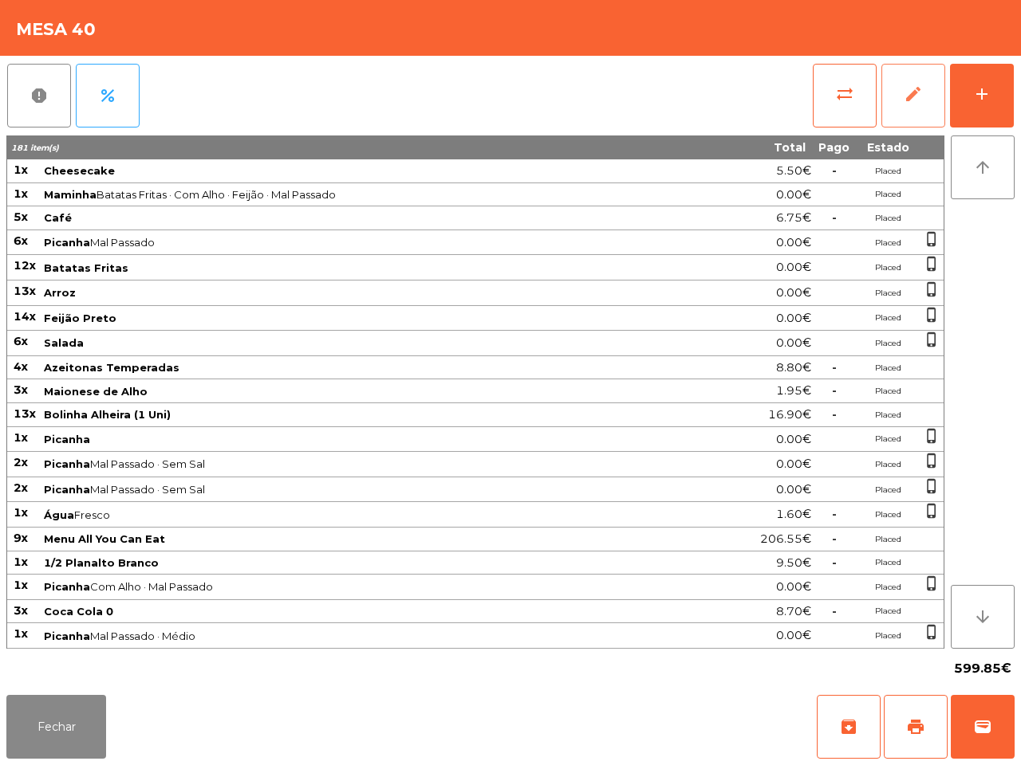
click at [895, 108] on button "edit" at bounding box center [913, 96] width 64 height 64
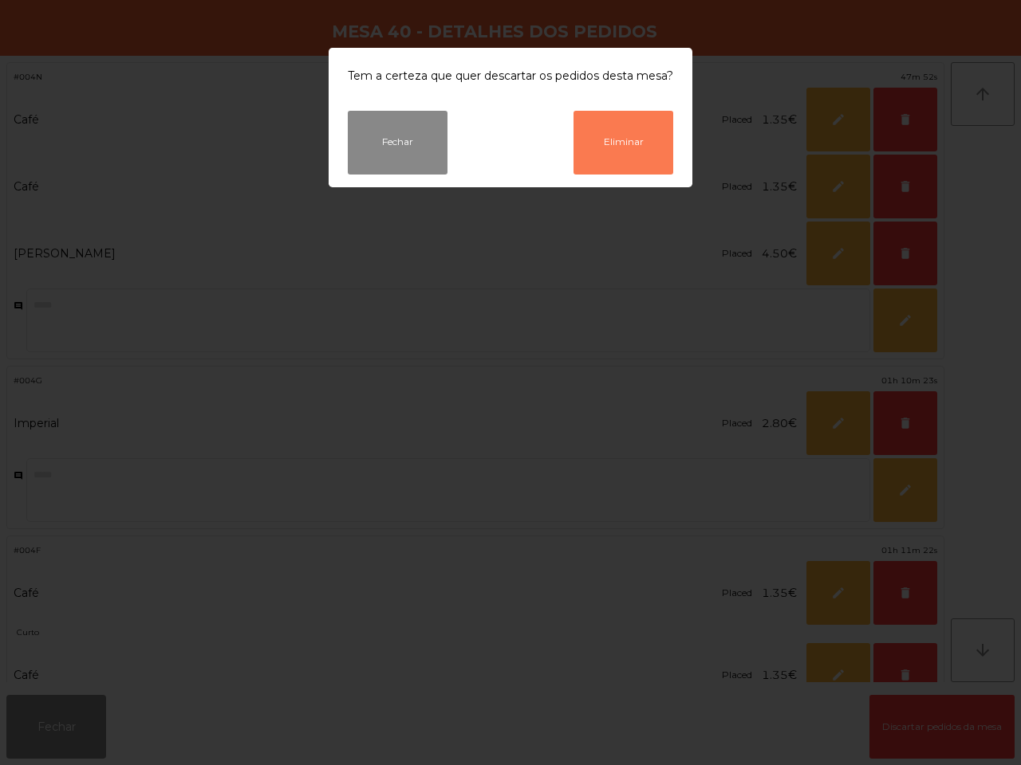
click at [611, 146] on button "Eliminar" at bounding box center [623, 143] width 100 height 64
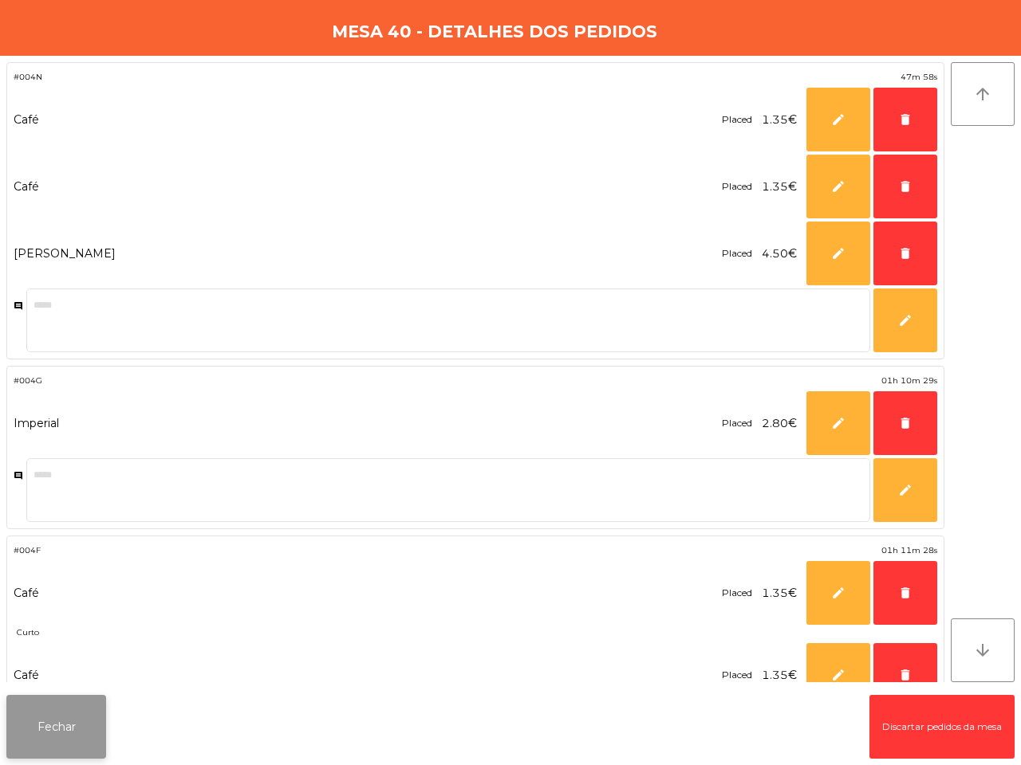
click at [81, 723] on button "Fechar" at bounding box center [56, 727] width 100 height 64
click at [80, 724] on button "Fechar" at bounding box center [56, 727] width 100 height 64
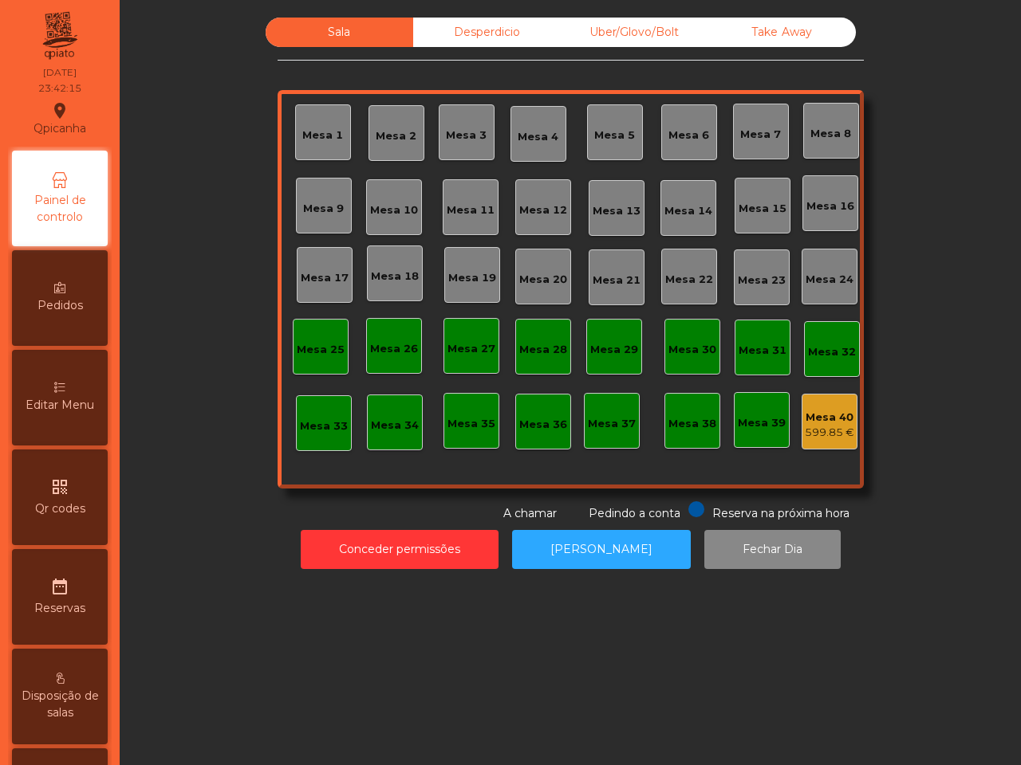
click at [469, 42] on div "Desperdicio" at bounding box center [487, 33] width 148 height 30
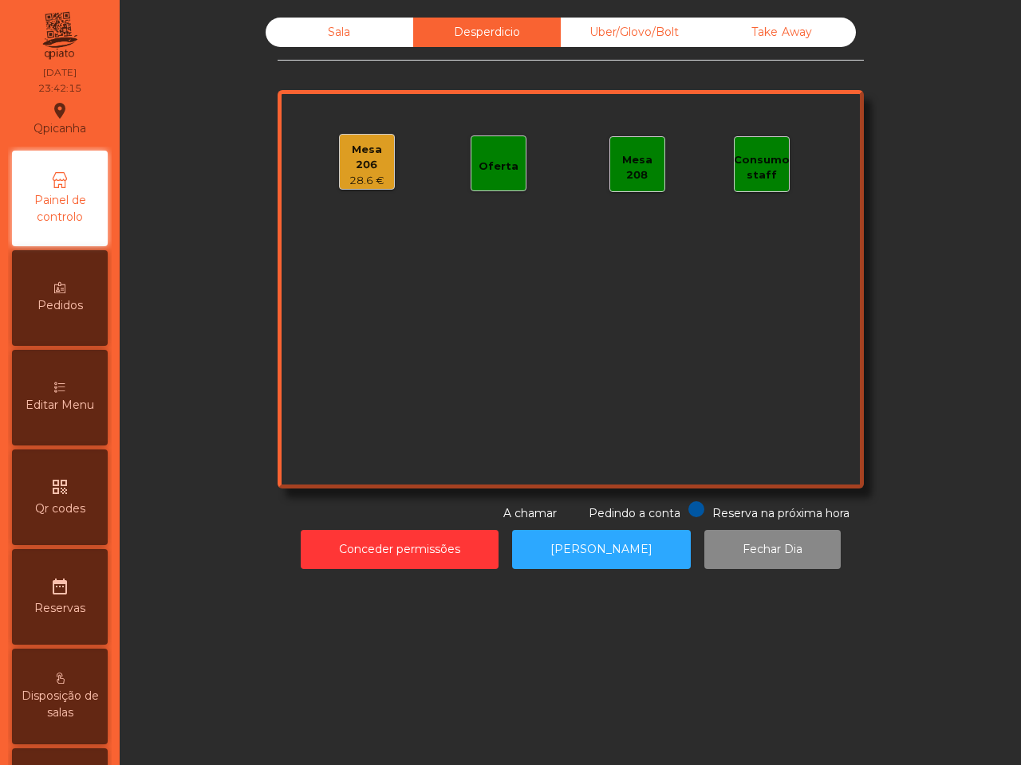
click at [647, 50] on div "Sala Desperdicio Uber/Glovo/Bolt Take Away Mesa 206 28.6 € Oferta Mesa 208 Cons…" at bounding box center [570, 270] width 586 height 505
drag, startPoint x: 764, startPoint y: 37, endPoint x: 635, endPoint y: 30, distance: 129.4
click at [766, 37] on div "Take Away" at bounding box center [782, 33] width 148 height 30
click at [635, 30] on div "Uber/Glovo/Bolt" at bounding box center [635, 33] width 148 height 30
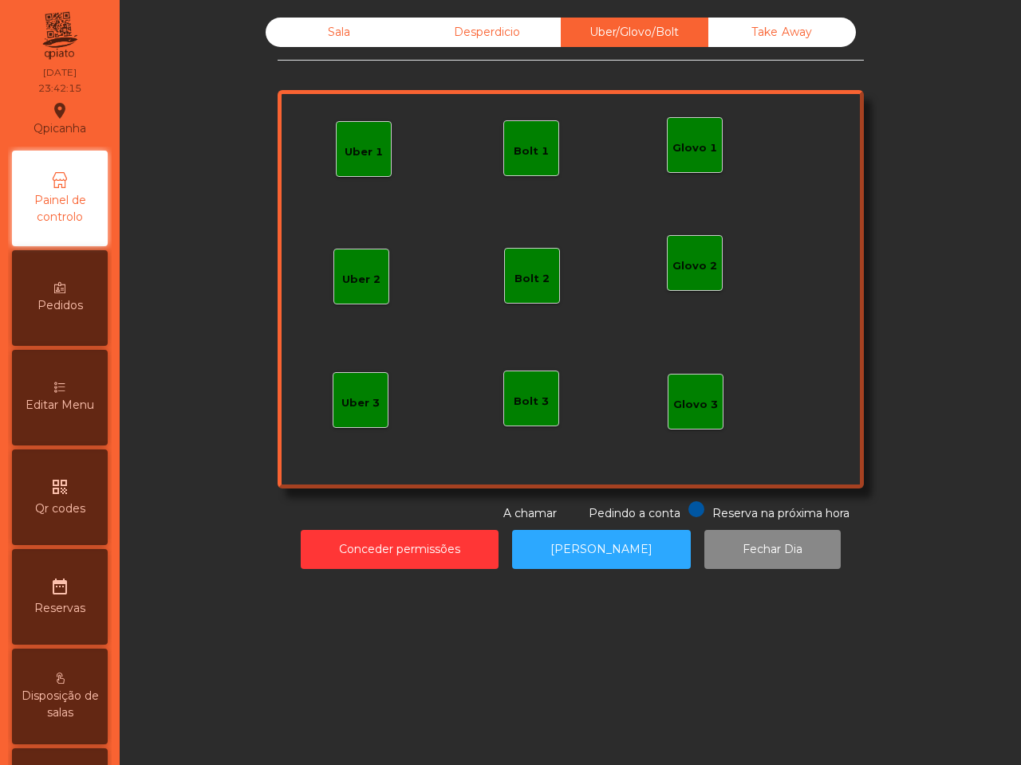
click at [504, 40] on div "Desperdicio" at bounding box center [487, 33] width 148 height 30
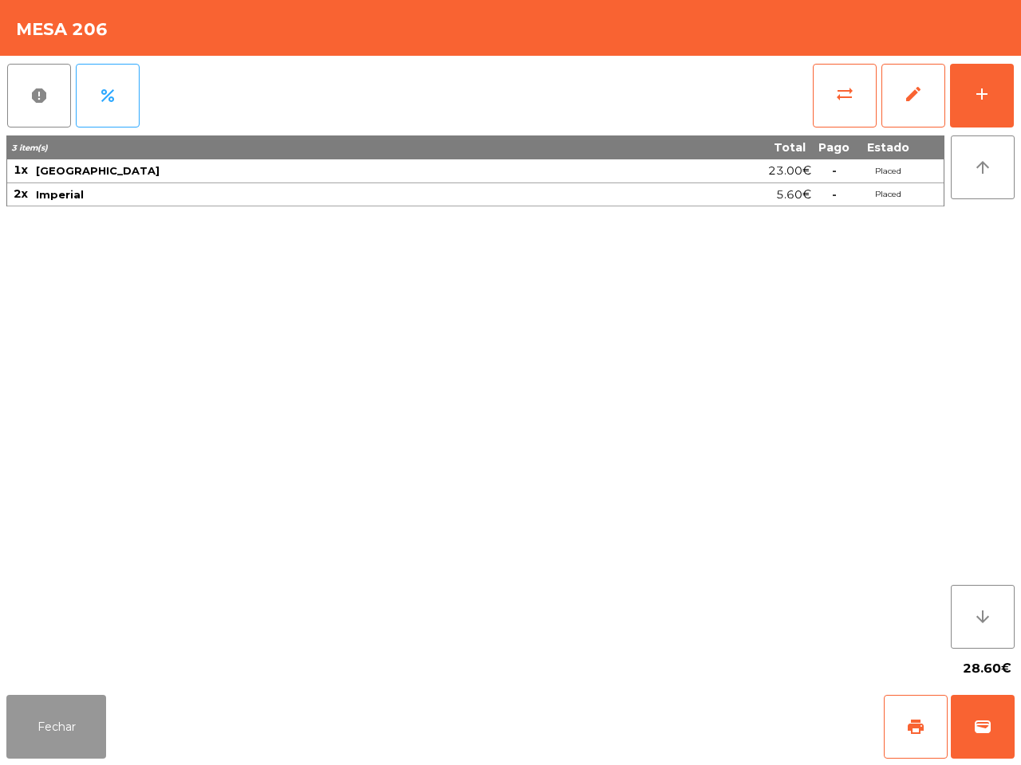
drag, startPoint x: 21, startPoint y: 718, endPoint x: 470, endPoint y: 0, distance: 847.5
click at [22, 718] on button "Fechar" at bounding box center [56, 727] width 100 height 64
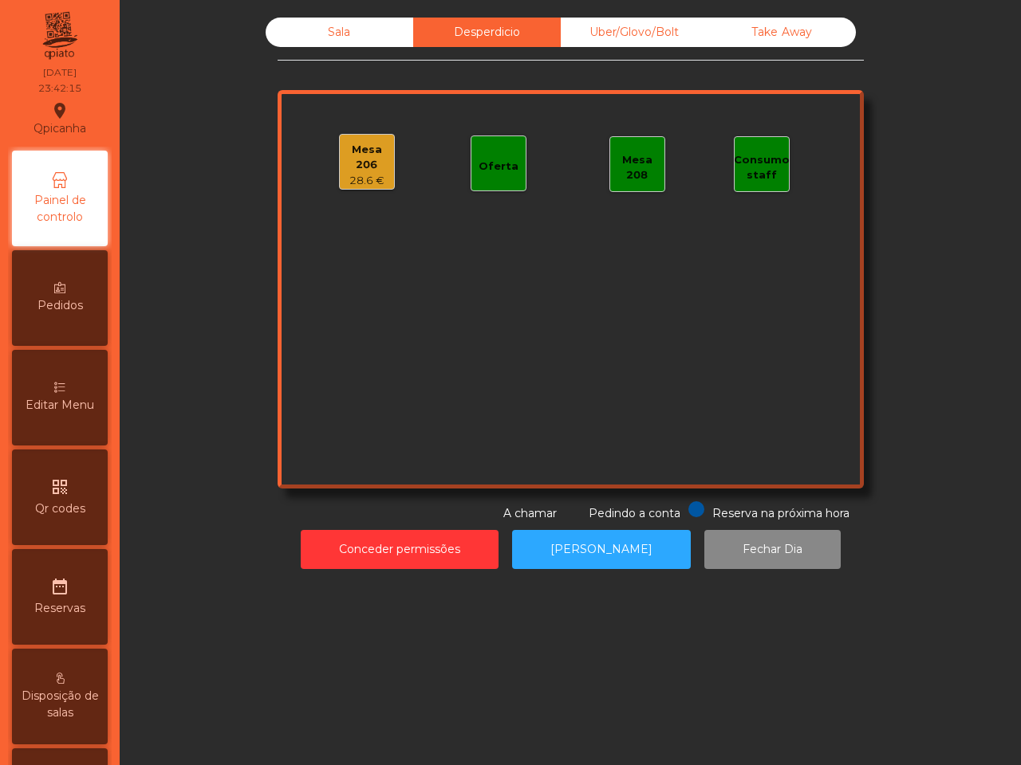
click at [596, 26] on div "Uber/Glovo/Bolt" at bounding box center [635, 33] width 148 height 30
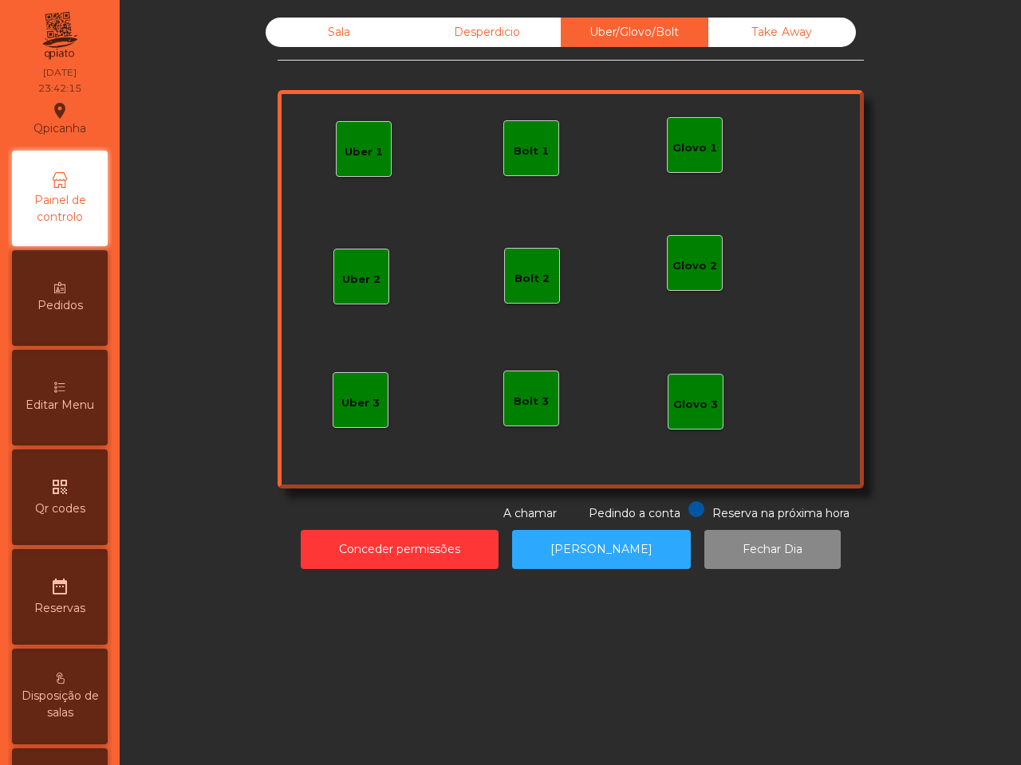
click at [775, 32] on div "Take Away" at bounding box center [782, 33] width 148 height 30
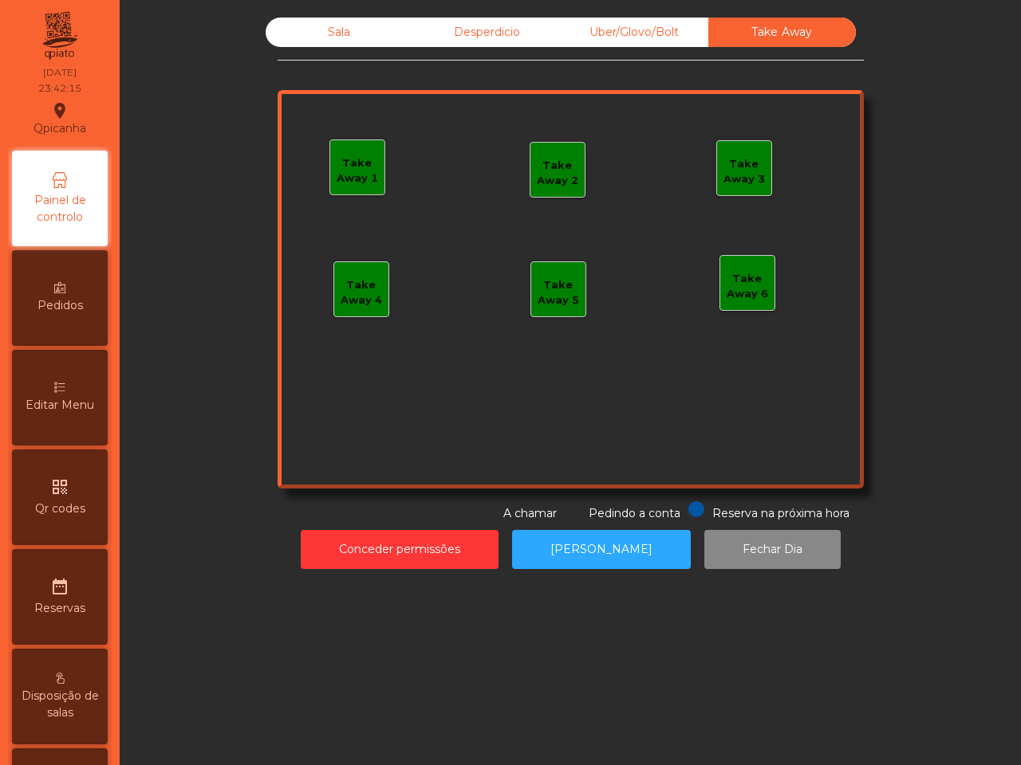
click at [520, 33] on div "Desperdicio" at bounding box center [487, 33] width 148 height 30
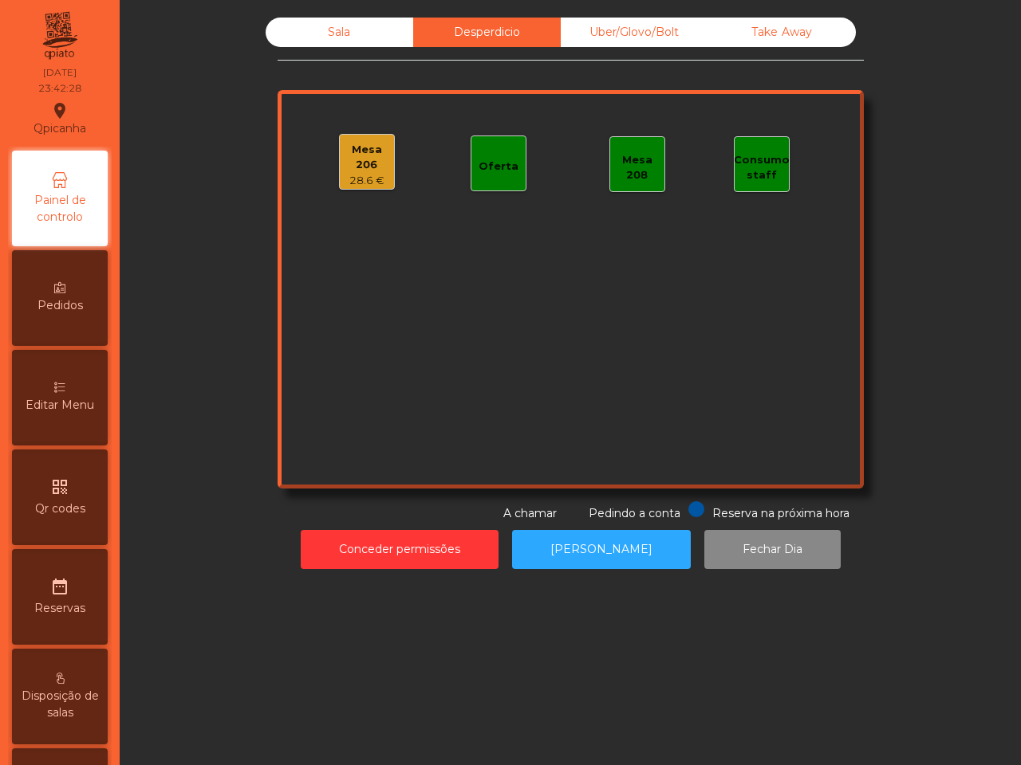
click at [340, 41] on div "Sala" at bounding box center [340, 33] width 148 height 30
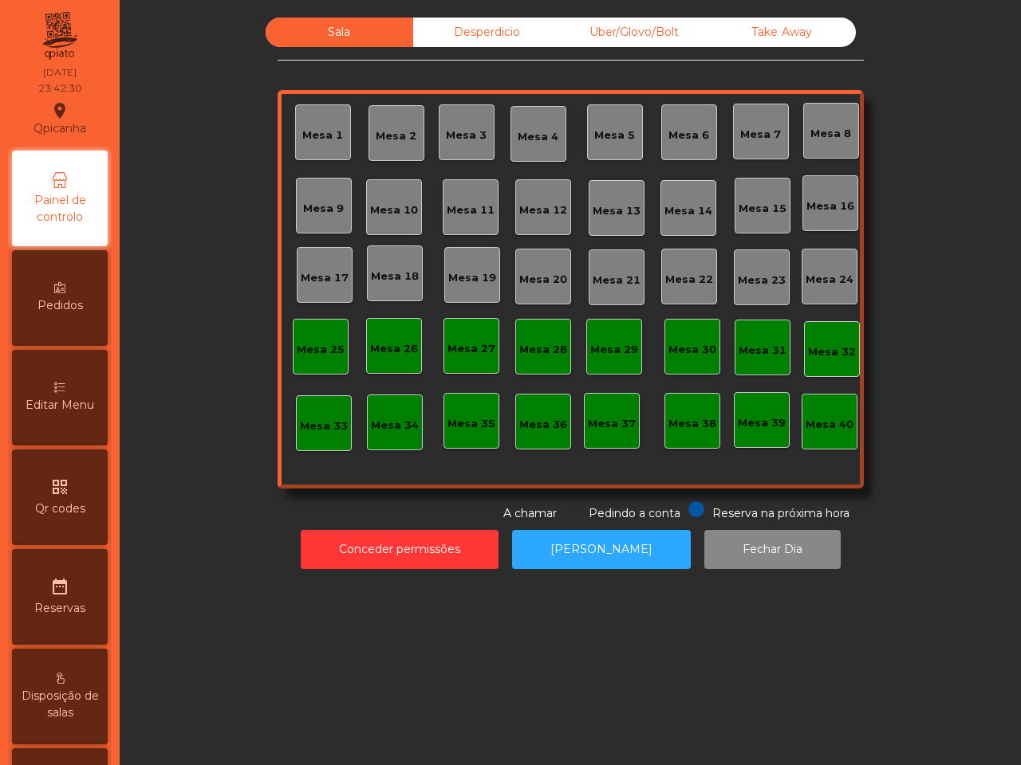
click at [468, 28] on div "Desperdicio" at bounding box center [487, 33] width 148 height 30
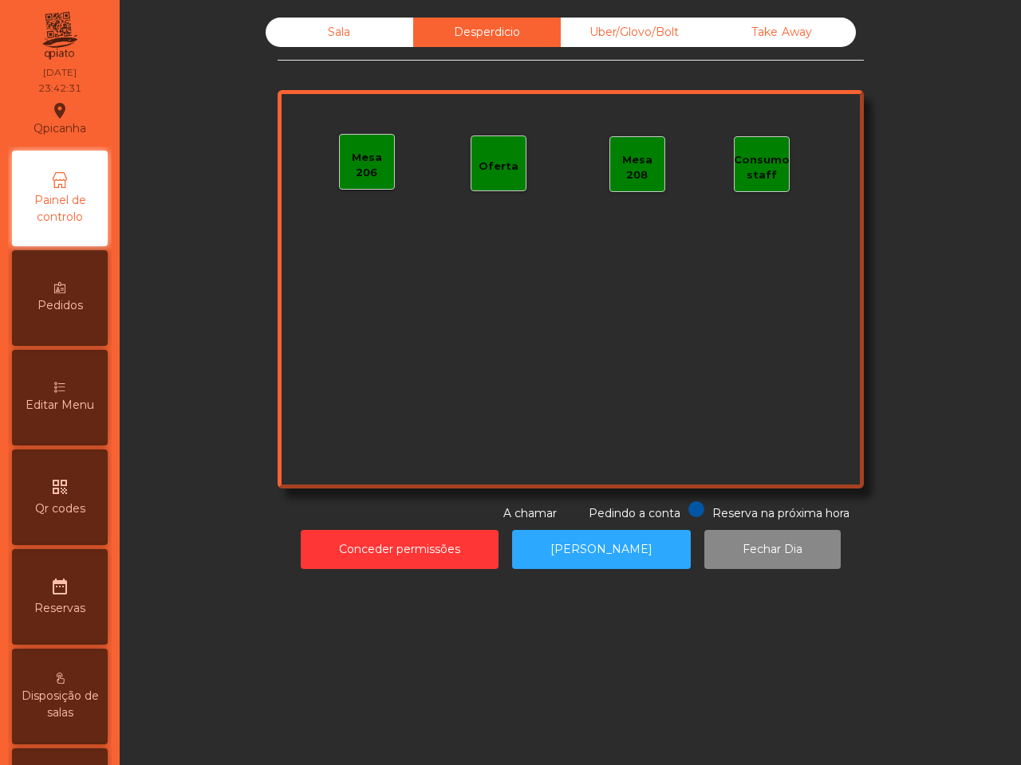
click at [364, 34] on div "Sala" at bounding box center [340, 33] width 148 height 30
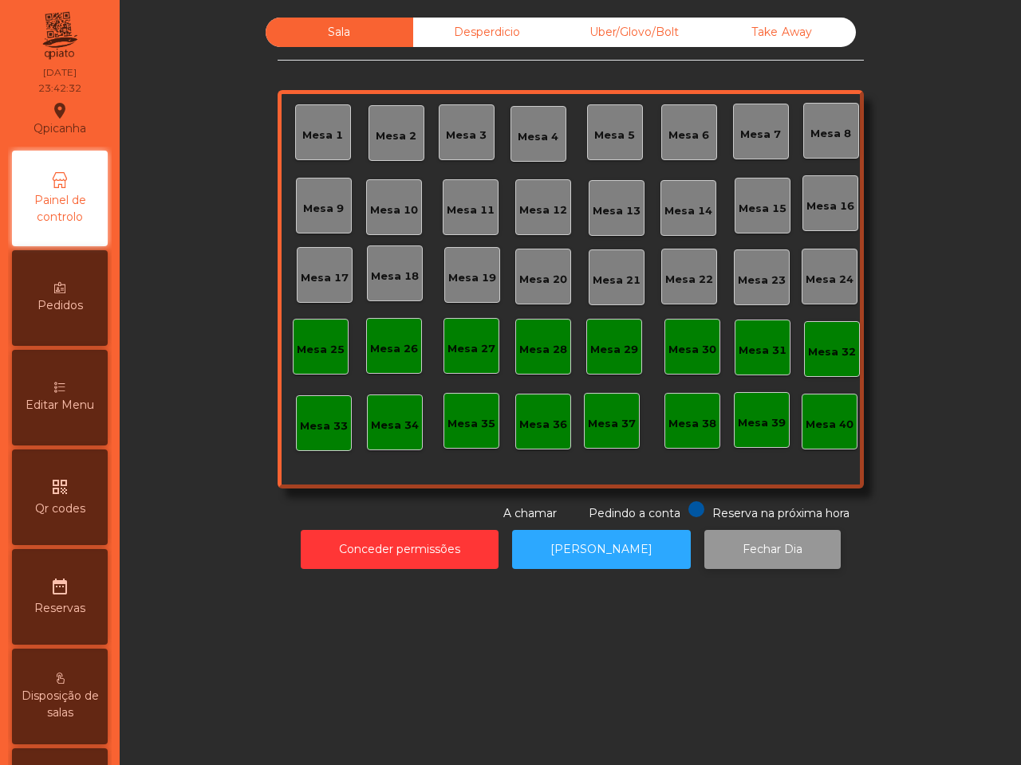
click at [734, 552] on button "Fechar Dia" at bounding box center [772, 549] width 136 height 39
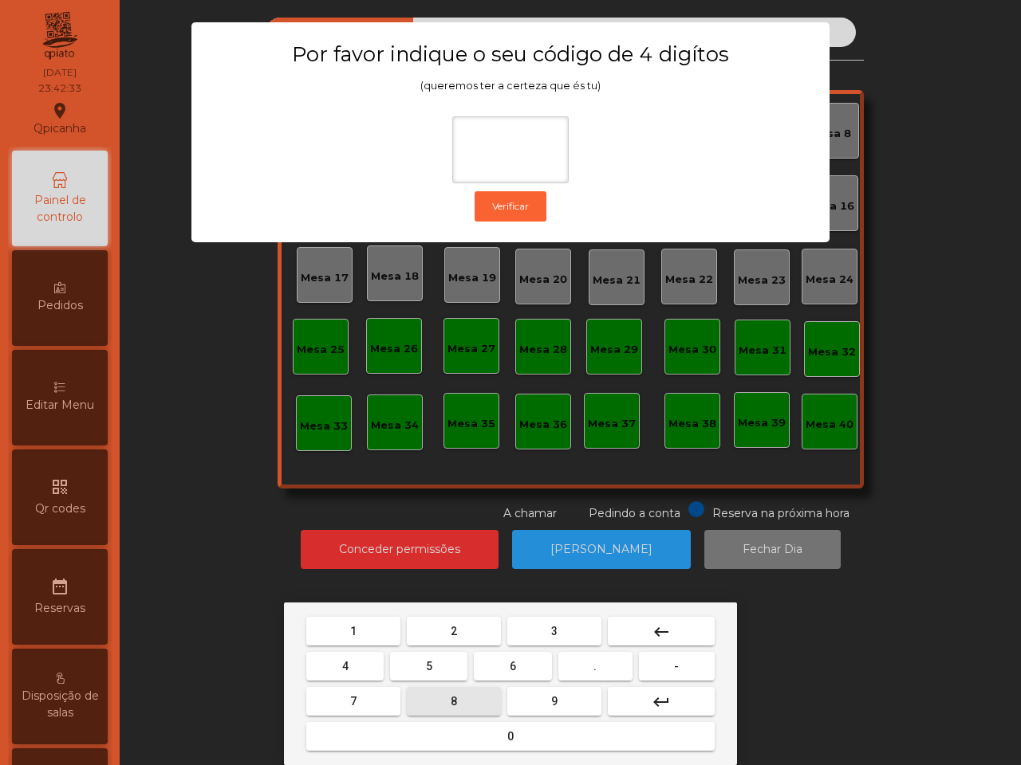
click at [472, 690] on button "8" at bounding box center [454, 701] width 94 height 29
click at [556, 699] on span "9" at bounding box center [554, 701] width 6 height 13
drag, startPoint x: 356, startPoint y: 634, endPoint x: 423, endPoint y: 630, distance: 67.1
click at [359, 635] on button "1" at bounding box center [353, 631] width 94 height 29
click at [462, 628] on button "2" at bounding box center [454, 631] width 94 height 29
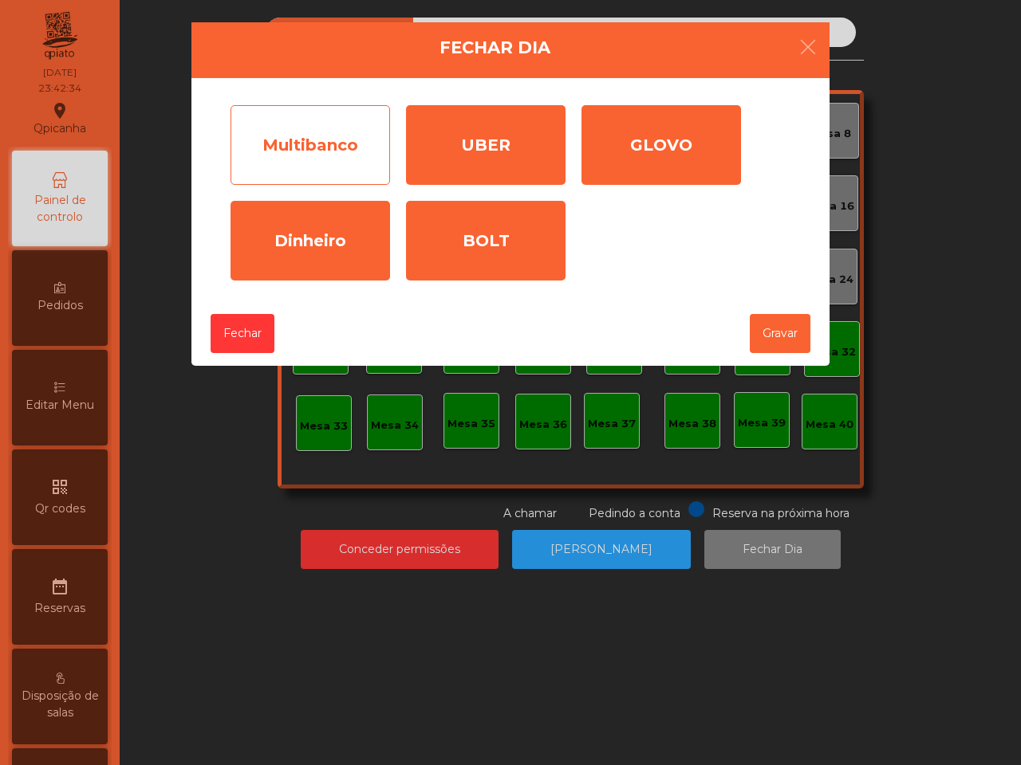
click at [303, 138] on div "Multibanco" at bounding box center [309, 145] width 159 height 80
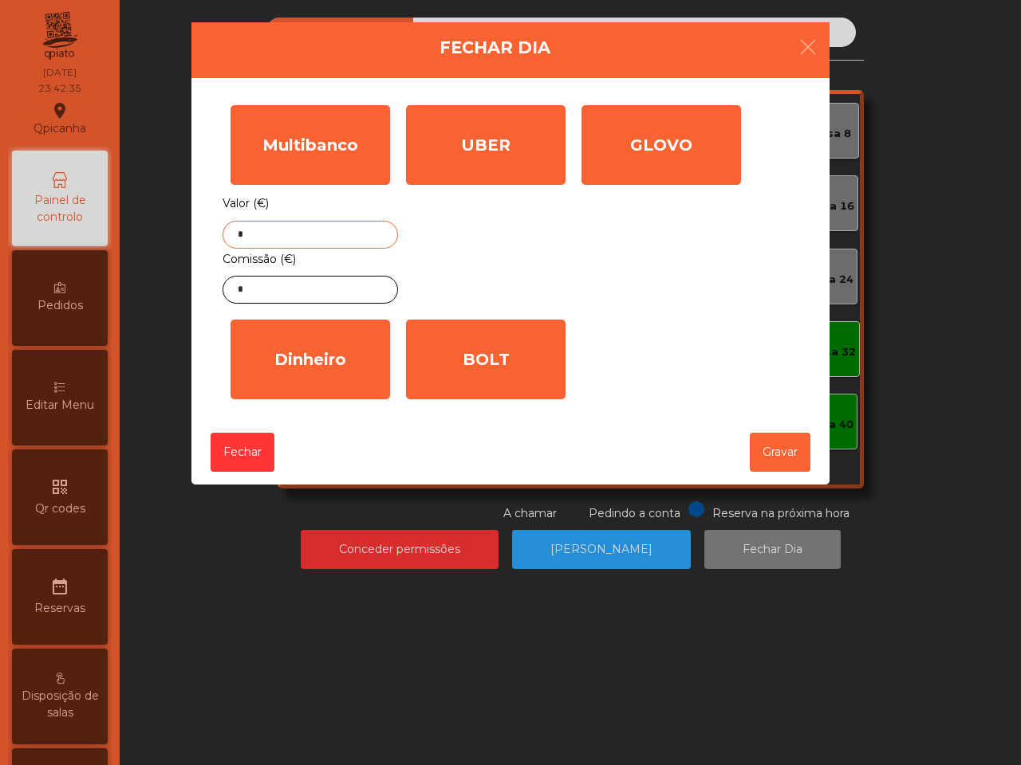
click at [287, 226] on input "*" at bounding box center [309, 235] width 175 height 28
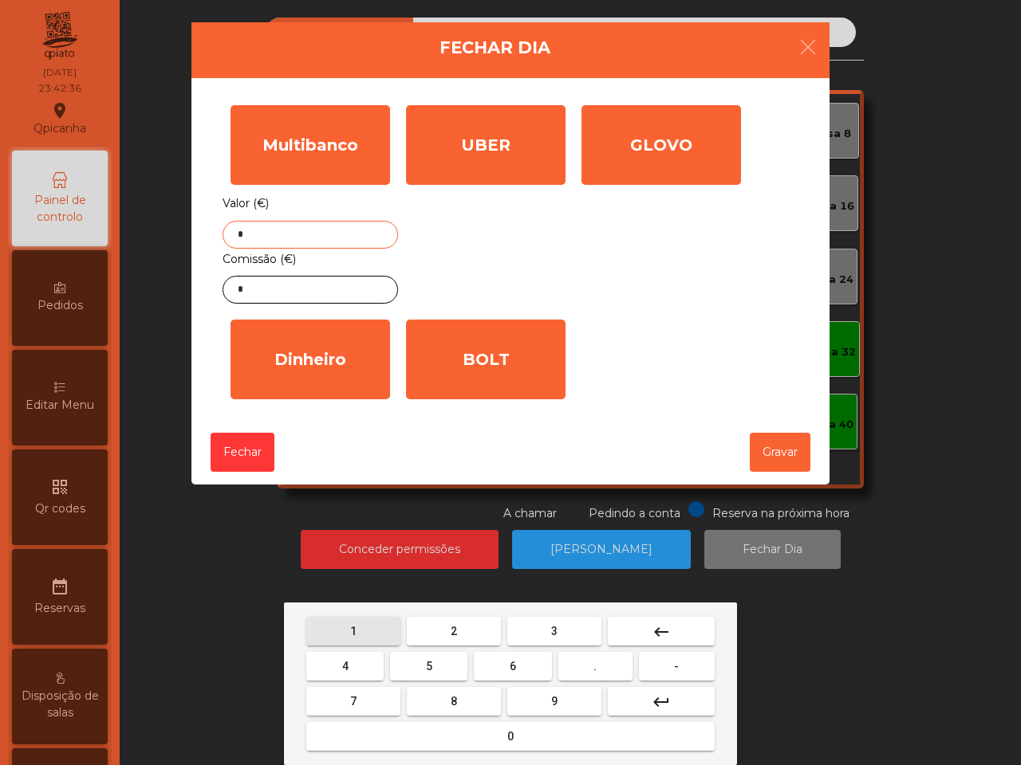
click at [352, 619] on button "1" at bounding box center [353, 631] width 94 height 29
click at [519, 694] on button "9" at bounding box center [554, 701] width 94 height 29
click at [383, 636] on button "1" at bounding box center [353, 631] width 94 height 29
click at [534, 702] on button "9" at bounding box center [554, 701] width 94 height 29
click at [599, 670] on button "." at bounding box center [595, 666] width 74 height 29
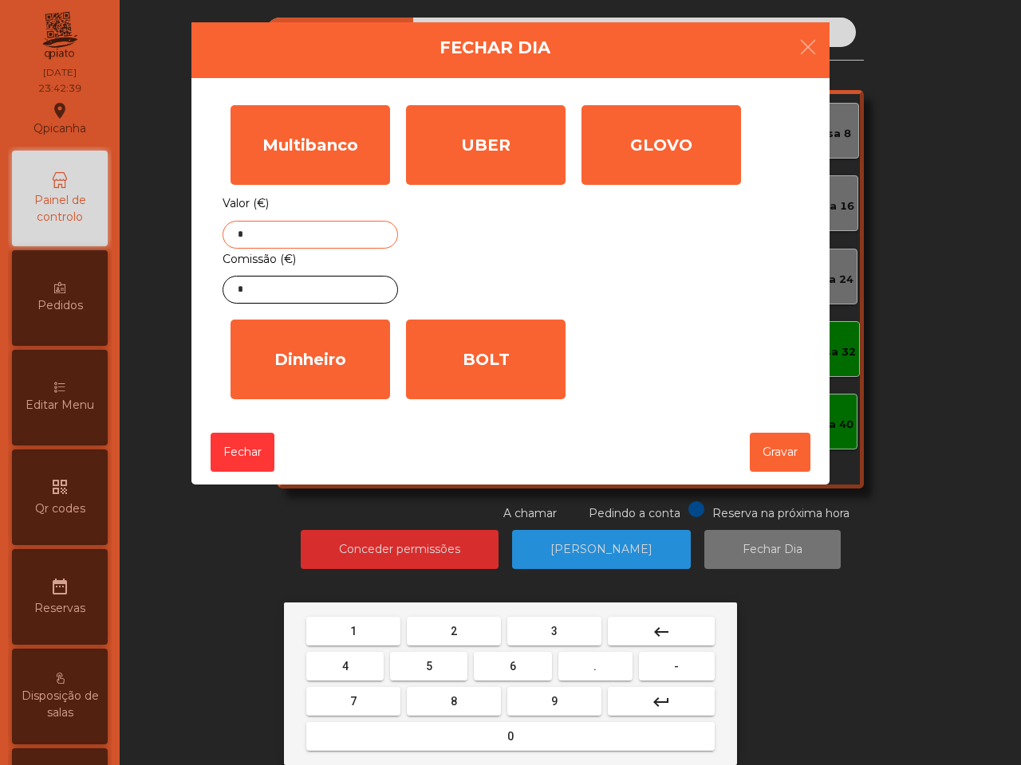
click at [376, 671] on button "4" at bounding box center [344, 666] width 77 height 29
click at [432, 670] on button "5" at bounding box center [428, 666] width 77 height 29
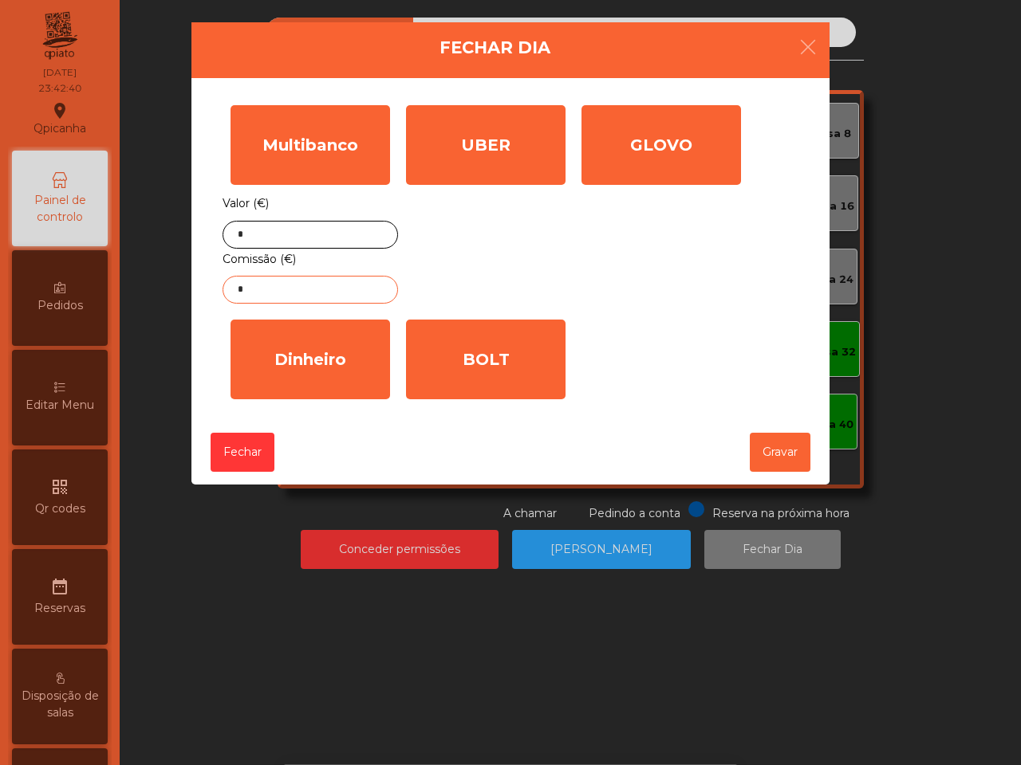
click at [347, 283] on input "*" at bounding box center [309, 290] width 175 height 28
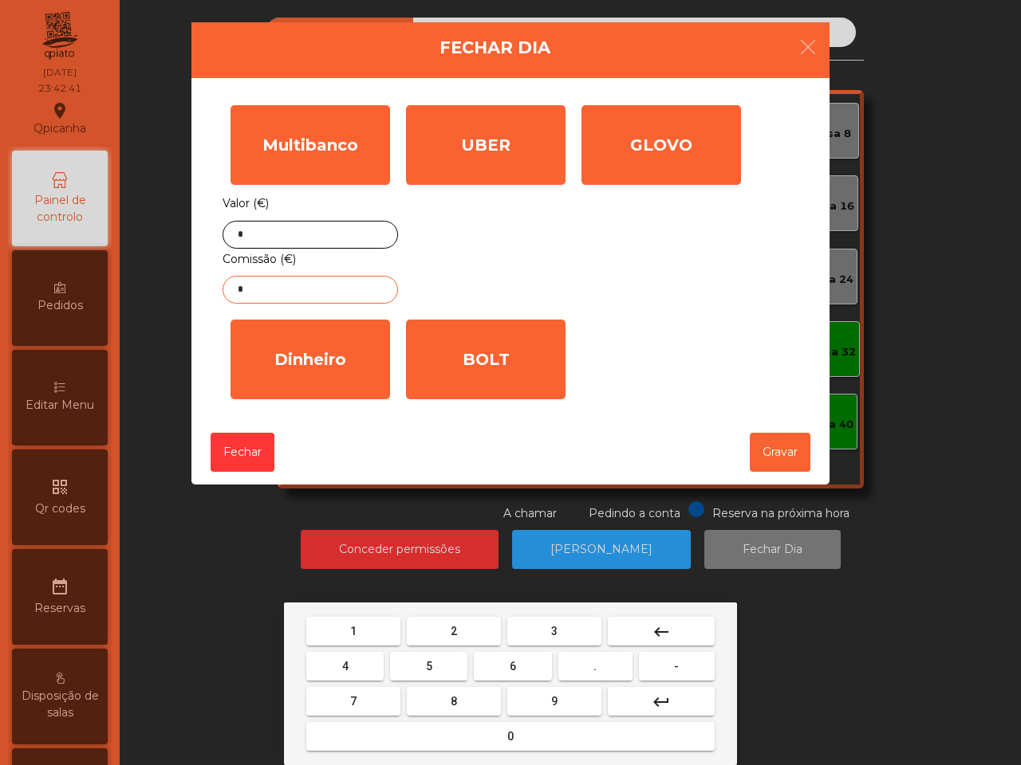
click at [427, 652] on button "5" at bounding box center [428, 666] width 77 height 29
drag, startPoint x: 564, startPoint y: 668, endPoint x: 451, endPoint y: 663, distance: 113.3
click at [566, 668] on button "." at bounding box center [595, 666] width 74 height 29
click at [450, 667] on button "5" at bounding box center [428, 666] width 77 height 29
click at [384, 618] on button "1" at bounding box center [353, 631] width 94 height 29
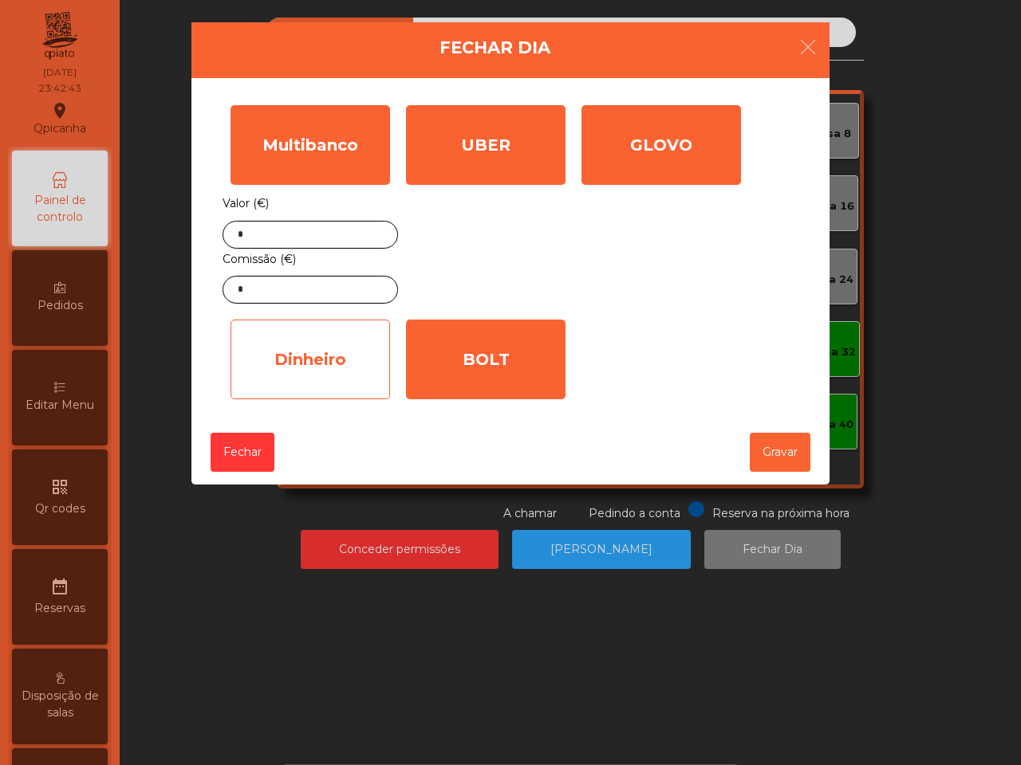
click at [337, 395] on div "Dinheiro" at bounding box center [309, 360] width 159 height 80
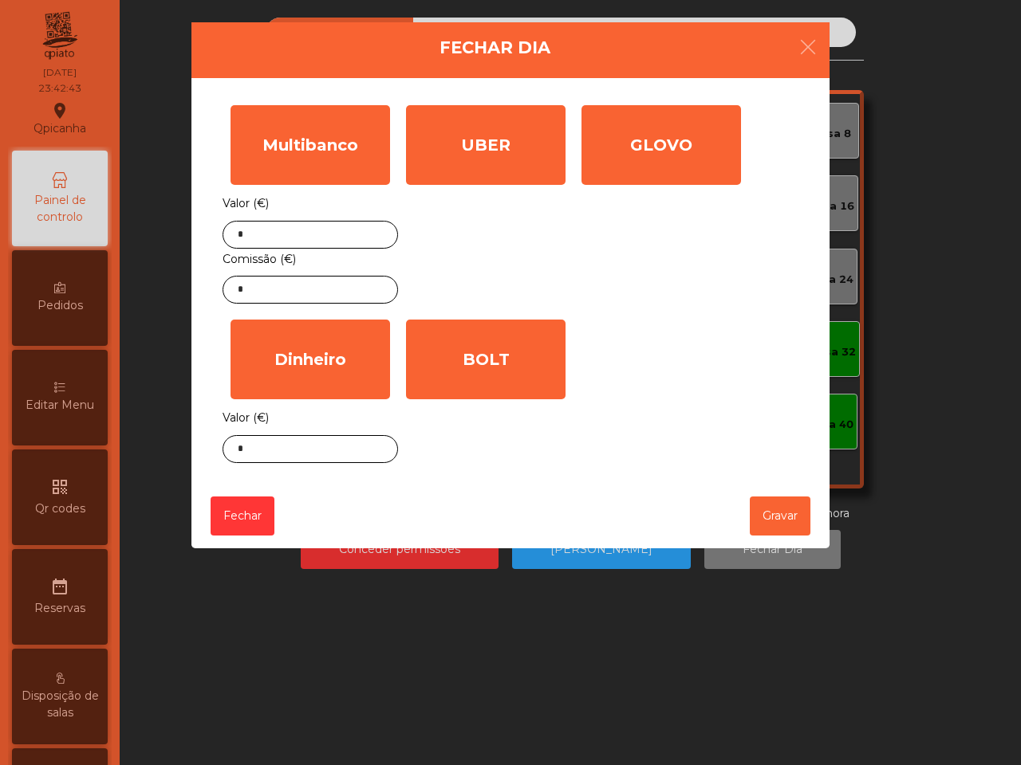
drag, startPoint x: 337, startPoint y: 482, endPoint x: 333, endPoint y: 450, distance: 32.1
click at [333, 450] on div "Multibanco Valor (€) * Comissão (€) * UBER Valor (€) * GLOVO Valor (€) * Dinhei…" at bounding box center [510, 281] width 638 height 406
drag, startPoint x: 333, startPoint y: 450, endPoint x: 344, endPoint y: 459, distance: 14.2
click at [335, 450] on input "*" at bounding box center [309, 449] width 175 height 28
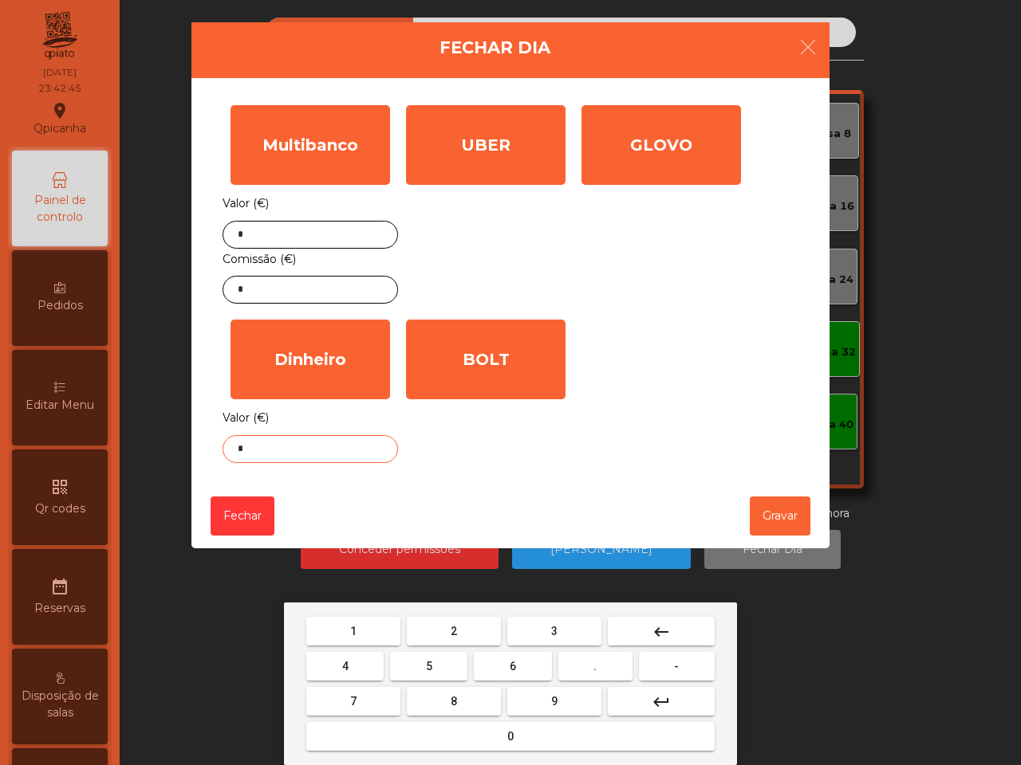
drag, startPoint x: 576, startPoint y: 659, endPoint x: 512, endPoint y: 663, distance: 64.7
click at [578, 659] on button "." at bounding box center [595, 666] width 74 height 29
click at [454, 663] on button "5" at bounding box center [428, 666] width 77 height 29
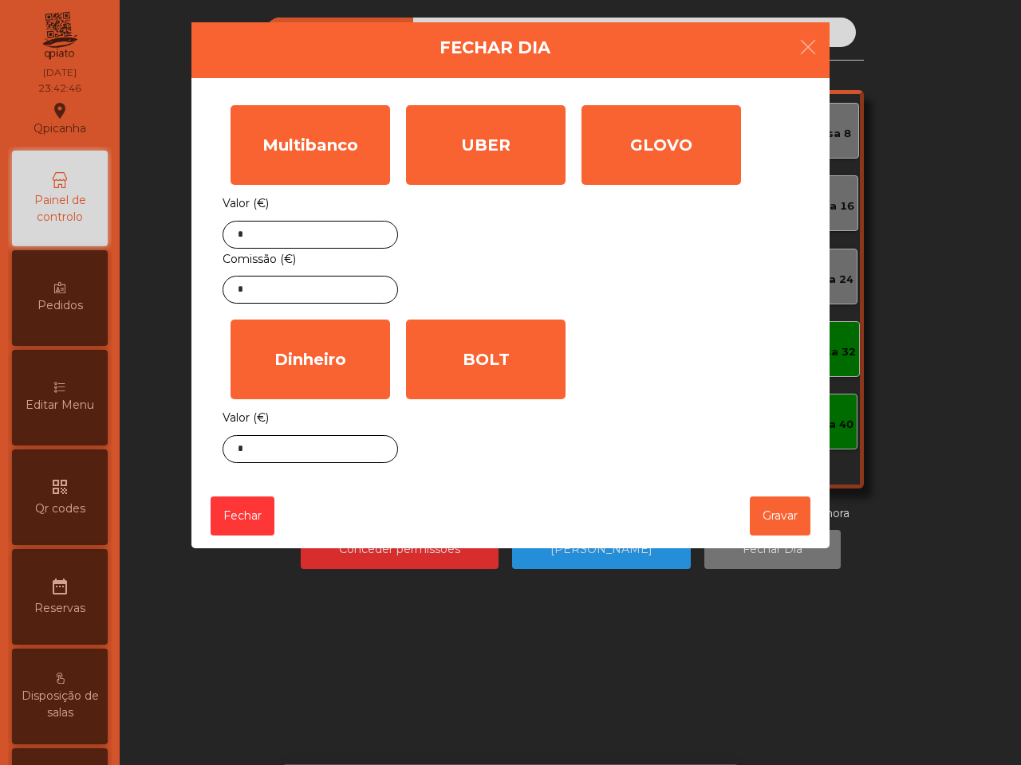
click at [476, 401] on div "BOLT Valor (€) *" at bounding box center [485, 391] width 175 height 159
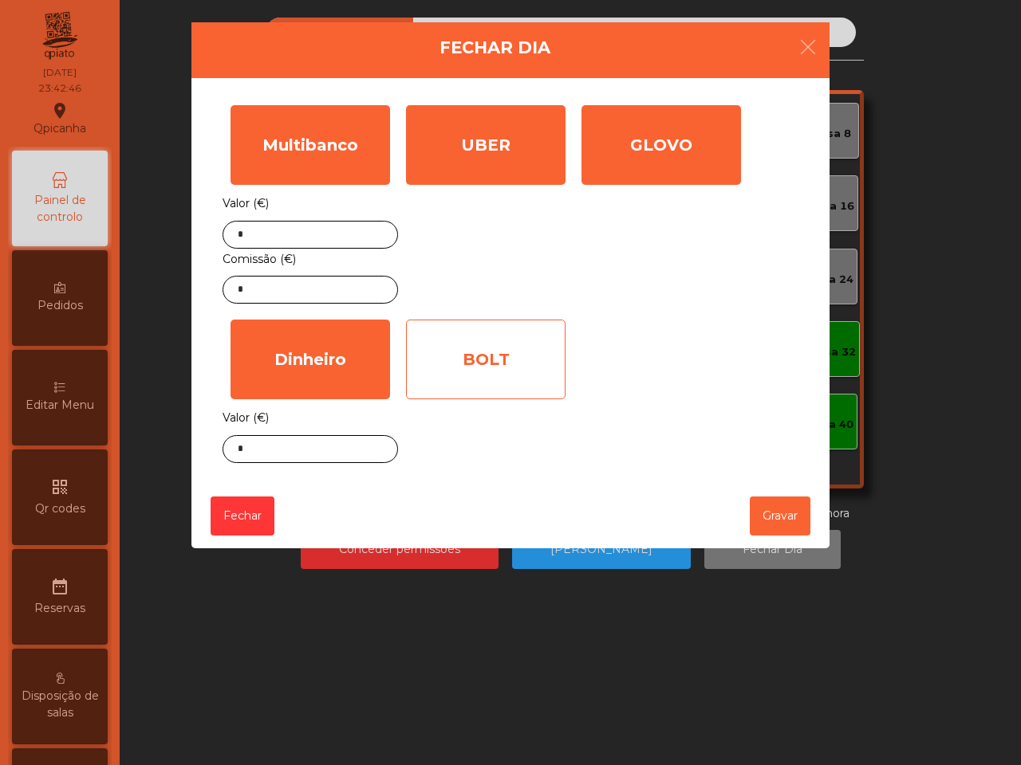
click at [488, 371] on div "BOLT" at bounding box center [485, 360] width 159 height 80
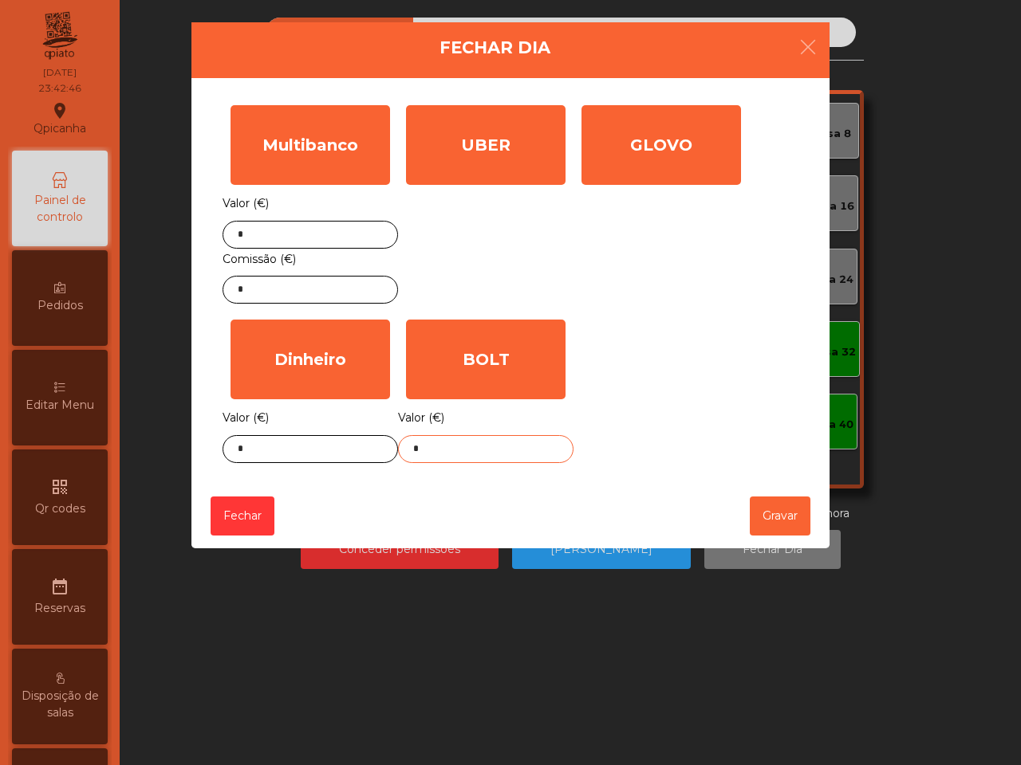
click at [474, 450] on input "*" at bounding box center [485, 449] width 175 height 28
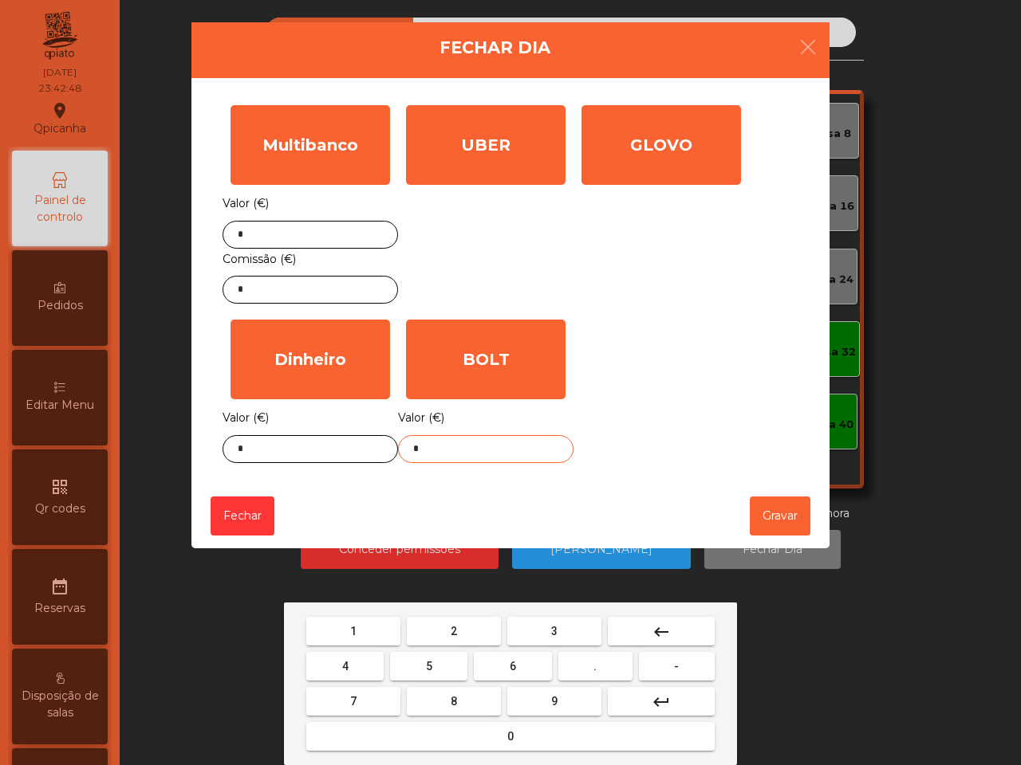
click at [388, 624] on button "1" at bounding box center [353, 631] width 94 height 29
click at [528, 696] on button "9" at bounding box center [554, 701] width 94 height 29
click at [578, 671] on button "." at bounding box center [595, 666] width 74 height 29
drag, startPoint x: 564, startPoint y: 631, endPoint x: 453, endPoint y: 671, distance: 118.5
click at [564, 631] on button "3" at bounding box center [554, 631] width 94 height 29
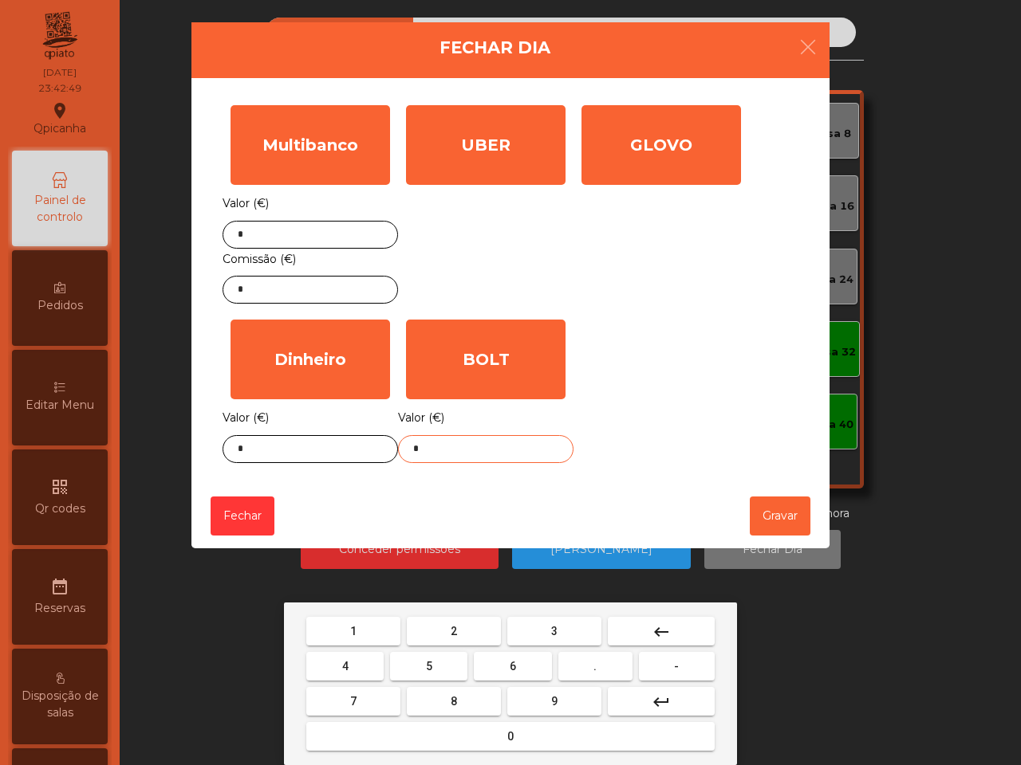
click at [441, 675] on button "5" at bounding box center [428, 666] width 77 height 29
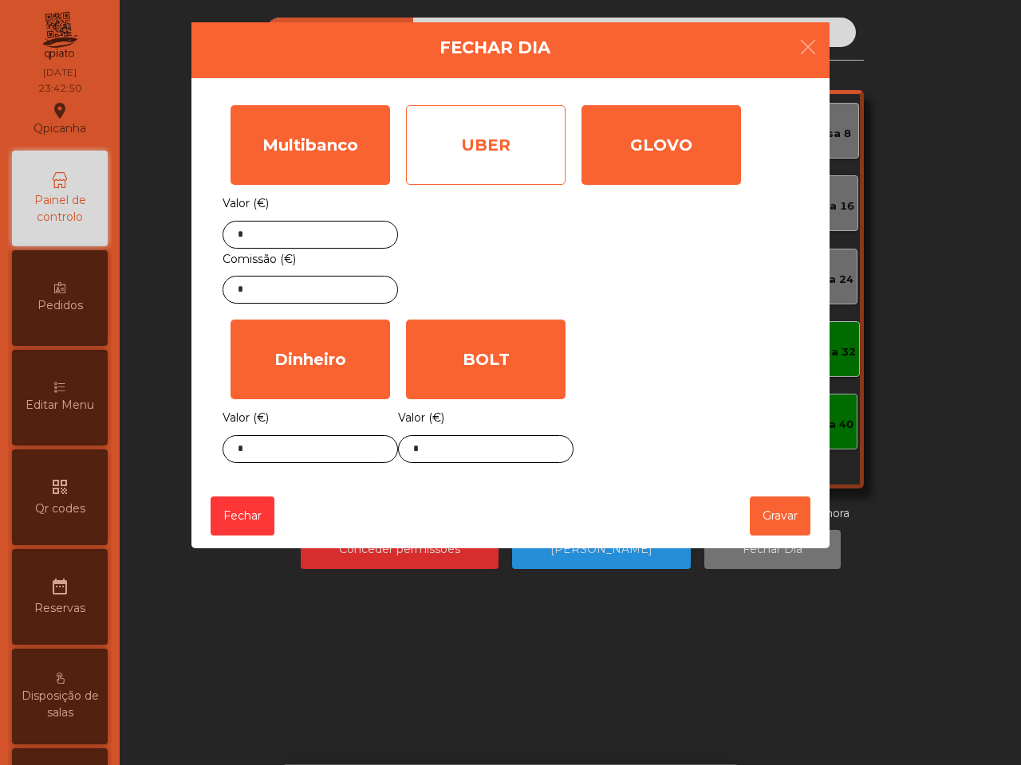
click at [498, 112] on div "UBER" at bounding box center [485, 145] width 159 height 80
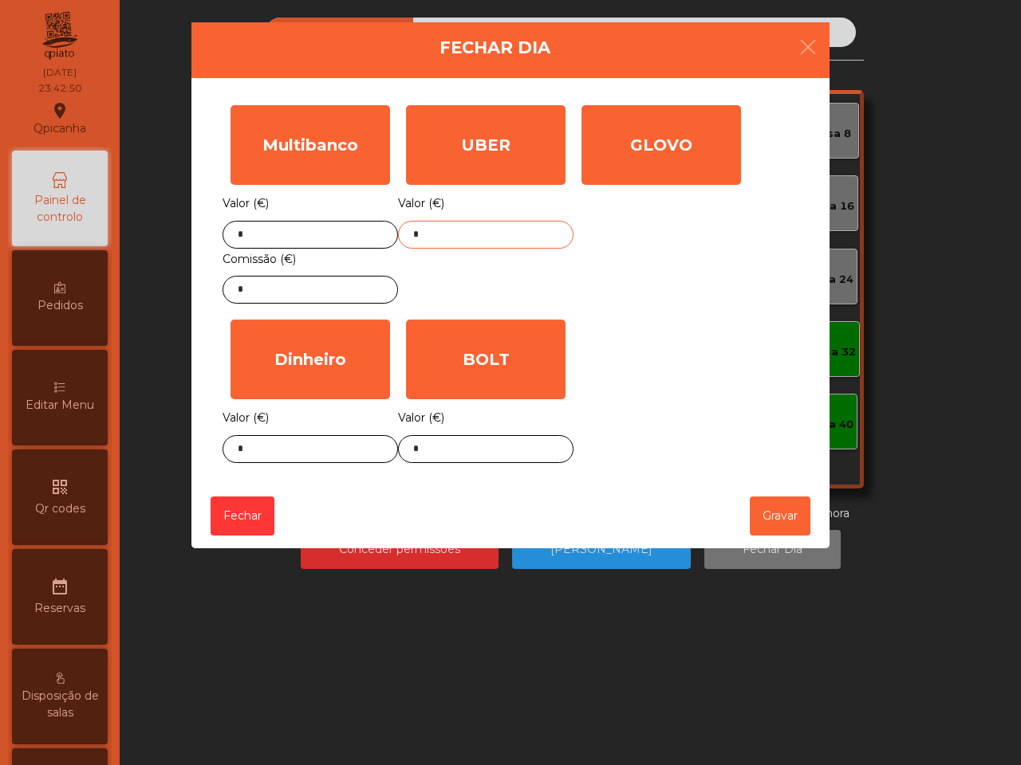
click at [468, 237] on input "*" at bounding box center [485, 235] width 175 height 28
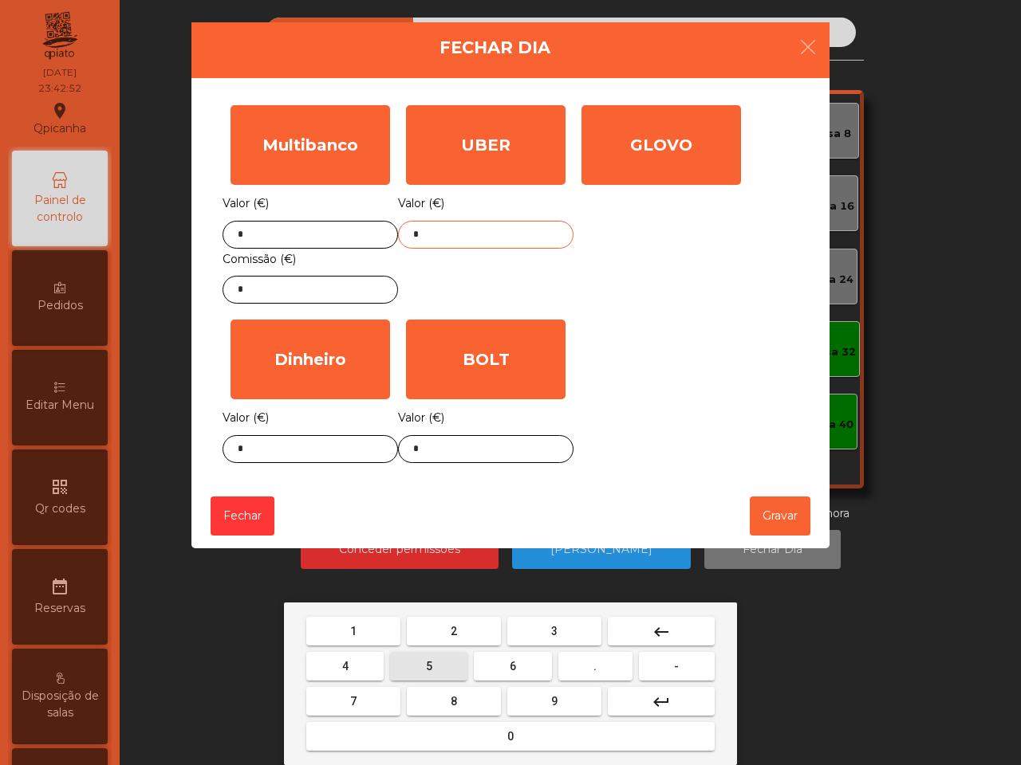
click at [427, 664] on span "5" at bounding box center [429, 666] width 6 height 13
click at [547, 704] on button "9" at bounding box center [554, 701] width 94 height 29
drag, startPoint x: 580, startPoint y: 659, endPoint x: 545, endPoint y: 698, distance: 53.1
click at [580, 659] on button "." at bounding box center [595, 666] width 74 height 29
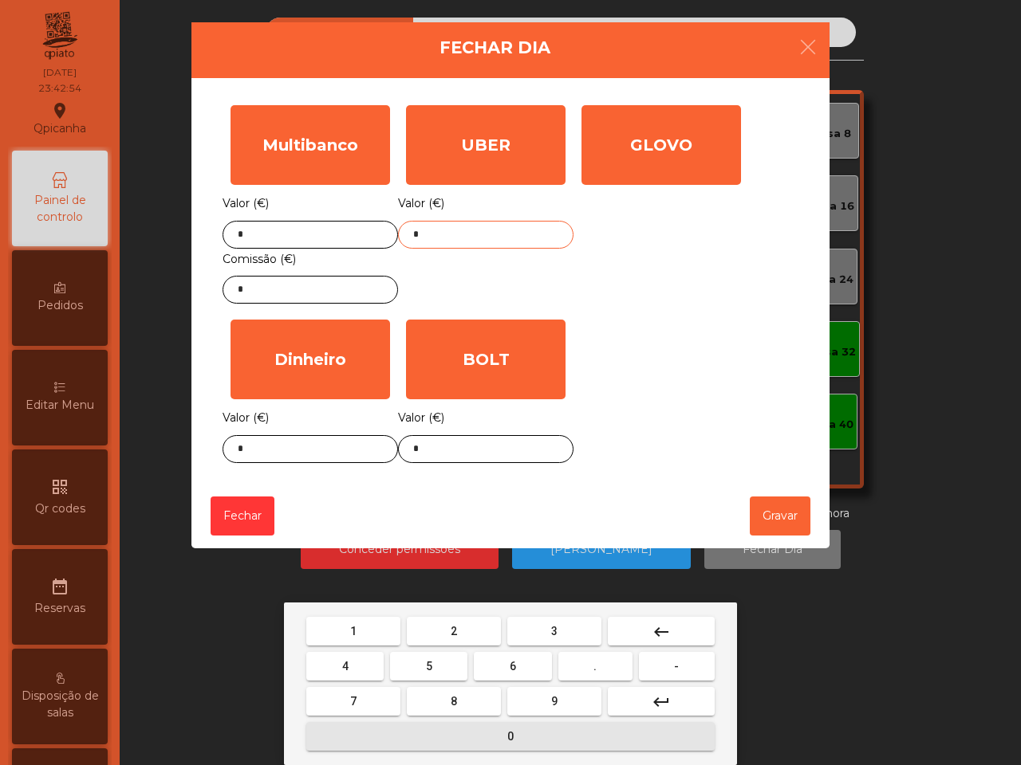
click at [510, 730] on span "0" at bounding box center [510, 736] width 6 height 13
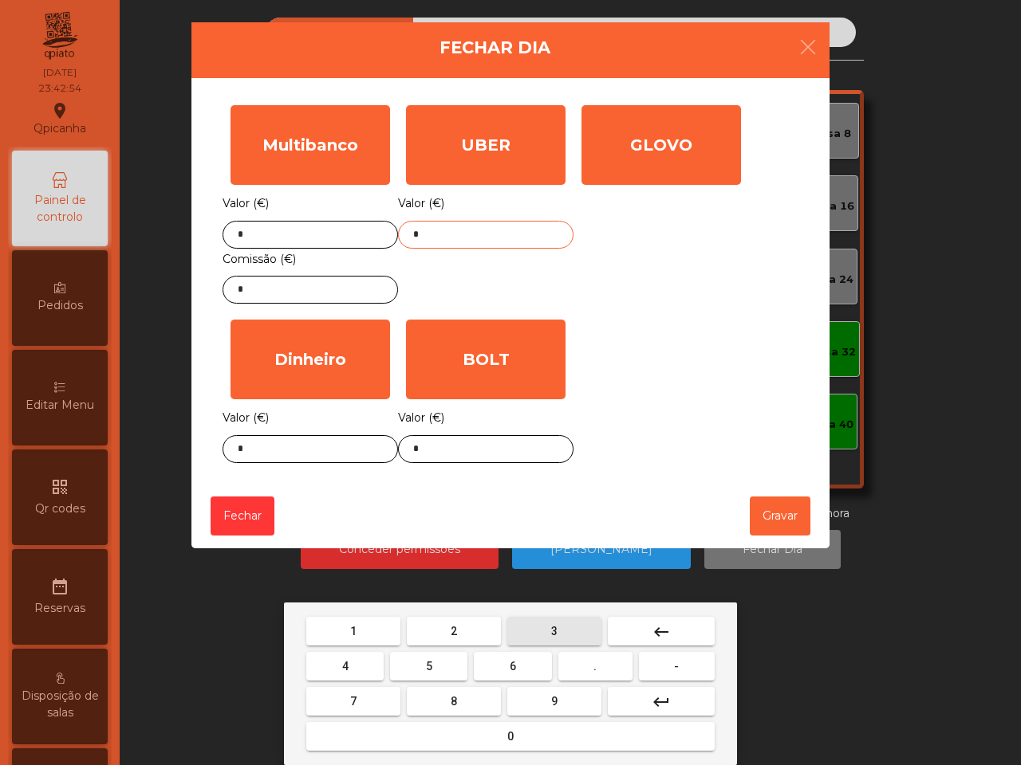
click at [553, 634] on span "3" at bounding box center [554, 631] width 6 height 13
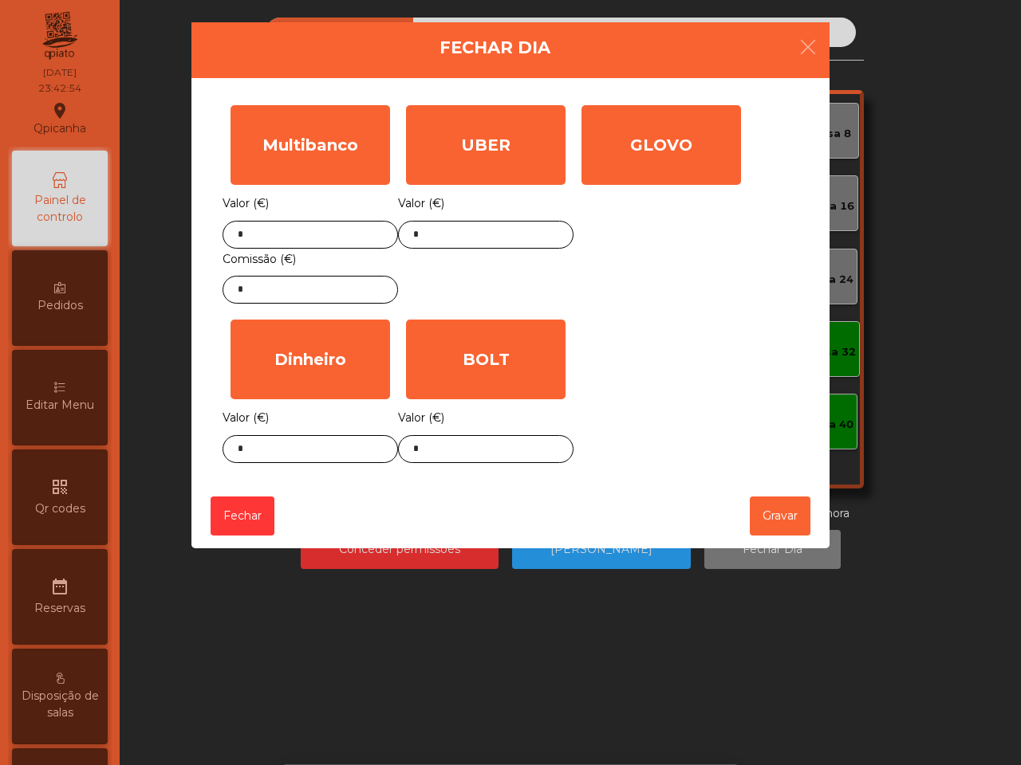
click at [698, 399] on div "Multibanco Valor (€) * Comissão (€) * UBER Valor (€) * GLOVO Valor (€) * Dinhei…" at bounding box center [510, 284] width 576 height 374
click at [762, 514] on button "Gravar" at bounding box center [779, 516] width 61 height 39
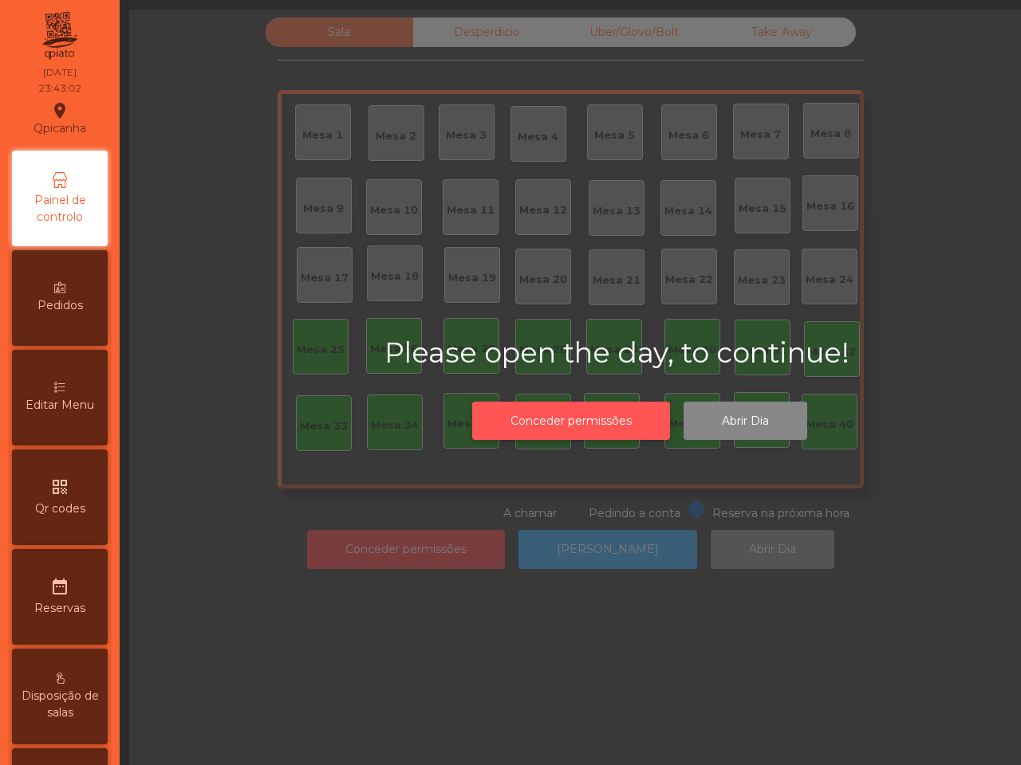
click at [590, 415] on button "Conceder permissões" at bounding box center [571, 421] width 198 height 39
